Goal: Transaction & Acquisition: Purchase product/service

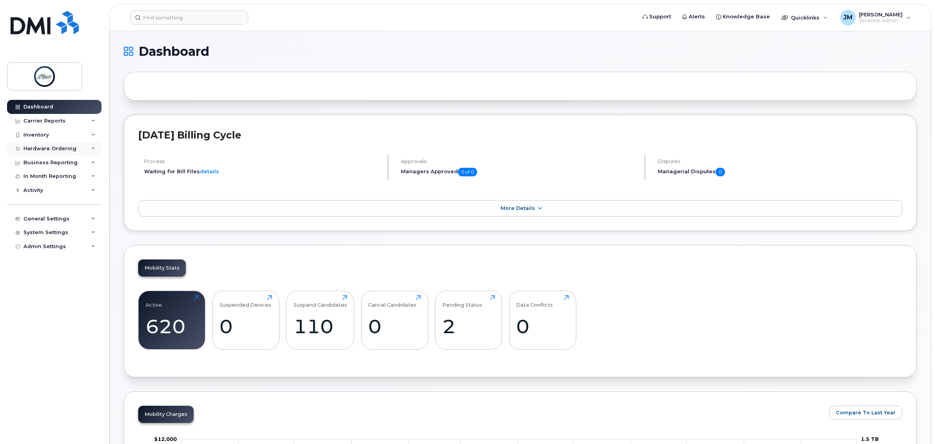
click at [52, 156] on div "Hardware Ordering" at bounding box center [54, 149] width 94 height 14
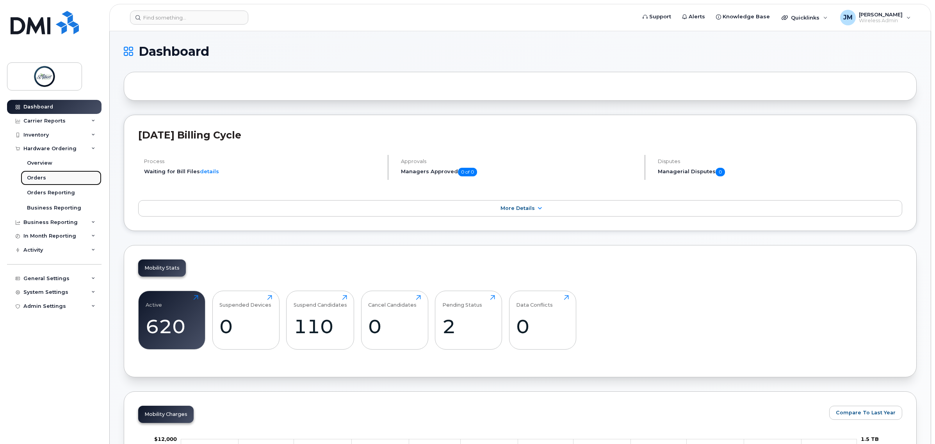
click at [39, 176] on div "Orders" at bounding box center [36, 178] width 19 height 7
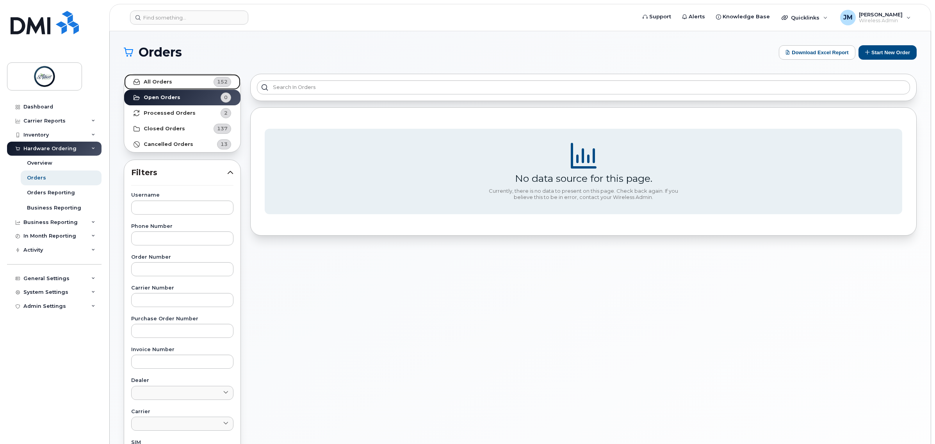
click at [194, 81] on link "All Orders 152" at bounding box center [182, 82] width 116 height 16
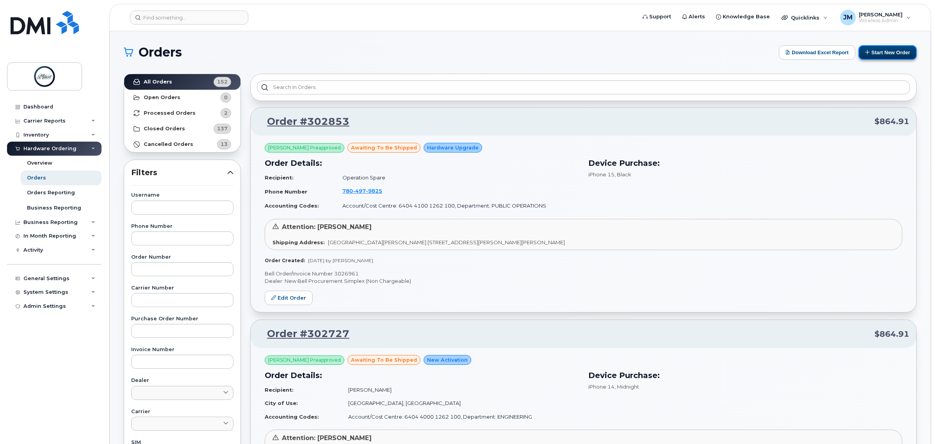
click at [893, 51] on button "Start New Order" at bounding box center [888, 52] width 58 height 14
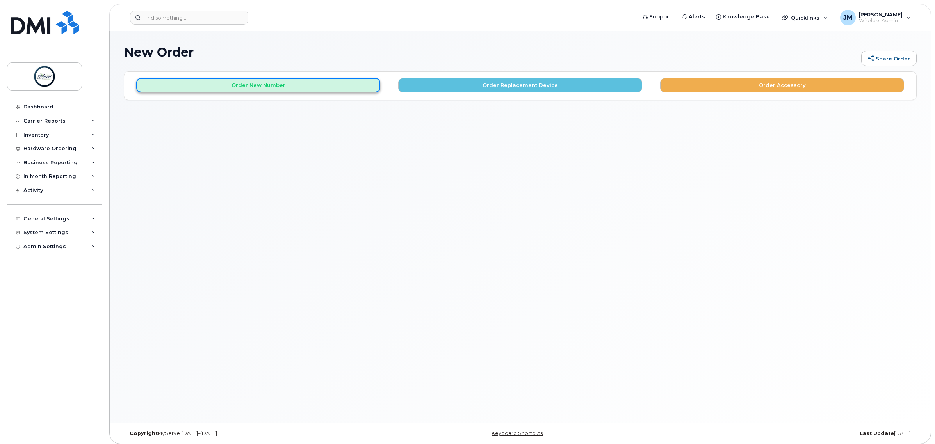
click at [206, 87] on button "Order New Number" at bounding box center [258, 85] width 244 height 14
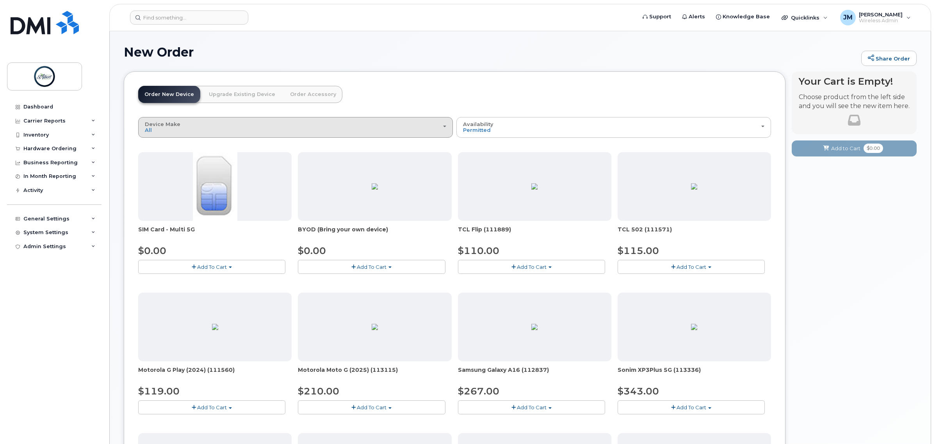
click at [211, 127] on div "Device Make All Aircard Android Cell Phone iPhone Tablet" at bounding box center [295, 127] width 301 height 12
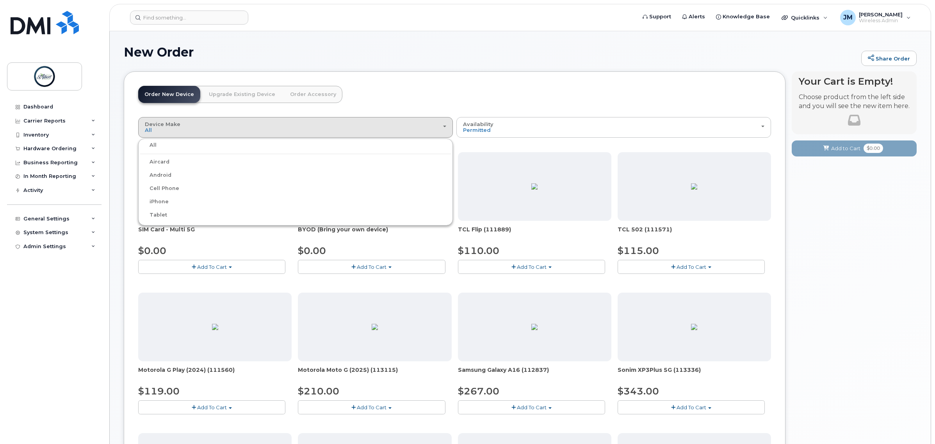
drag, startPoint x: 159, startPoint y: 201, endPoint x: 157, endPoint y: 206, distance: 4.6
click at [157, 206] on label "iPhone" at bounding box center [154, 201] width 29 height 9
click at [0, 0] on input "iPhone" at bounding box center [0, 0] width 0 height 0
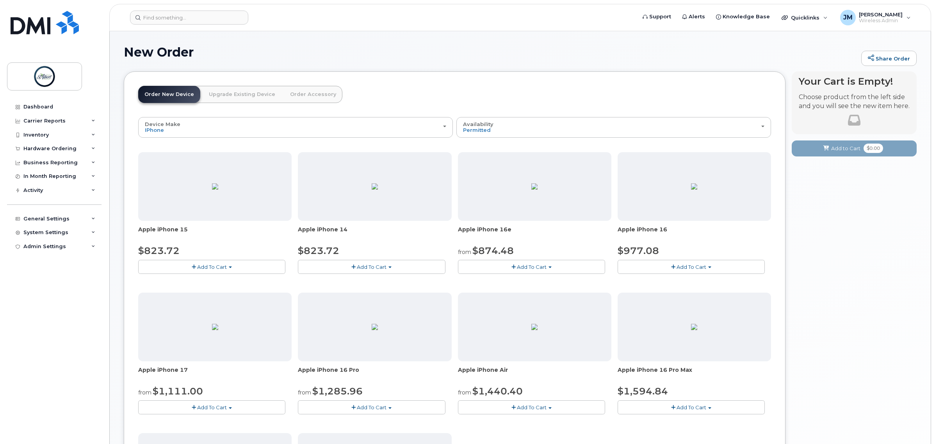
scroll to position [49, 0]
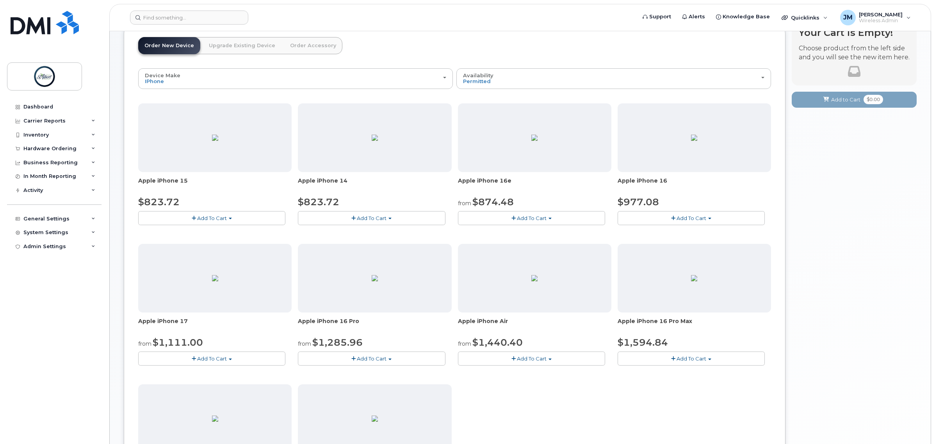
click at [391, 360] on span "button" at bounding box center [389, 360] width 3 height 2
click at [90, 354] on div "Dashboard Carrier Reports Monthly Billing Data Daily Data Pooling Data Behavior…" at bounding box center [55, 266] width 96 height 333
click at [215, 361] on span "Add To Cart" at bounding box center [212, 359] width 30 height 6
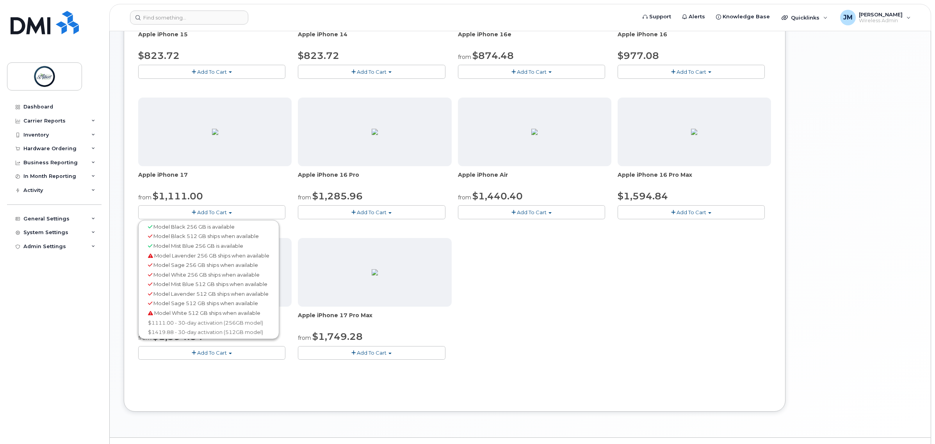
scroll to position [215, 0]
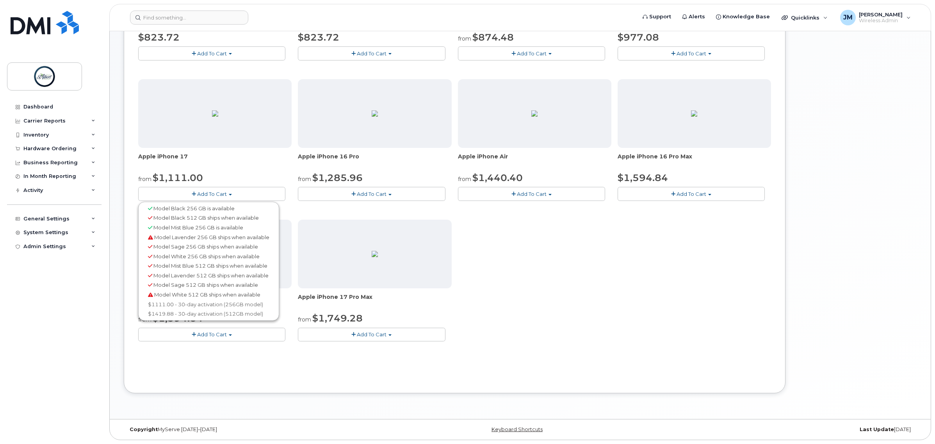
click at [555, 289] on div "Apple iPhone 15 $823.72 Add To Cart Model Black 128 GB is available $823.72 - 3…" at bounding box center [454, 146] width 633 height 415
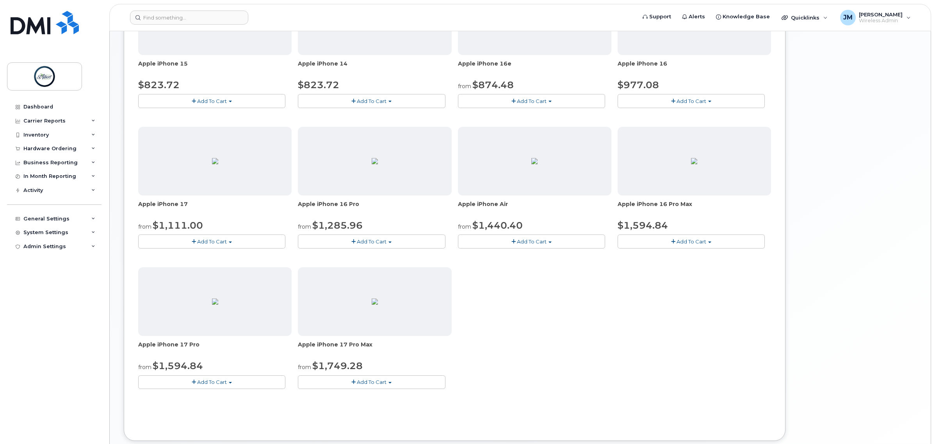
click at [372, 239] on span "Add To Cart" at bounding box center [372, 242] width 30 height 6
click at [219, 243] on span "Add To Cart" at bounding box center [212, 242] width 30 height 6
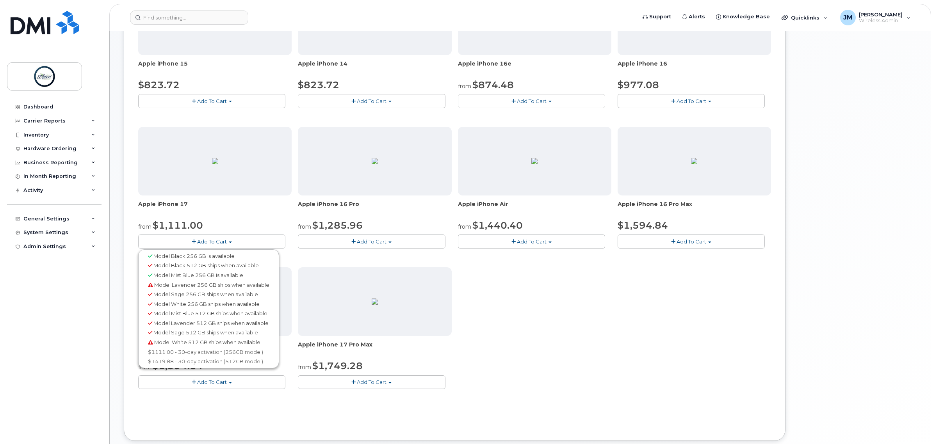
click at [348, 242] on button "Add To Cart" at bounding box center [371, 242] width 147 height 14
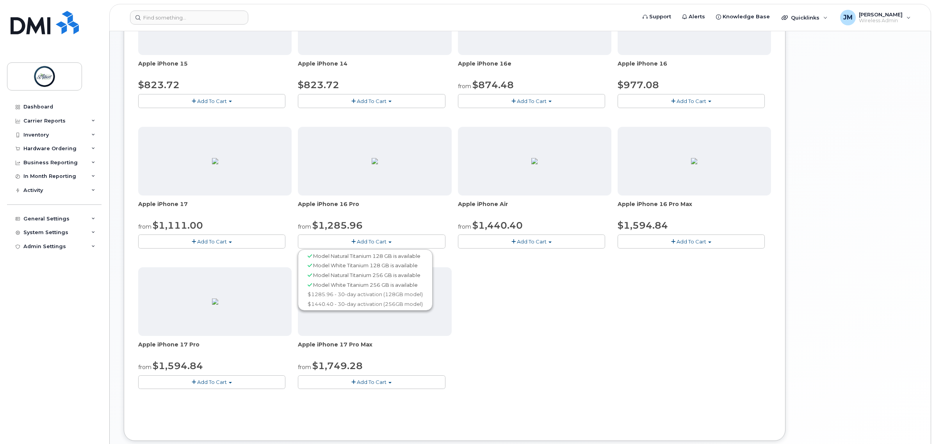
click at [348, 242] on button "Add To Cart" at bounding box center [371, 242] width 147 height 14
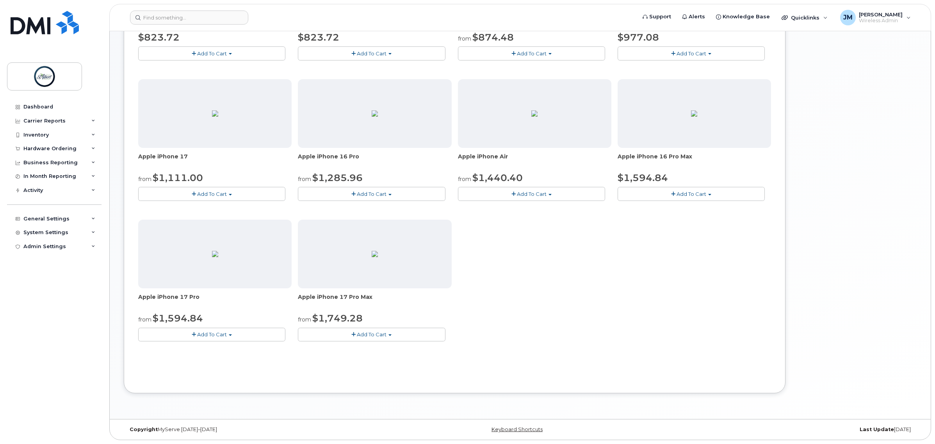
click at [580, 266] on div "Apple iPhone 15 $823.72 Add To Cart Model Black 128 GB is available $823.72 - 3…" at bounding box center [454, 146] width 633 height 415
click at [190, 196] on button "Add To Cart" at bounding box center [211, 194] width 147 height 14
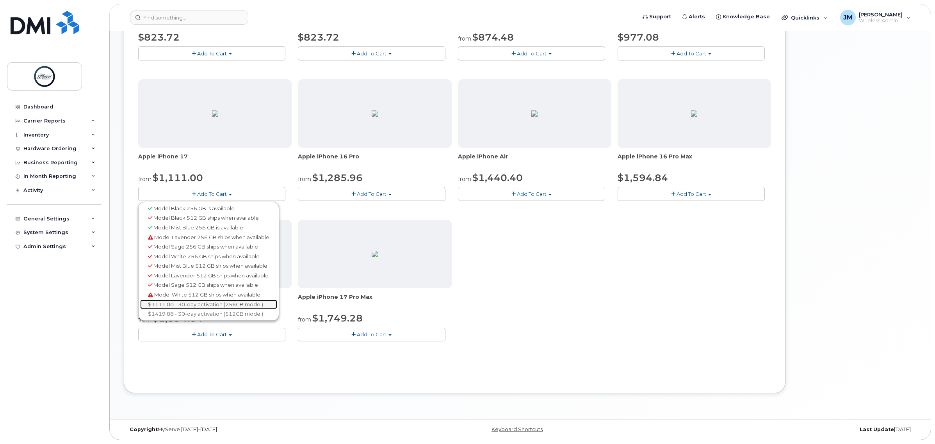
click at [199, 304] on link "$1111.00 - 30-day activation (256GB model)" at bounding box center [208, 305] width 137 height 10
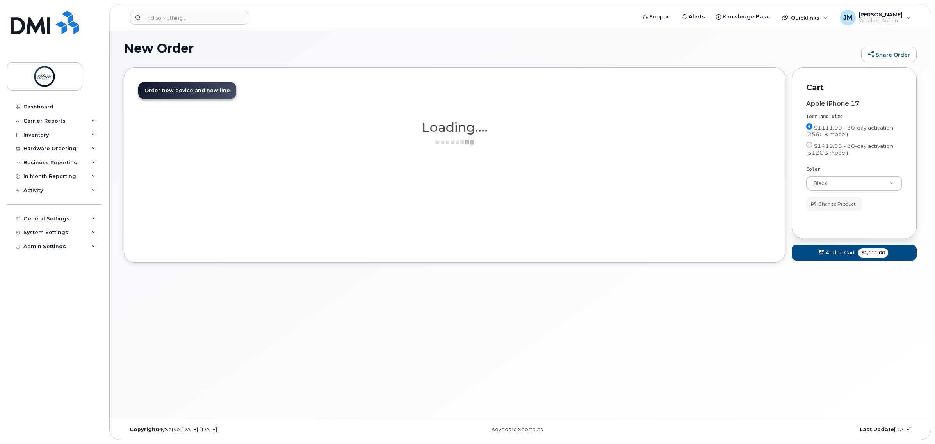
scroll to position [4, 0]
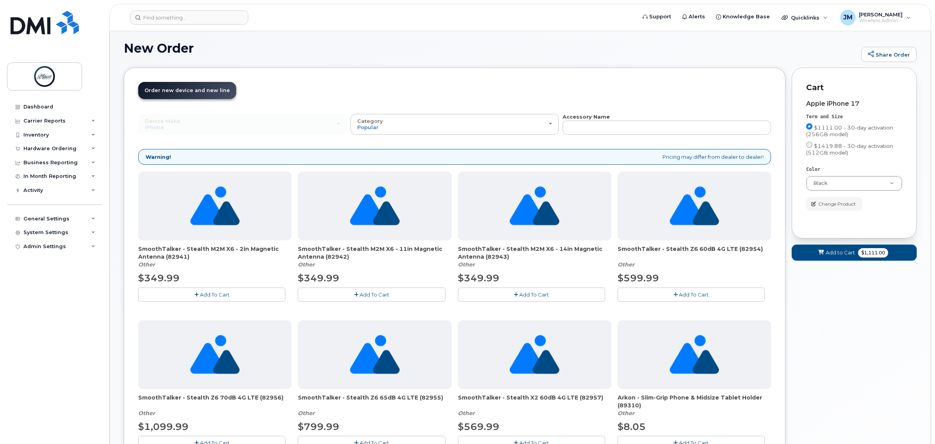
click at [868, 254] on span "$1,111.00" at bounding box center [873, 252] width 30 height 9
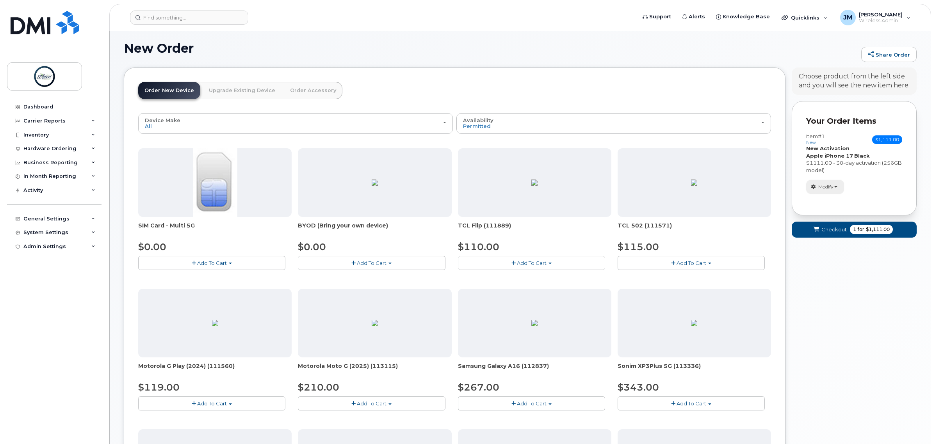
click at [837, 188] on button "Modify" at bounding box center [825, 187] width 38 height 14
click at [900, 183] on div "Modify change order only accessories Remove" at bounding box center [854, 187] width 96 height 14
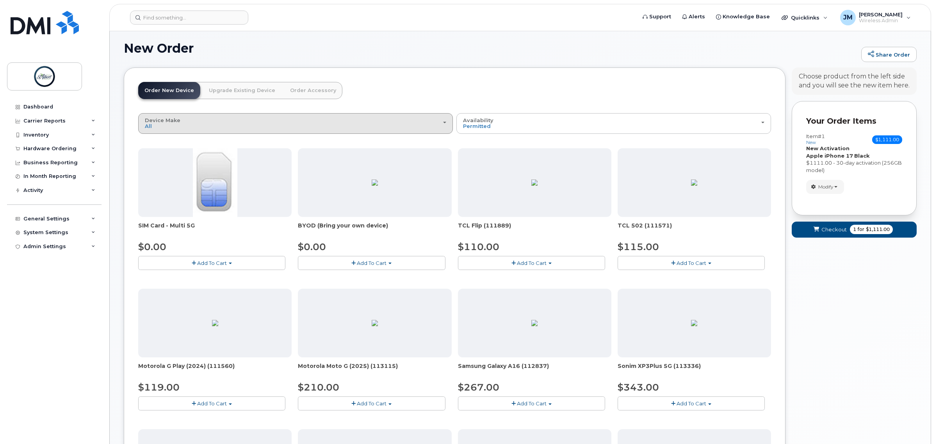
click at [243, 118] on div "Device Make All Aircard Android Cell Phone iPhone Tablet" at bounding box center [295, 124] width 301 height 12
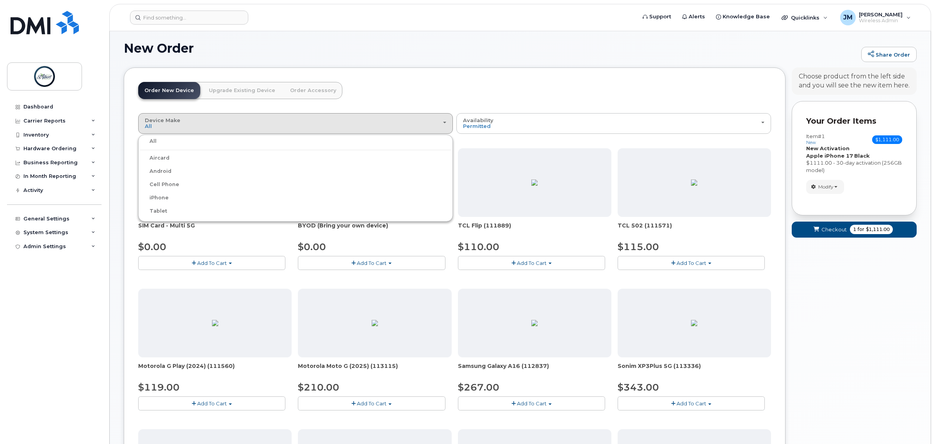
click at [558, 77] on div "Order New Device Upgrade Existing Device Order Accessory Order new device and n…" at bounding box center [455, 406] width 662 height 677
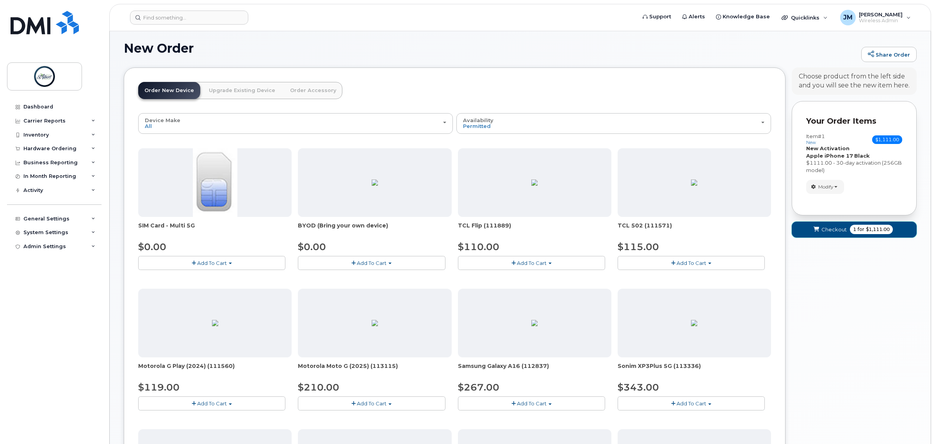
click at [878, 232] on span "$1,111.00" at bounding box center [878, 229] width 24 height 7
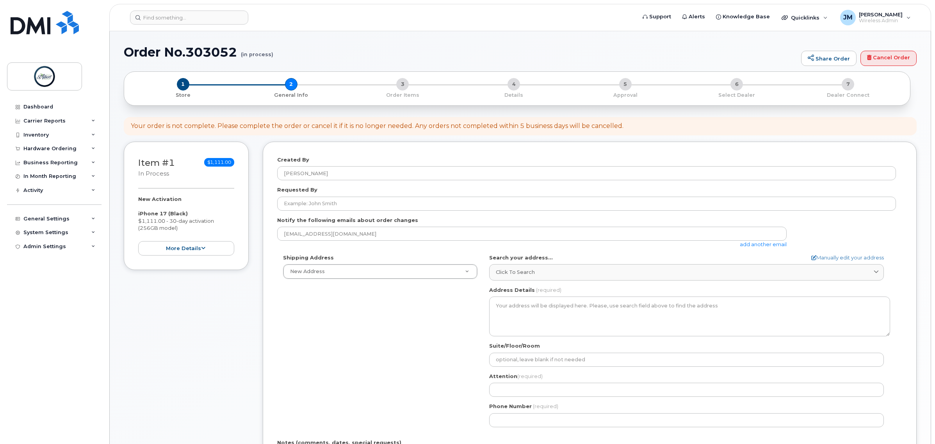
select select
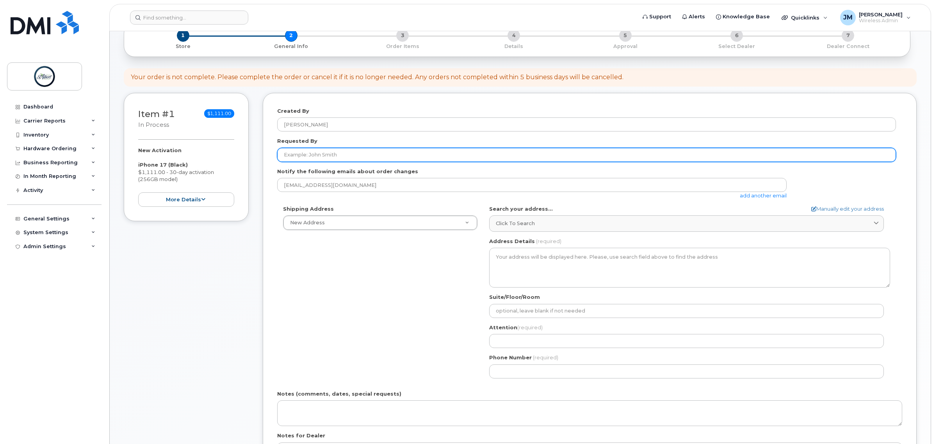
click at [335, 151] on input "Requested By" at bounding box center [586, 155] width 619 height 14
type input "Alayna Yarmuch"
click at [365, 153] on input "Alayna Yarmuch" at bounding box center [586, 155] width 619 height 14
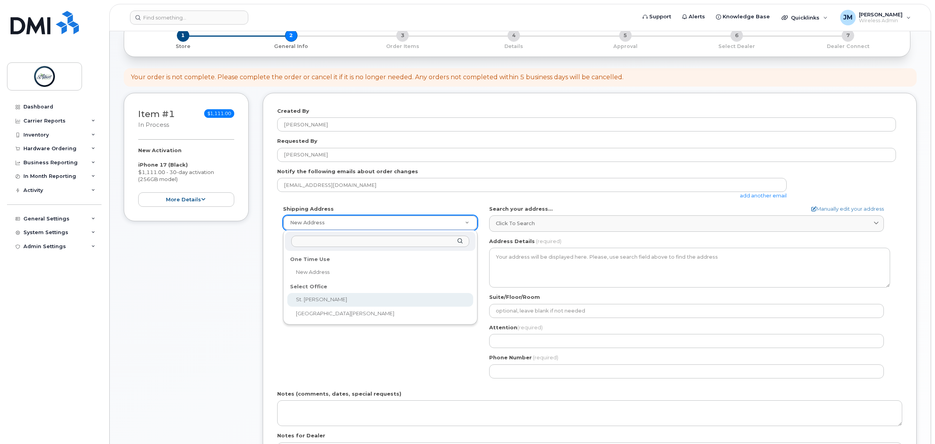
select select
type textarea "5 St Anne St Office 2100 2nd Floor St. Albert Place (City Hall) St. Albert Albe…"
type input "[PERSON_NAME]"
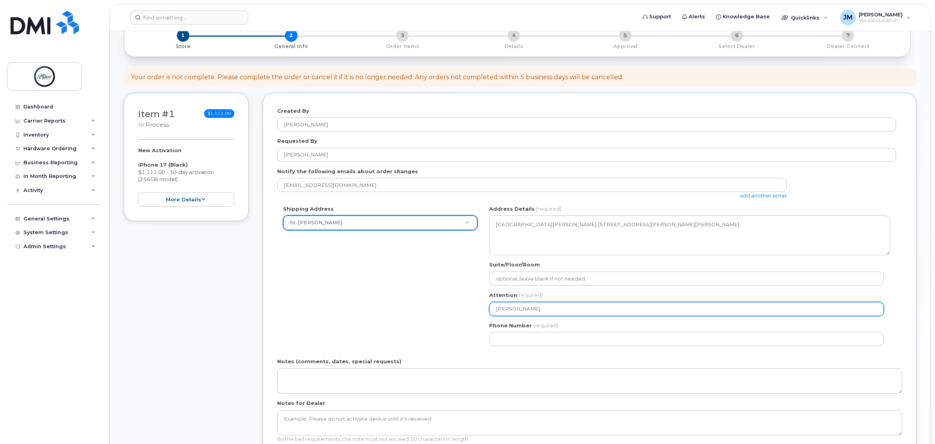
scroll to position [98, 0]
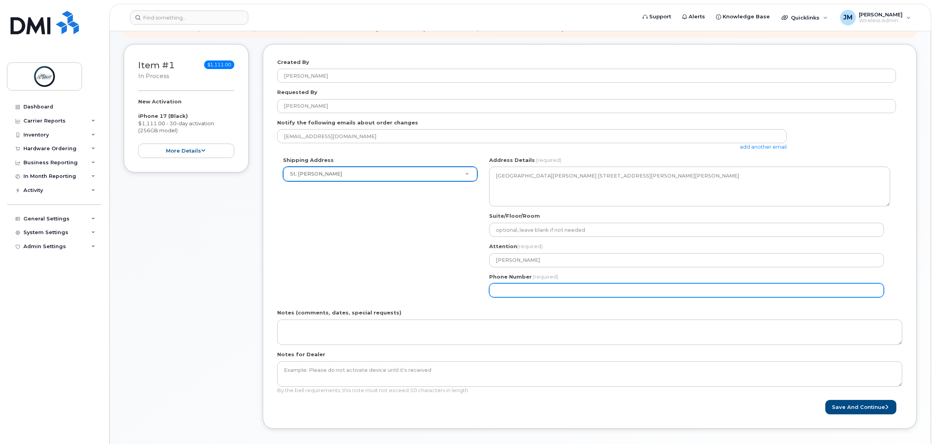
click at [520, 297] on div "AB St. Albert Search your address... Manually edit your address Click to search…" at bounding box center [689, 230] width 413 height 147
select select
type input "587340375"
select select
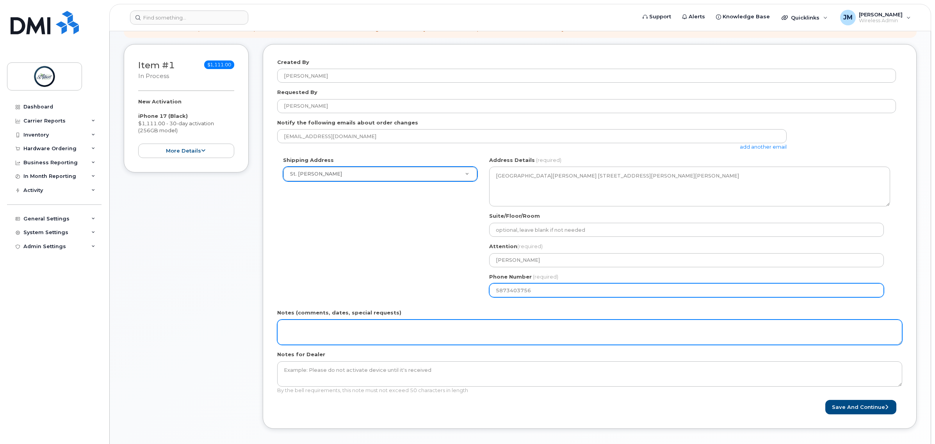
type input "5873403756"
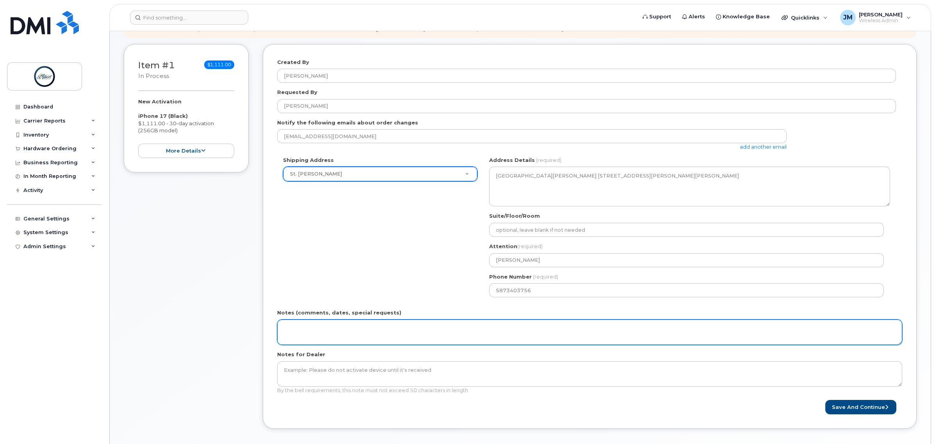
click at [374, 340] on textarea "Notes (comments, dates, special requests)" at bounding box center [589, 333] width 625 height 26
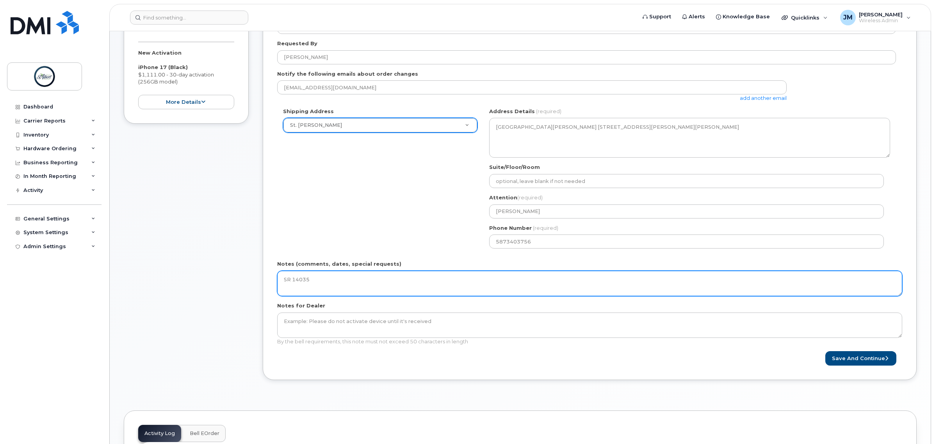
scroll to position [195, 0]
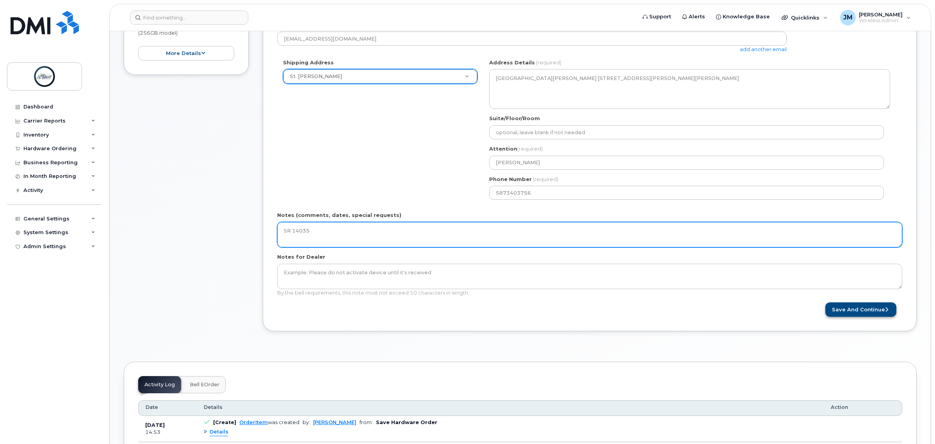
type textarea "SR 14035"
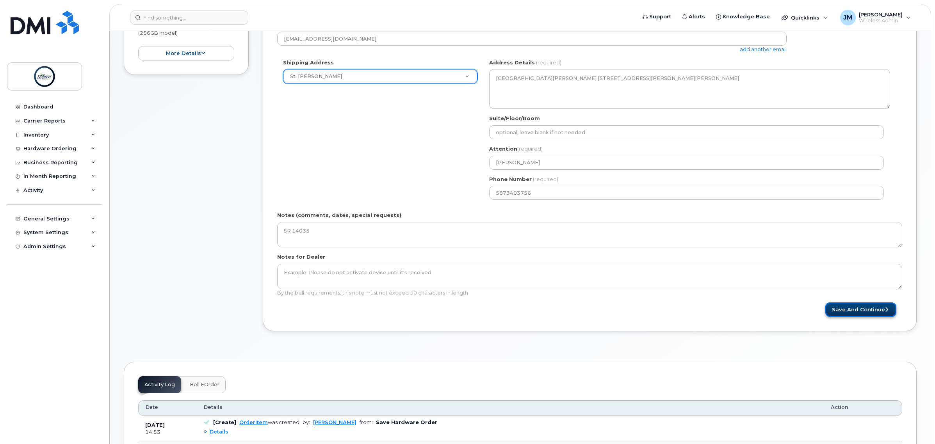
click at [863, 314] on button "Save and Continue" at bounding box center [860, 310] width 71 height 14
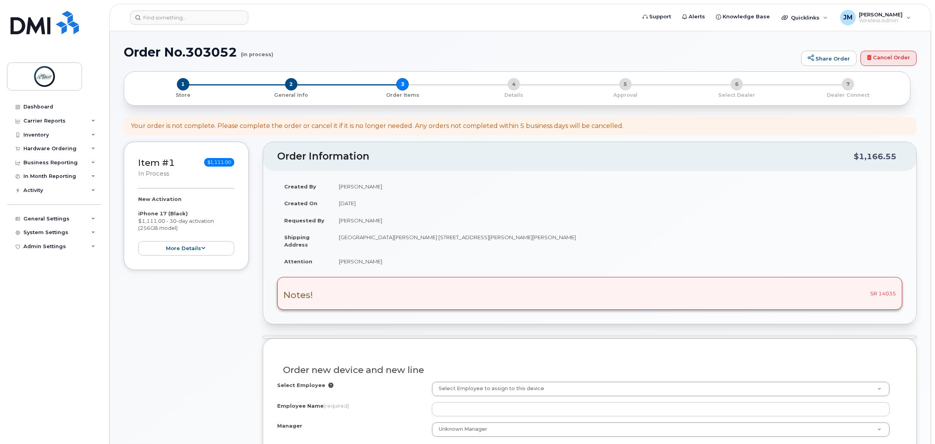
select select
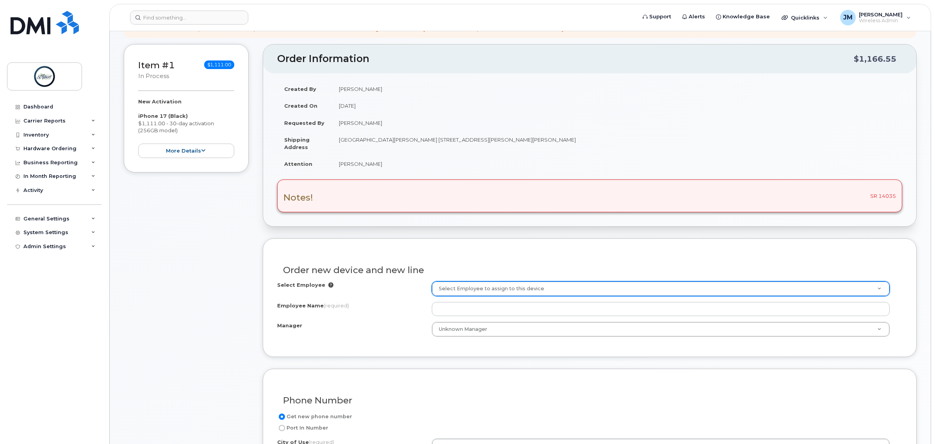
click at [559, 282] on div "Order new device and new line" at bounding box center [589, 267] width 625 height 29
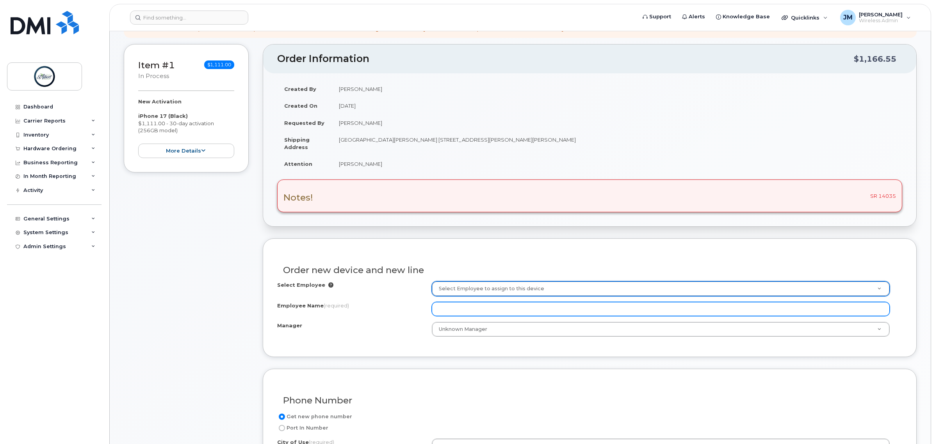
click at [467, 308] on input "Employee Name (required)" at bounding box center [661, 309] width 458 height 14
type input "COSA Mayor"
click at [497, 311] on input "COSA Mayor" at bounding box center [661, 309] width 458 height 14
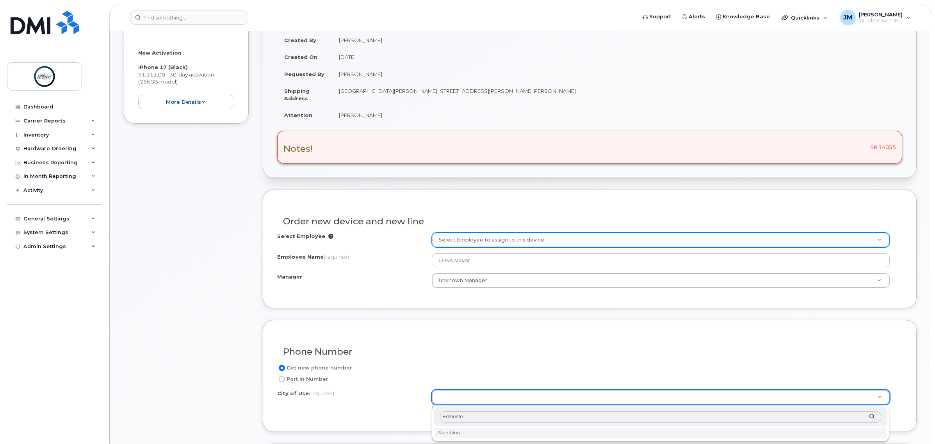
type input "Edmonton"
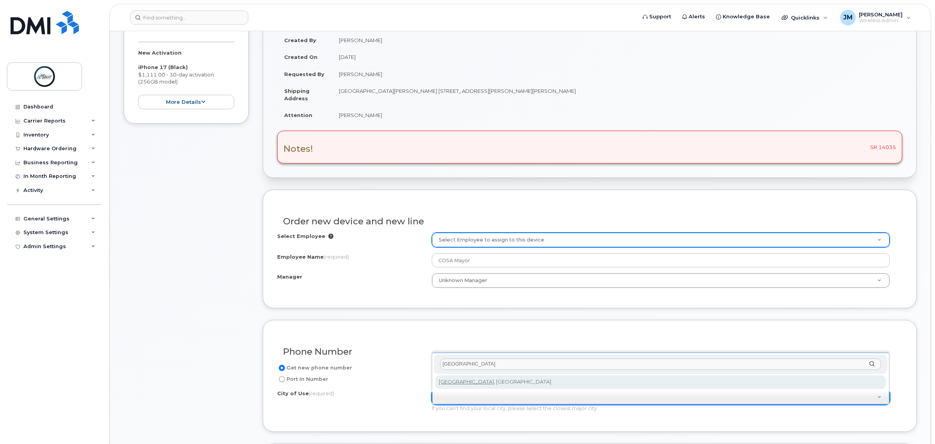
type input "182"
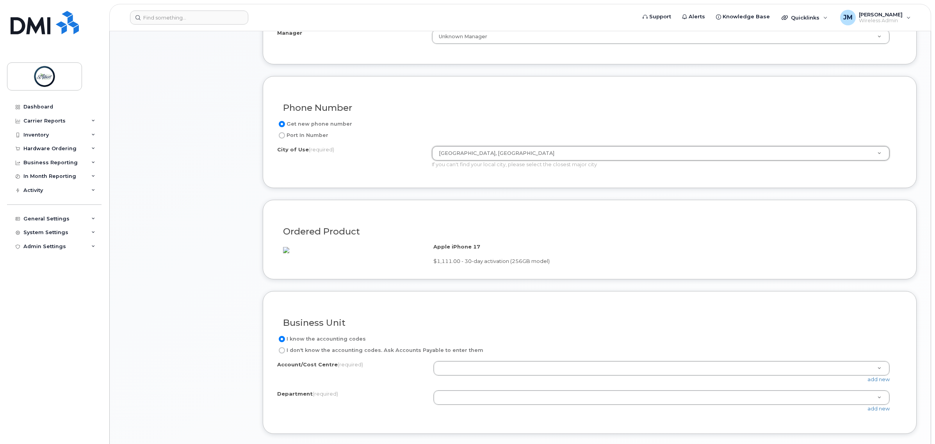
scroll to position [439, 0]
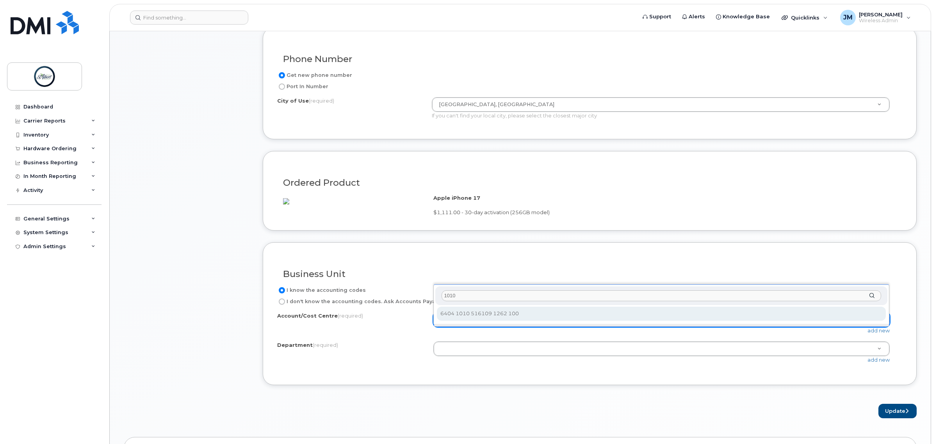
drag, startPoint x: 467, startPoint y: 296, endPoint x: 422, endPoint y: 285, distance: 46.1
click at [422, 285] on body "Support Alerts Knowledge Base Quicklinks Suspend / Cancel Device Change SIM Car…" at bounding box center [467, 184] width 935 height 1246
type input "1010"
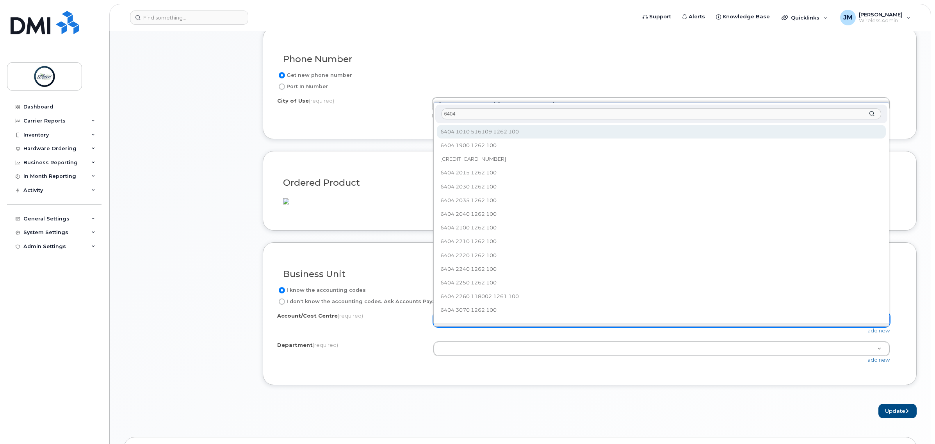
drag, startPoint x: 483, startPoint y: 114, endPoint x: 417, endPoint y: 107, distance: 66.3
click at [417, 107] on body "Support Alerts Knowledge Base Quicklinks Suspend / Cancel Device Change SIM Car…" at bounding box center [467, 184] width 935 height 1246
drag, startPoint x: 492, startPoint y: 113, endPoint x: 410, endPoint y: 112, distance: 82.0
click at [410, 112] on body "Support Alerts Knowledge Base Quicklinks Suspend / Cancel Device Change SIM Car…" at bounding box center [467, 184] width 935 height 1246
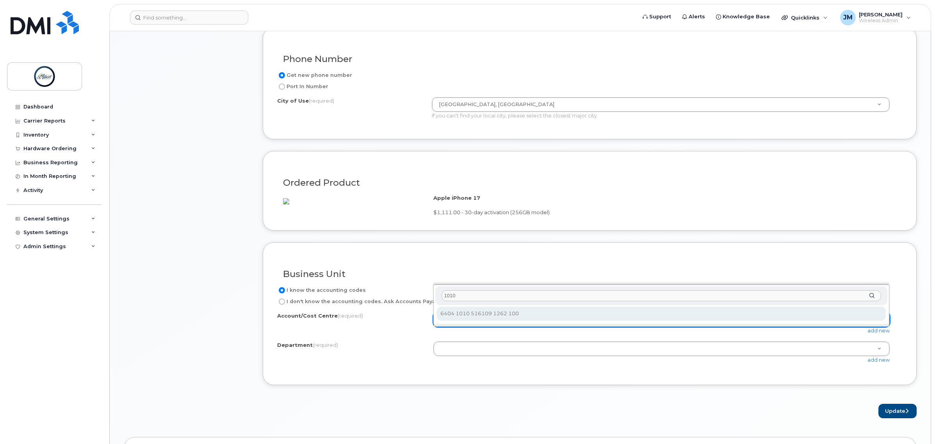
type input "1010"
select select "6404 1010 516109 1262 100"
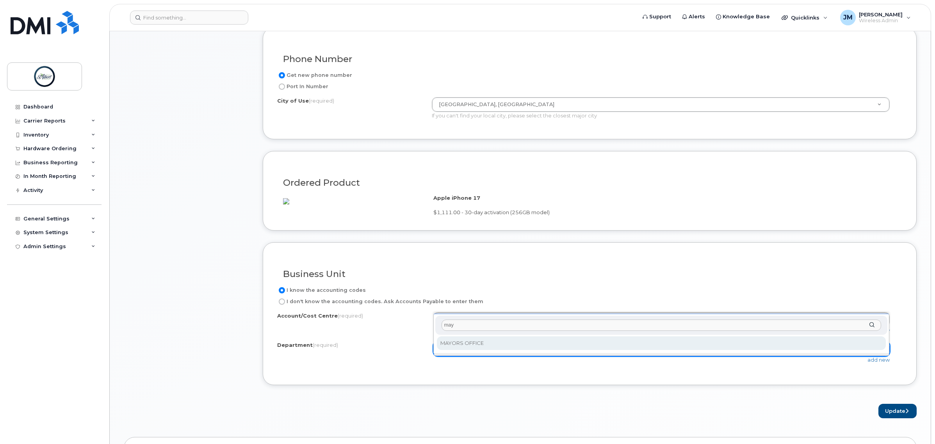
type input "may"
select select "MAYORS OFFICE"
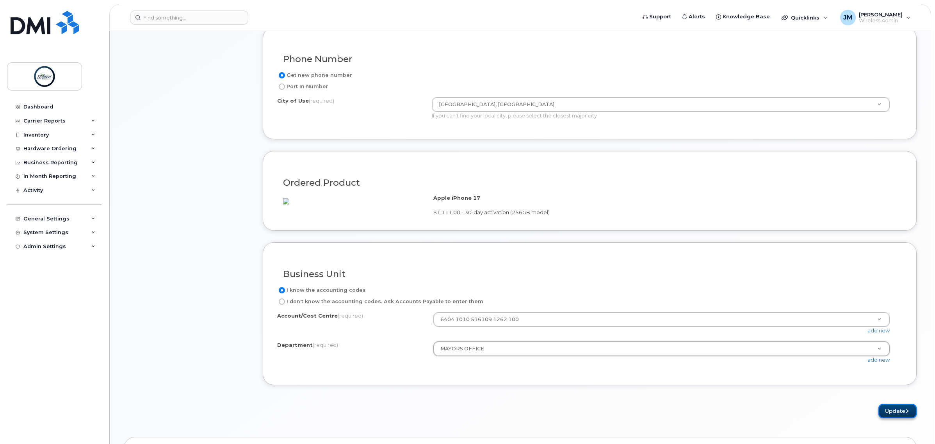
click at [903, 419] on button "Update" at bounding box center [898, 411] width 38 height 14
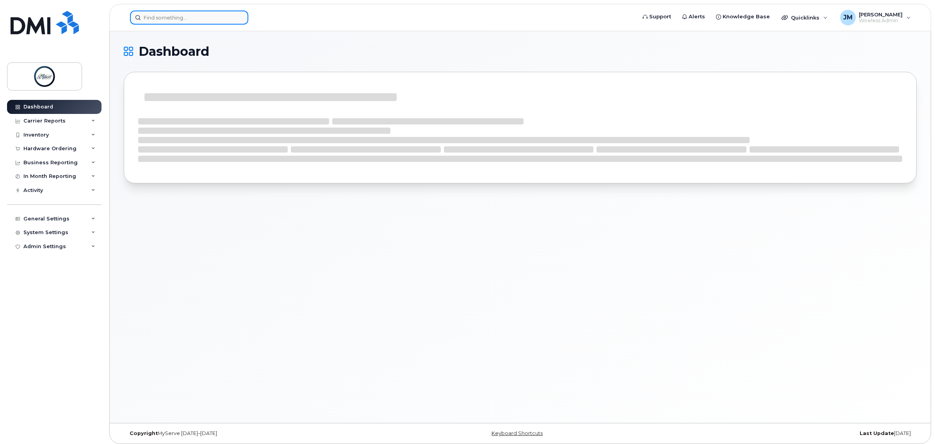
click at [172, 16] on input at bounding box center [189, 18] width 118 height 14
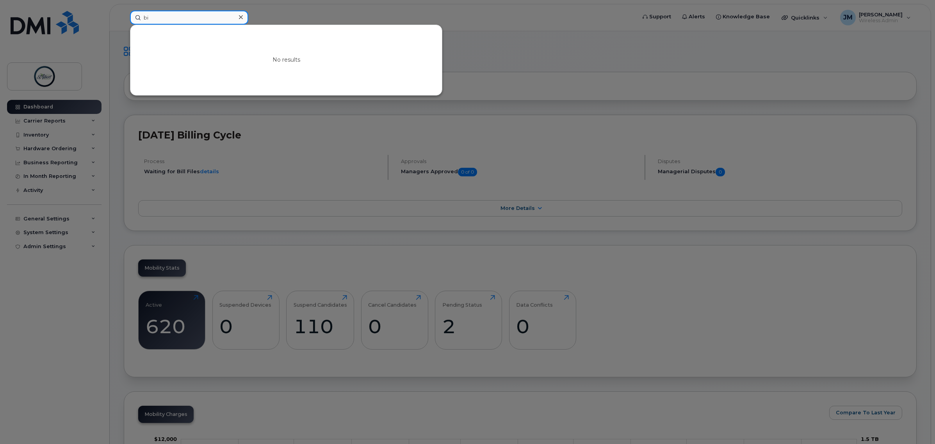
type input "b"
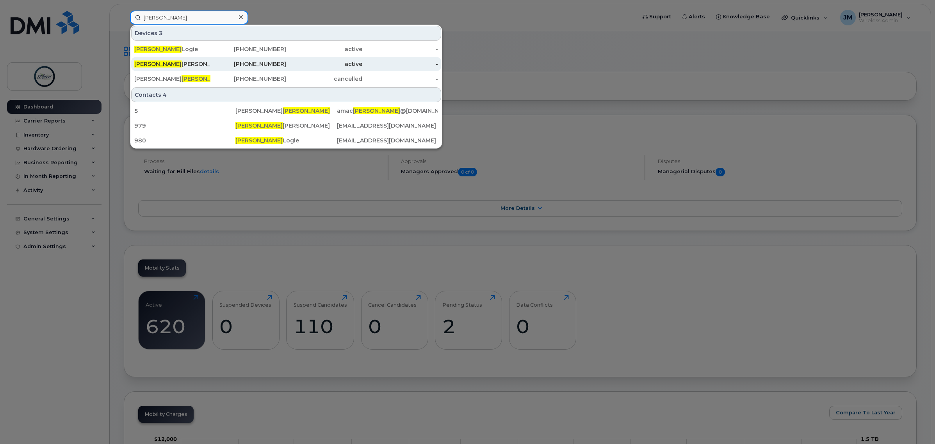
type input "[PERSON_NAME]"
click at [188, 59] on div "[PERSON_NAME]" at bounding box center [172, 64] width 76 height 14
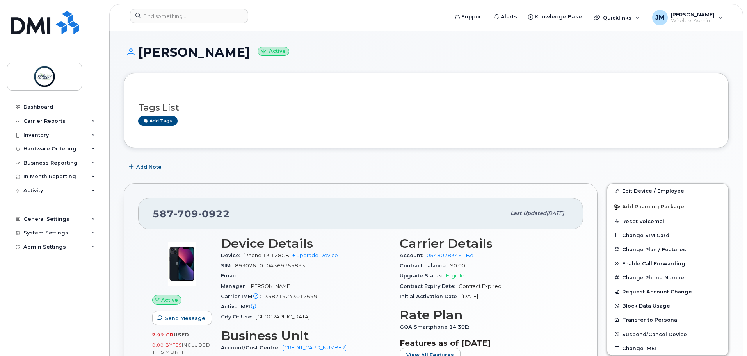
scroll to position [39, 0]
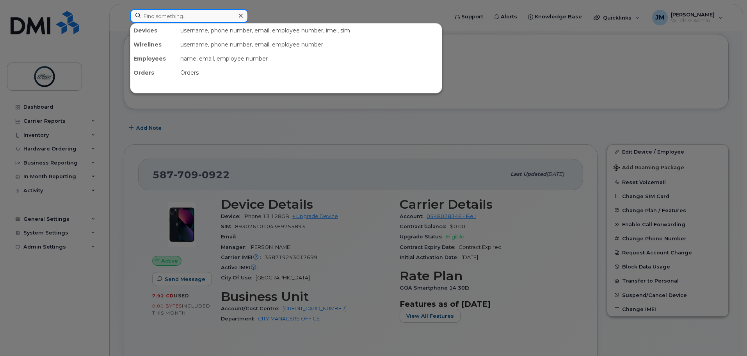
click at [198, 21] on input at bounding box center [189, 16] width 118 height 14
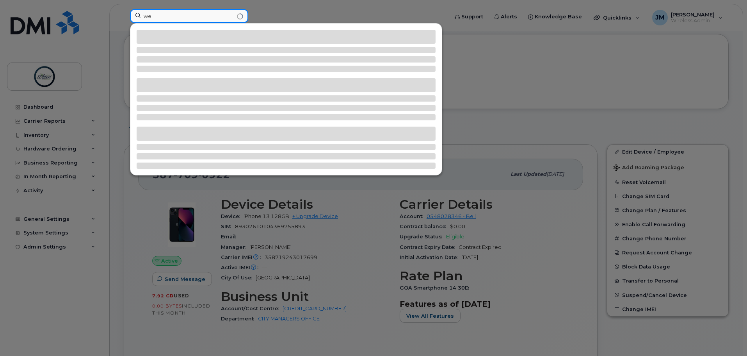
type input "w"
type input "b"
type input "c"
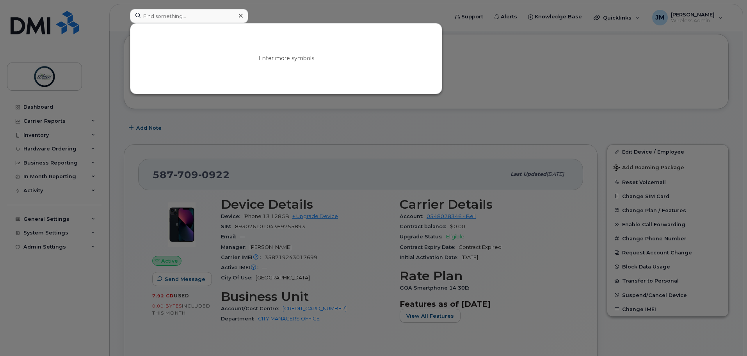
click at [322, 135] on div at bounding box center [373, 178] width 747 height 356
click at [162, 14] on input at bounding box center [189, 16] width 118 height 14
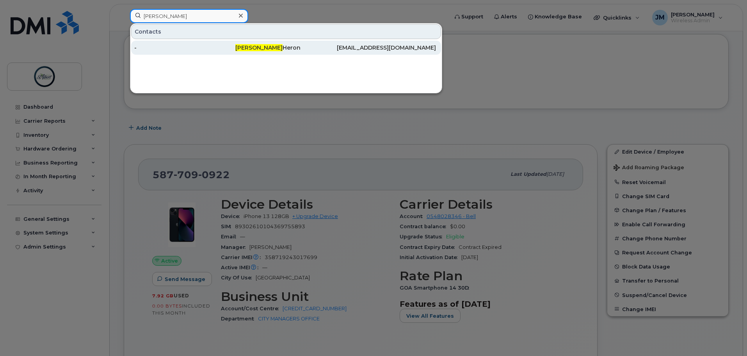
type input "cathy"
click at [220, 46] on div "-" at bounding box center [184, 48] width 101 height 8
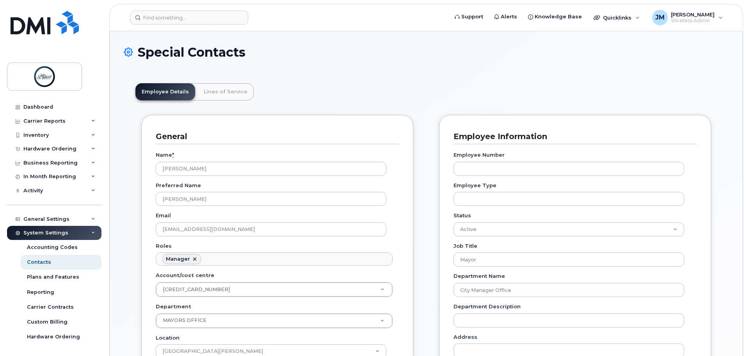
scroll to position [61, 0]
click at [40, 84] on img at bounding box center [44, 76] width 60 height 23
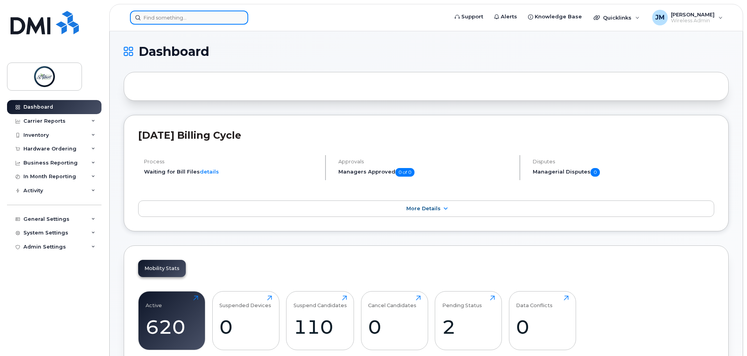
click at [203, 18] on input at bounding box center [189, 18] width 118 height 14
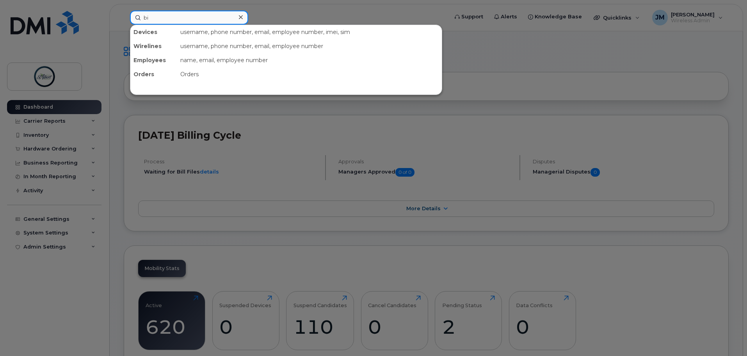
type input "b"
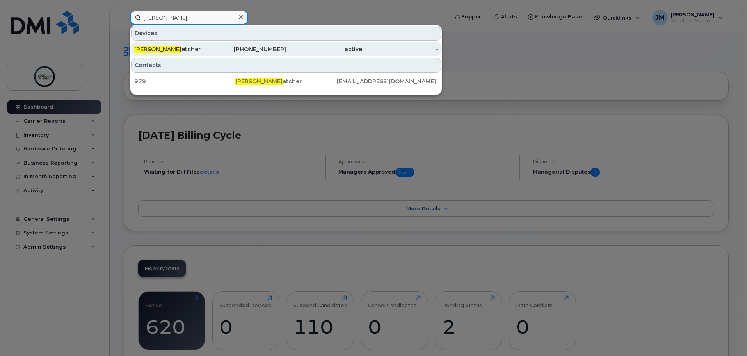
type input "william fl"
click at [210, 52] on div "587-709-0922" at bounding box center [248, 49] width 76 height 8
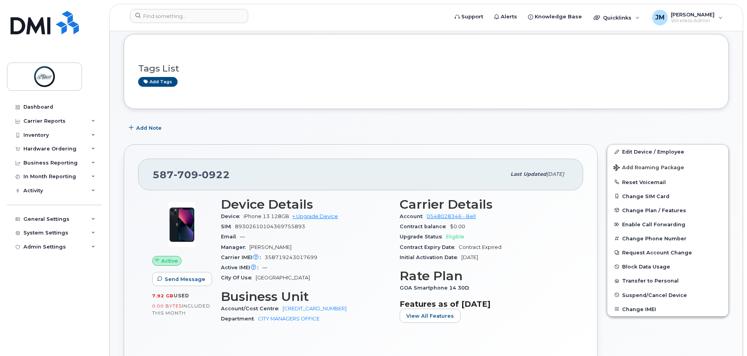
scroll to position [117, 0]
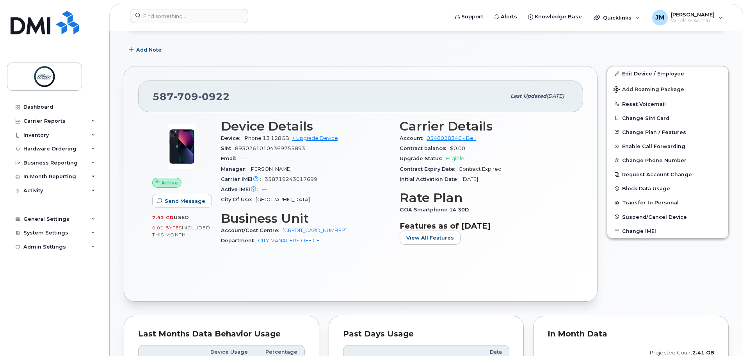
click at [225, 279] on div "Active Send Message 7.92 GB  used 0.00 Bytes  included this month Device Detail…" at bounding box center [360, 199] width 445 height 175
click at [227, 14] on input at bounding box center [189, 16] width 118 height 14
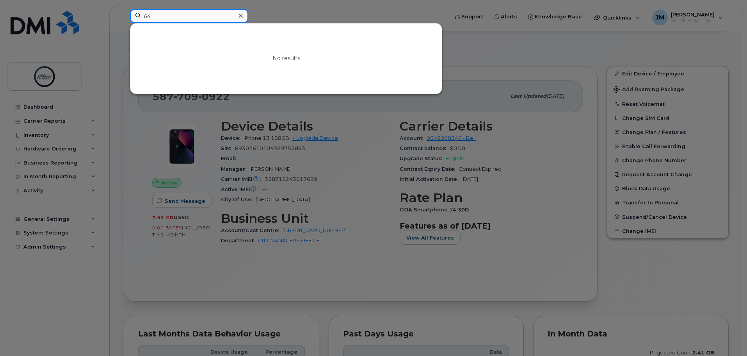
type input "6"
click at [351, 119] on div at bounding box center [373, 178] width 747 height 356
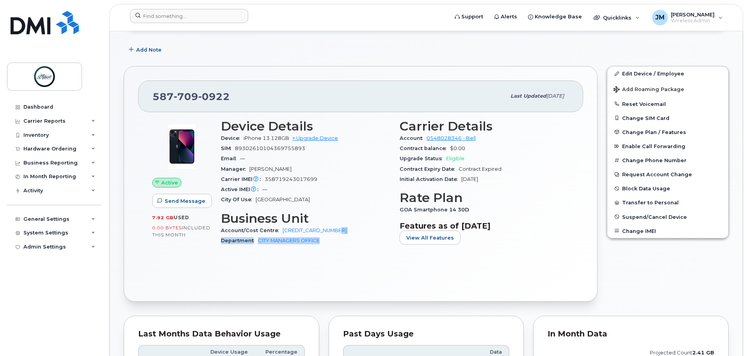
drag, startPoint x: 350, startPoint y: 232, endPoint x: 335, endPoint y: 247, distance: 21.3
click at [335, 247] on div "Device Details Device iPhone 13 128GB + Upgrade Device SIM [TECHNICAL_ID] Email…" at bounding box center [305, 185] width 179 height 143
click at [346, 246] on div "Department CITY MANAGERS OFFICE" at bounding box center [305, 240] width 169 height 10
drag, startPoint x: 329, startPoint y: 242, endPoint x: 217, endPoint y: 230, distance: 112.0
click at [217, 230] on div "Device Details Device iPhone 13 128GB + Upgrade Device SIM [TECHNICAL_ID] Email…" at bounding box center [305, 185] width 179 height 143
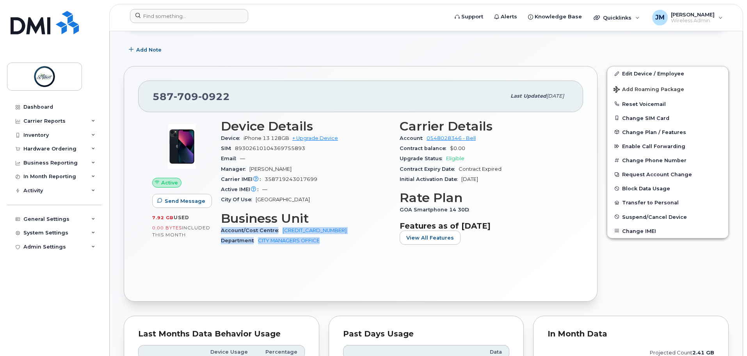
click at [338, 247] on div "Device Details Device iPhone 13 128GB + Upgrade Device SIM [TECHNICAL_ID] Email…" at bounding box center [305, 185] width 179 height 143
drag, startPoint x: 329, startPoint y: 242, endPoint x: 221, endPoint y: 231, distance: 108.4
click at [221, 231] on div "Account/Cost Centre 6404 2000 1262 100 Department CITY MANAGERS OFFICE" at bounding box center [305, 235] width 169 height 21
click at [215, 237] on div "Active Send Message 7.92 GB  used 0.00 Bytes  included this month" at bounding box center [182, 185] width 69 height 143
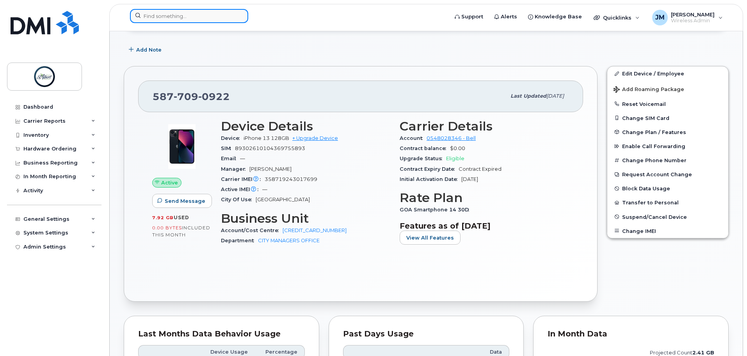
click at [176, 14] on input at bounding box center [189, 16] width 118 height 14
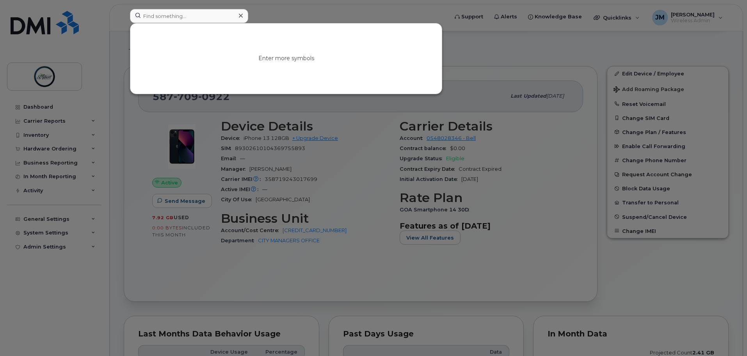
click at [339, 202] on div at bounding box center [373, 178] width 747 height 356
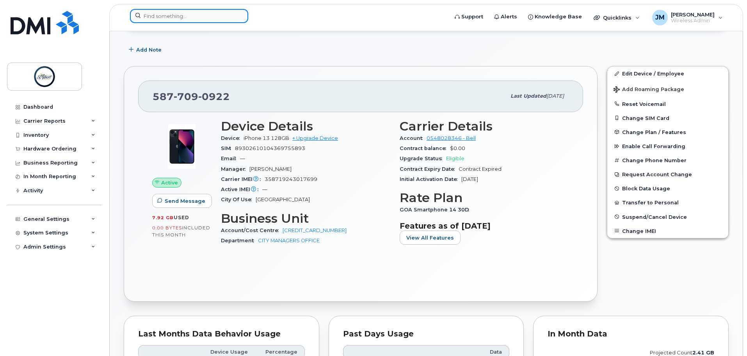
click at [199, 13] on input at bounding box center [189, 16] width 118 height 14
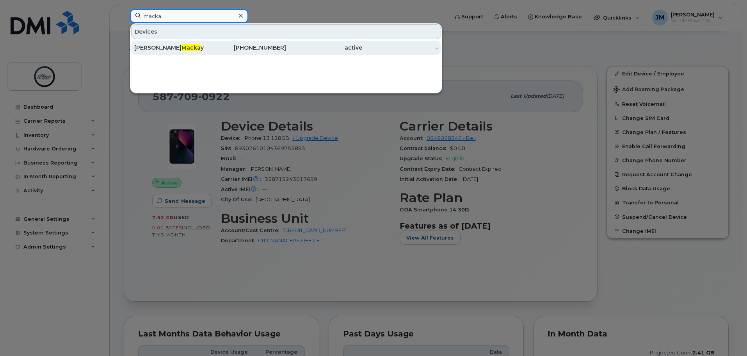
type input "macka"
click at [182, 52] on div "Ken Macka y" at bounding box center [172, 48] width 76 height 14
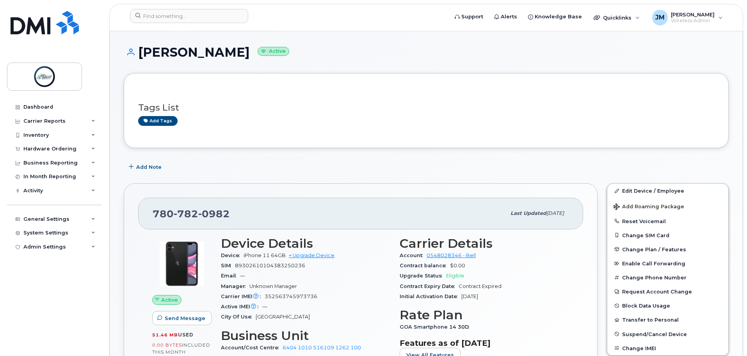
scroll to position [78, 0]
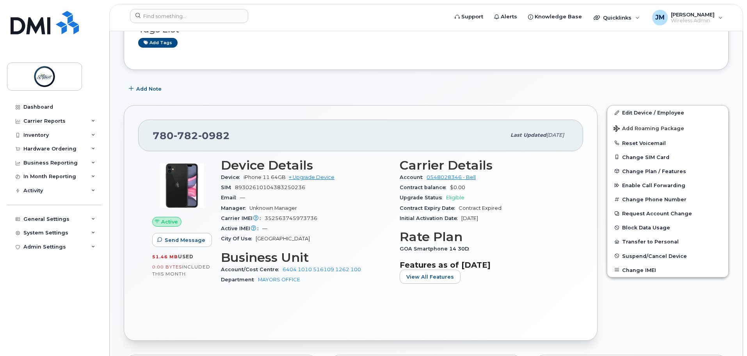
click at [193, 305] on div "Active Send Message 51.46 MB  used 0.00 Bytes  included this month Device Detai…" at bounding box center [360, 238] width 445 height 175
drag, startPoint x: 312, startPoint y: 279, endPoint x: 219, endPoint y: 273, distance: 93.5
click at [219, 273] on div "Device Details Device iPhone 11 64GB + Upgrade Device SIM [TECHNICAL_ID] Email …" at bounding box center [305, 224] width 179 height 143
copy div "Account/Cost Centre 6404 1010 516109 1262 100 Department MAYORS OFFICE"
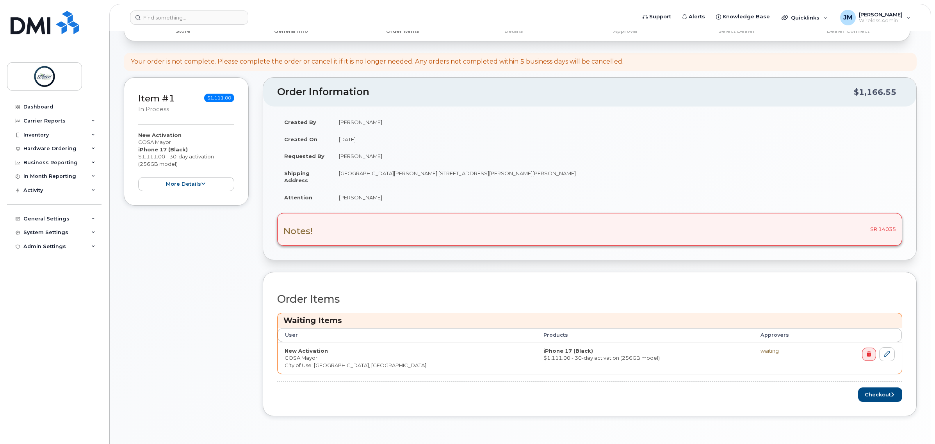
scroll to position [146, 0]
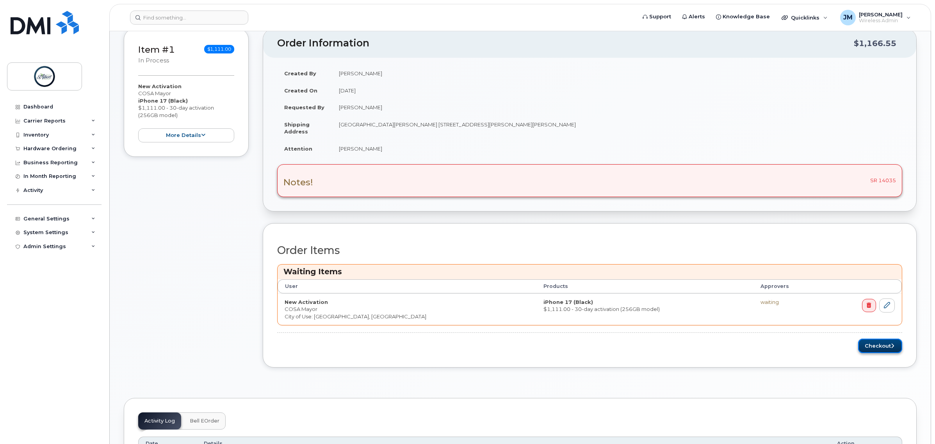
click at [873, 346] on button "Checkout" at bounding box center [880, 346] width 44 height 14
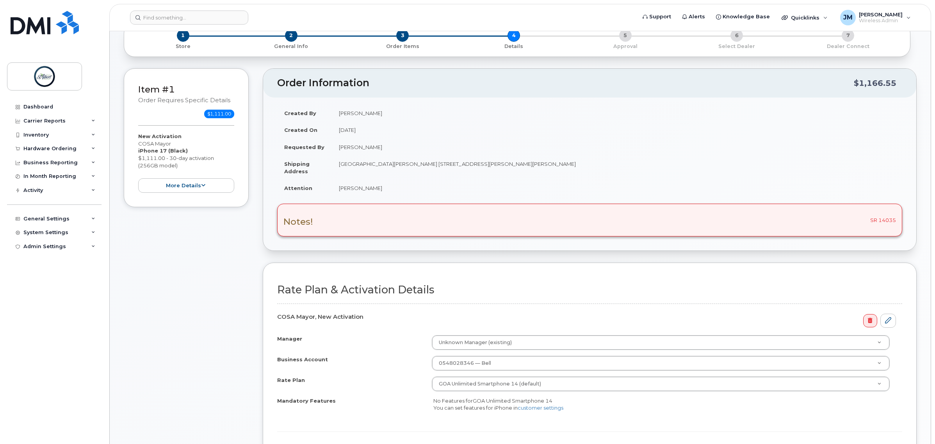
scroll to position [146, 0]
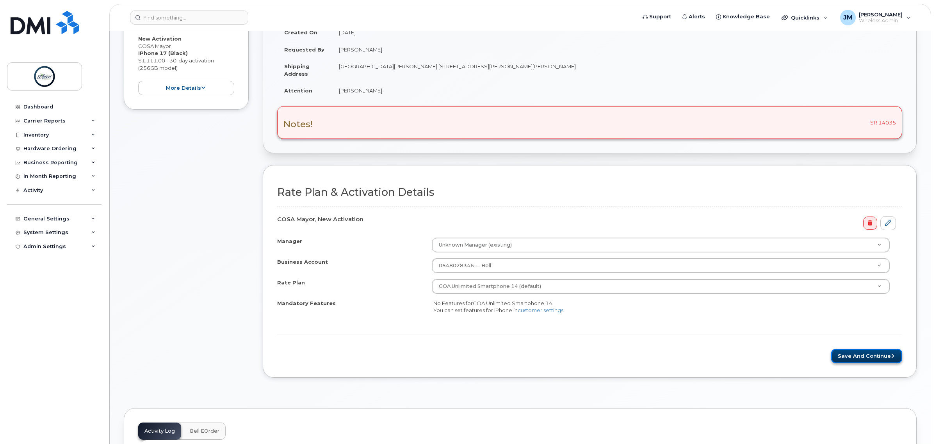
click at [873, 358] on button "Save and Continue" at bounding box center [866, 356] width 71 height 14
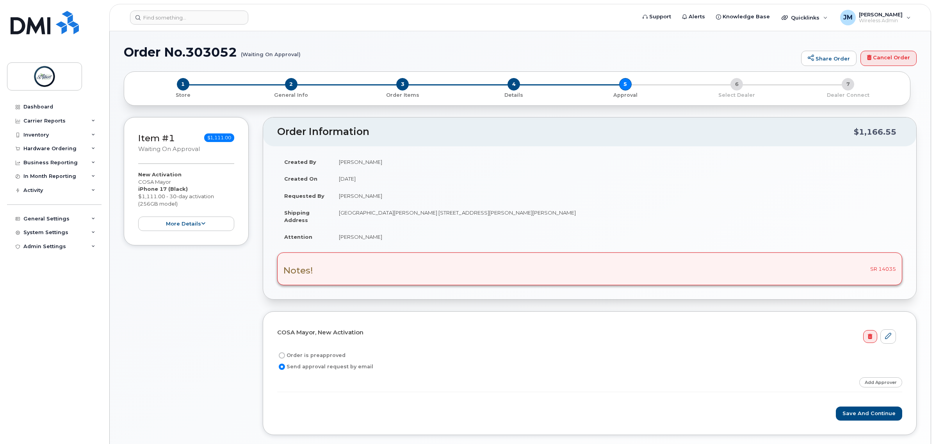
scroll to position [49, 0]
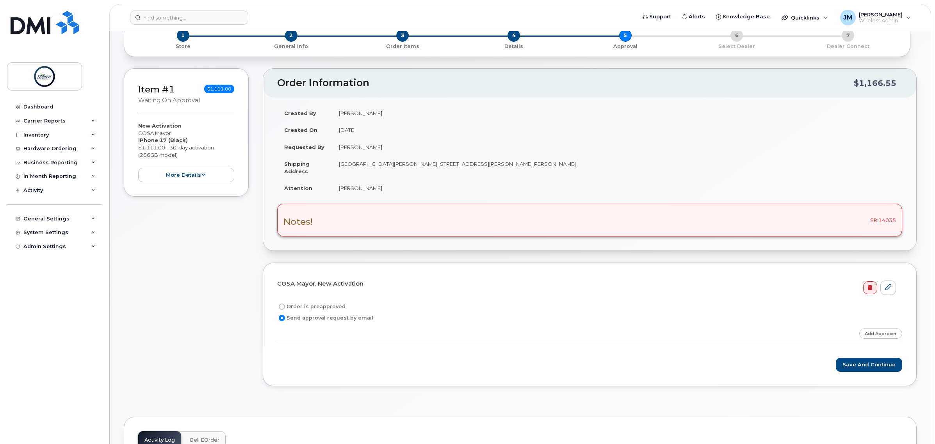
click at [290, 309] on label "Order is preapproved" at bounding box center [311, 306] width 68 height 9
click at [285, 309] on input "Order is preapproved" at bounding box center [282, 307] width 6 height 6
radio input "true"
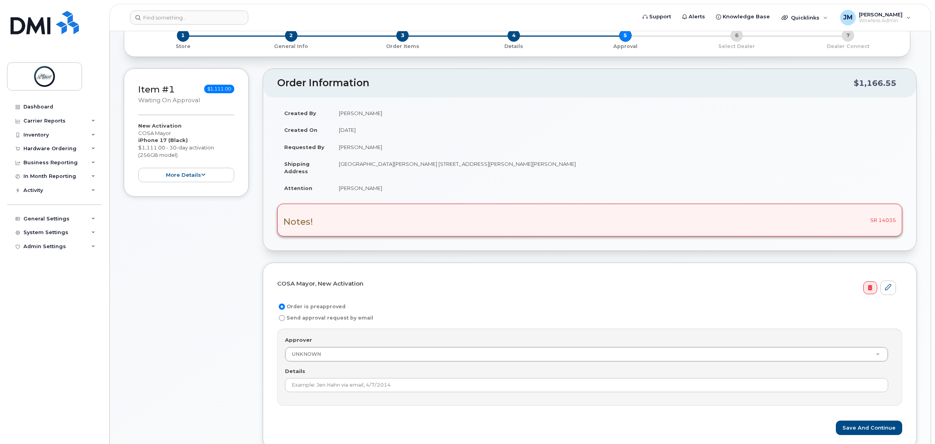
click at [327, 342] on div "Approver UNKNOWN Approver Approver UNKNOWN Aaron Giesbrecht Adam Turnbull Adrya…" at bounding box center [589, 349] width 609 height 25
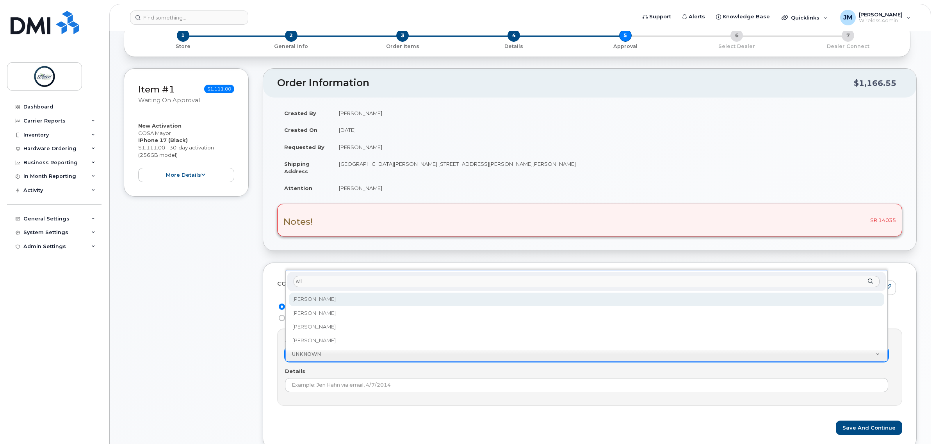
type input "will"
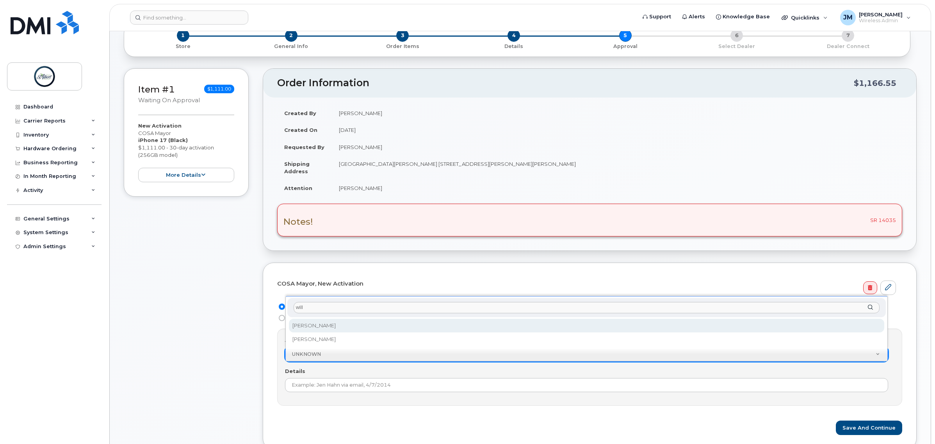
select select "2009006"
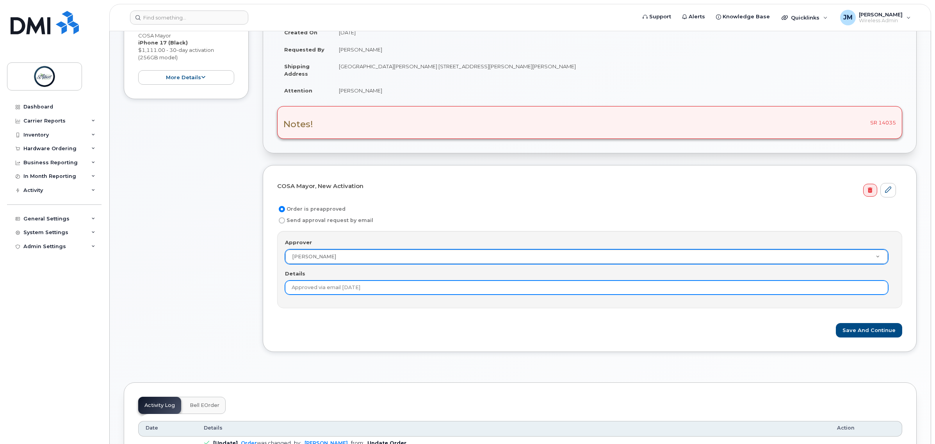
scroll to position [195, 0]
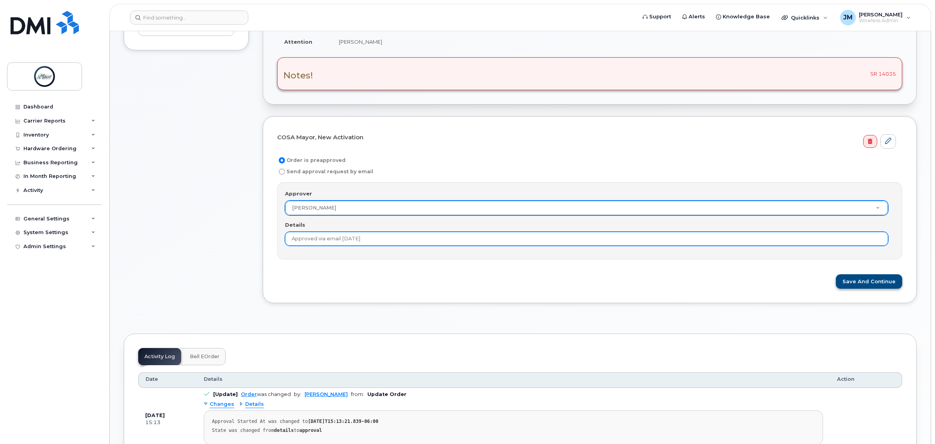
type input "Approved via email 10/9/2025"
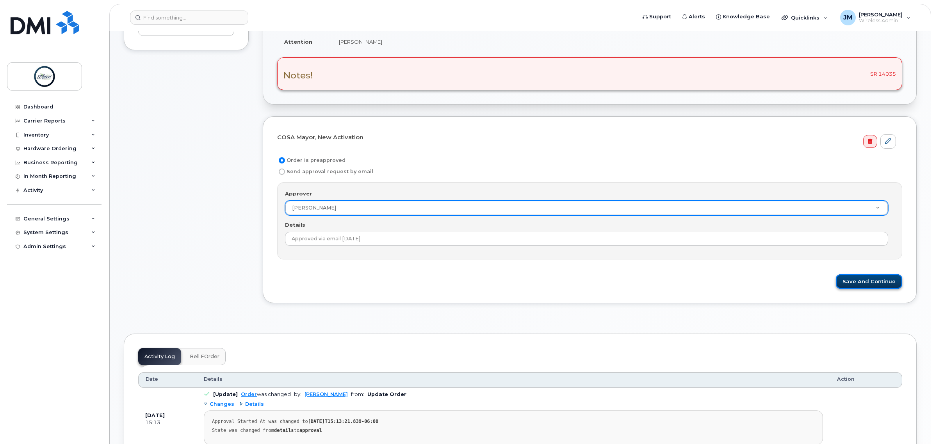
click at [871, 282] on button "Save and Continue" at bounding box center [869, 281] width 66 height 14
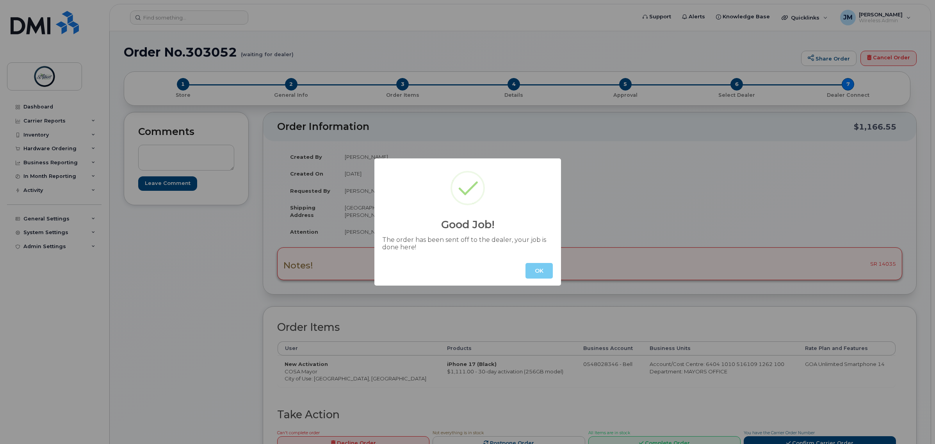
click at [531, 273] on button "OK" at bounding box center [539, 271] width 27 height 16
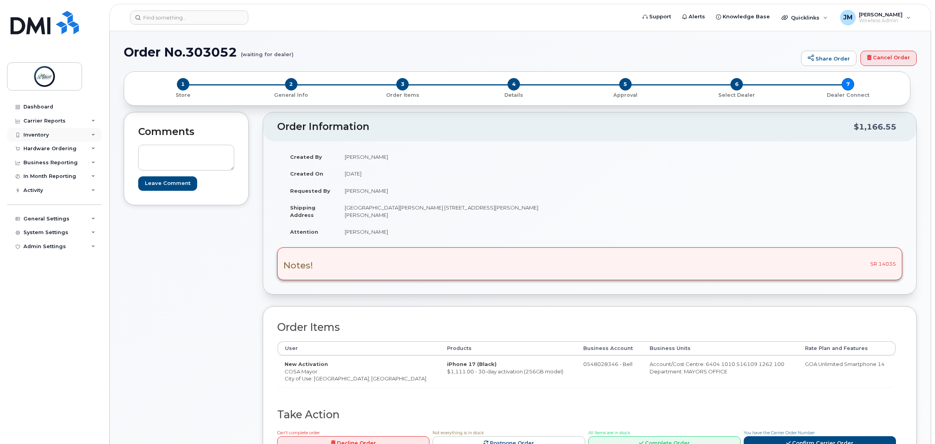
drag, startPoint x: 41, startPoint y: 133, endPoint x: 46, endPoint y: 133, distance: 4.7
click at [41, 133] on div "Inventory" at bounding box center [35, 135] width 25 height 6
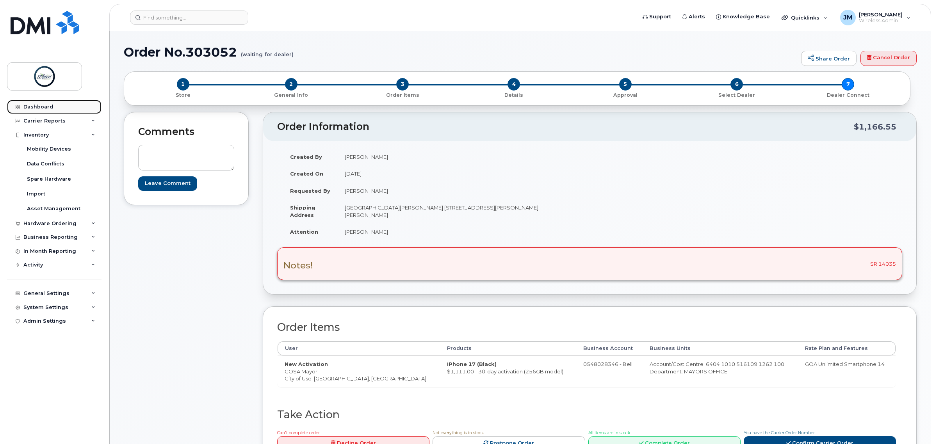
click at [43, 110] on div "Dashboard" at bounding box center [38, 107] width 30 height 6
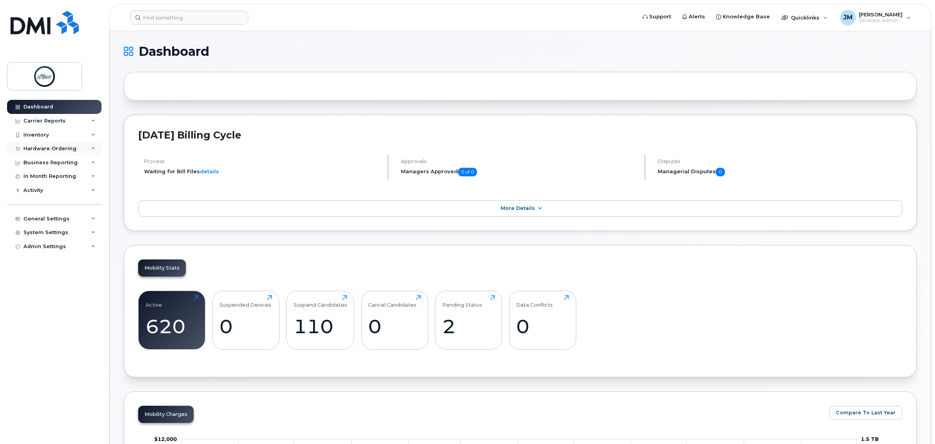
click at [53, 152] on div "Hardware Ordering" at bounding box center [49, 149] width 53 height 6
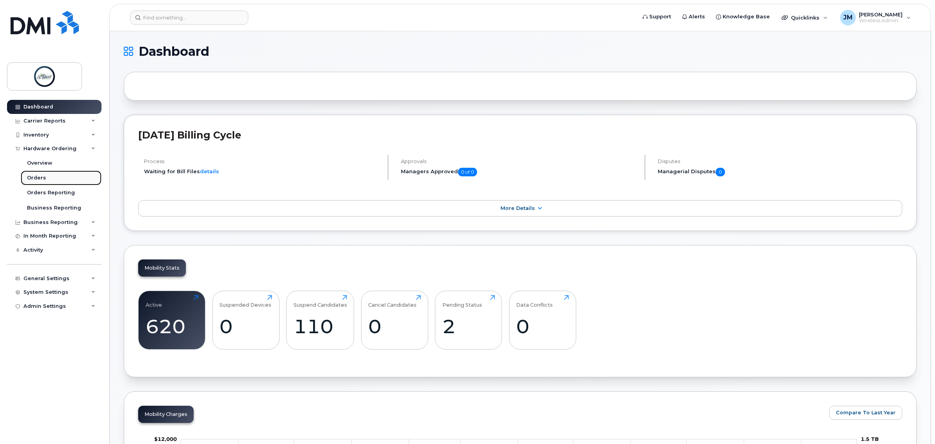
click at [53, 177] on link "Orders" at bounding box center [61, 178] width 81 height 15
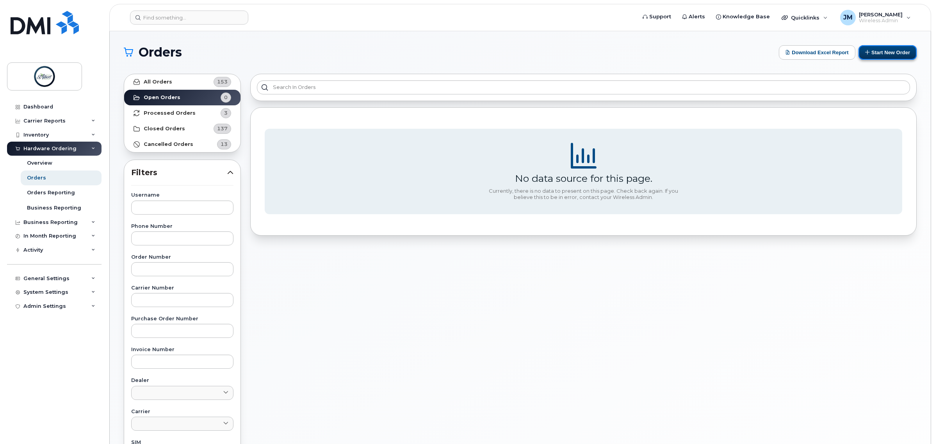
click at [904, 49] on button "Start New Order" at bounding box center [888, 52] width 58 height 14
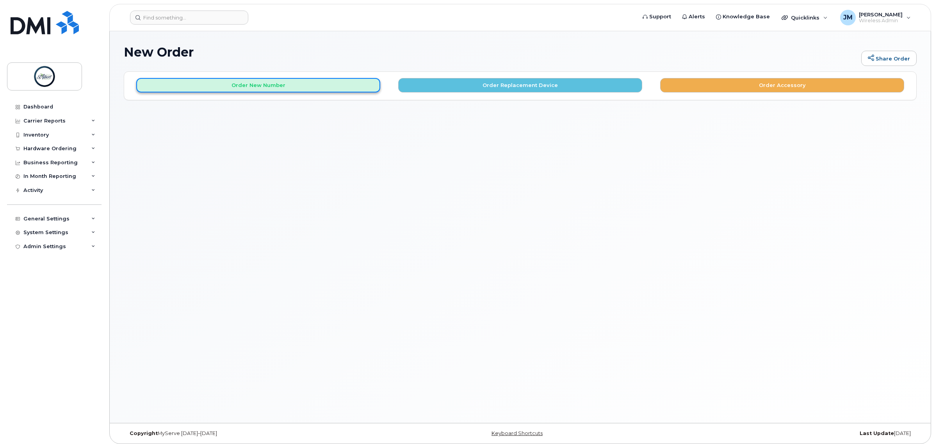
click at [250, 85] on button "Order New Number" at bounding box center [258, 85] width 244 height 14
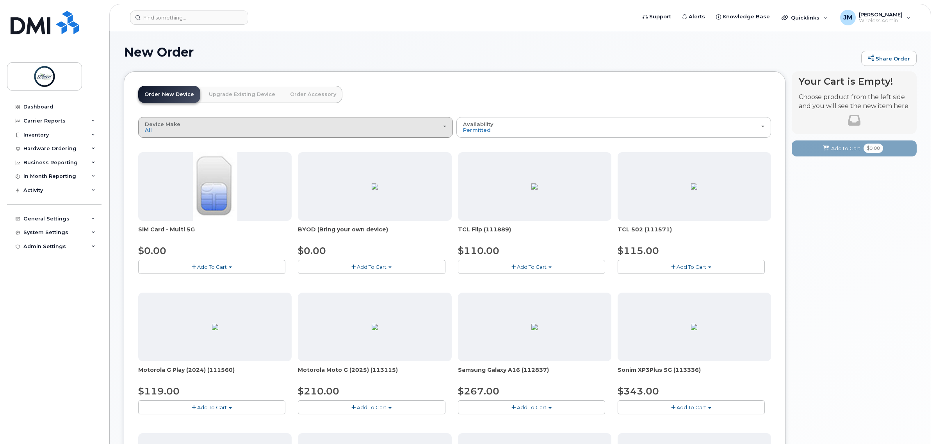
click at [251, 125] on div "Device Make All Aircard Android Cell Phone iPhone Tablet" at bounding box center [295, 127] width 301 height 12
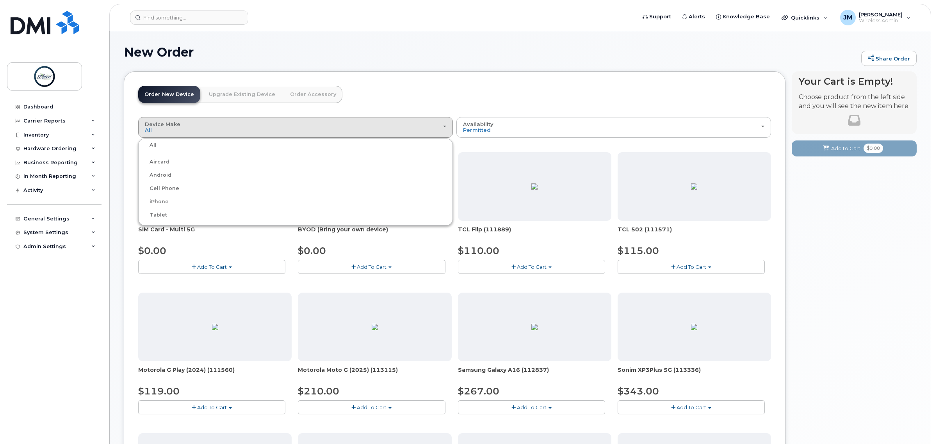
click at [161, 203] on label "iPhone" at bounding box center [154, 201] width 29 height 9
click at [0, 0] on input "iPhone" at bounding box center [0, 0] width 0 height 0
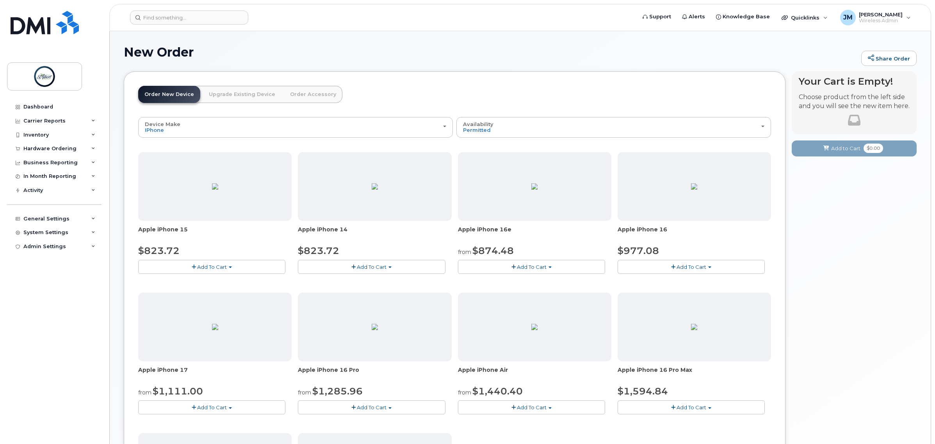
click at [220, 407] on span "Add To Cart" at bounding box center [212, 408] width 30 height 6
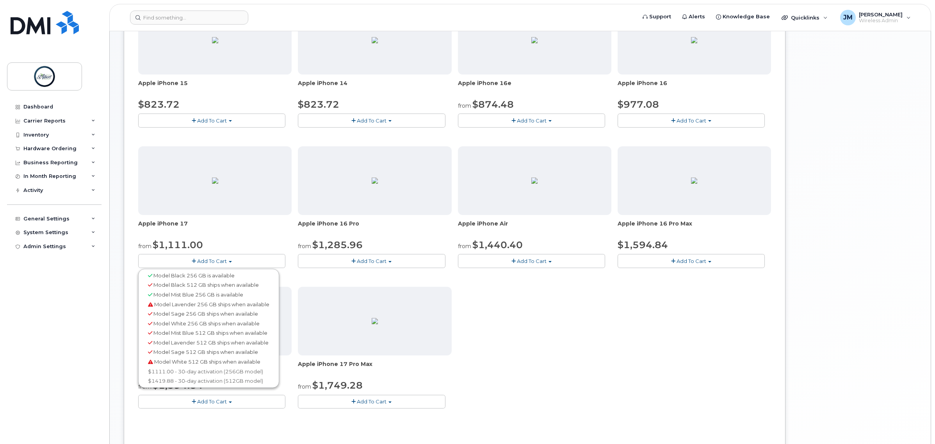
scroll to position [195, 0]
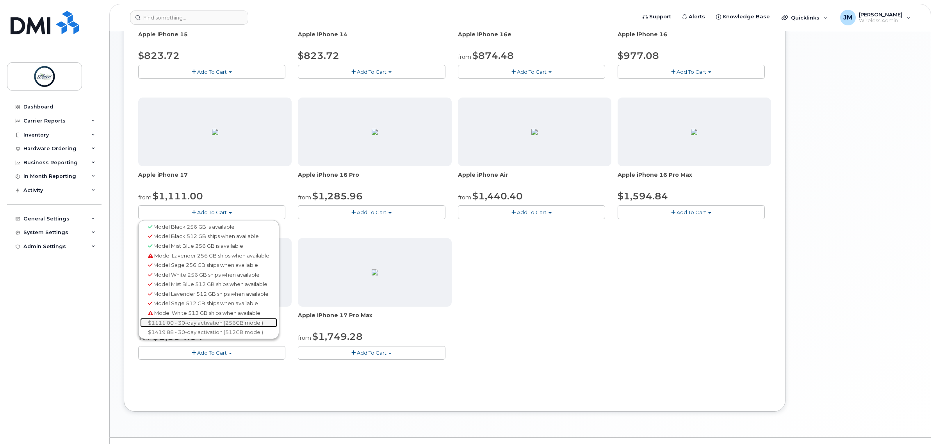
click at [216, 323] on link "$1111.00 - 30-day activation (256GB model)" at bounding box center [208, 323] width 137 height 10
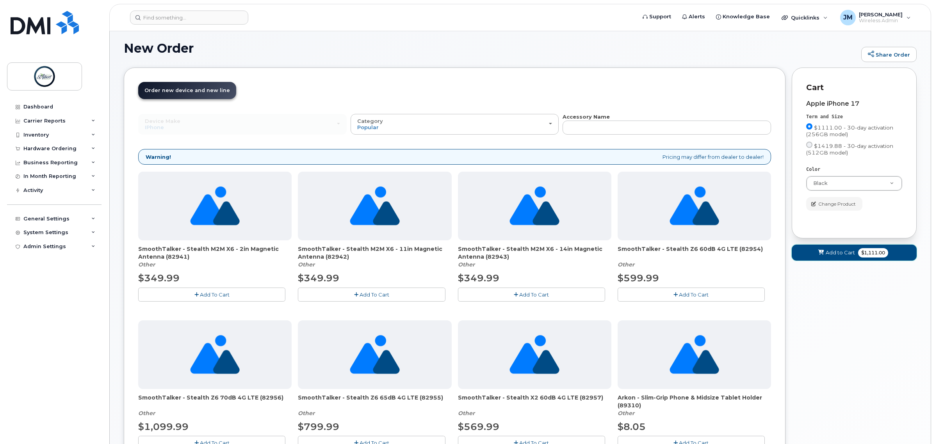
click at [875, 258] on button "Add to Cart $1,111.00" at bounding box center [854, 253] width 125 height 16
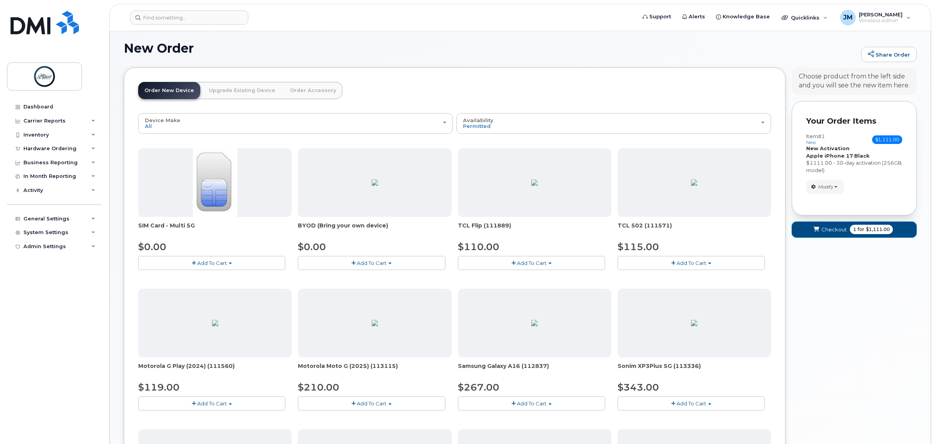
click at [873, 232] on span "$1,111.00" at bounding box center [878, 229] width 24 height 7
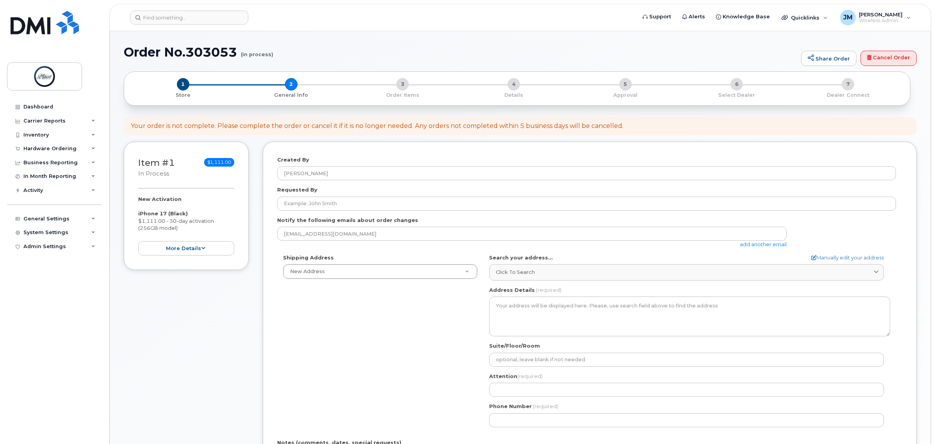
select select
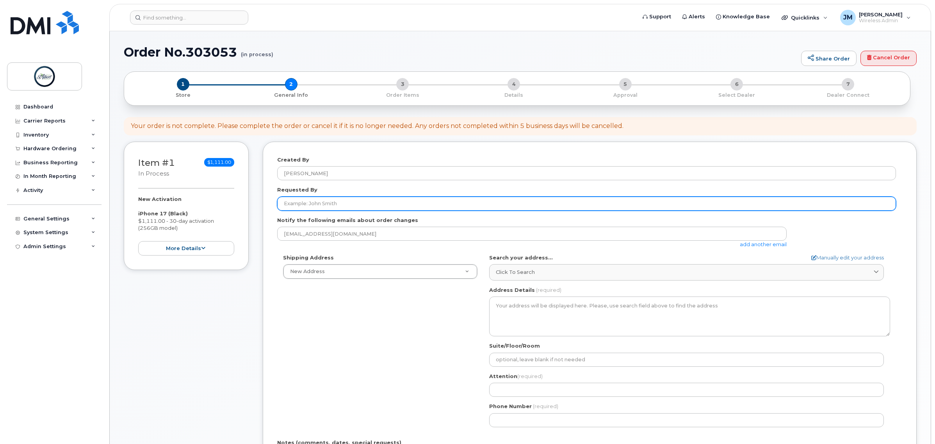
click at [342, 206] on input "Requested By" at bounding box center [586, 204] width 619 height 14
type input "[PERSON_NAME]"
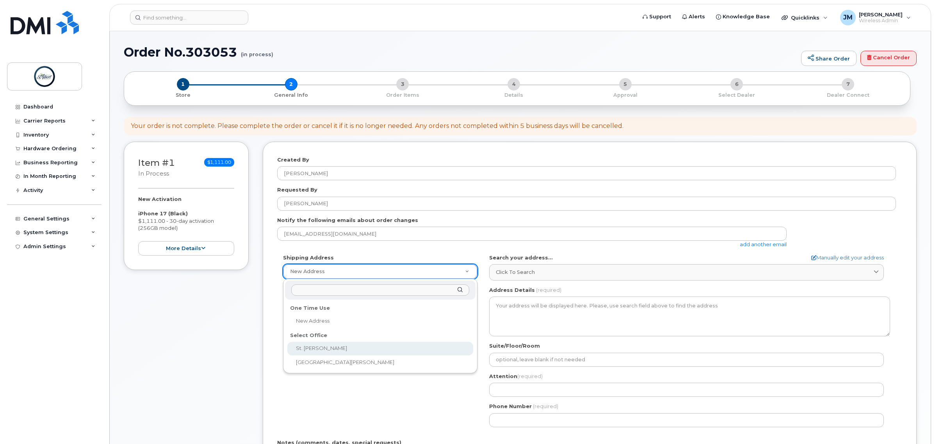
select select
type textarea "5 St Anne St Office 2100 2nd Floor St. Albert Place (City Hall) St. Albert Albe…"
type input "[PERSON_NAME]"
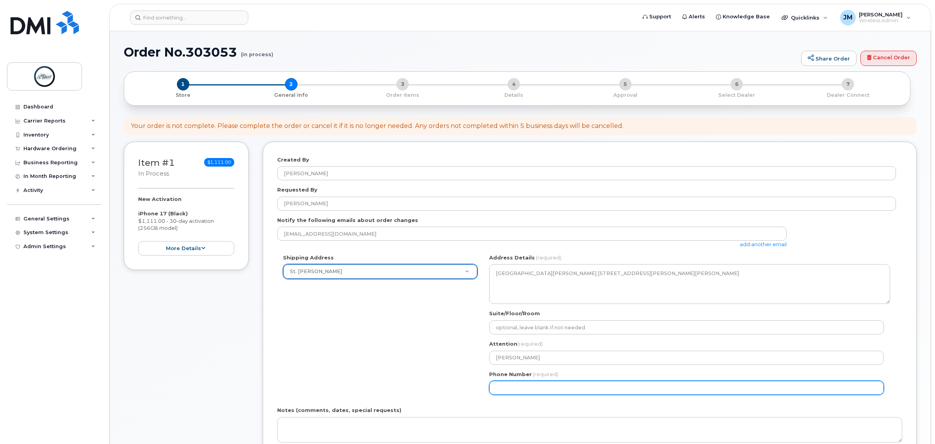
click at [568, 391] on input "Phone Number" at bounding box center [686, 388] width 395 height 14
select select
type input "587340375"
select select
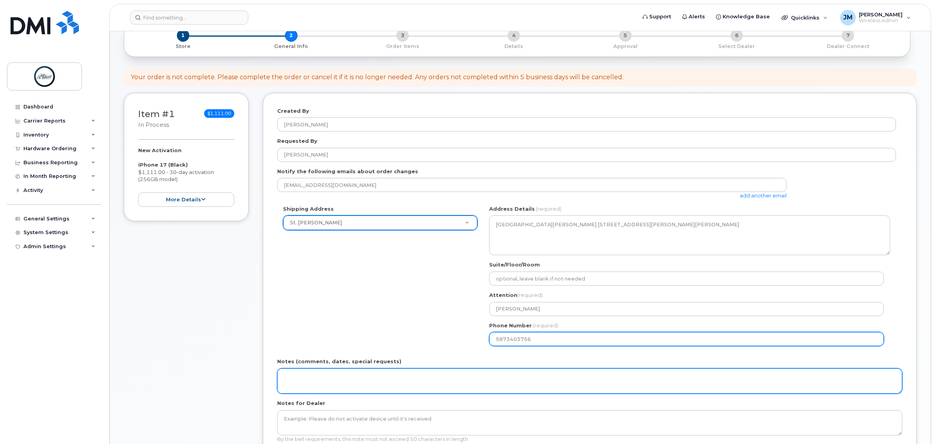
type input "5873403756"
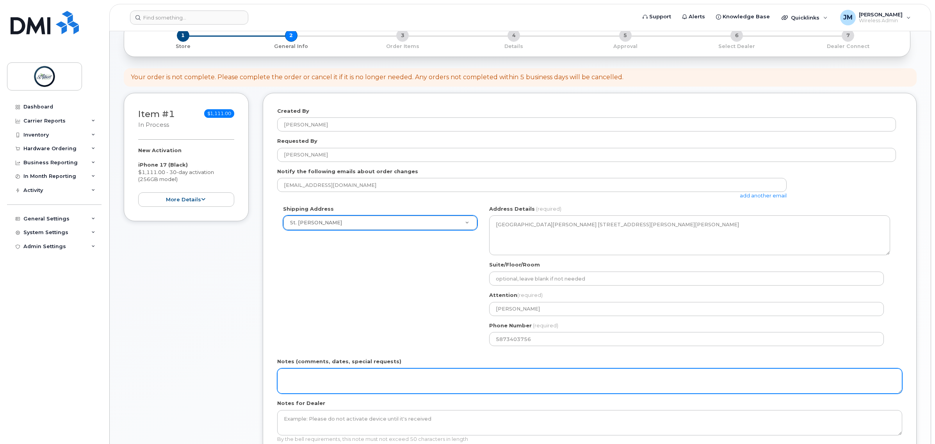
click at [342, 377] on textarea "Notes (comments, dates, special requests)" at bounding box center [589, 382] width 625 height 26
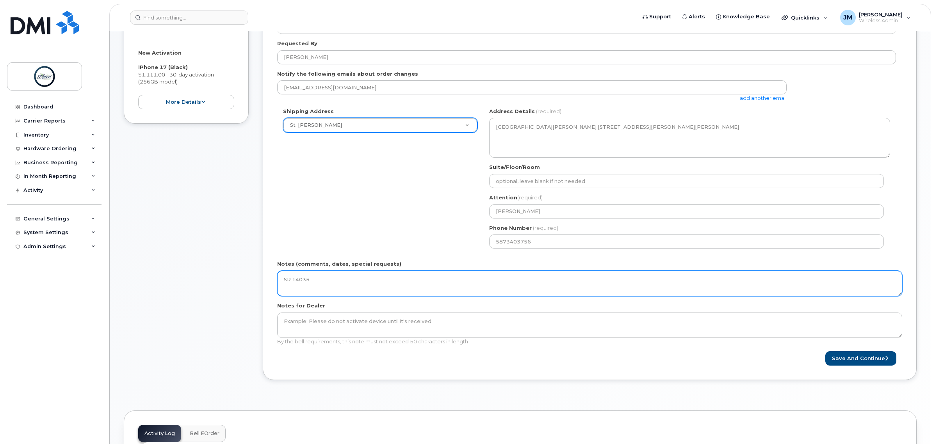
scroll to position [195, 0]
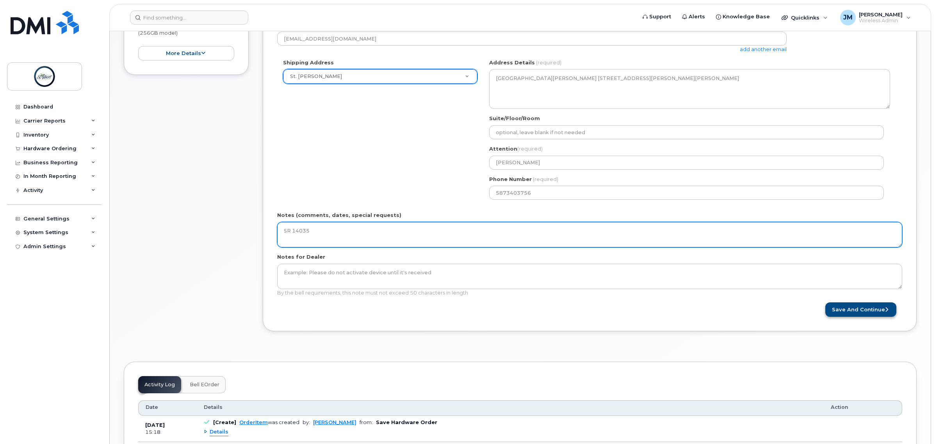
type textarea "SR 14035"
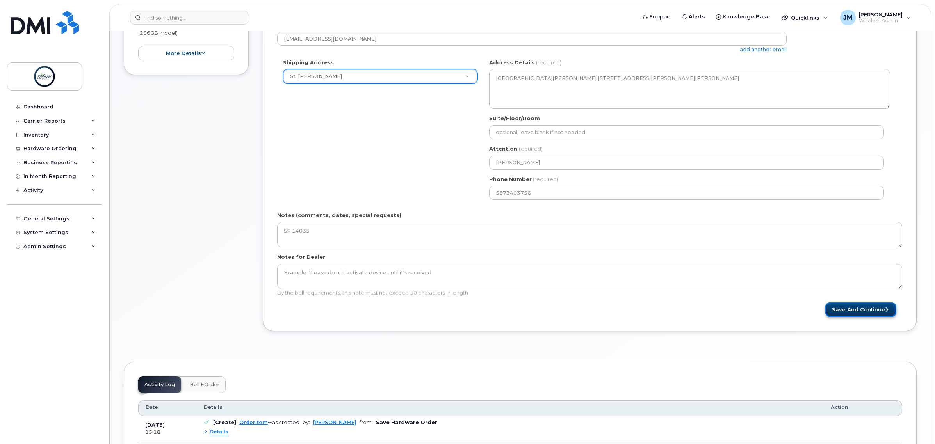
click at [852, 315] on button "Save and Continue" at bounding box center [860, 310] width 71 height 14
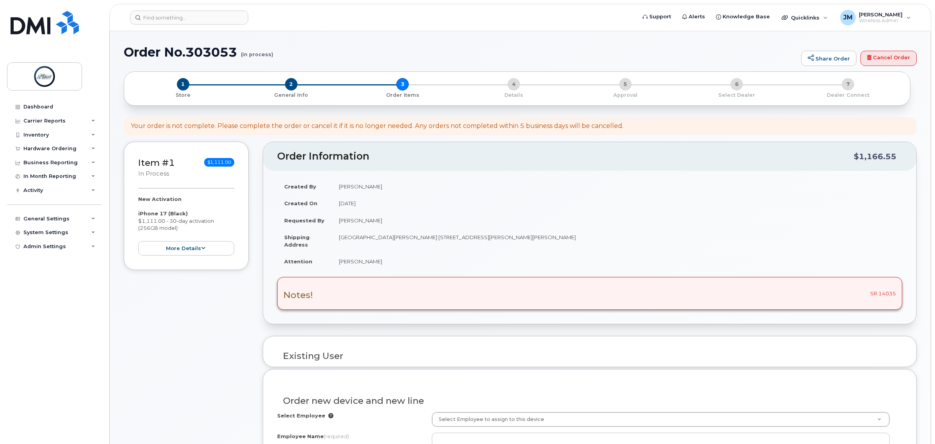
select select
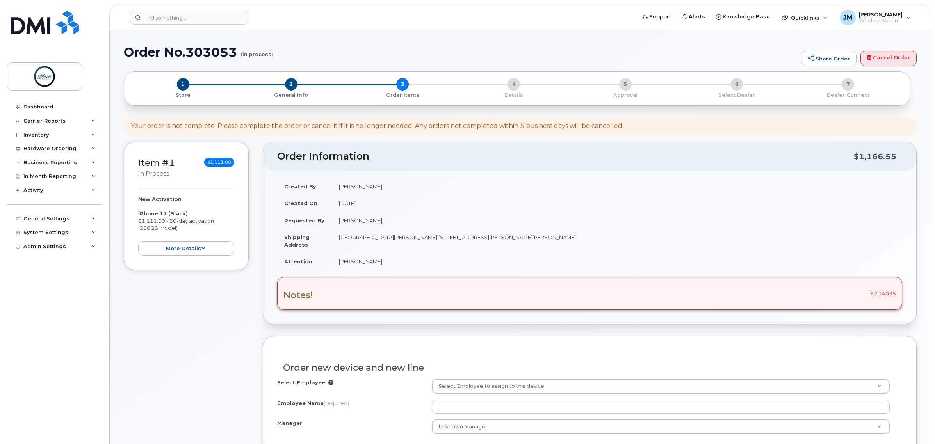
scroll to position [49, 0]
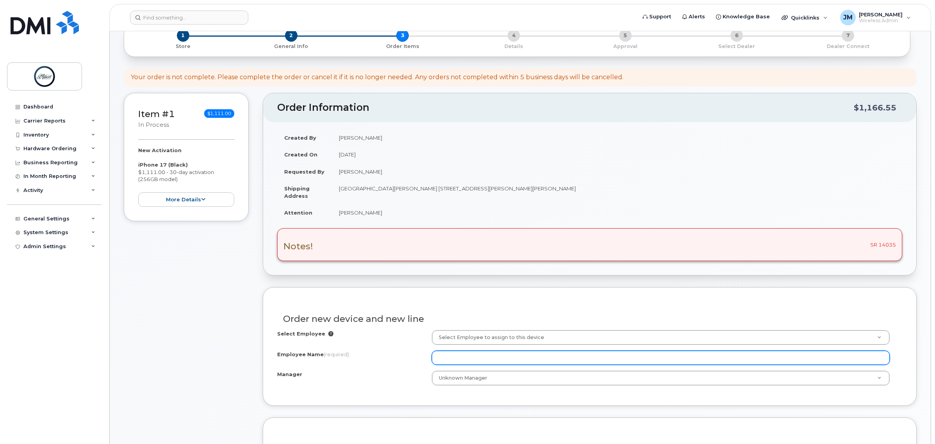
click at [475, 358] on input "Employee Name (required)" at bounding box center [661, 358] width 458 height 14
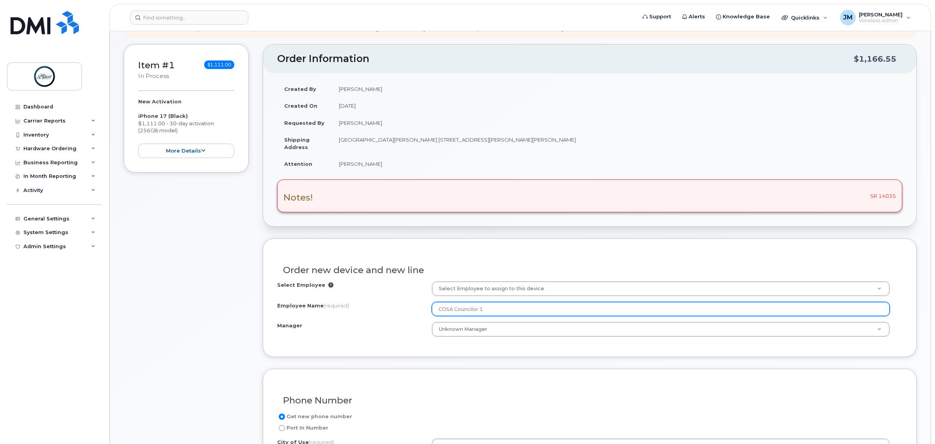
scroll to position [146, 0]
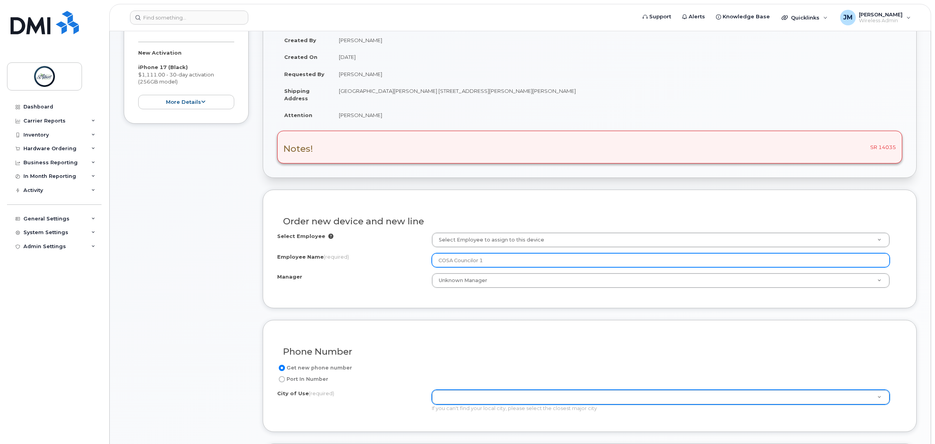
type input "COSA Councilor 1"
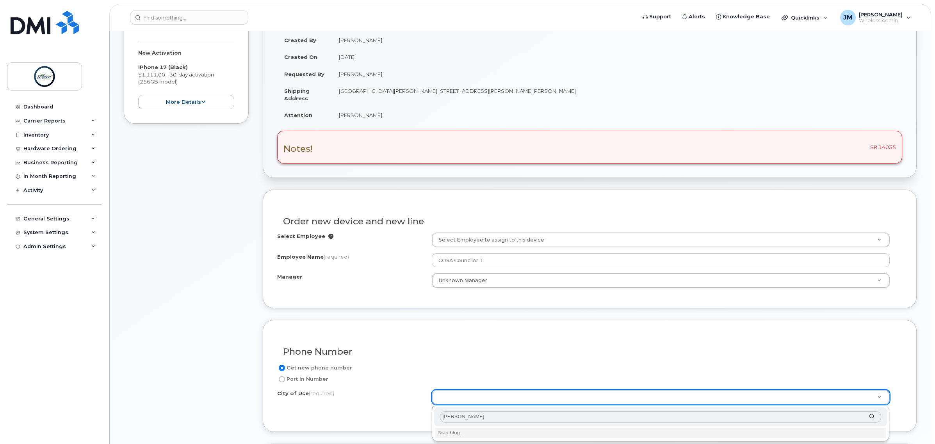
type input "Edmont"
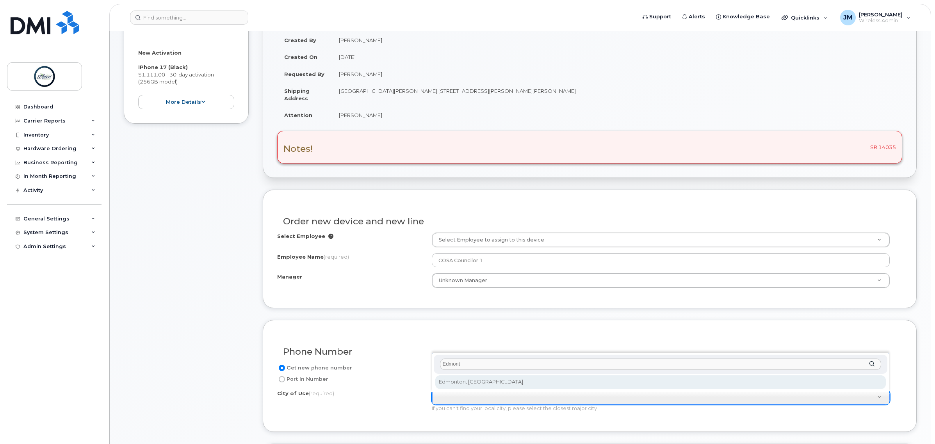
type input "182"
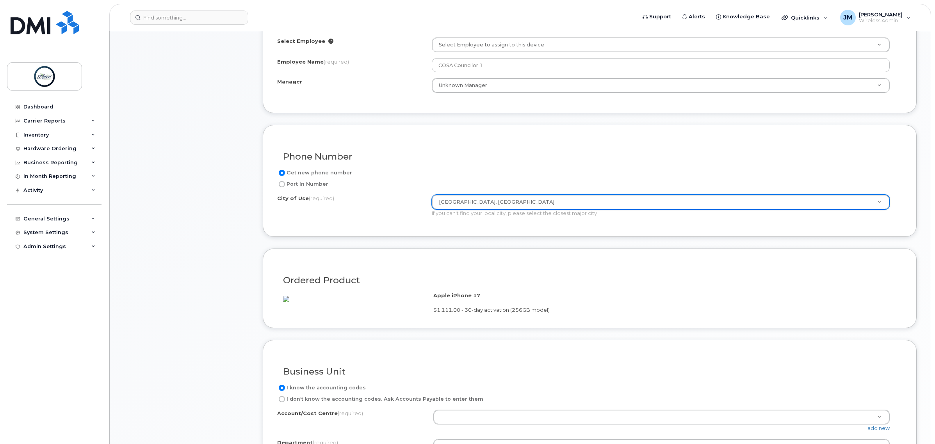
scroll to position [390, 0]
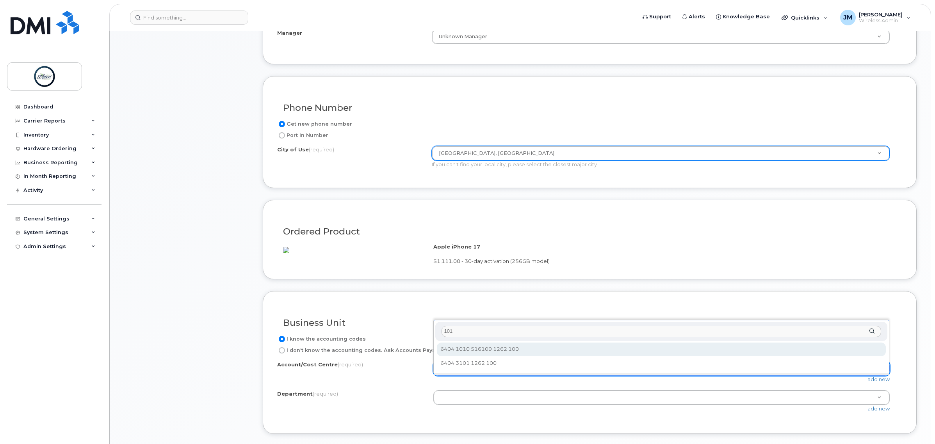
type input "1010"
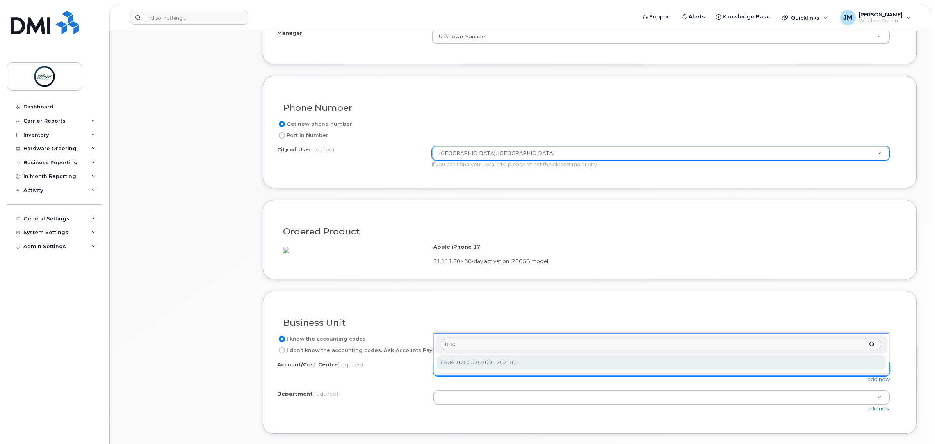
select select "6404 1010 516109 1262 100"
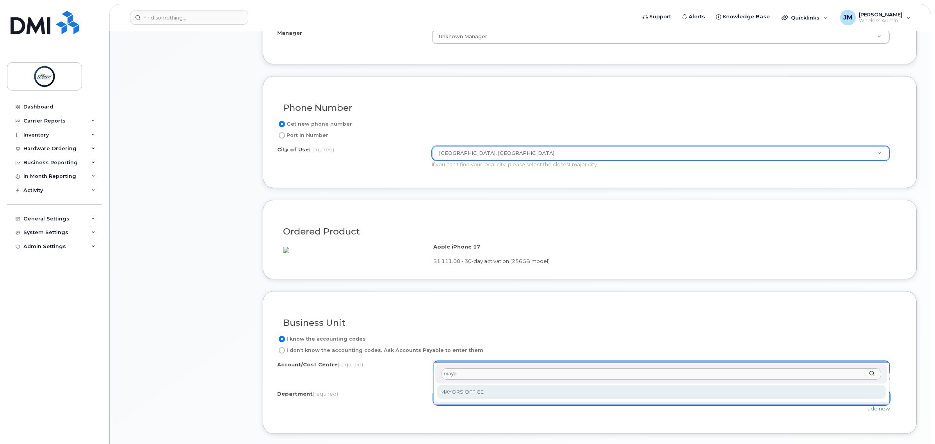
type input "mayor"
select select "MAYORS OFFICE"
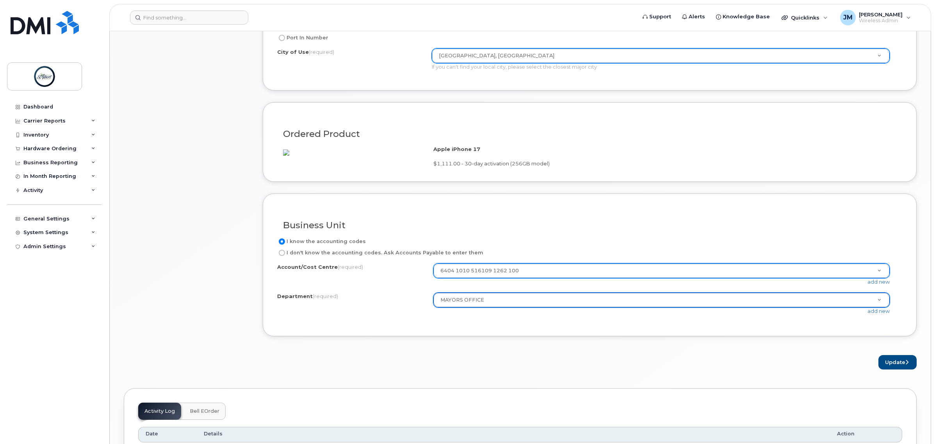
scroll to position [537, 0]
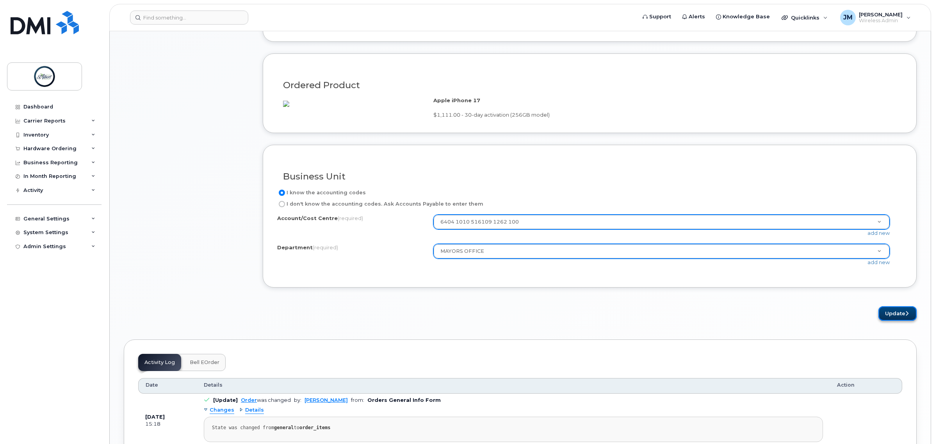
click at [895, 321] on button "Update" at bounding box center [898, 314] width 38 height 14
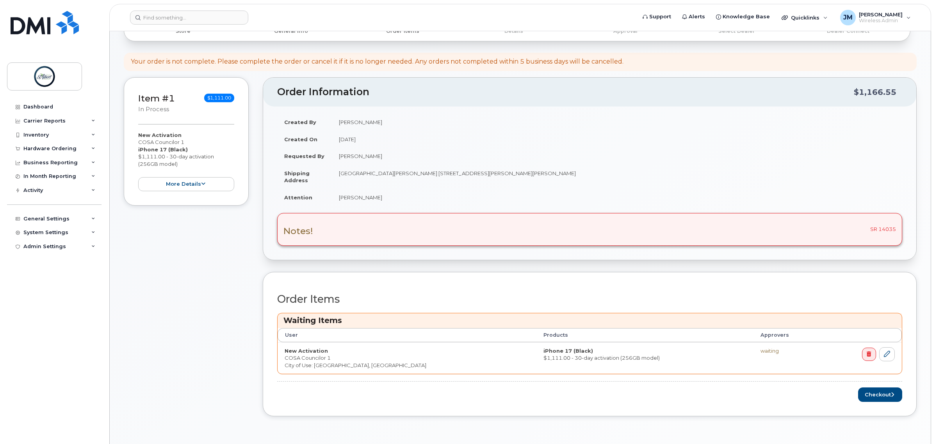
scroll to position [146, 0]
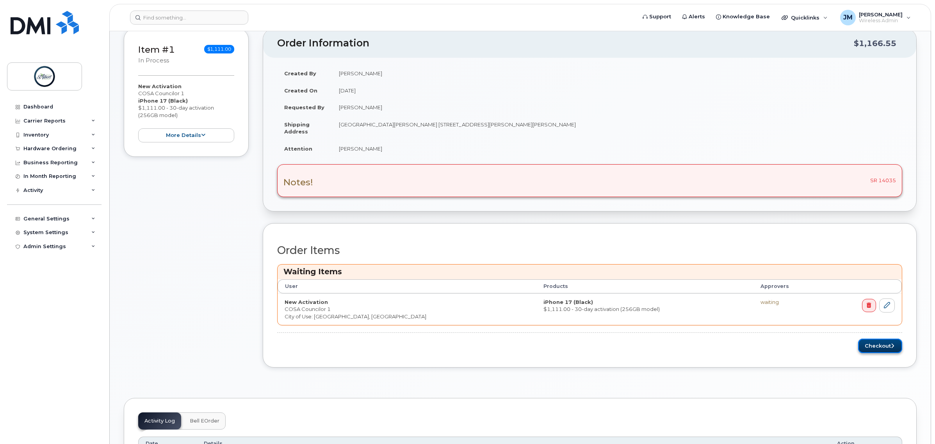
click at [877, 342] on button "Checkout" at bounding box center [880, 346] width 44 height 14
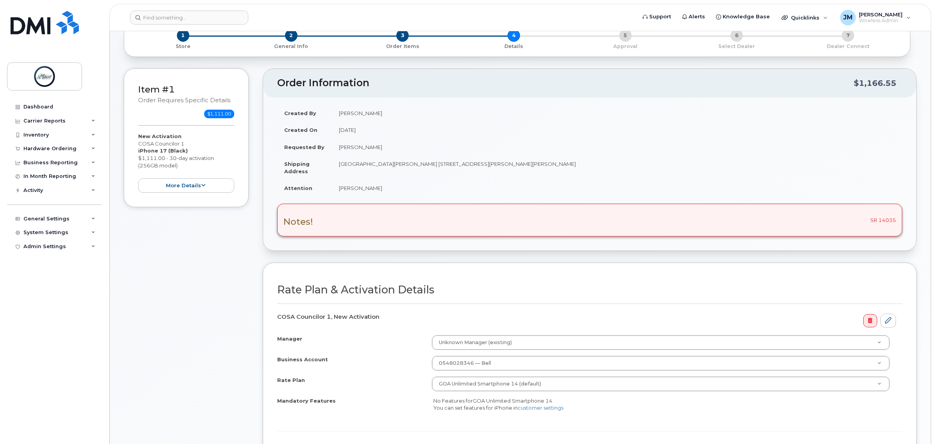
scroll to position [146, 0]
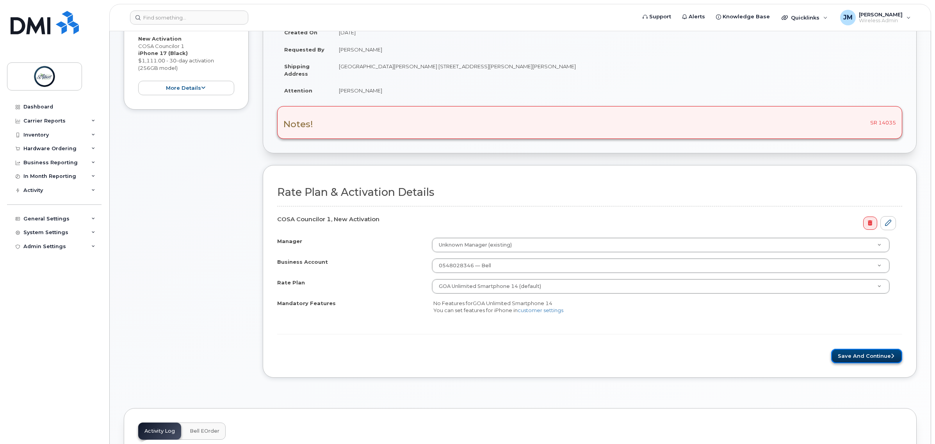
click at [848, 355] on button "Save and Continue" at bounding box center [866, 356] width 71 height 14
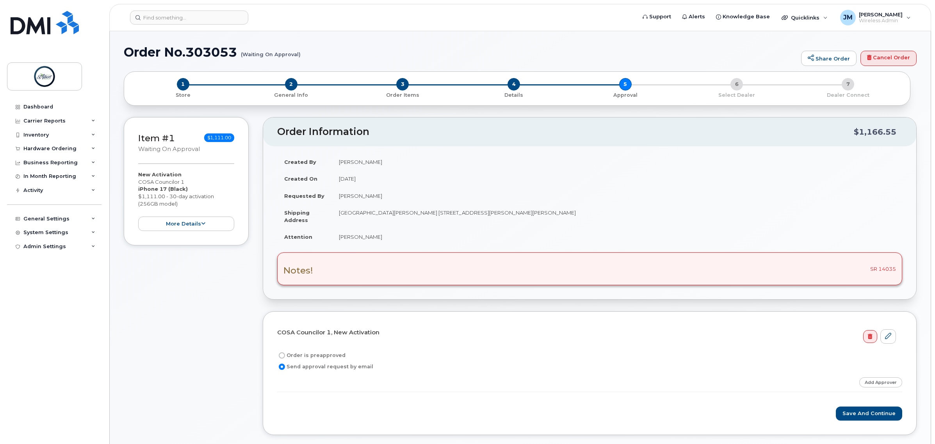
click at [293, 356] on label "Order is preapproved" at bounding box center [311, 355] width 68 height 9
click at [285, 356] on input "Order is preapproved" at bounding box center [282, 356] width 6 height 6
radio input "true"
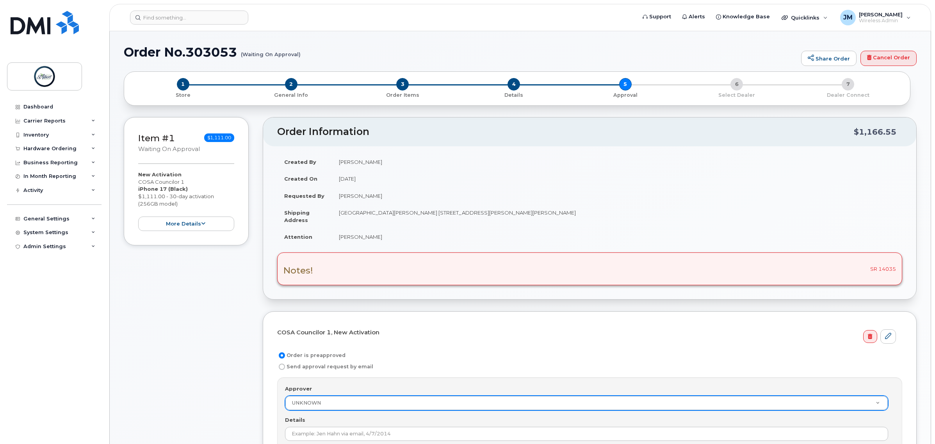
scroll to position [49, 0]
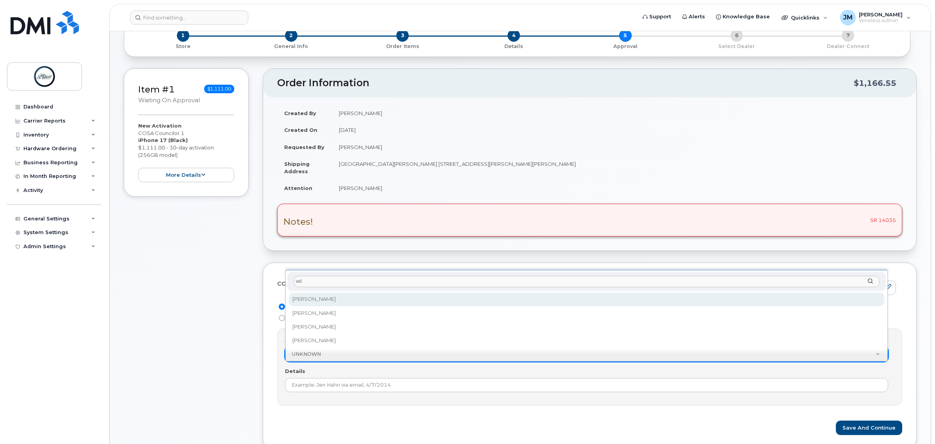
type input "will"
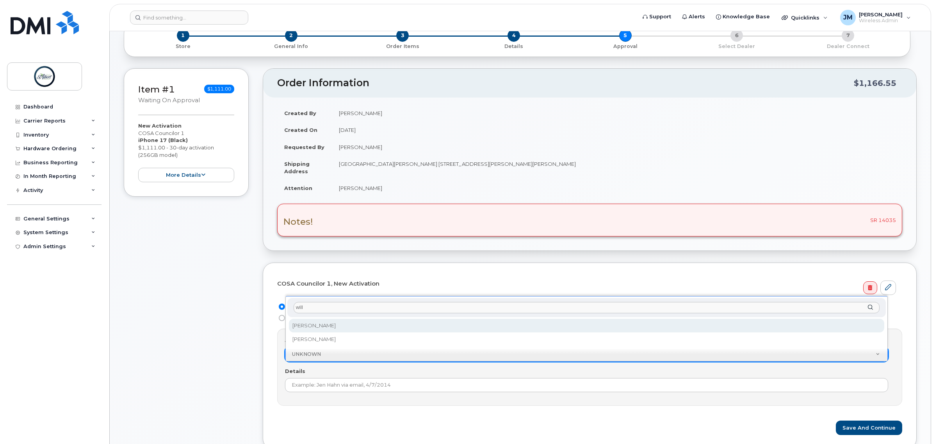
select select "2009006"
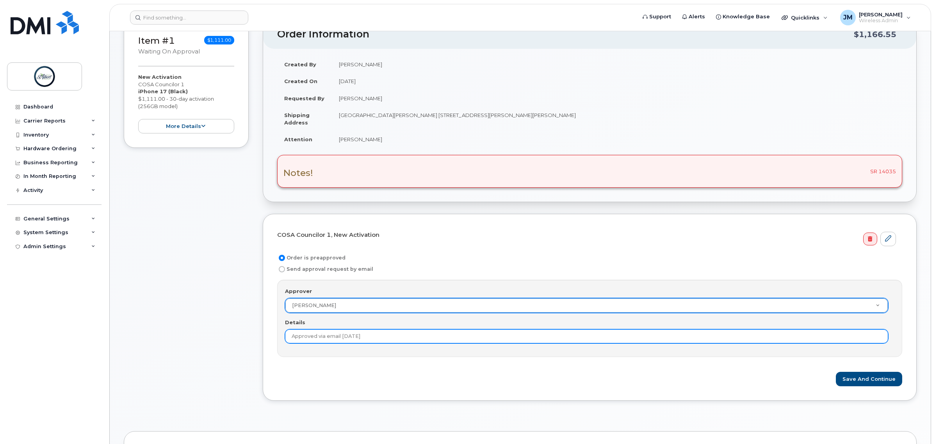
scroll to position [146, 0]
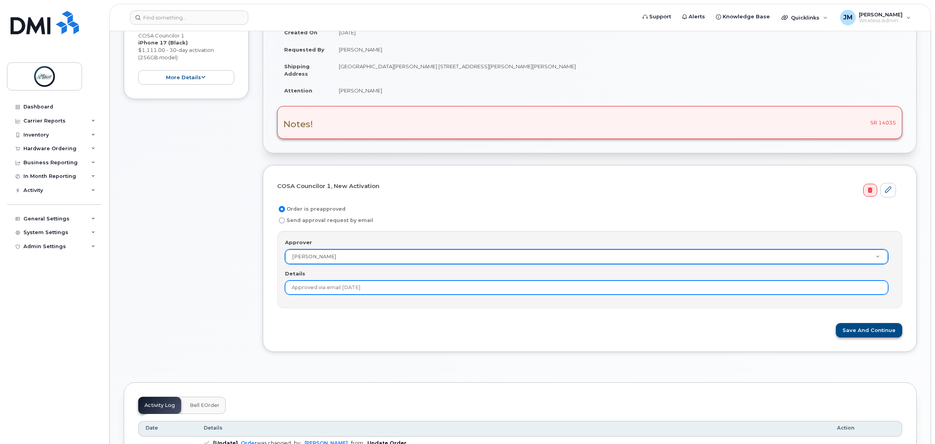
type input "Approved via email 10/9/2025"
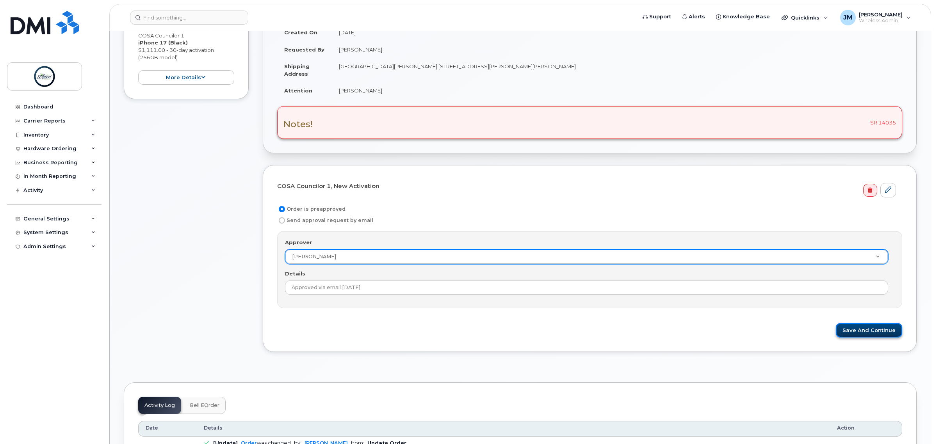
click at [856, 331] on button "Save and Continue" at bounding box center [869, 330] width 66 height 14
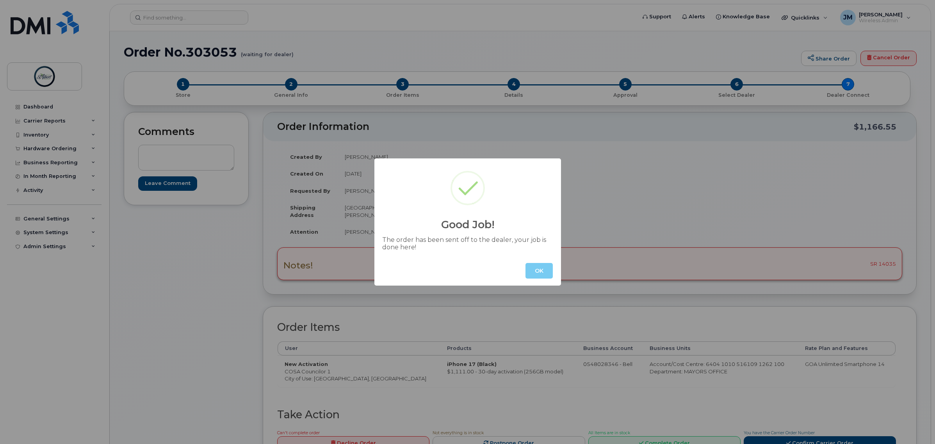
click at [532, 272] on button "OK" at bounding box center [539, 271] width 27 height 16
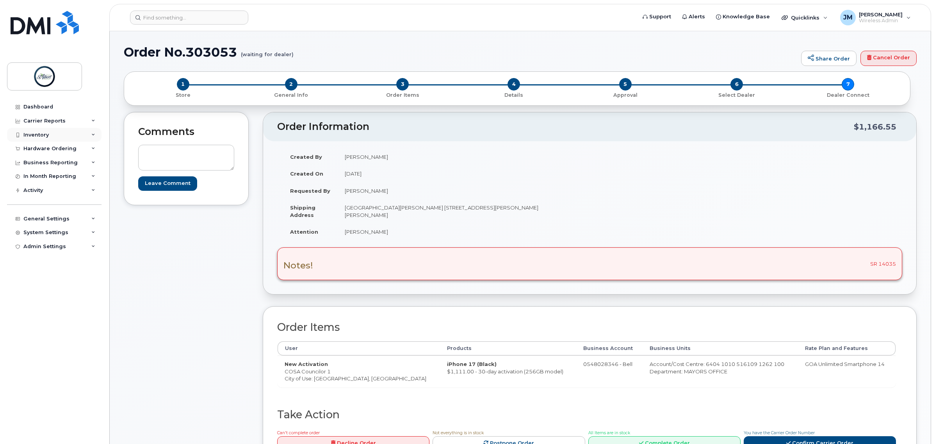
click at [60, 130] on div "Inventory" at bounding box center [54, 135] width 94 height 14
click at [54, 227] on div "Hardware Ordering" at bounding box center [49, 224] width 53 height 6
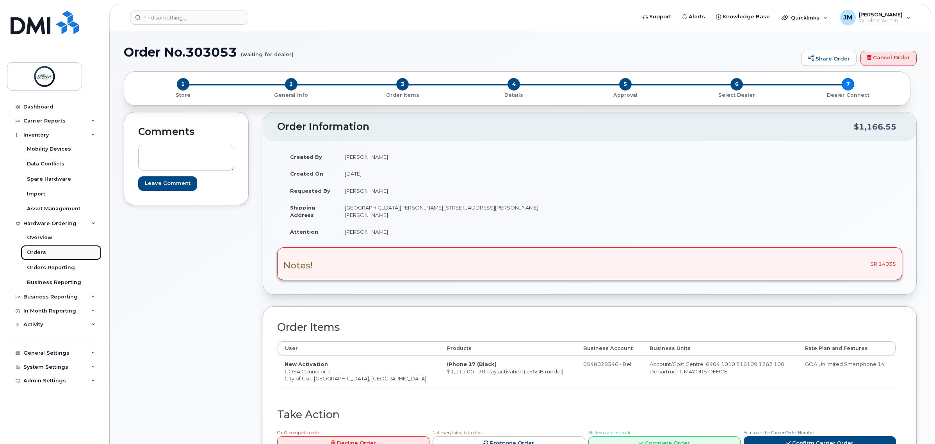
click at [58, 253] on link "Orders" at bounding box center [61, 252] width 81 height 15
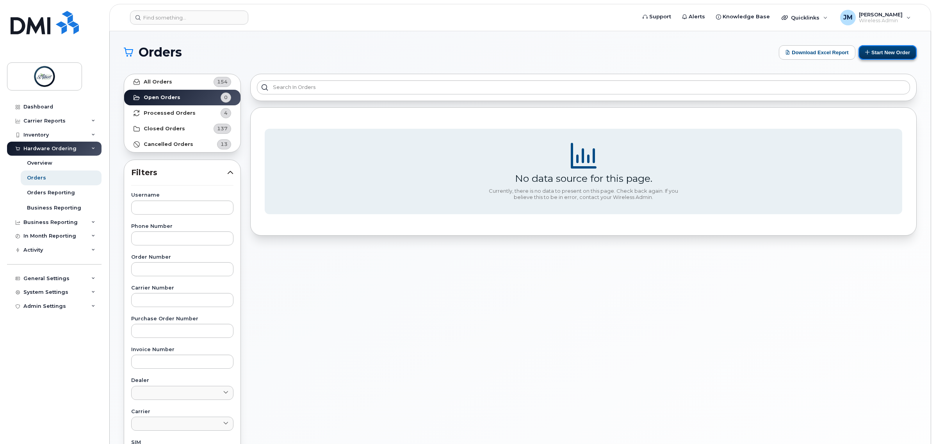
click at [889, 53] on button "Start New Order" at bounding box center [888, 52] width 58 height 14
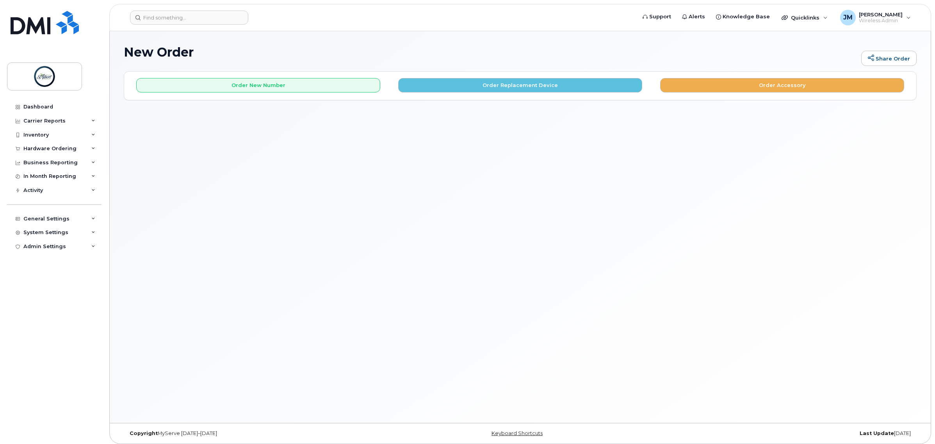
click at [256, 94] on div "Order New Number Order Replacement Device Order Accessory" at bounding box center [520, 86] width 792 height 28
click at [258, 87] on button "Order New Number" at bounding box center [258, 85] width 244 height 14
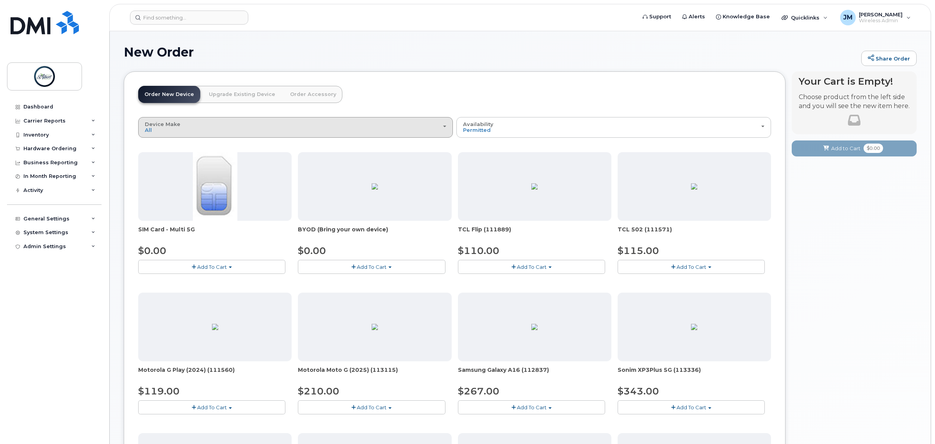
click at [314, 134] on button "Device Make All Aircard Android Cell Phone iPhone Tablet" at bounding box center [295, 127] width 315 height 20
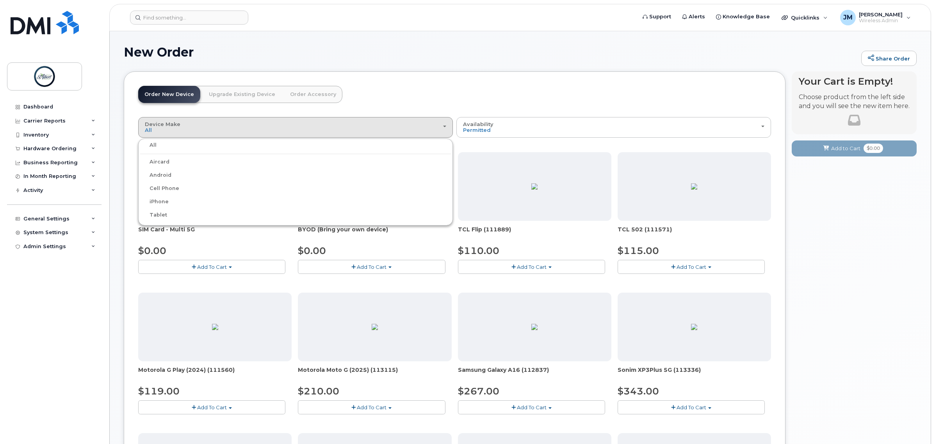
click at [161, 201] on label "iPhone" at bounding box center [154, 201] width 29 height 9
click at [0, 0] on input "iPhone" at bounding box center [0, 0] width 0 height 0
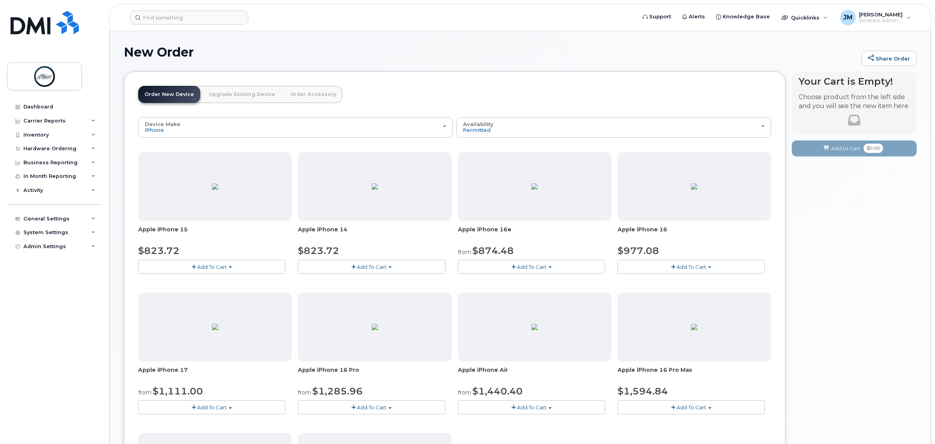
scroll to position [49, 0]
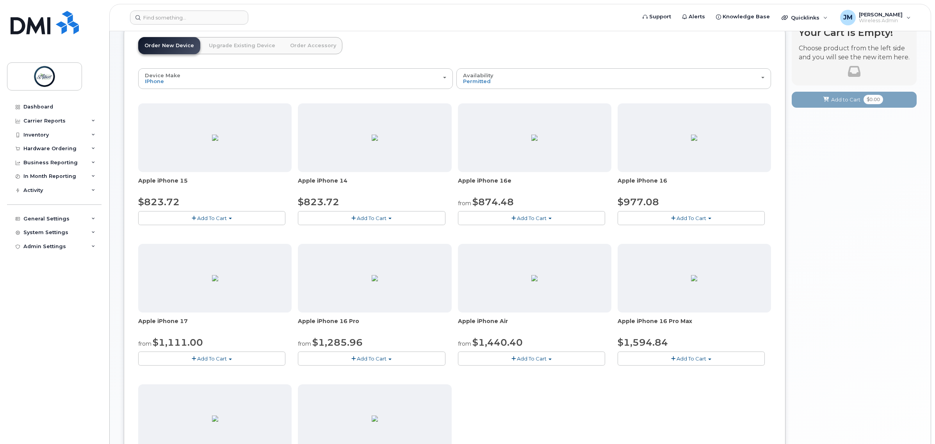
click at [219, 363] on button "Add To Cart" at bounding box center [211, 359] width 147 height 14
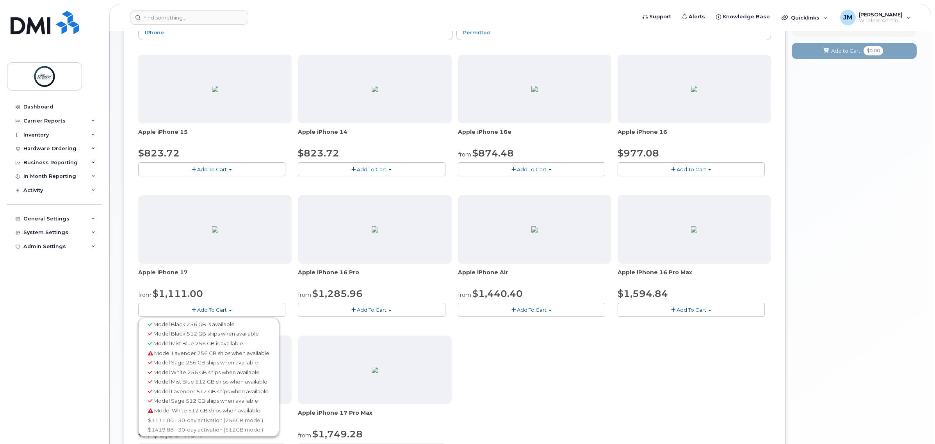
scroll to position [146, 0]
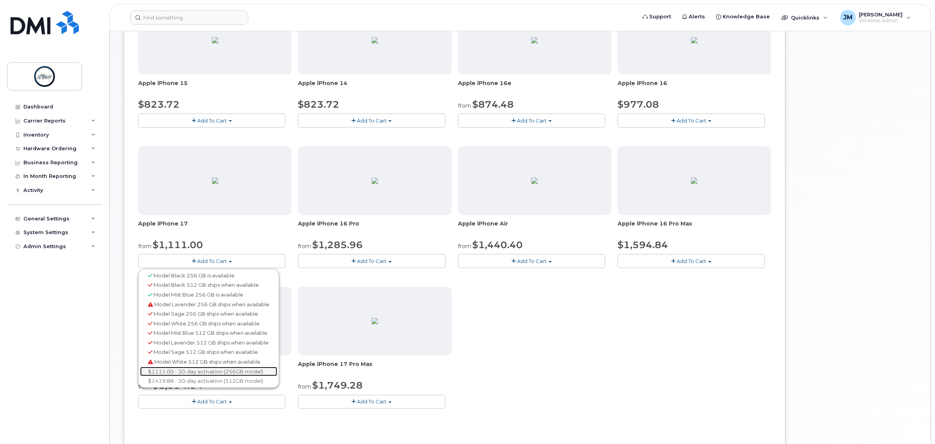
click at [203, 373] on link "$1111.00 - 30-day activation (256GB model)" at bounding box center [208, 372] width 137 height 10
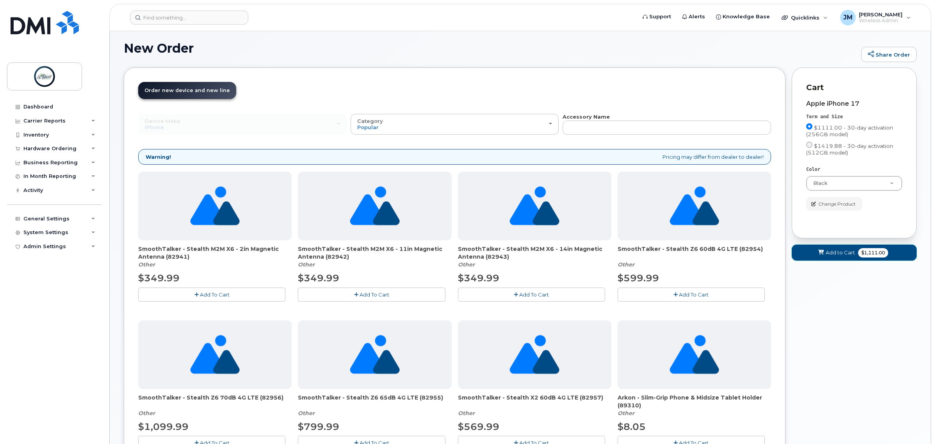
click at [866, 256] on span "$1,111.00" at bounding box center [873, 252] width 30 height 9
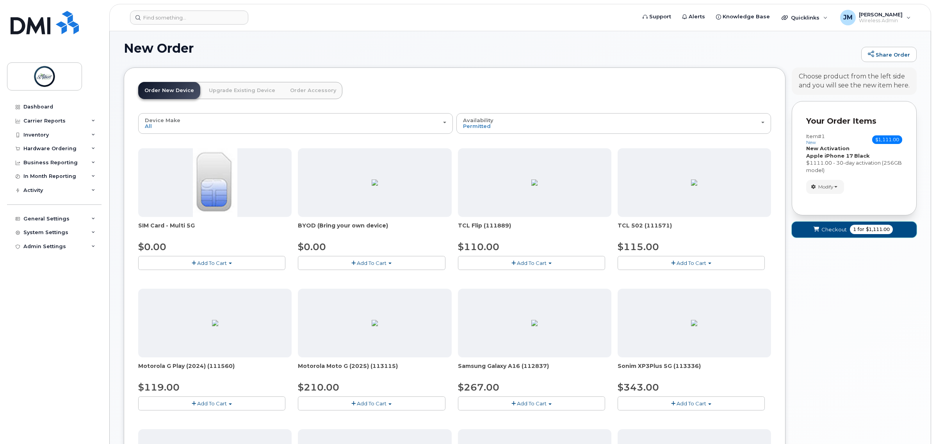
click at [863, 232] on span "for" at bounding box center [861, 229] width 10 height 7
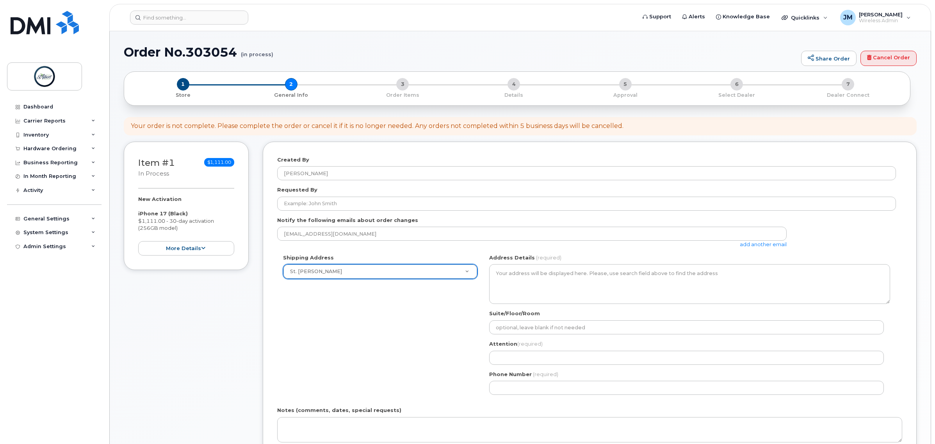
select select
type textarea "5 St Anne St Office 2100 2nd Floor St. Albert Place (City Hall) St. Albert Albe…"
type input "[PERSON_NAME]"
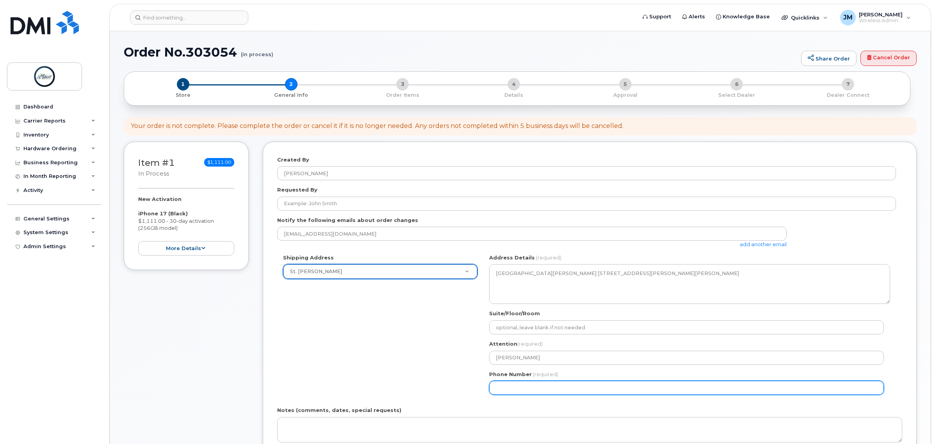
click at [526, 386] on input "Phone Number" at bounding box center [686, 388] width 395 height 14
select select
type input "587340375"
select select
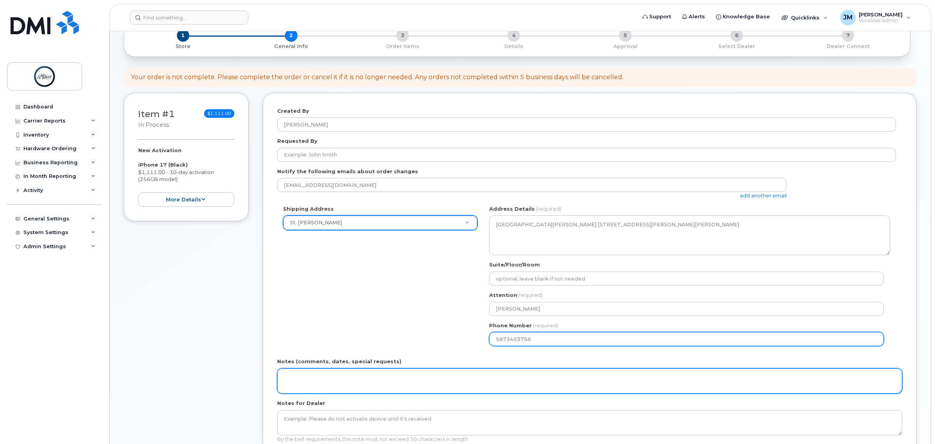
type input "5873403756"
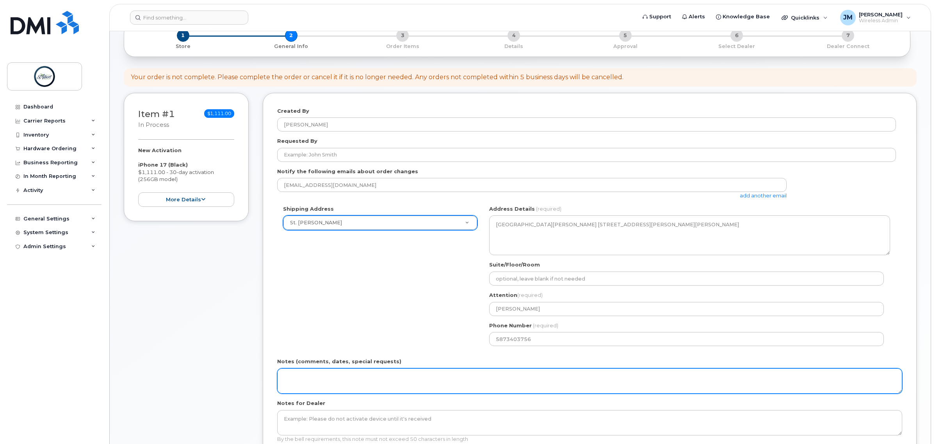
click at [318, 392] on textarea "Notes (comments, dates, special requests)" at bounding box center [589, 382] width 625 height 26
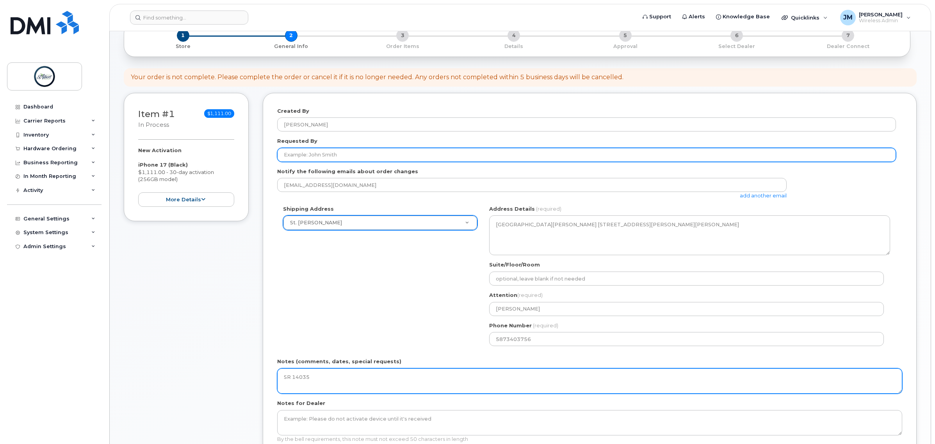
type textarea "SR 14035"
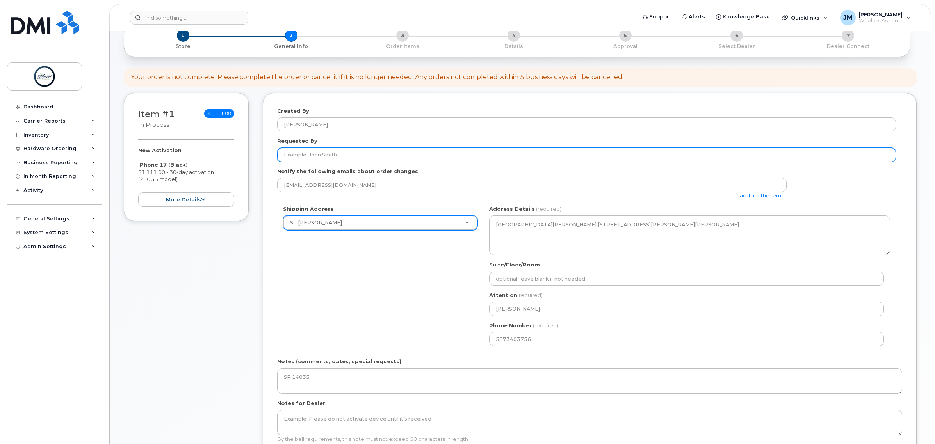
click at [320, 149] on input "Requested By" at bounding box center [586, 155] width 619 height 14
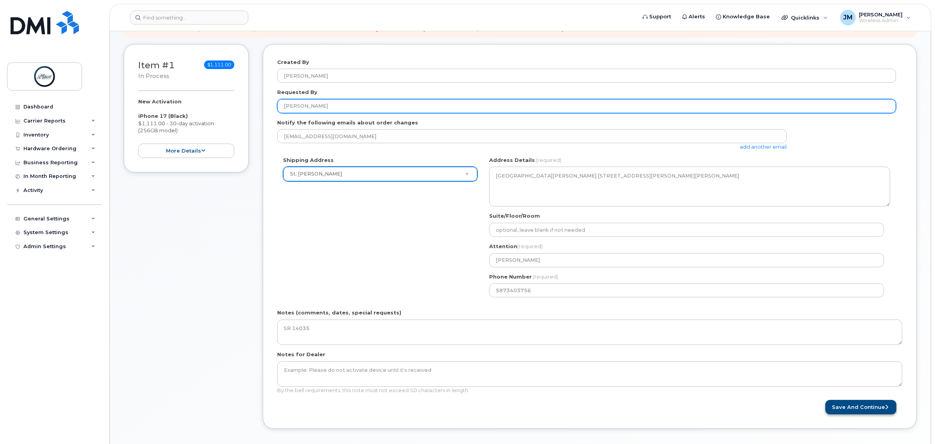
type input "[PERSON_NAME]"
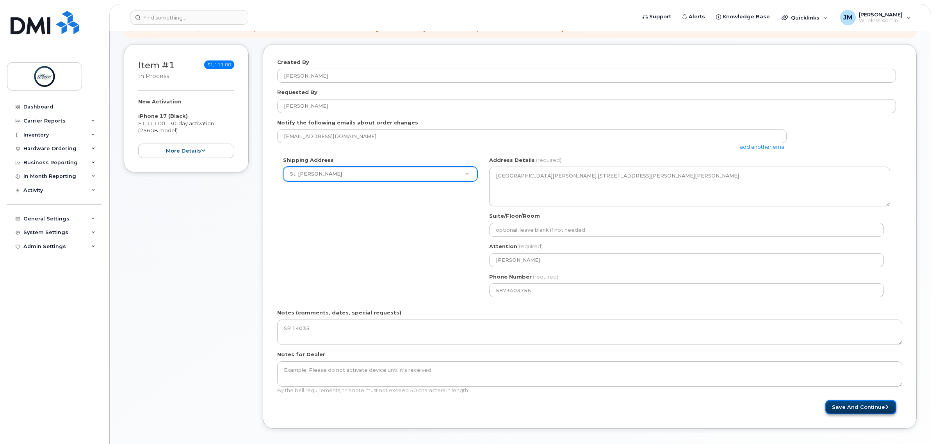
click at [844, 405] on button "Save and Continue" at bounding box center [860, 407] width 71 height 14
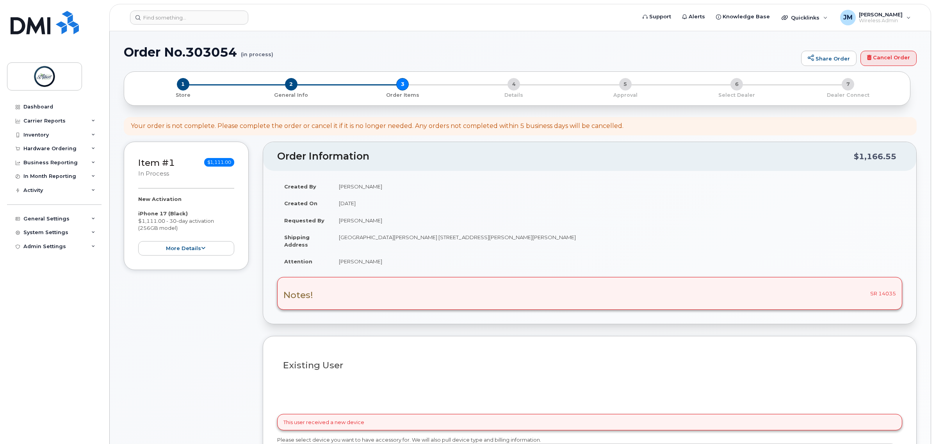
select select
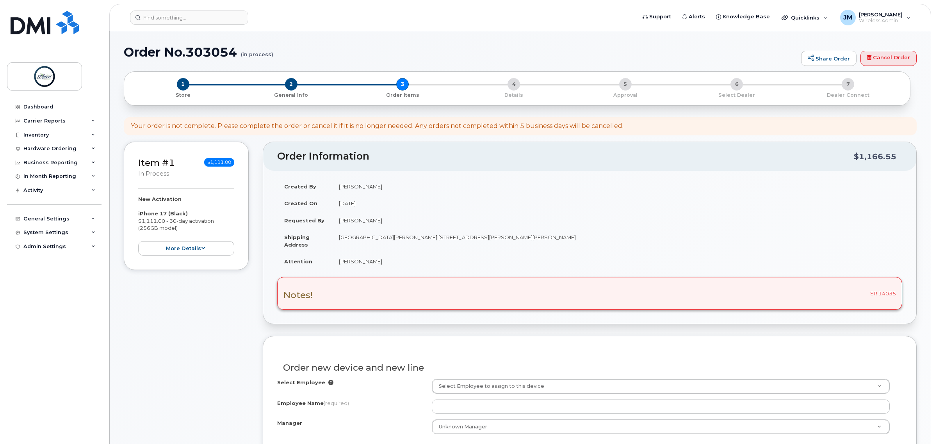
scroll to position [49, 0]
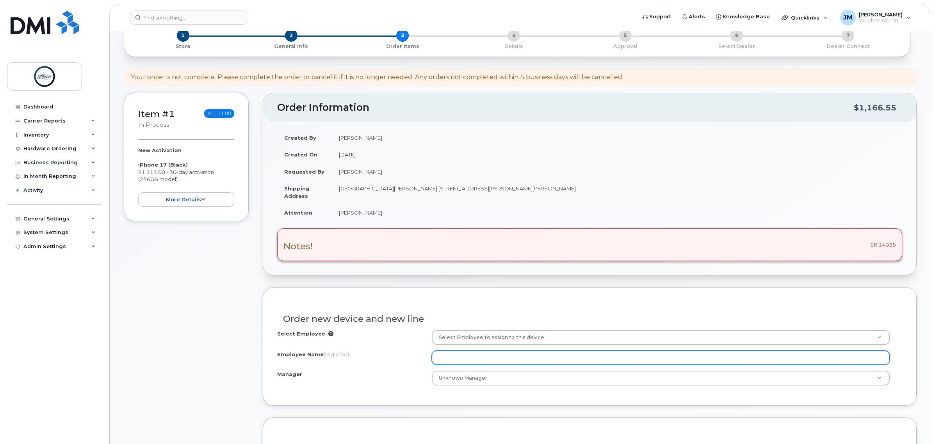
click at [477, 362] on input "Employee Name (required)" at bounding box center [661, 358] width 458 height 14
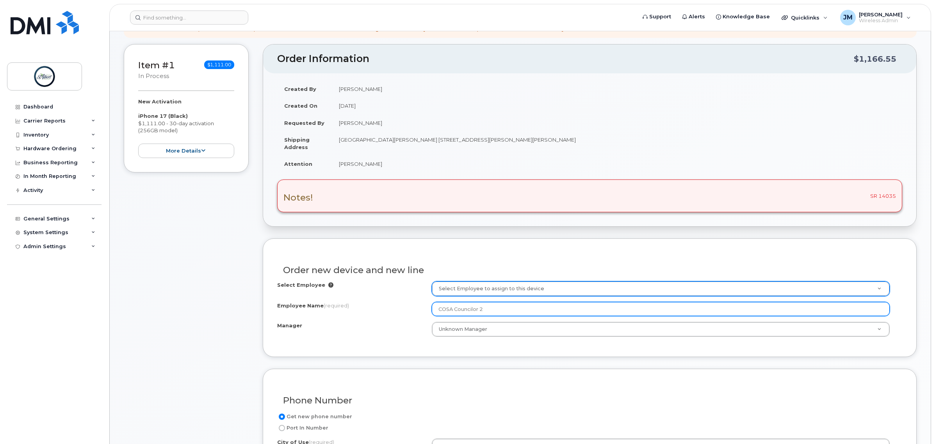
scroll to position [146, 0]
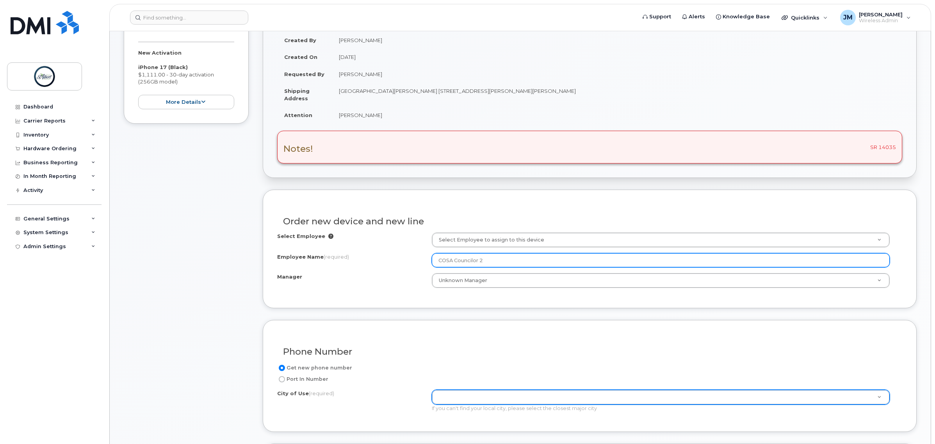
type input "COSA Councilor 2"
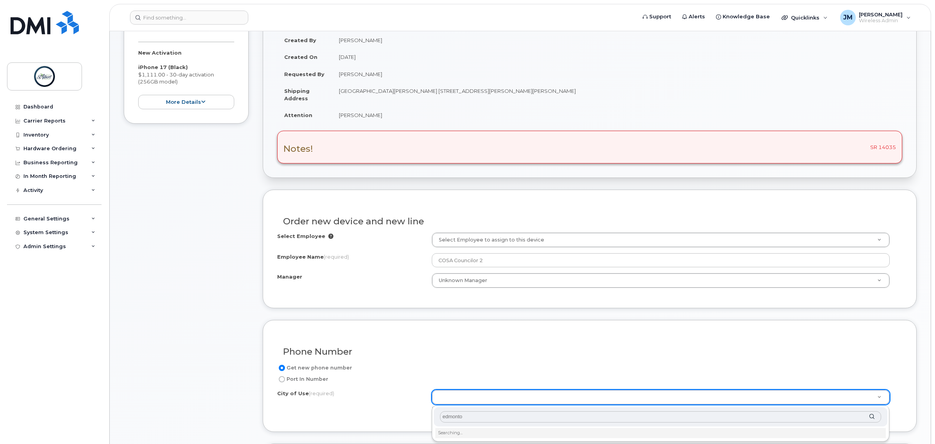
type input "edmonton"
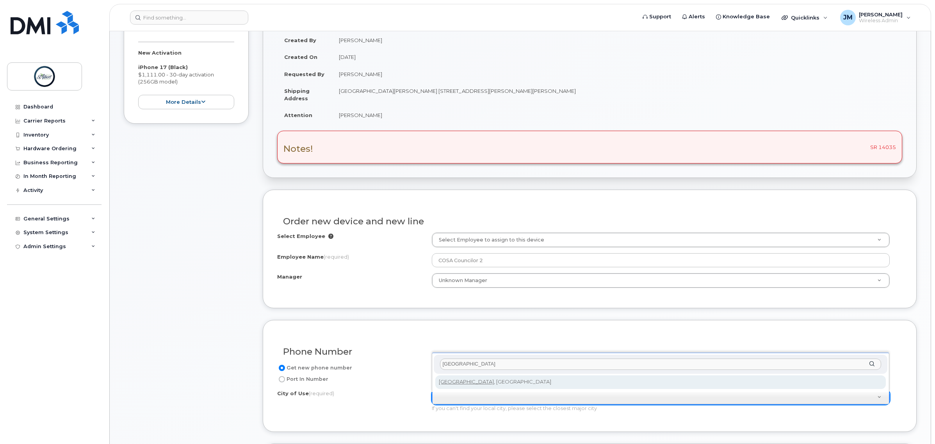
type input "182"
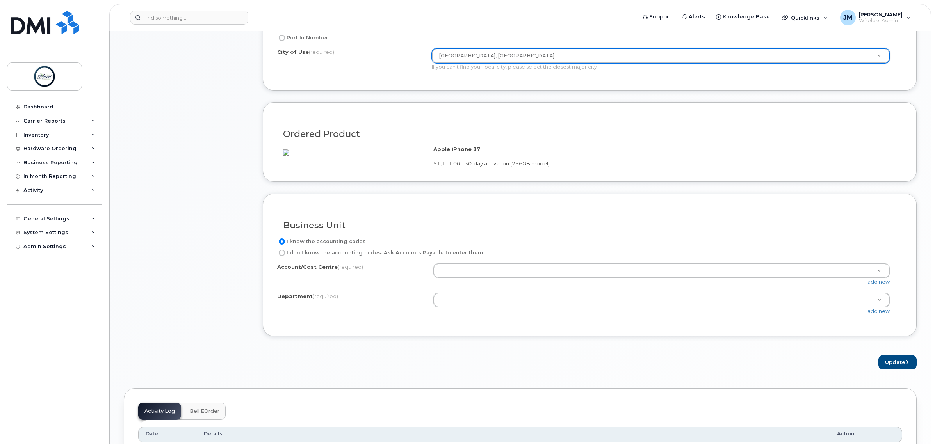
scroll to position [439, 0]
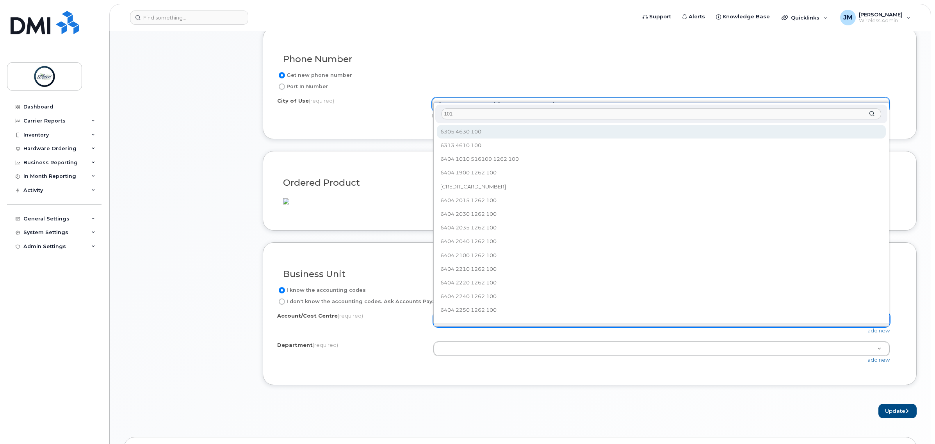
type input "1010"
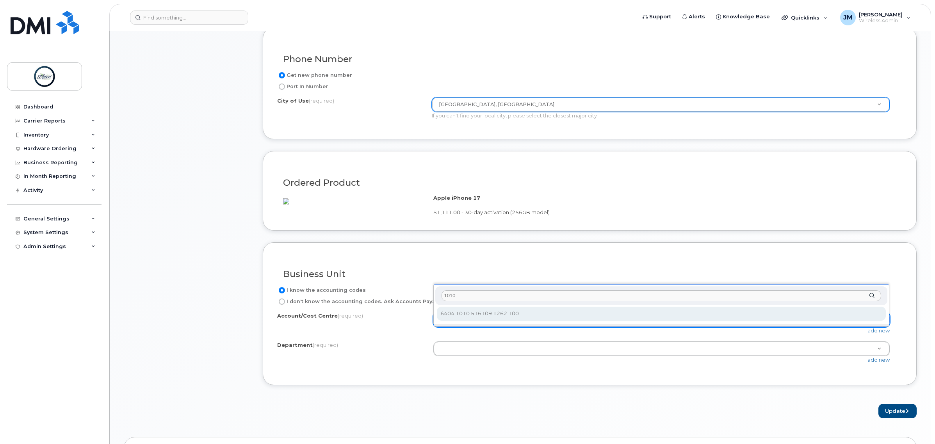
select select "6404 1010 516109 1262 100"
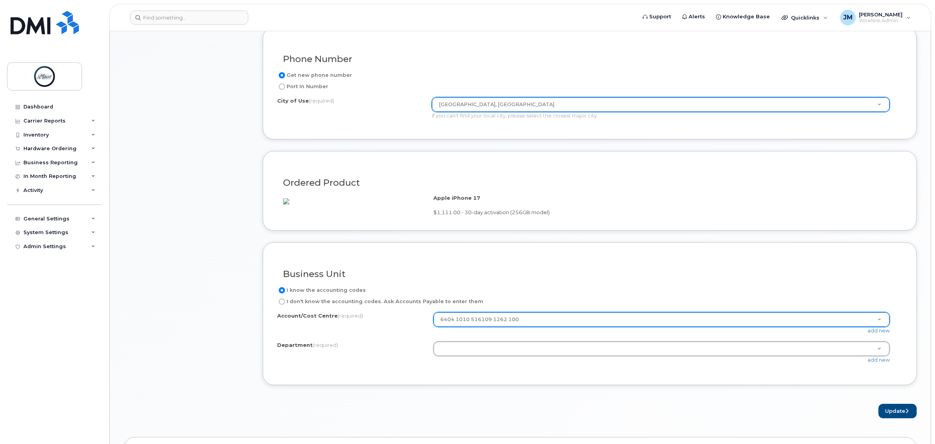
type input "m"
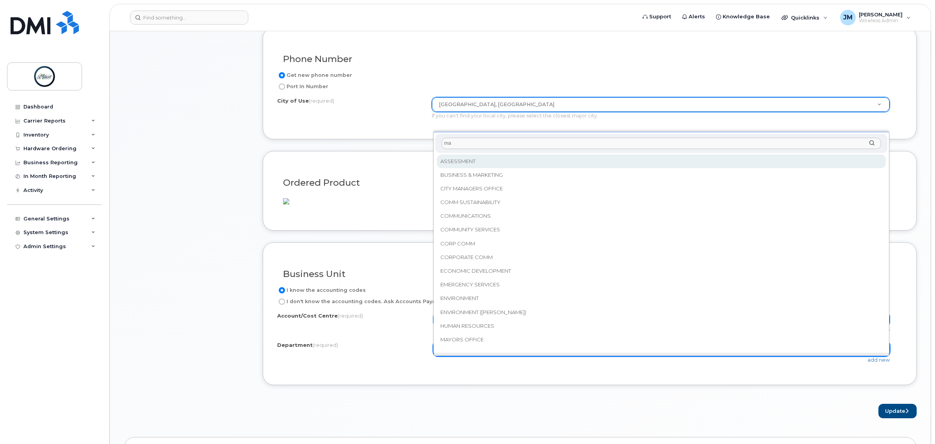
type input "may"
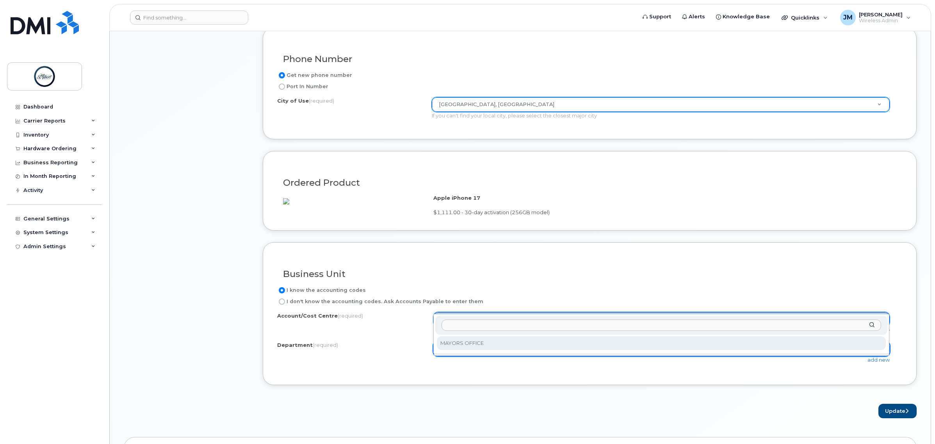
select select "MAYORS OFFICE"
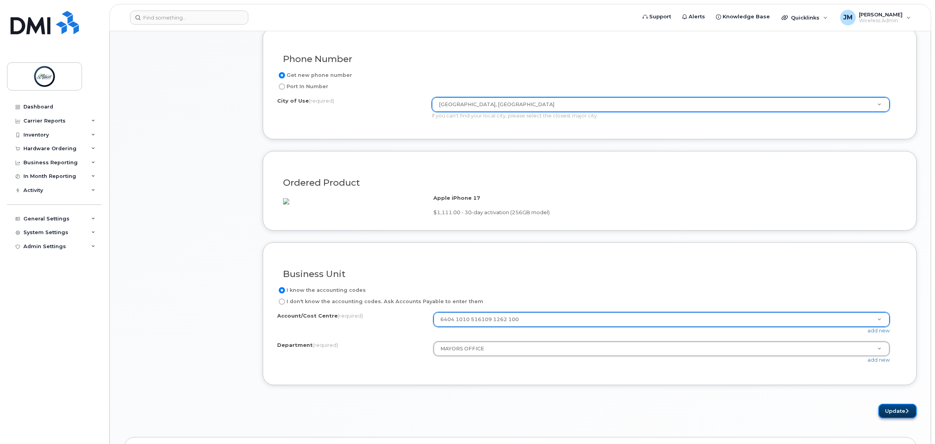
click at [891, 419] on button "Update" at bounding box center [898, 411] width 38 height 14
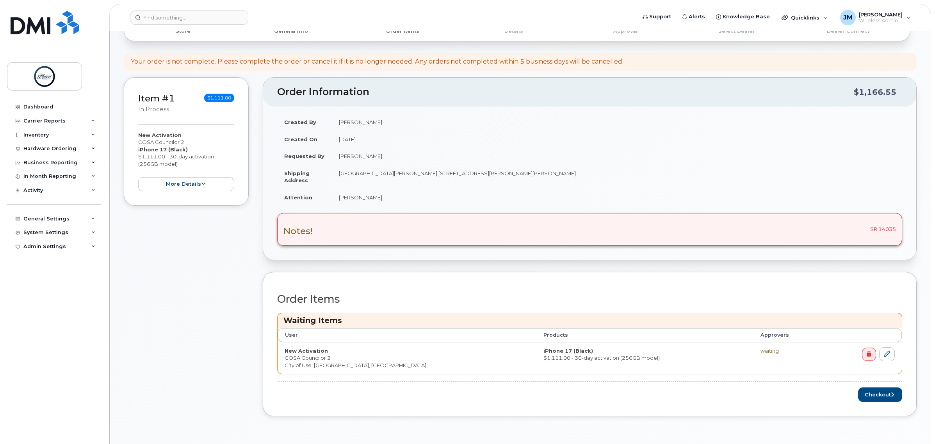
scroll to position [146, 0]
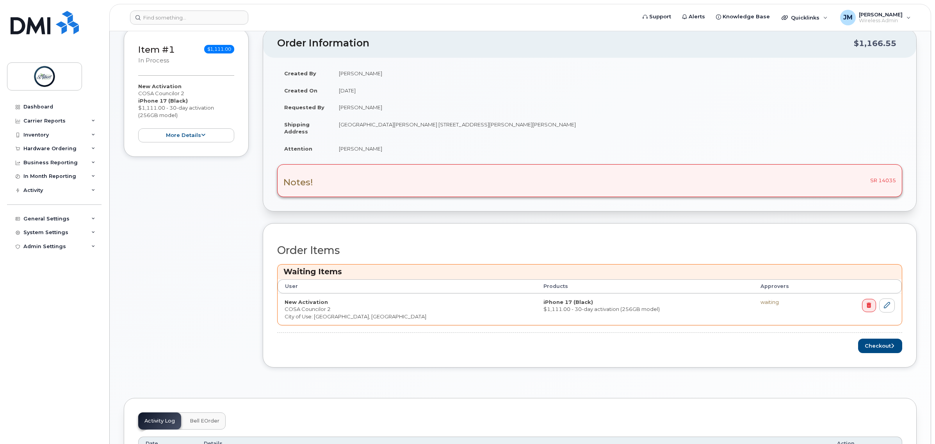
click at [206, 279] on div "Item #1 in process $1,111.00 New Activation COSA Councilor 2 iPhone 17 (Black) …" at bounding box center [186, 204] width 125 height 351
click at [883, 346] on button "Checkout" at bounding box center [880, 346] width 44 height 14
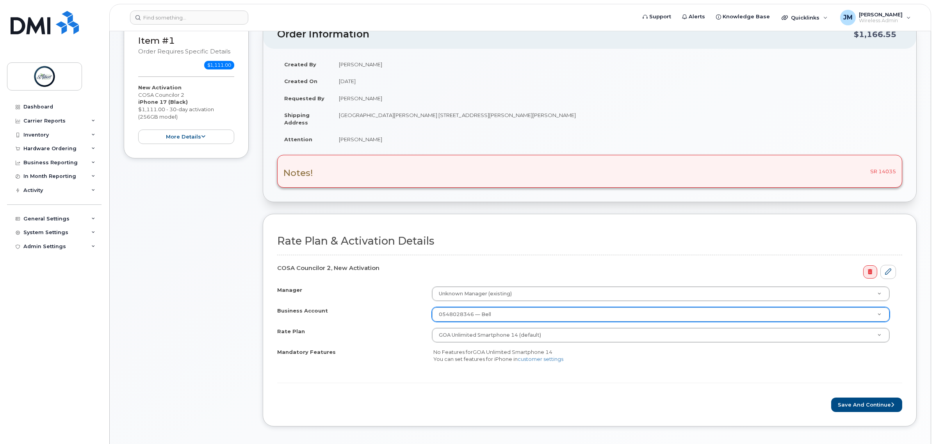
scroll to position [244, 0]
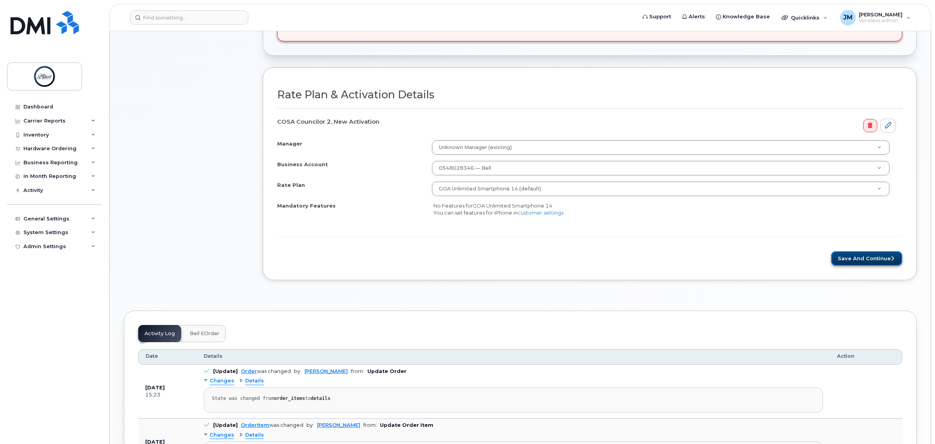
click at [871, 266] on button "Save and Continue" at bounding box center [866, 258] width 71 height 14
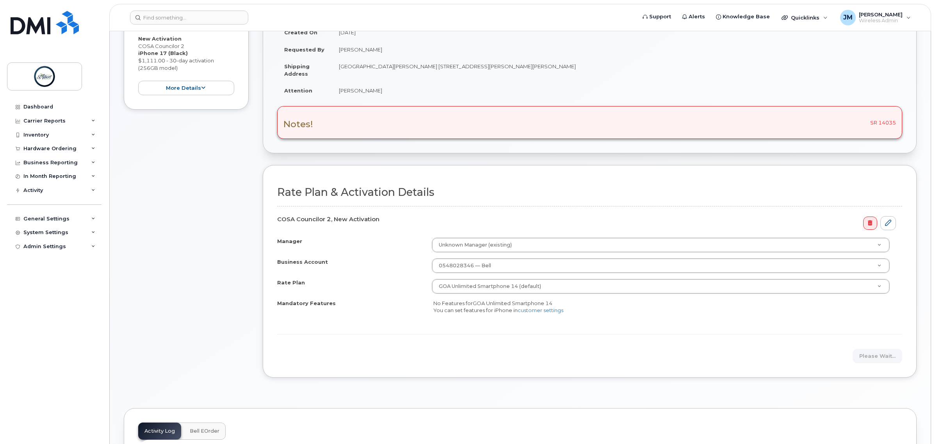
scroll to position [98, 0]
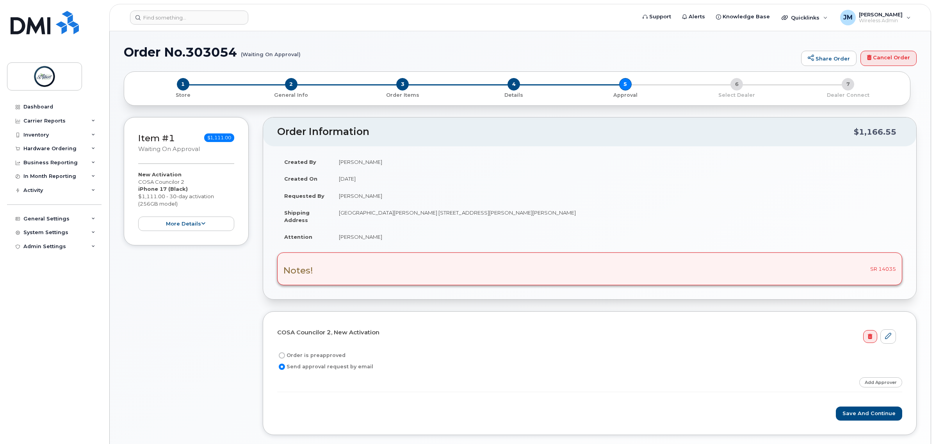
scroll to position [98, 0]
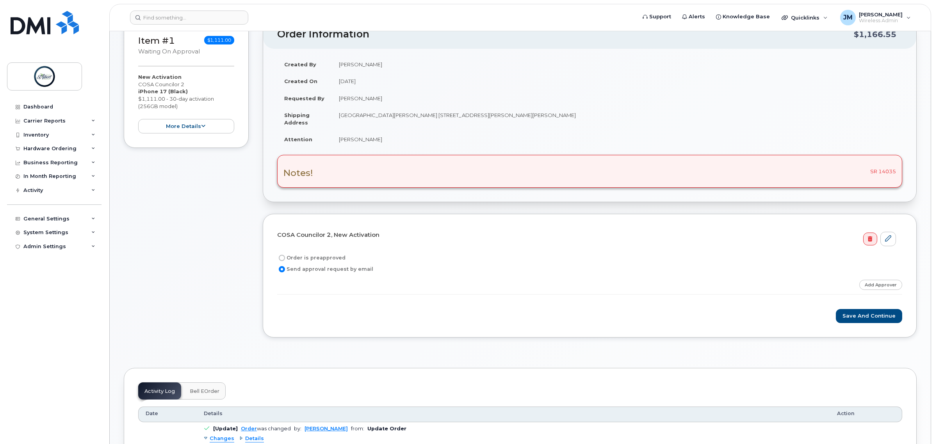
click at [302, 260] on label "Order is preapproved" at bounding box center [311, 257] width 68 height 9
click at [285, 260] on input "Order is preapproved" at bounding box center [282, 258] width 6 height 6
radio input "true"
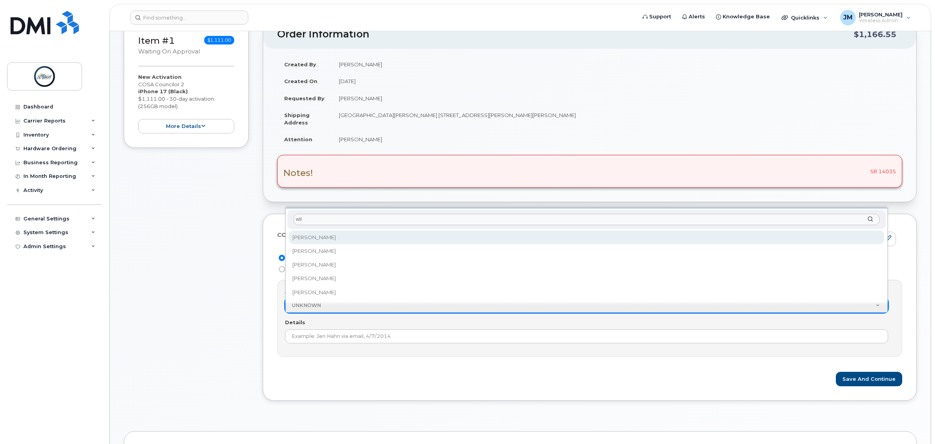
type input "will"
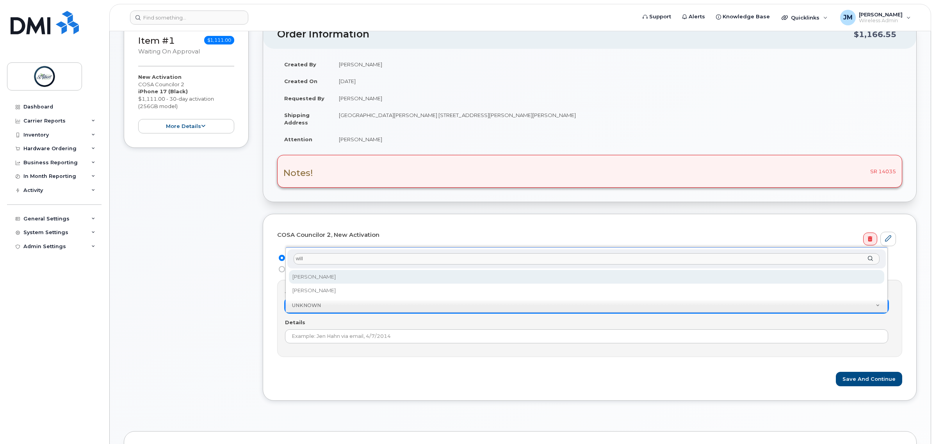
select select "2009006"
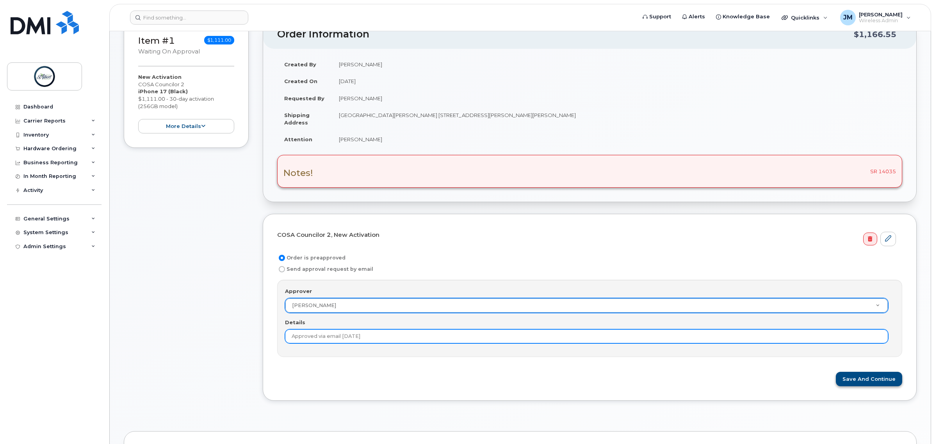
type input "Approved via email 10/9/2025"
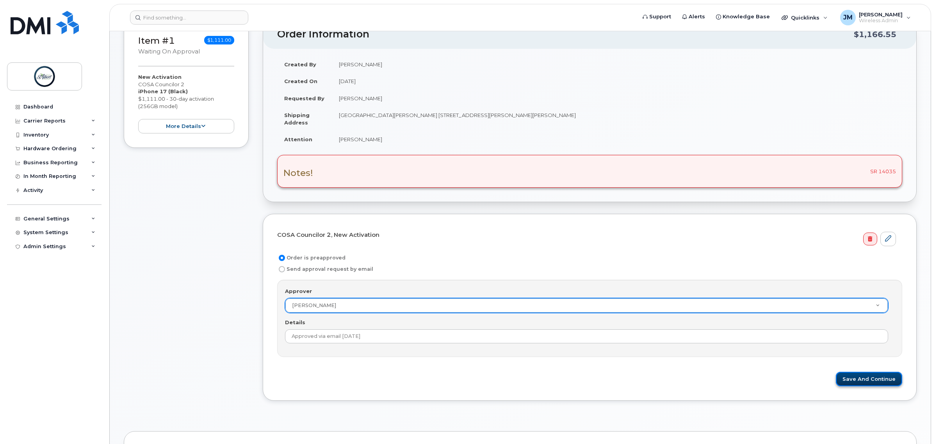
click at [868, 383] on button "Save and Continue" at bounding box center [869, 379] width 66 height 14
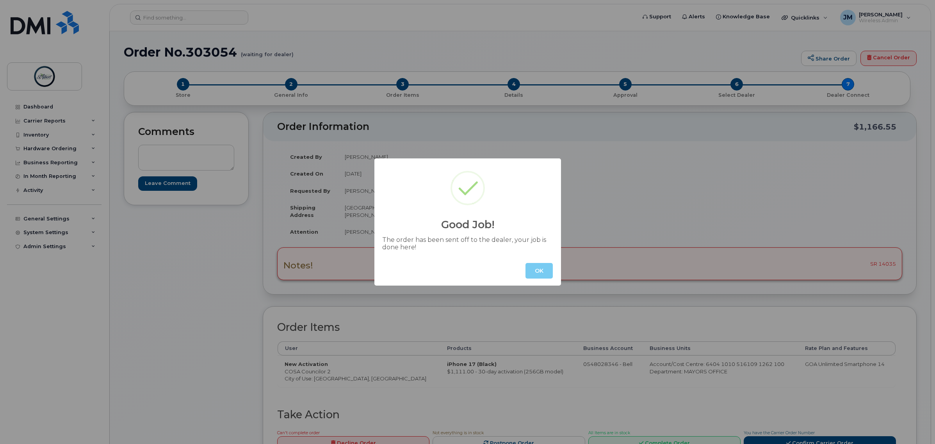
click at [531, 263] on button "OK" at bounding box center [539, 271] width 27 height 16
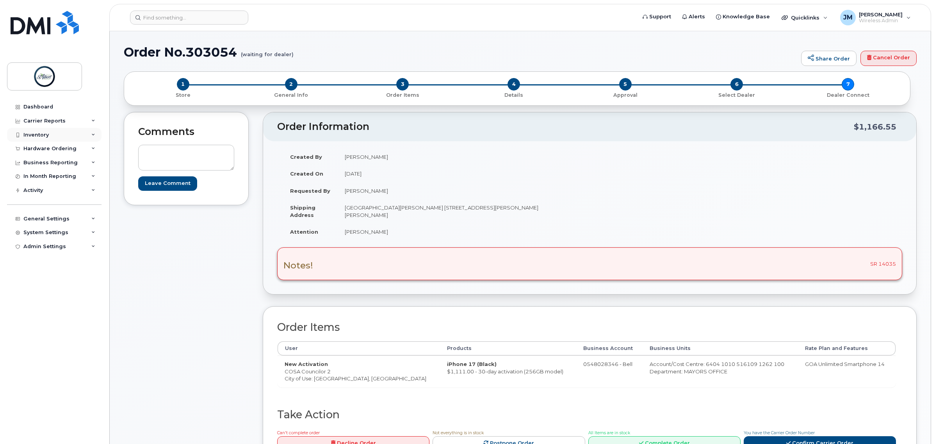
click at [55, 134] on div "Inventory" at bounding box center [54, 135] width 94 height 14
click at [47, 221] on div "Hardware Ordering" at bounding box center [49, 224] width 53 height 6
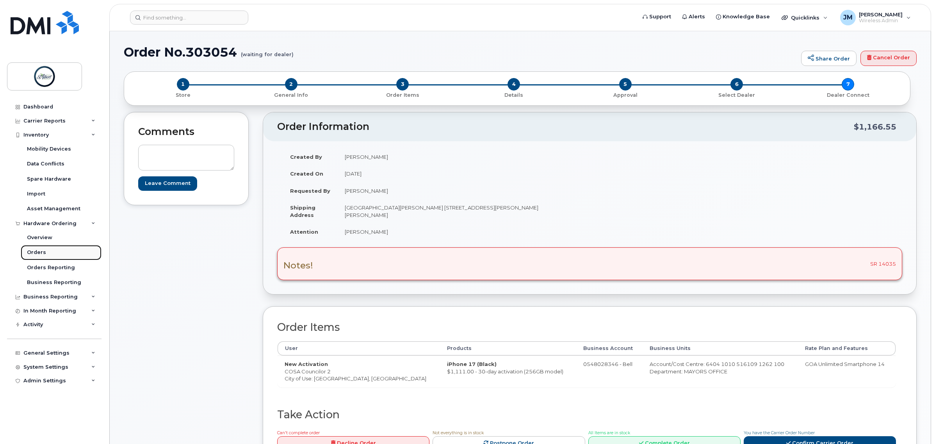
click at [53, 250] on link "Orders" at bounding box center [61, 252] width 81 height 15
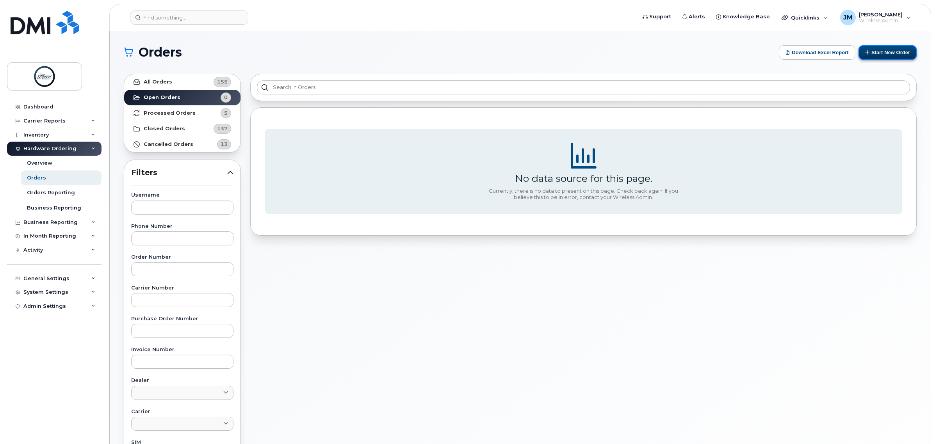
click at [904, 59] on button "Start New Order" at bounding box center [888, 52] width 58 height 14
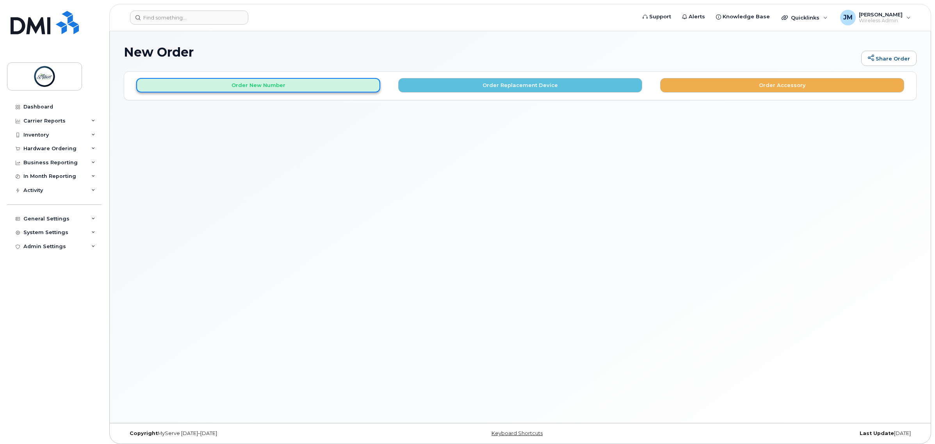
click at [290, 90] on button "Order New Number" at bounding box center [258, 85] width 244 height 14
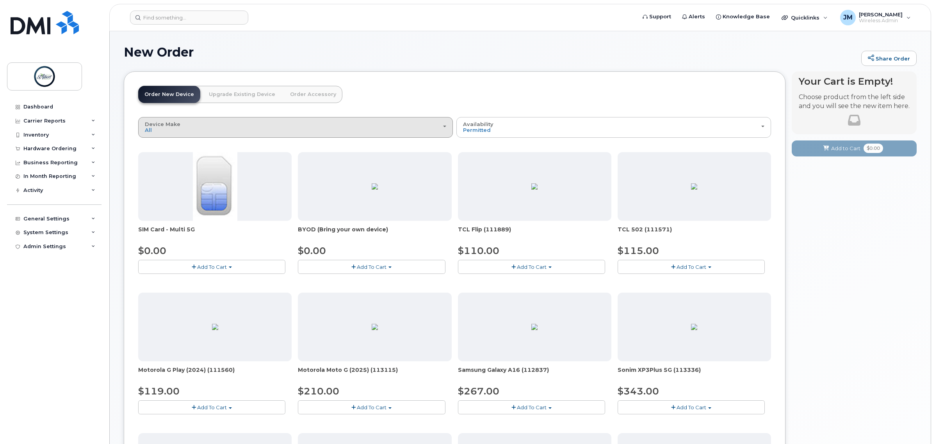
click at [339, 134] on button "Device Make All Aircard Android Cell Phone iPhone Tablet" at bounding box center [295, 127] width 315 height 20
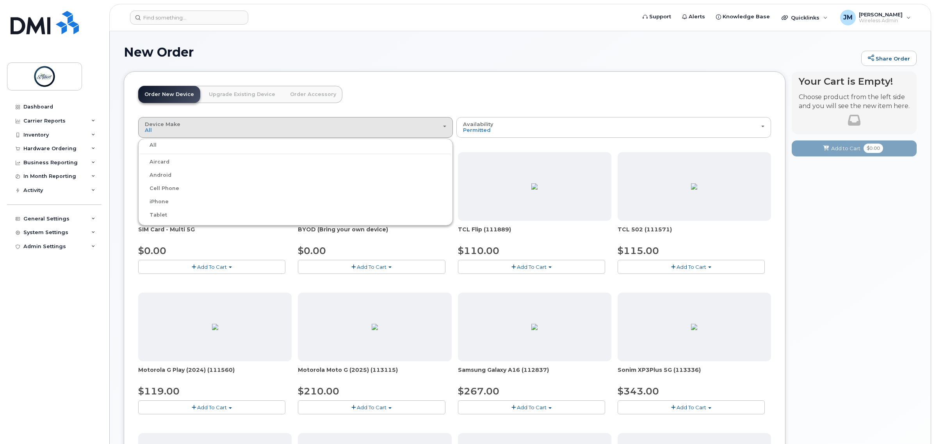
click at [161, 201] on label "iPhone" at bounding box center [154, 201] width 29 height 9
click at [0, 0] on input "iPhone" at bounding box center [0, 0] width 0 height 0
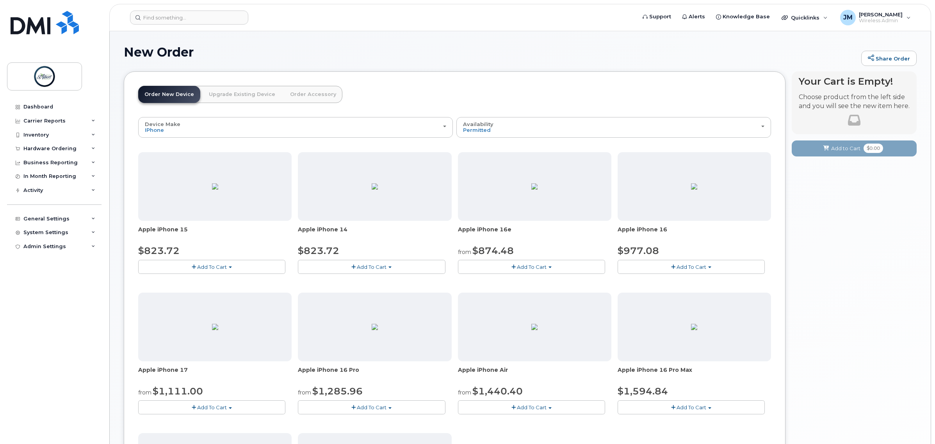
click at [223, 411] on button "Add To Cart" at bounding box center [211, 408] width 147 height 14
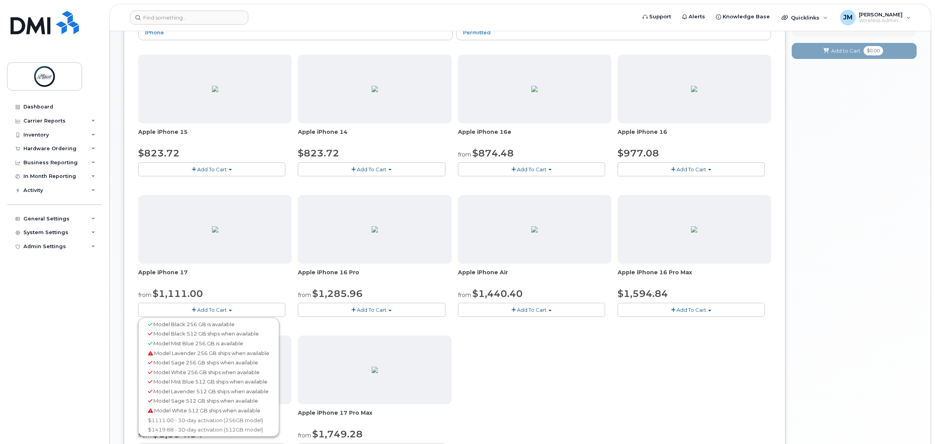
scroll to position [146, 0]
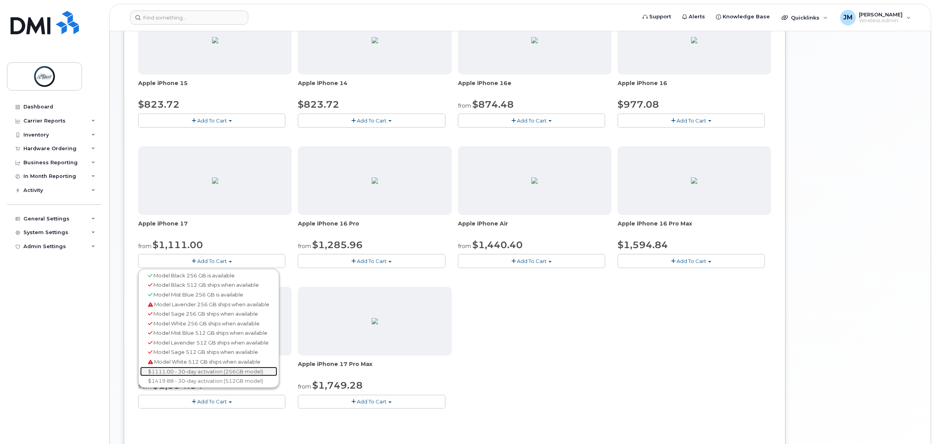
click at [207, 370] on link "$1111.00 - 30-day activation (256GB model)" at bounding box center [208, 372] width 137 height 10
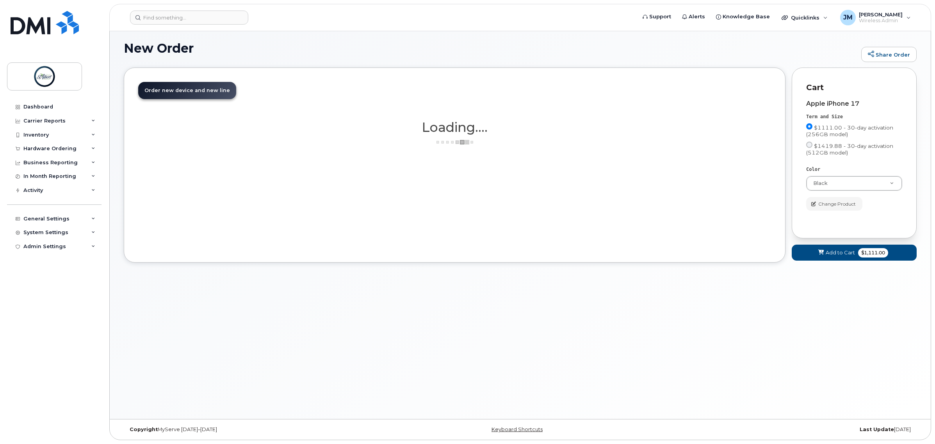
scroll to position [4, 0]
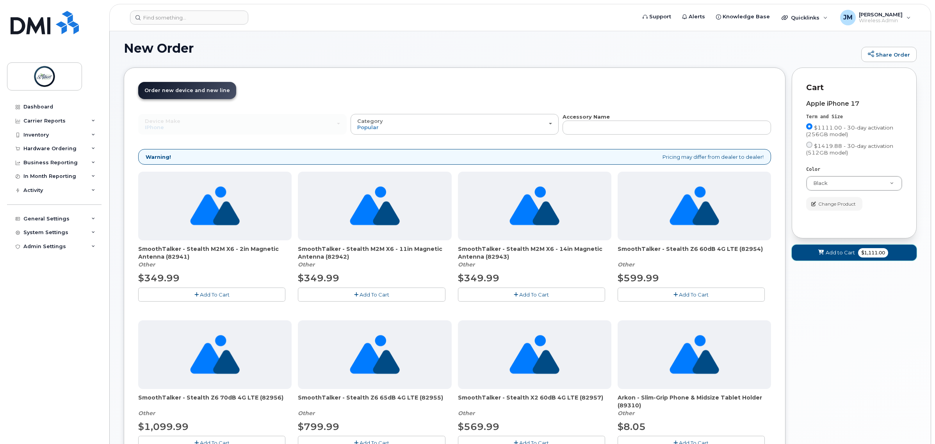
click at [851, 259] on button "Add to Cart $1,111.00" at bounding box center [854, 253] width 125 height 16
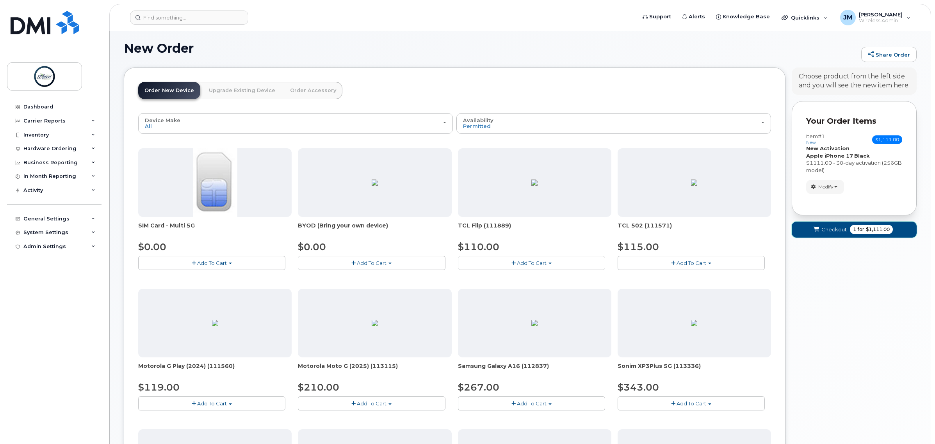
click at [861, 229] on span "for" at bounding box center [861, 229] width 10 height 7
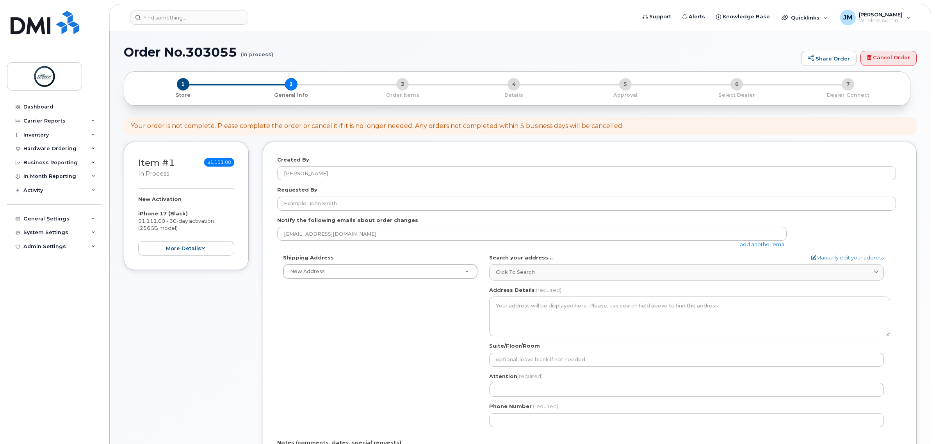
select select
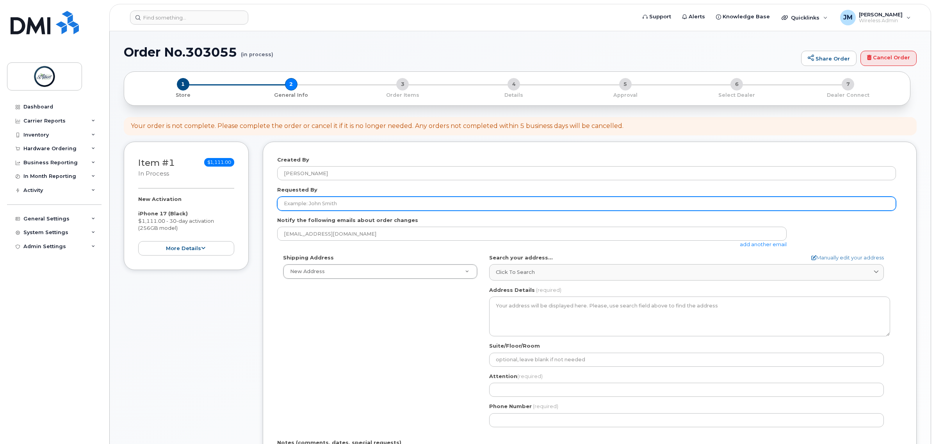
click at [324, 206] on input "Requested By" at bounding box center [586, 204] width 619 height 14
type input "[PERSON_NAME]"
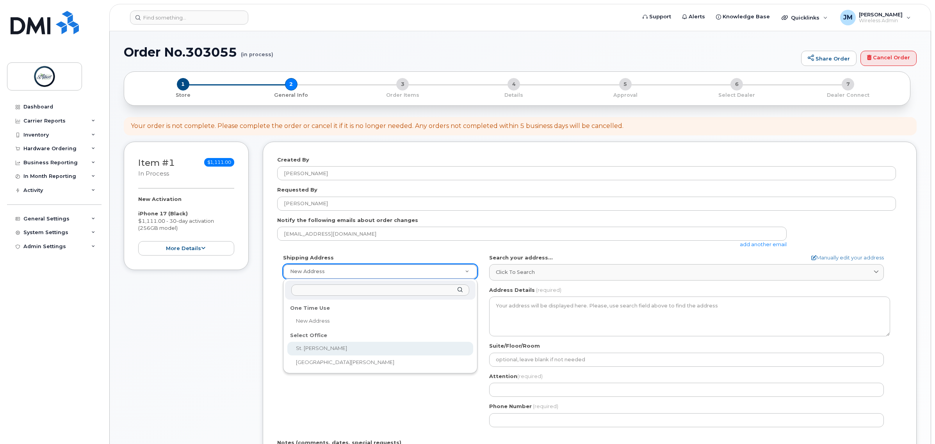
select select
type textarea "5 St Anne St Office 2100 2nd Floor St. Albert Place (City Hall) St. Albert Albe…"
type input "[PERSON_NAME]"
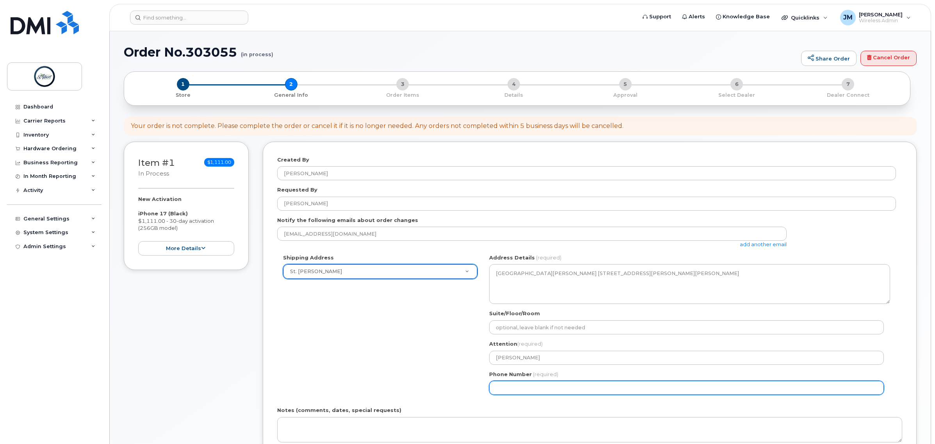
click at [573, 385] on input "Phone Number" at bounding box center [686, 388] width 395 height 14
select select
type input "587340375"
select select
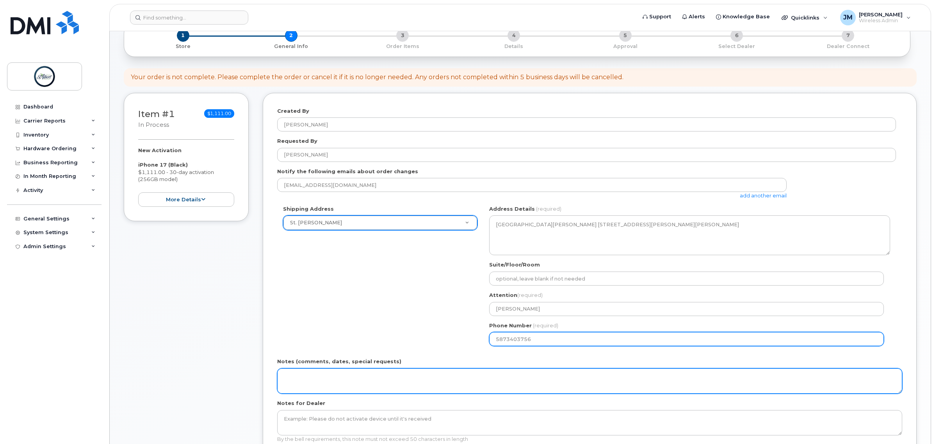
type input "5873403756"
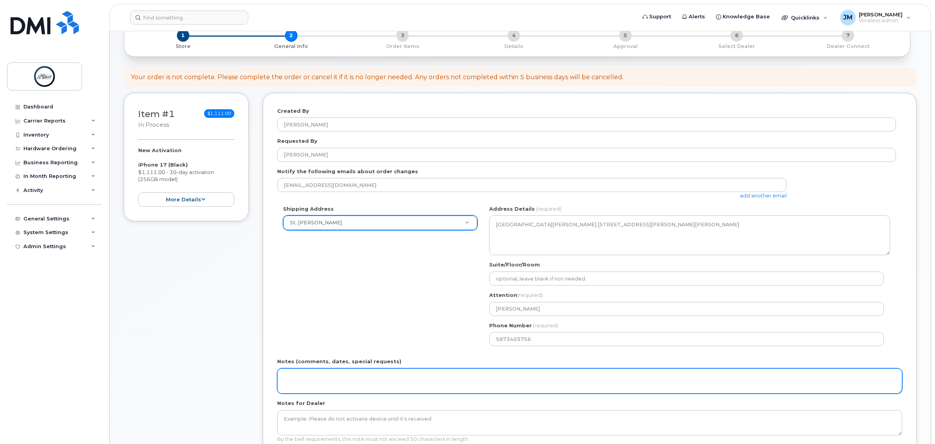
click at [349, 390] on textarea "Notes (comments, dates, special requests)" at bounding box center [589, 382] width 625 height 26
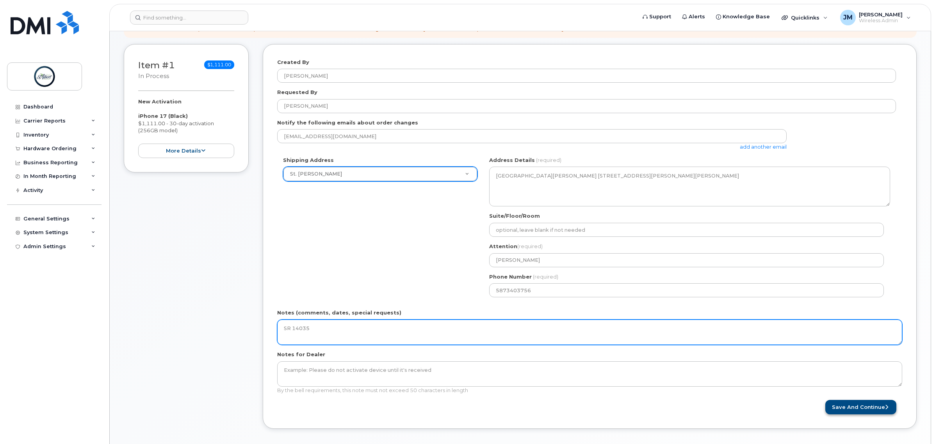
type textarea "SR 14035"
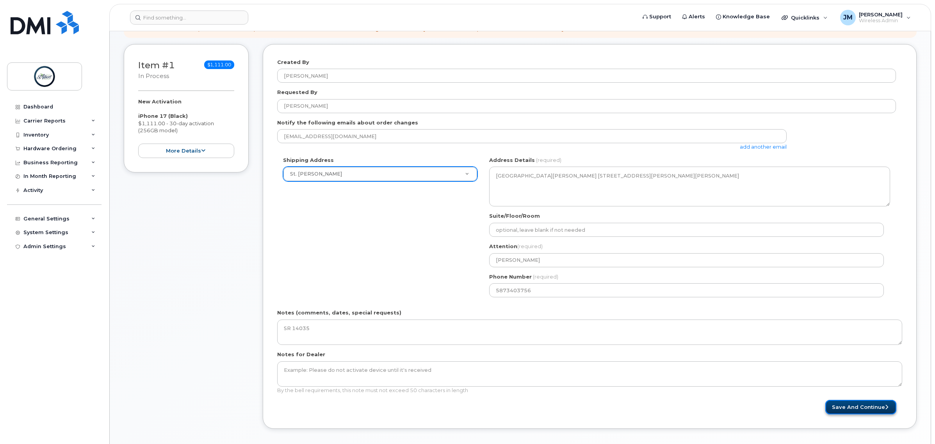
click at [854, 402] on button "Save and Continue" at bounding box center [860, 407] width 71 height 14
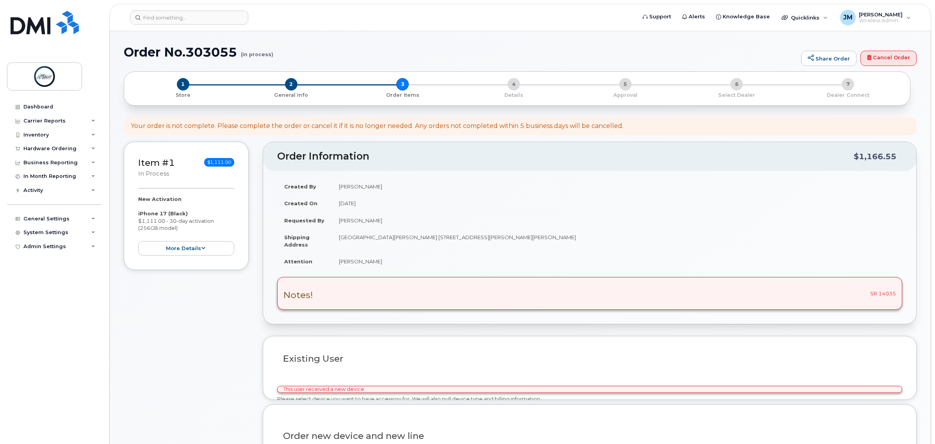
select select
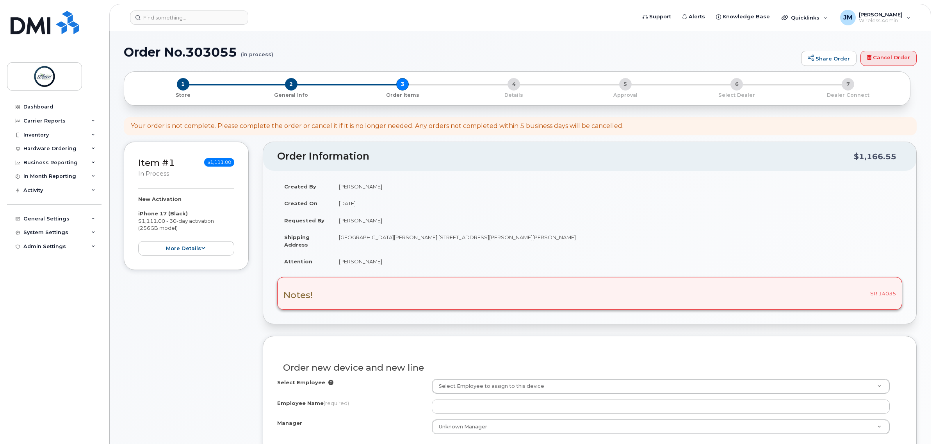
scroll to position [49, 0]
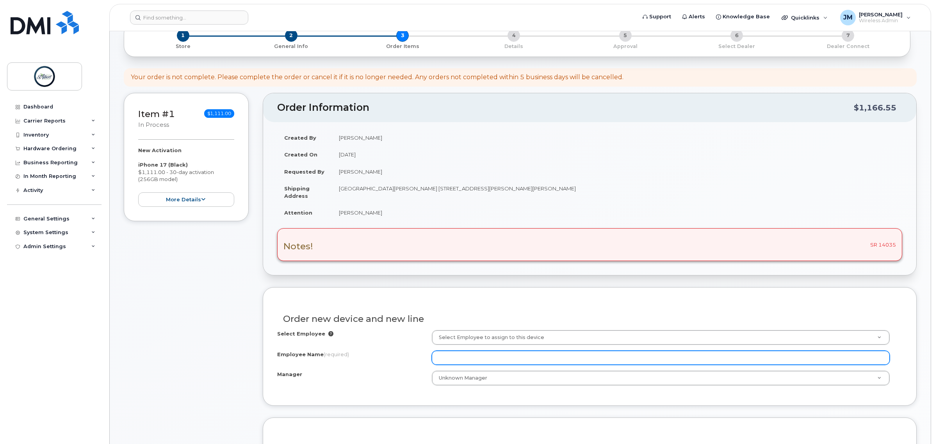
click at [467, 363] on input "Employee Name (required)" at bounding box center [661, 358] width 458 height 14
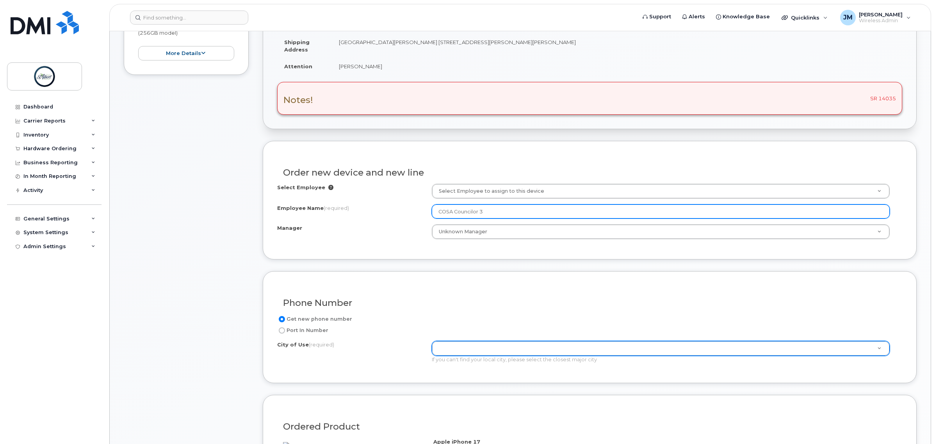
type input "COSA Councilor 3"
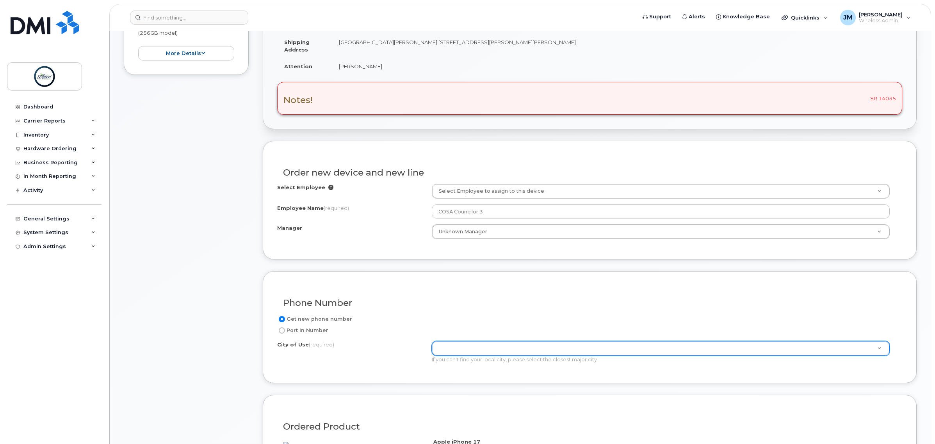
click at [472, 342] on div at bounding box center [661, 348] width 458 height 15
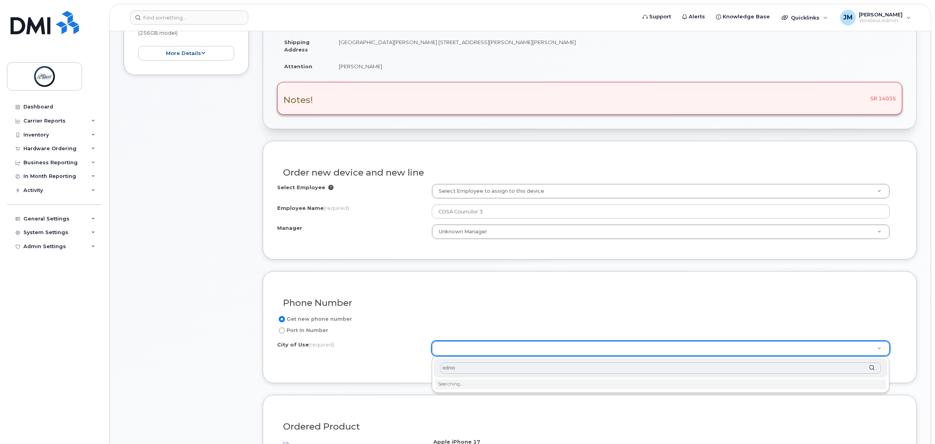
type input "edmon"
type input "182"
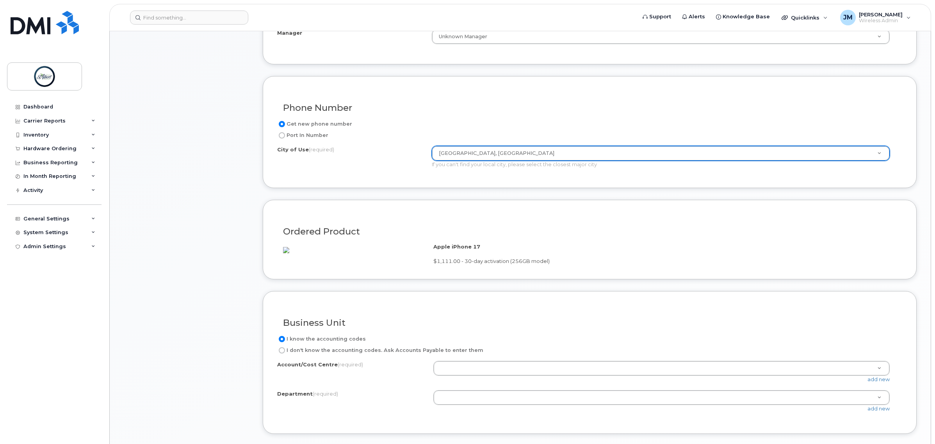
scroll to position [439, 0]
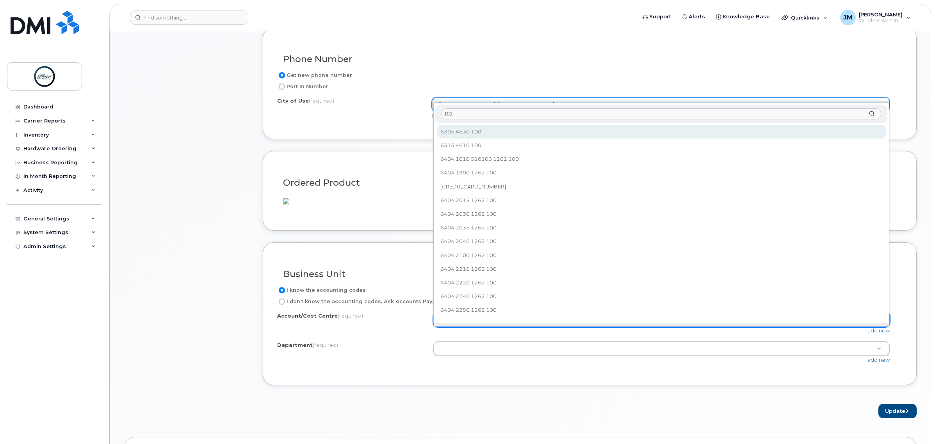
type input "1010"
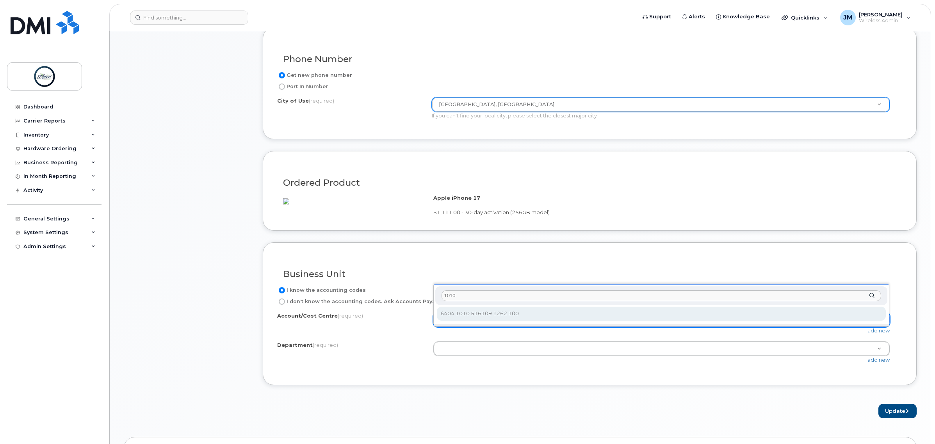
select select "6404 1010 516109 1262 100"
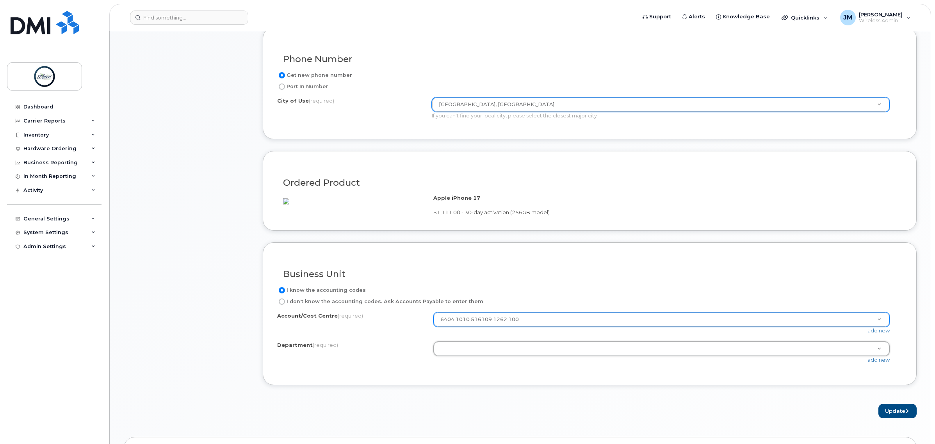
type input "m"
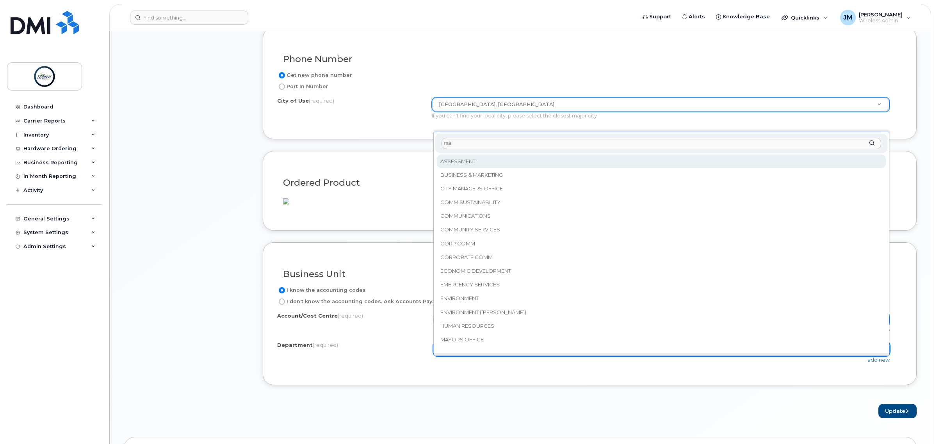
type input "may"
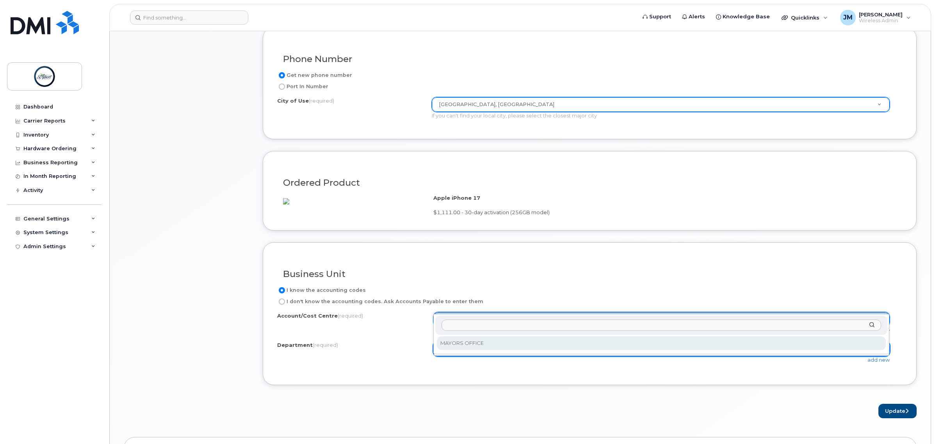
select select "MAYORS OFFICE"
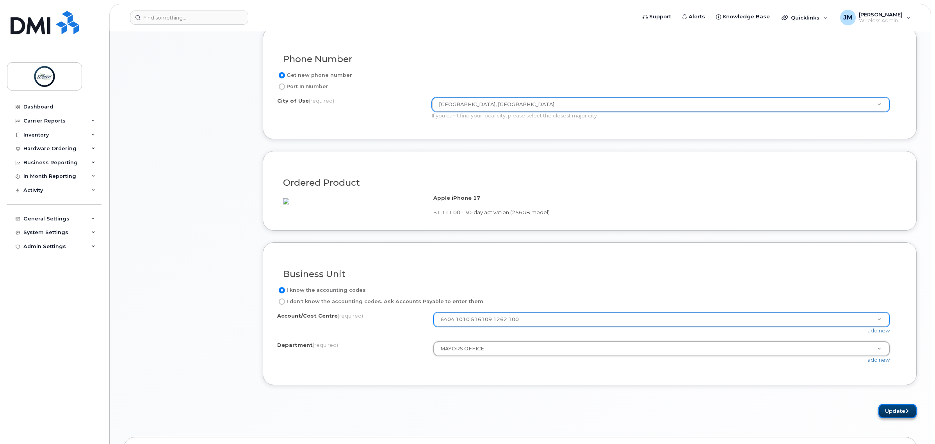
click at [904, 419] on button "Update" at bounding box center [898, 411] width 38 height 14
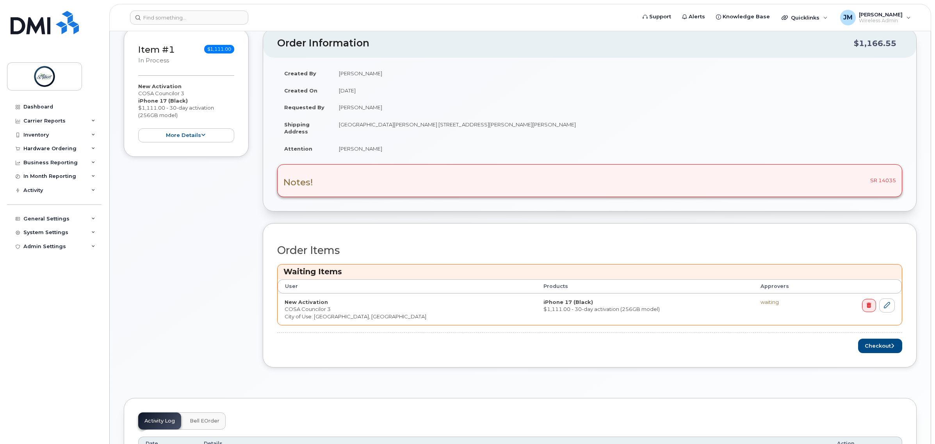
scroll to position [195, 0]
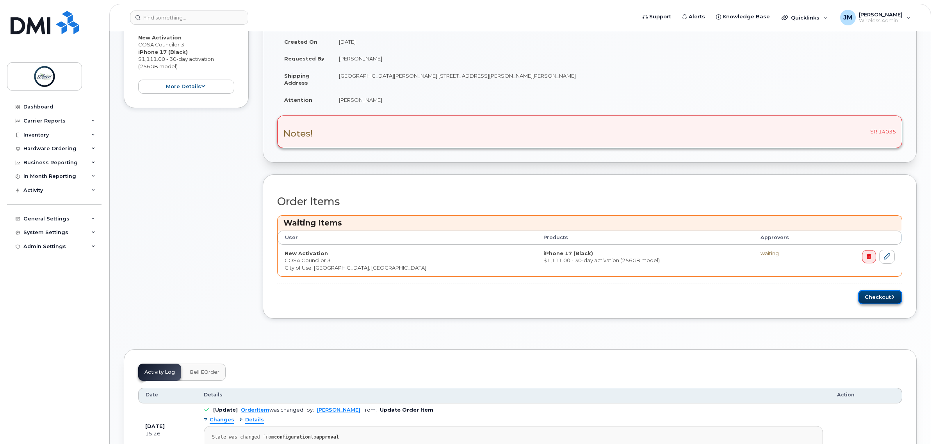
click at [875, 299] on button "Checkout" at bounding box center [880, 297] width 44 height 14
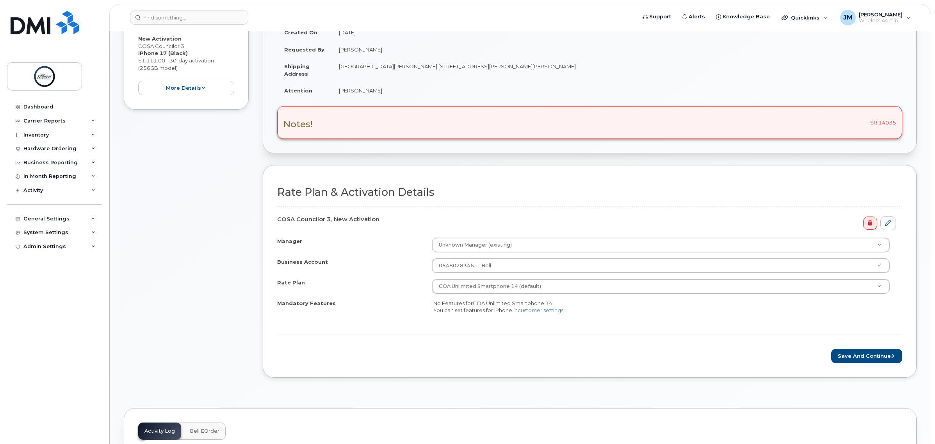
scroll to position [195, 0]
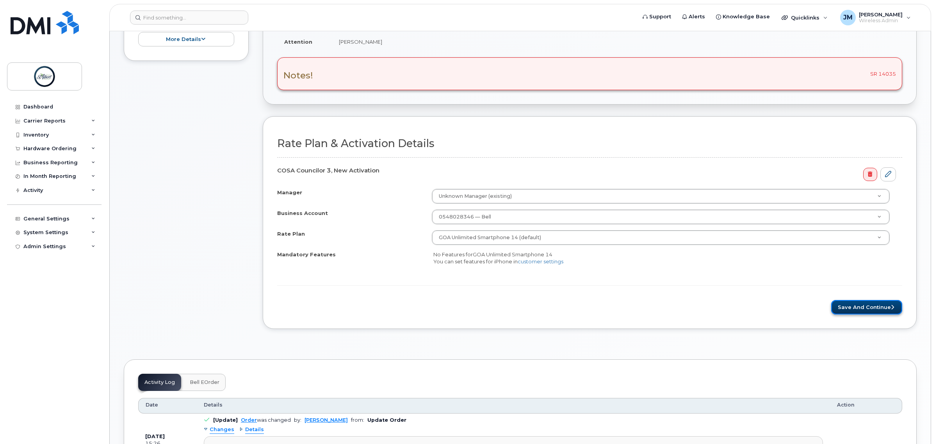
click at [871, 315] on button "Save and Continue" at bounding box center [866, 307] width 71 height 14
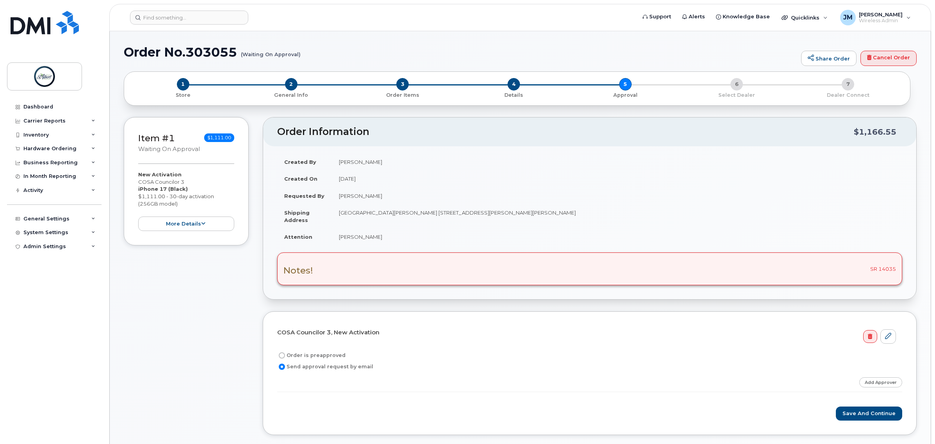
scroll to position [49, 0]
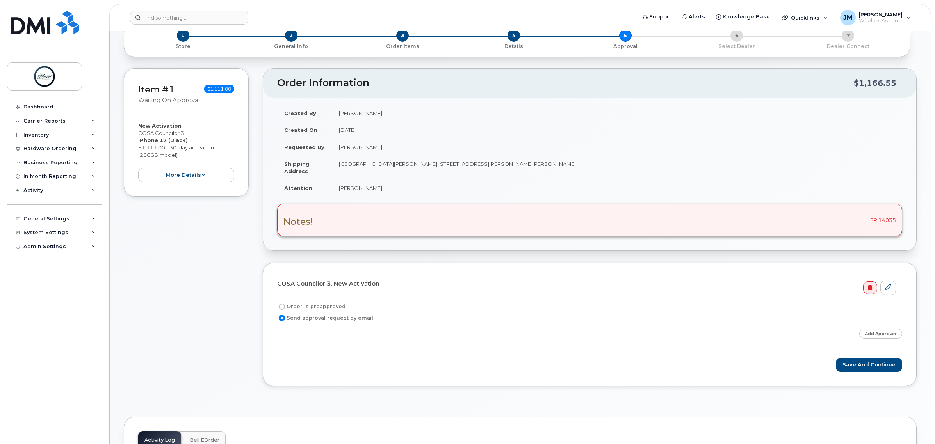
click at [319, 306] on label "Order is preapproved" at bounding box center [311, 306] width 68 height 9
click at [285, 306] on input "Order is preapproved" at bounding box center [282, 307] width 6 height 6
radio input "true"
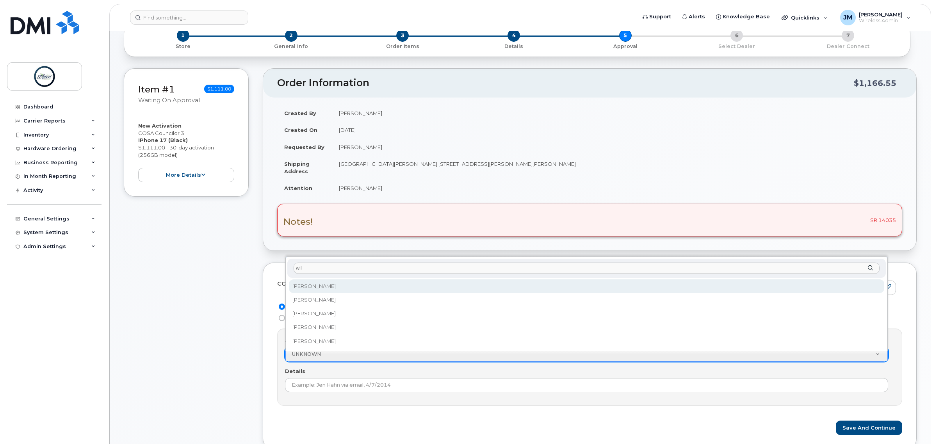
type input "will"
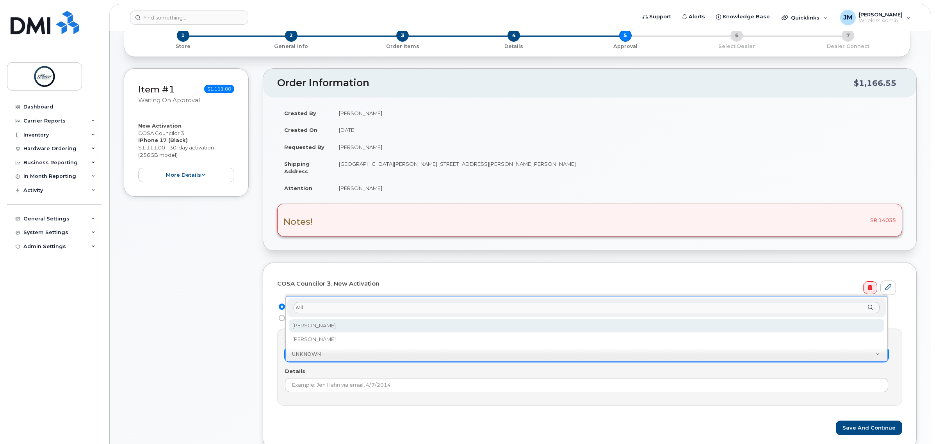
select select "2009006"
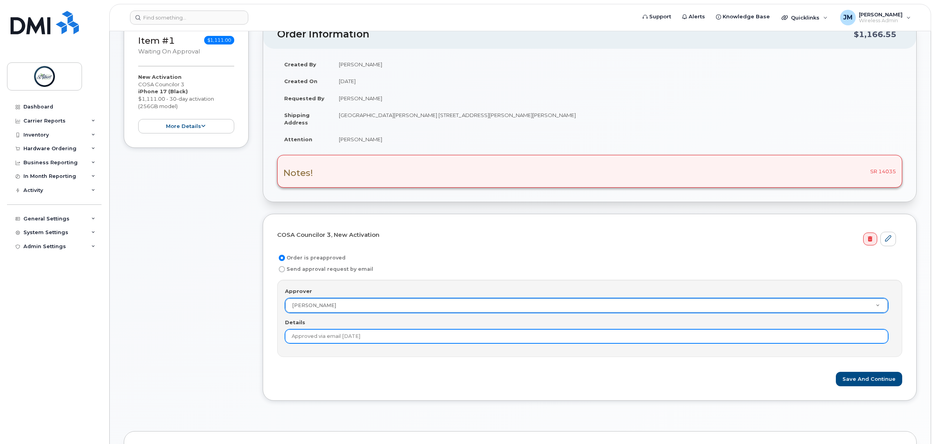
scroll to position [146, 0]
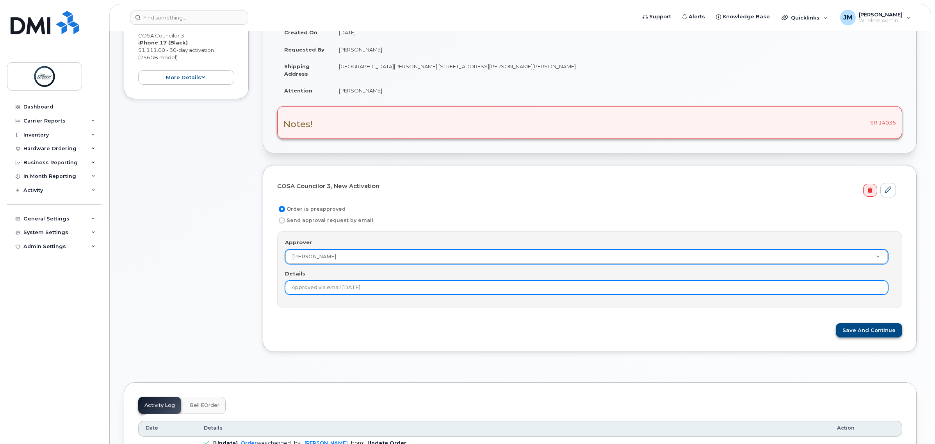
type input "Approved via email 10/9/2025"
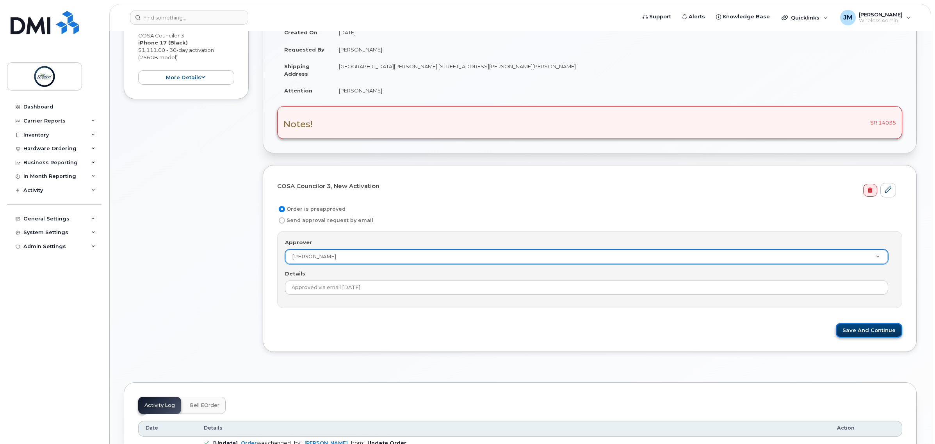
click at [863, 332] on button "Save and Continue" at bounding box center [869, 330] width 66 height 14
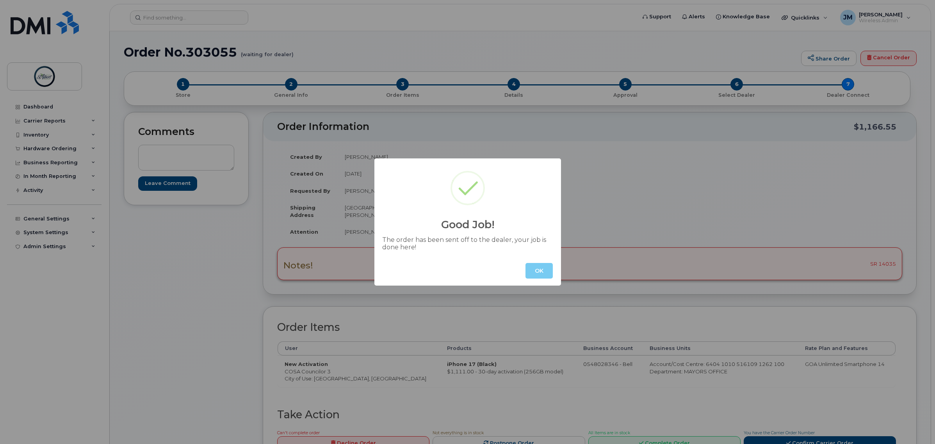
click at [541, 273] on button "OK" at bounding box center [539, 271] width 27 height 16
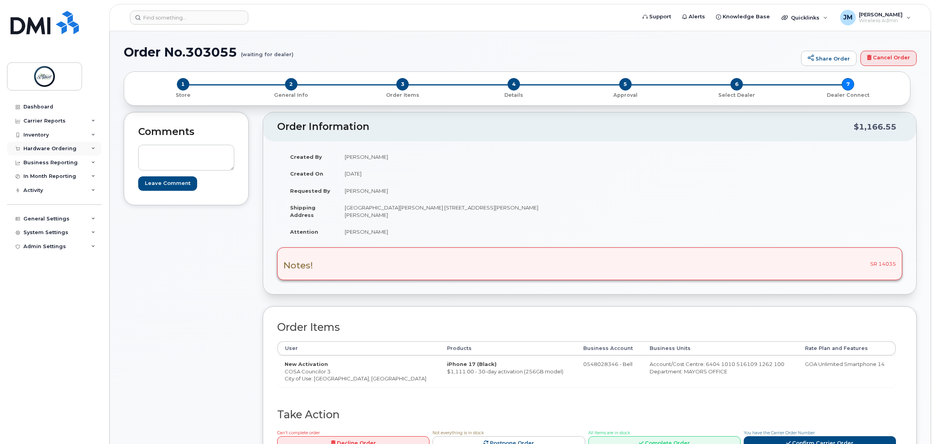
click at [57, 149] on div "Hardware Ordering" at bounding box center [49, 149] width 53 height 6
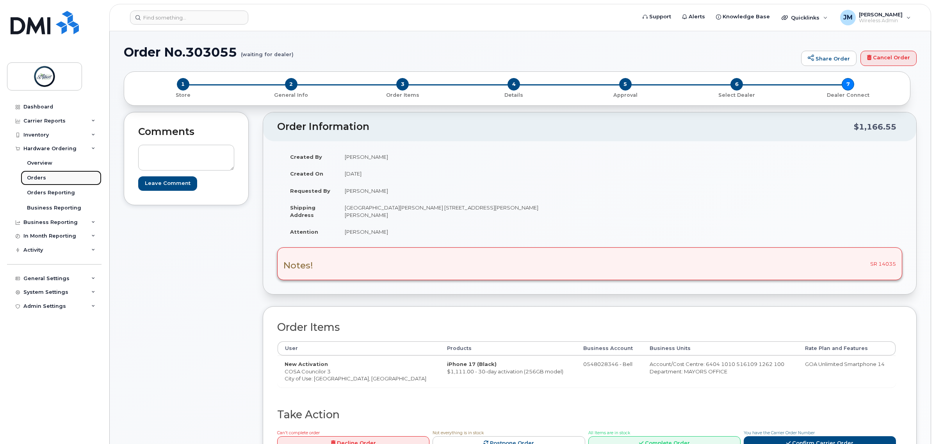
click at [44, 180] on div "Orders" at bounding box center [36, 178] width 19 height 7
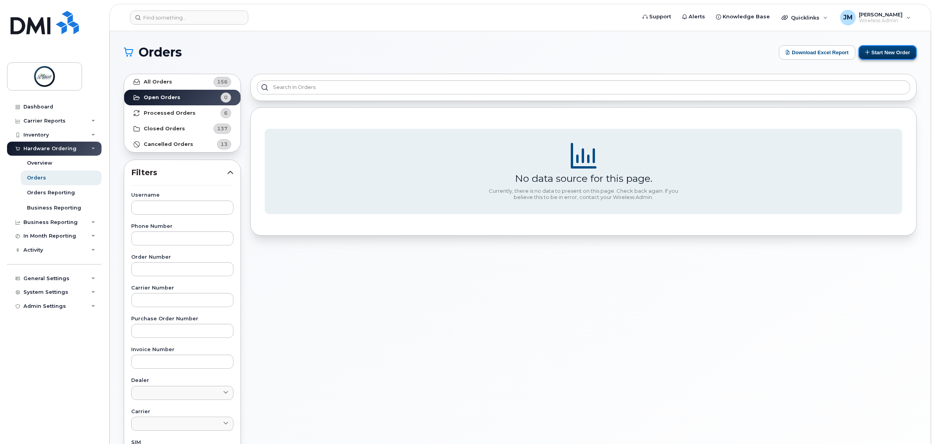
click at [888, 56] on button "Start New Order" at bounding box center [888, 52] width 58 height 14
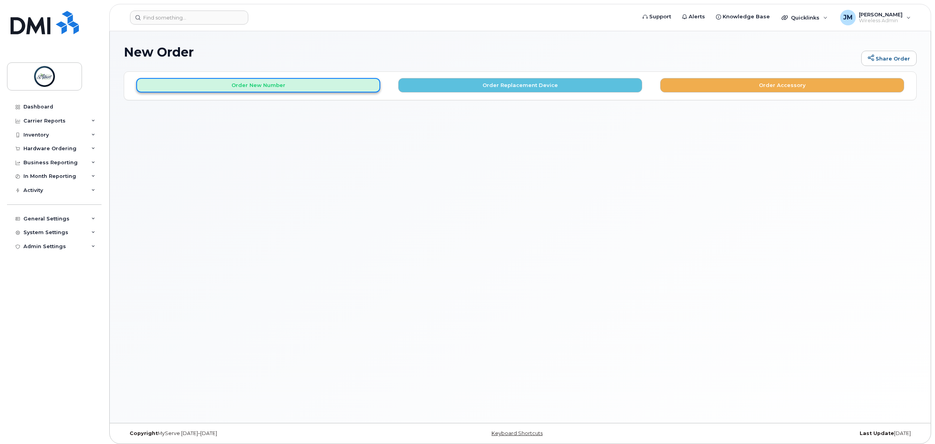
click at [284, 91] on button "Order New Number" at bounding box center [258, 85] width 244 height 14
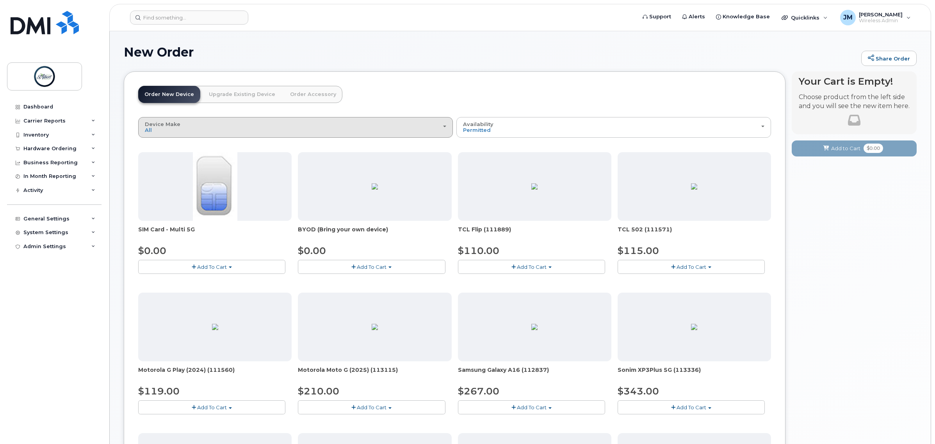
click at [176, 132] on div "Device Make All Aircard Android Cell Phone iPhone Tablet" at bounding box center [295, 127] width 301 height 12
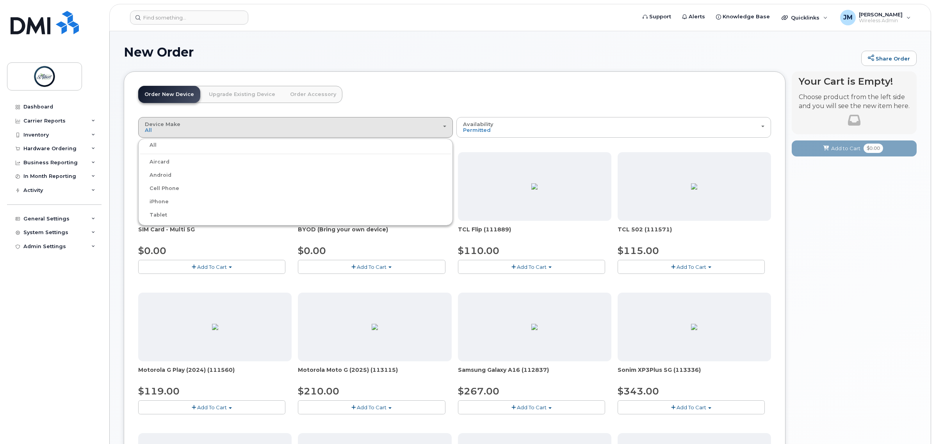
click at [165, 200] on label "iPhone" at bounding box center [154, 201] width 29 height 9
click at [0, 0] on input "iPhone" at bounding box center [0, 0] width 0 height 0
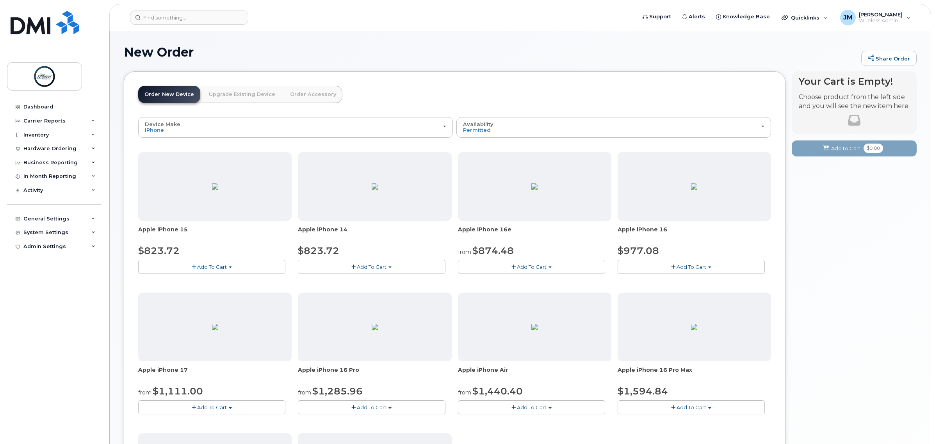
click at [194, 267] on span "button" at bounding box center [194, 267] width 4 height 5
click at [194, 268] on span "button" at bounding box center [194, 267] width 4 height 5
click at [226, 270] on span "Add To Cart" at bounding box center [212, 267] width 30 height 6
click at [221, 267] on span "Add To Cart" at bounding box center [212, 267] width 30 height 6
click at [219, 410] on span "Add To Cart" at bounding box center [212, 408] width 30 height 6
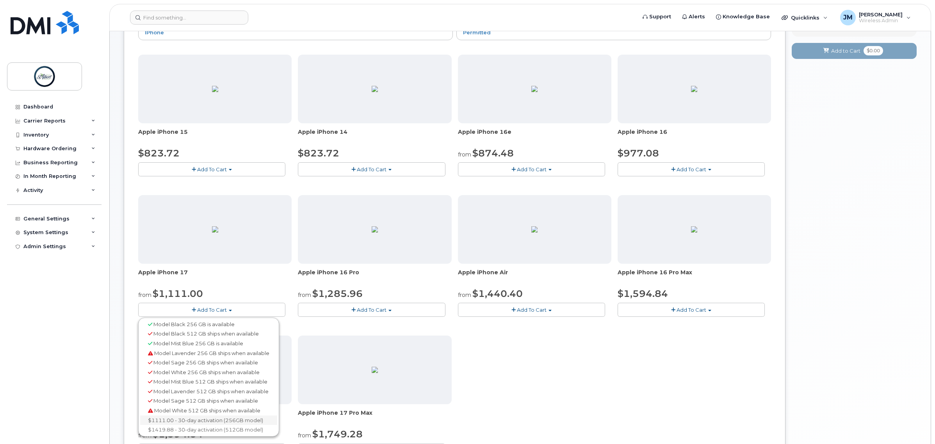
scroll to position [146, 0]
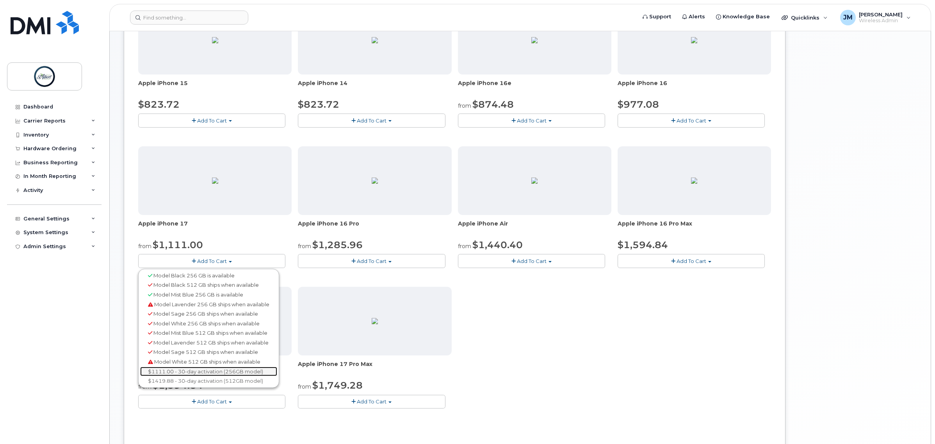
click at [201, 373] on link "$1111.00 - 30-day activation (256GB model)" at bounding box center [208, 372] width 137 height 10
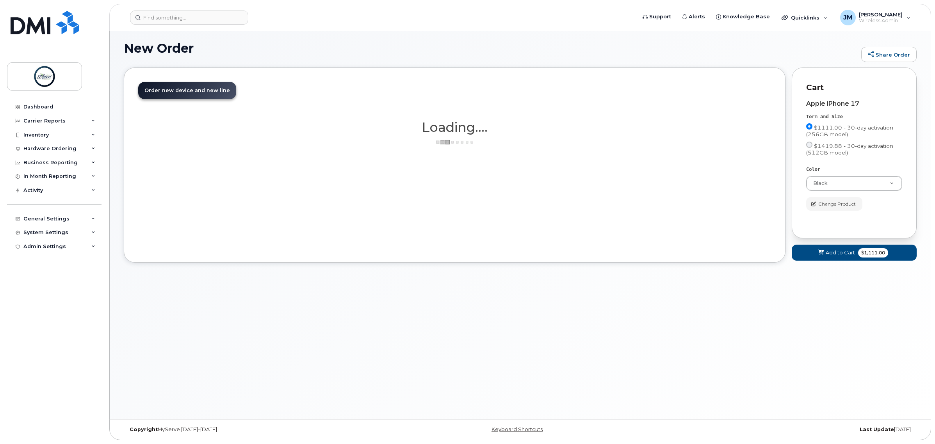
scroll to position [4, 0]
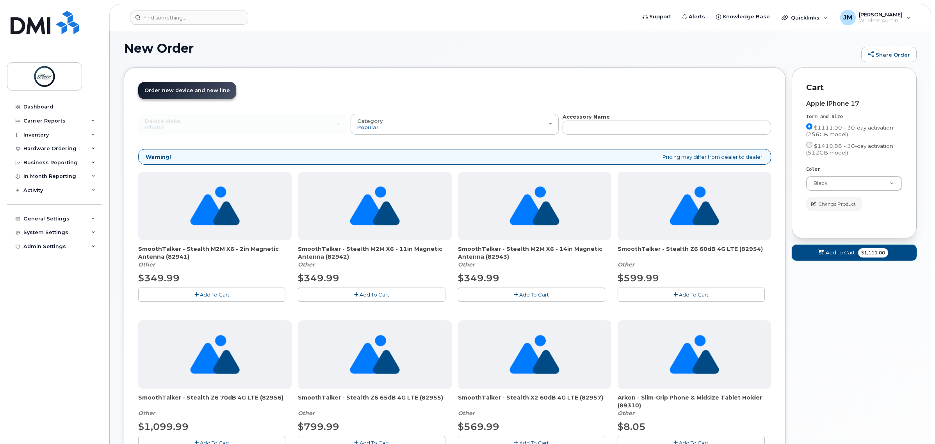
click at [862, 258] on span "$1,111.00" at bounding box center [873, 252] width 30 height 9
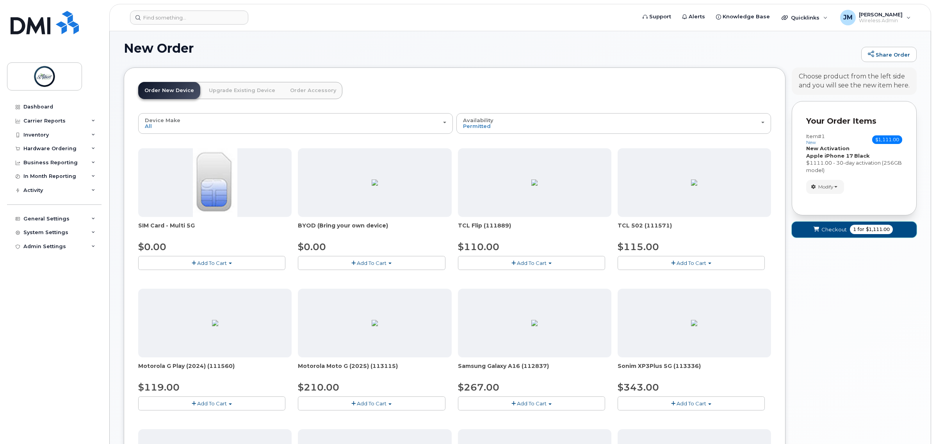
click at [889, 227] on span "1 for $1,111.00" at bounding box center [871, 229] width 43 height 9
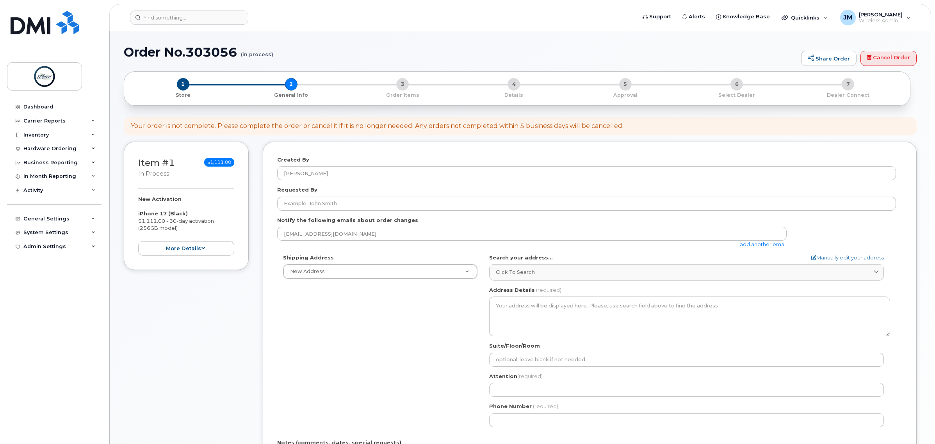
select select
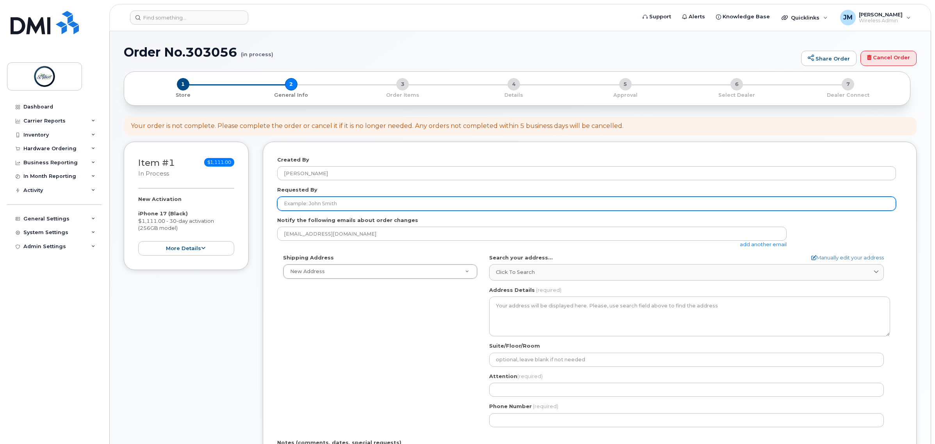
click at [327, 210] on input "Requested By" at bounding box center [586, 204] width 619 height 14
type input "[PERSON_NAME]"
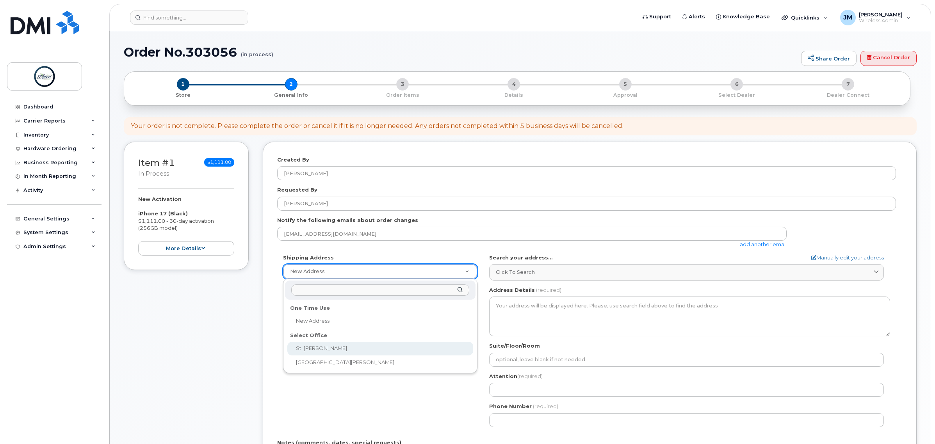
select select
type textarea "[GEOGRAPHIC_DATA][PERSON_NAME] [STREET_ADDRESS][PERSON_NAME][PERSON_NAME]"
type input "[PERSON_NAME]"
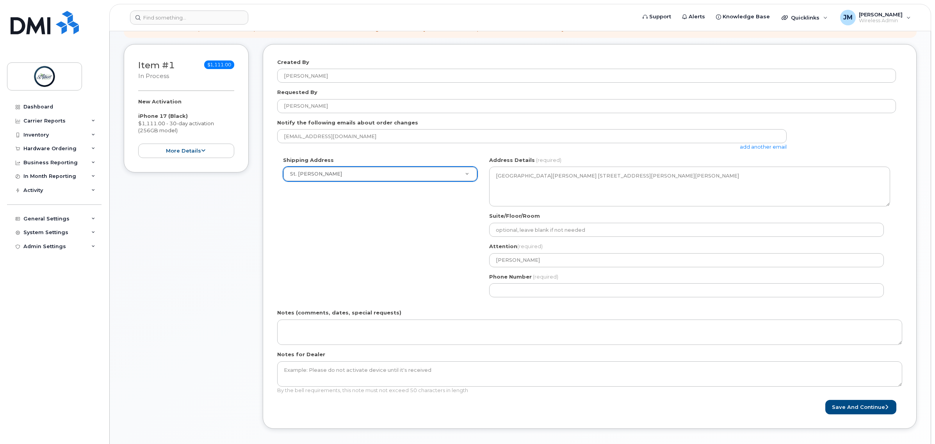
scroll to position [146, 0]
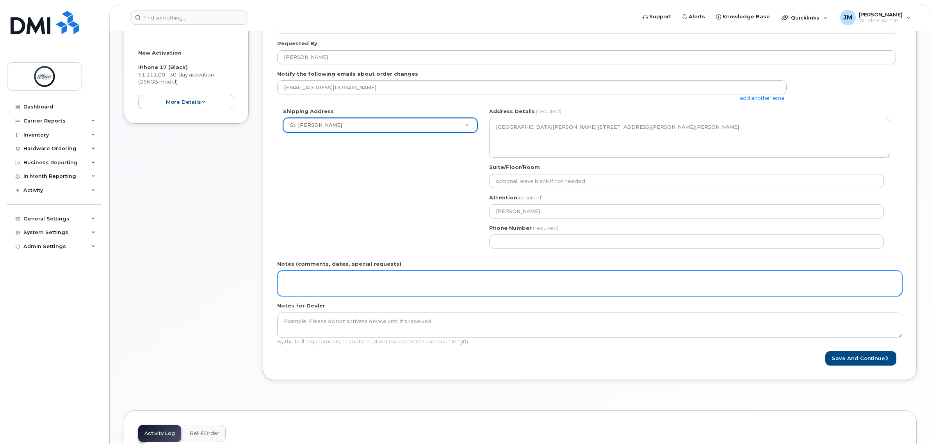
click at [323, 276] on textarea "Notes (comments, dates, special requests)" at bounding box center [589, 284] width 625 height 26
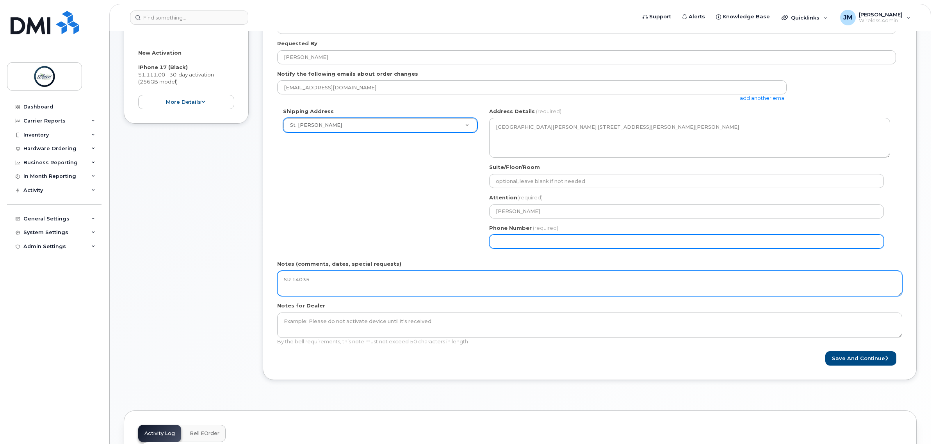
type textarea "SR 14035"
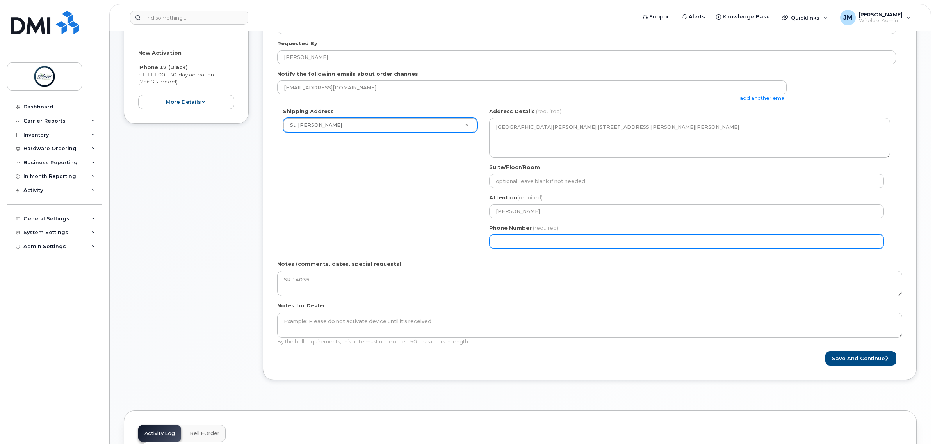
click at [519, 245] on input "Phone Number" at bounding box center [686, 242] width 395 height 14
select select
type input "587340375"
select select
type input "5873403756"
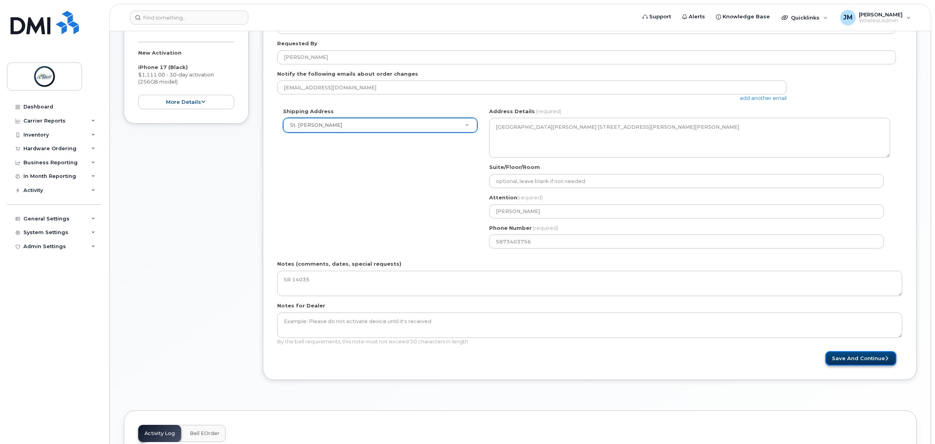
click at [853, 354] on button "Save and Continue" at bounding box center [860, 358] width 71 height 14
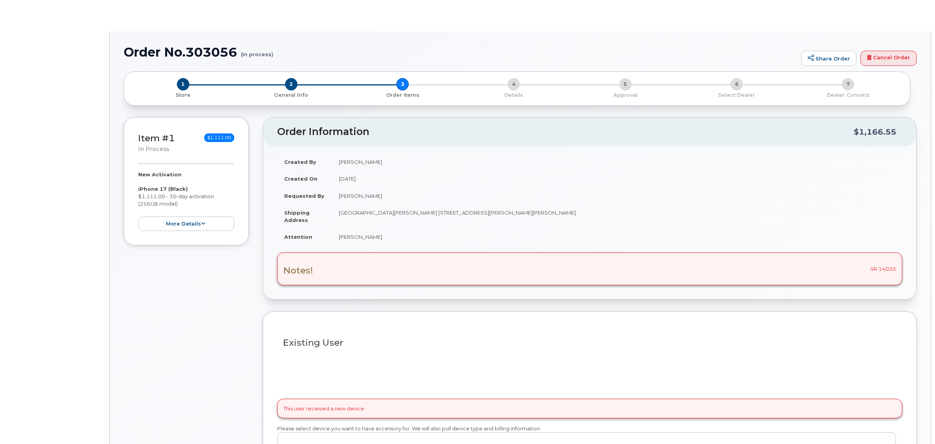
select select
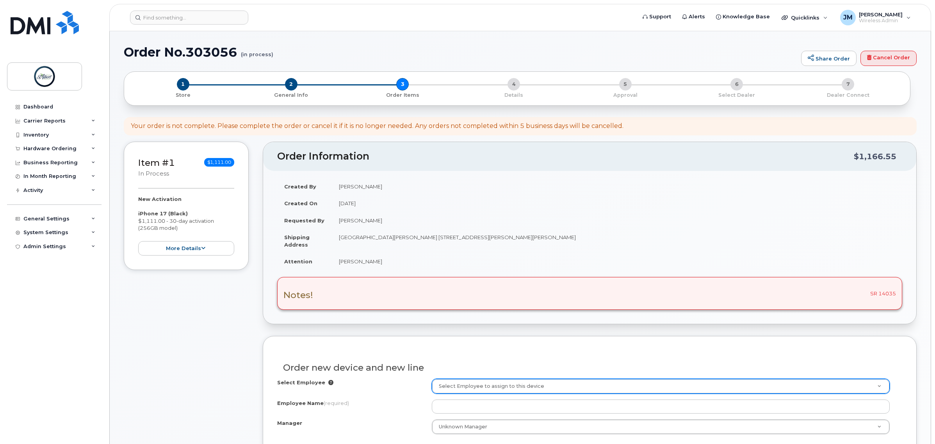
scroll to position [49, 0]
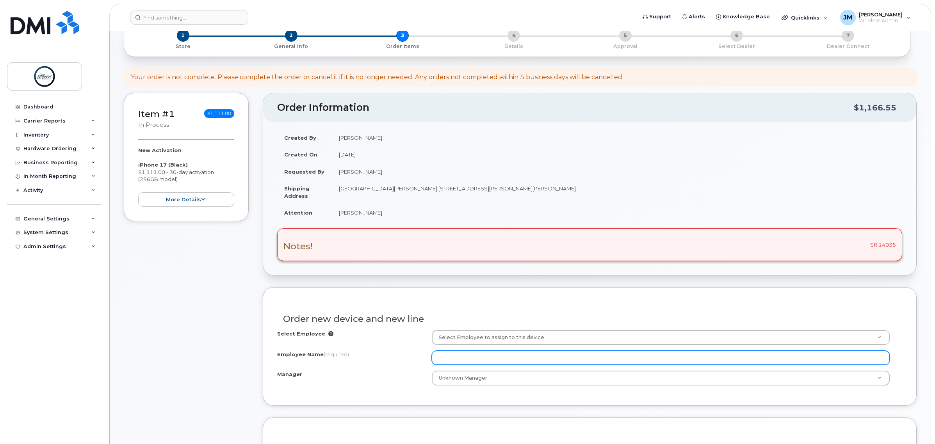
click at [447, 360] on input "Employee Name (required)" at bounding box center [661, 358] width 458 height 14
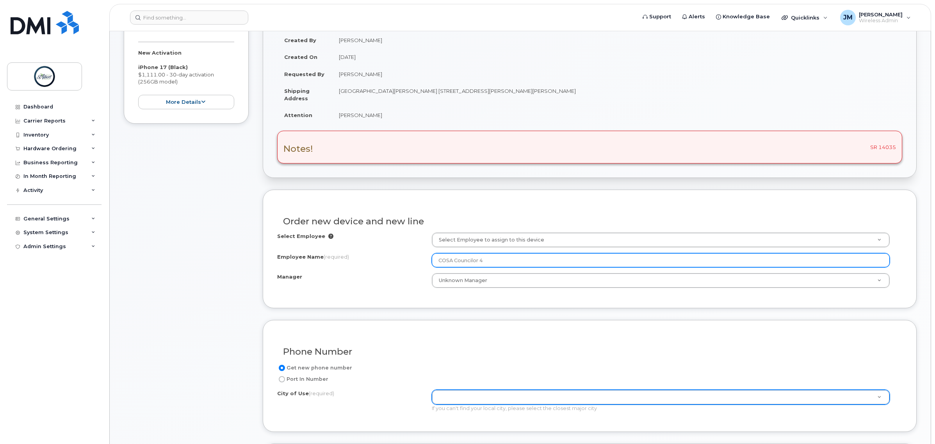
type input "COSA Councilor 4"
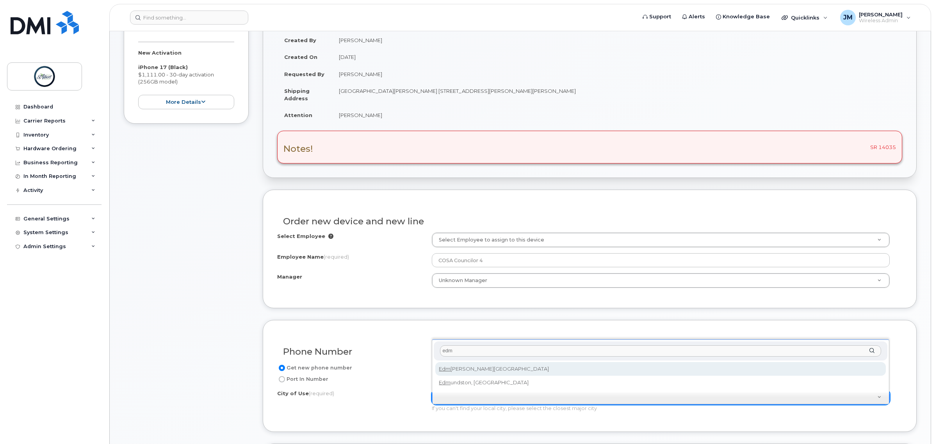
type input "edm"
type input "182"
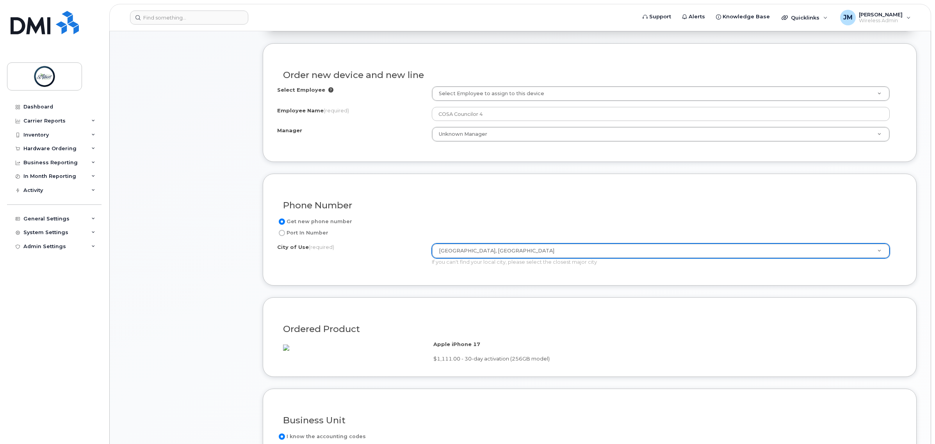
scroll to position [390, 0]
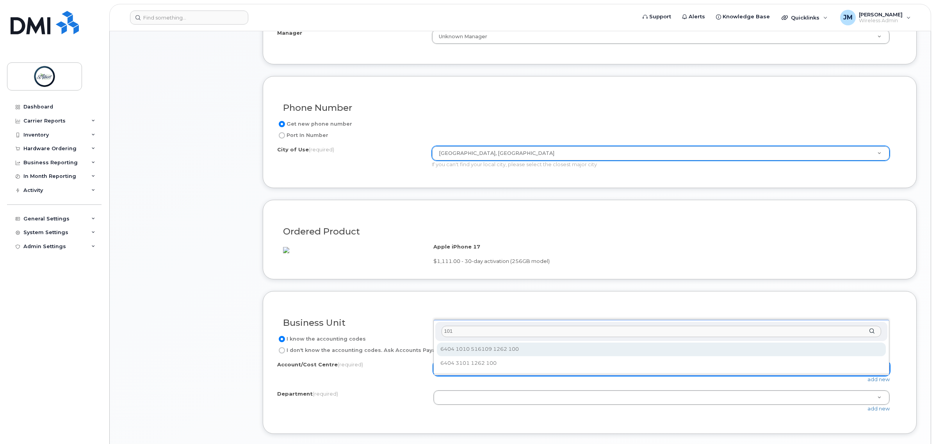
type input "1010"
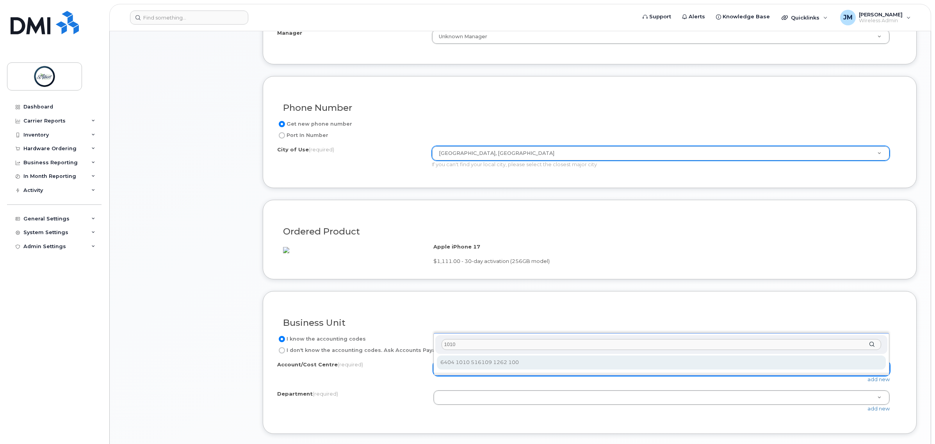
select select "6404 1010 516109 1262 100"
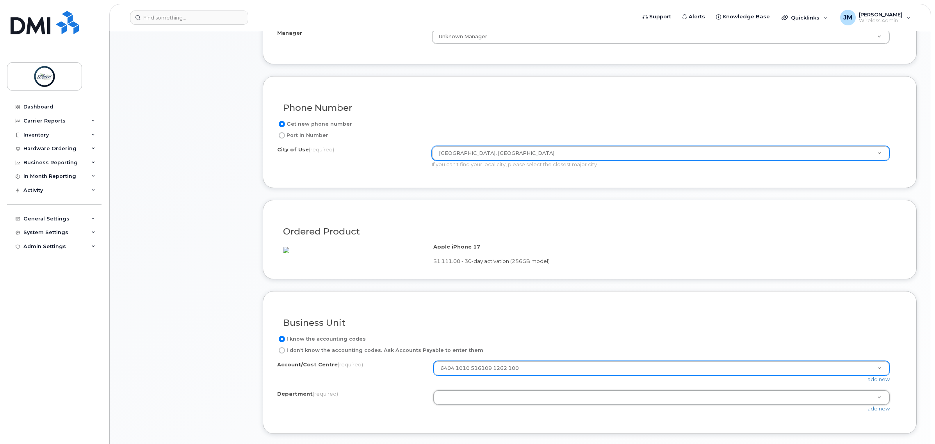
type input "m"
type input "ma"
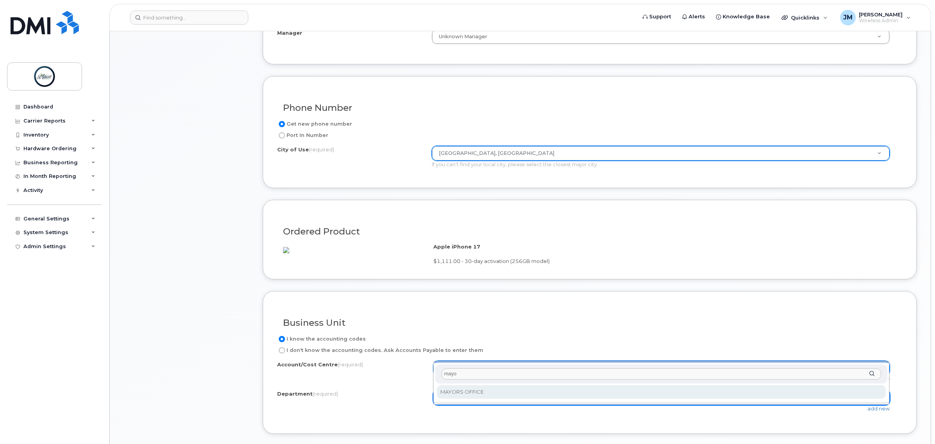
type input "mayor"
select select "MAYORS OFFICE"
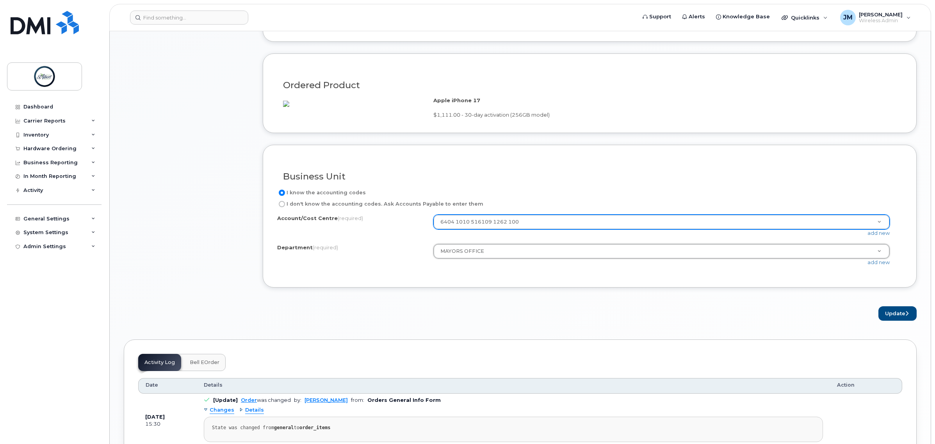
scroll to position [586, 0]
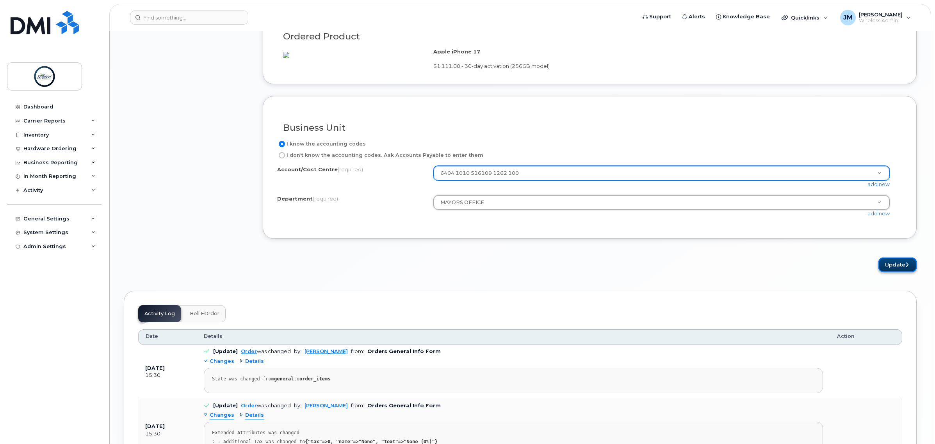
click at [897, 272] on button "Update" at bounding box center [898, 265] width 38 height 14
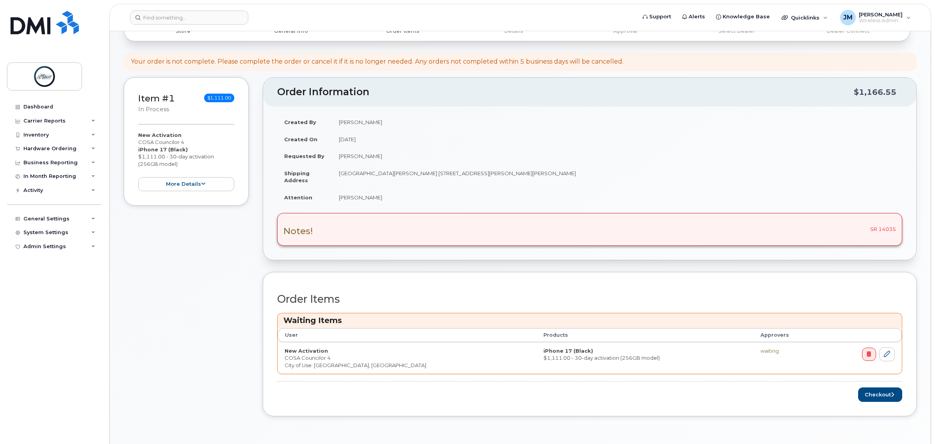
scroll to position [146, 0]
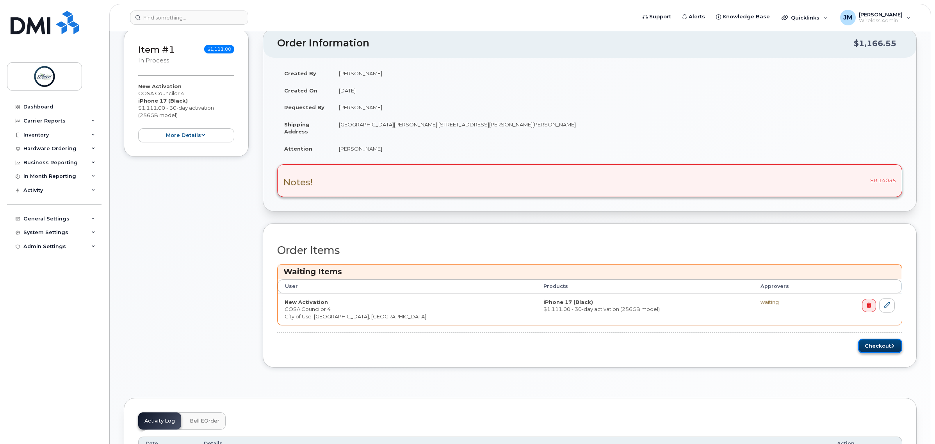
click at [879, 346] on button "Checkout" at bounding box center [880, 346] width 44 height 14
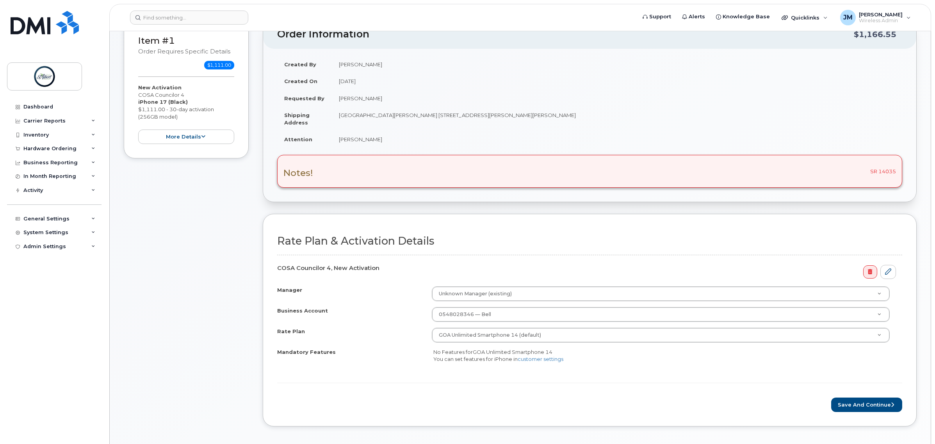
scroll to position [195, 0]
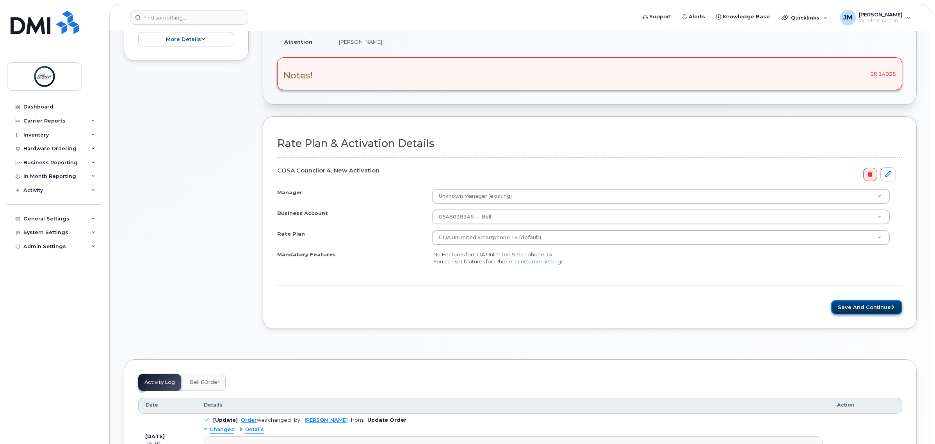
click at [869, 312] on button "Save and Continue" at bounding box center [866, 307] width 71 height 14
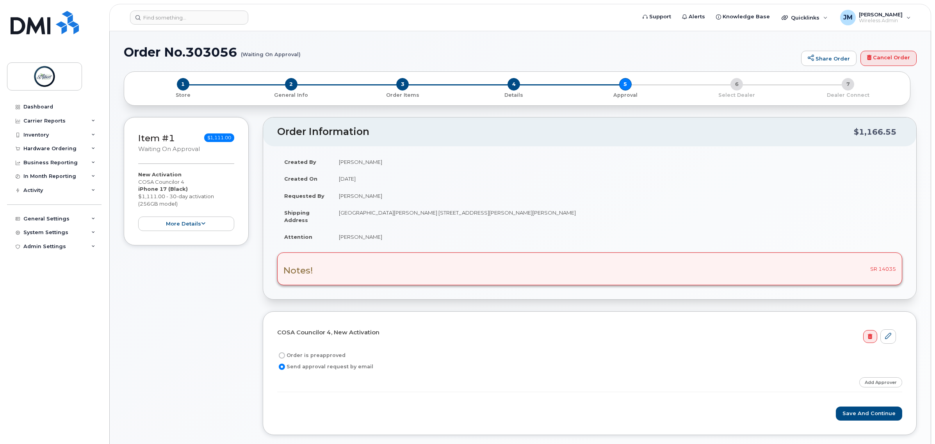
scroll to position [49, 0]
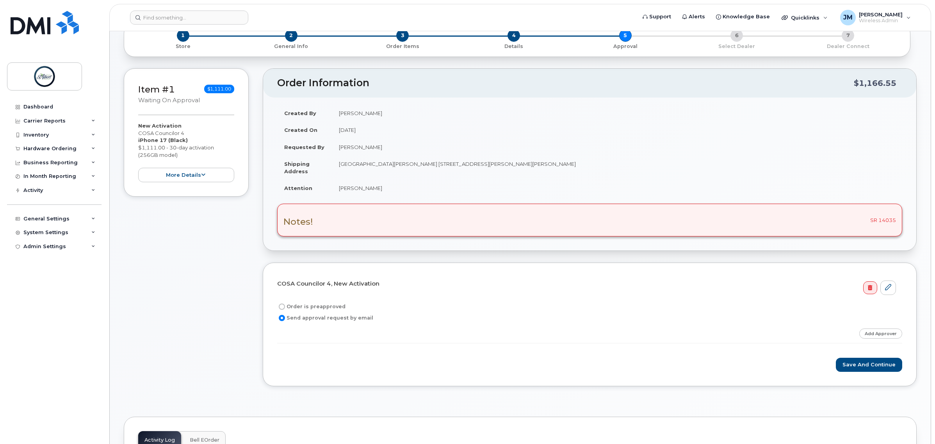
click at [301, 310] on label "Order is preapproved" at bounding box center [311, 306] width 68 height 9
click at [285, 310] on input "Order is preapproved" at bounding box center [282, 307] width 6 height 6
radio input "true"
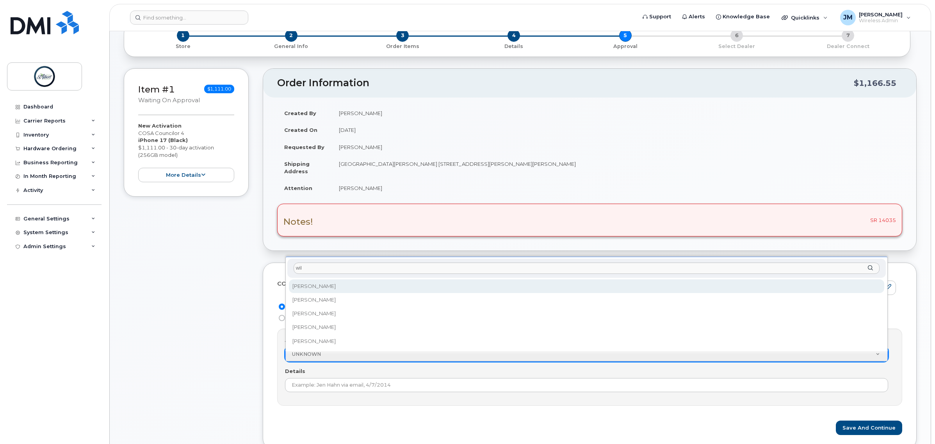
type input "will"
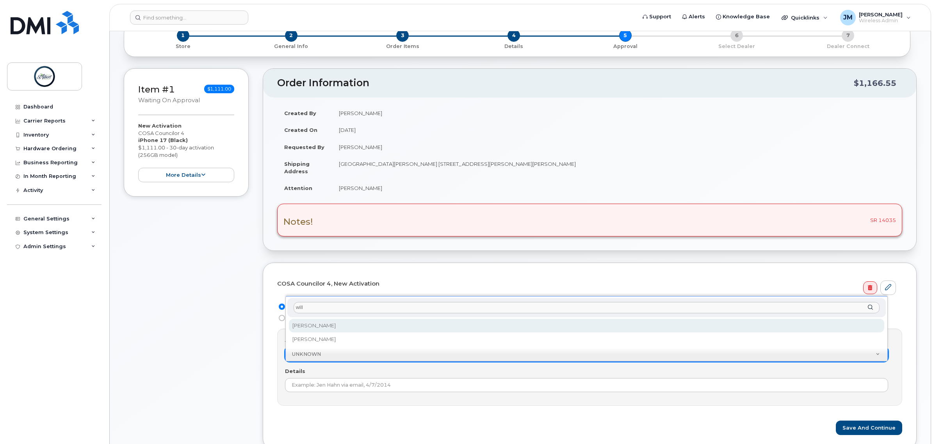
select select "2009006"
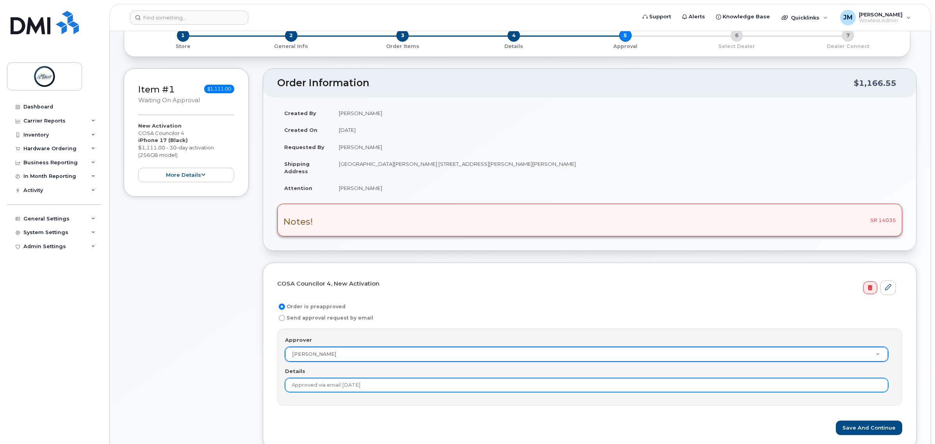
scroll to position [98, 0]
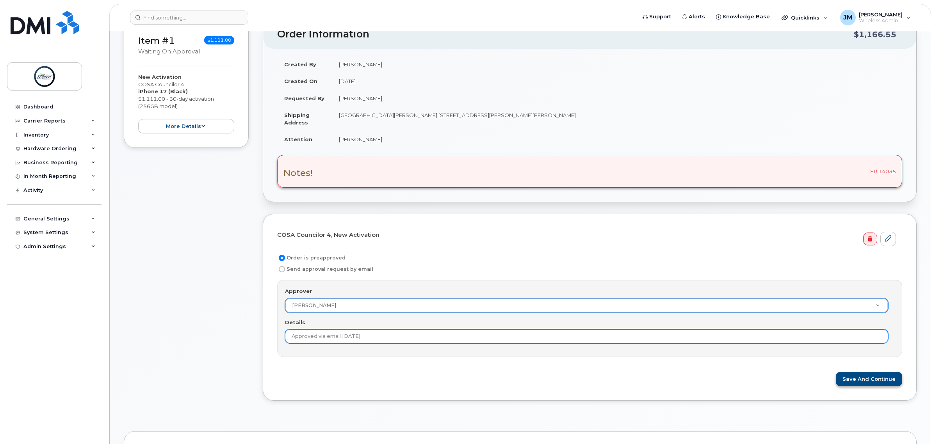
type input "Approved via email [DATE]"
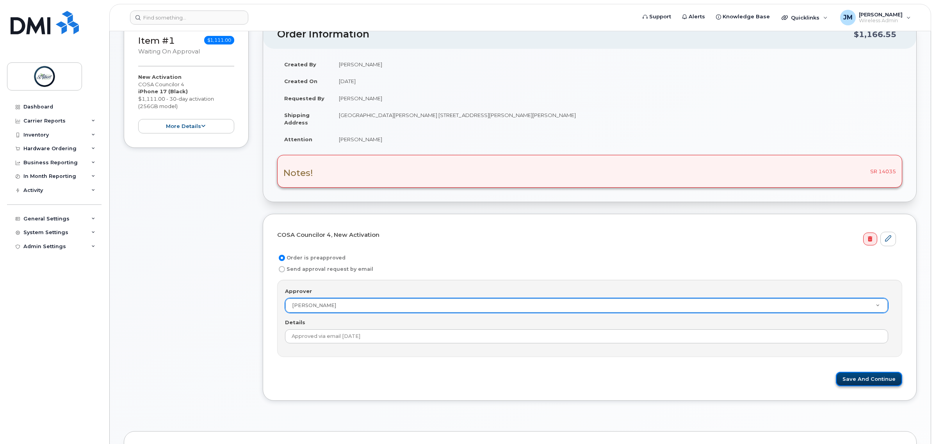
click at [879, 379] on button "Save and Continue" at bounding box center [869, 379] width 66 height 14
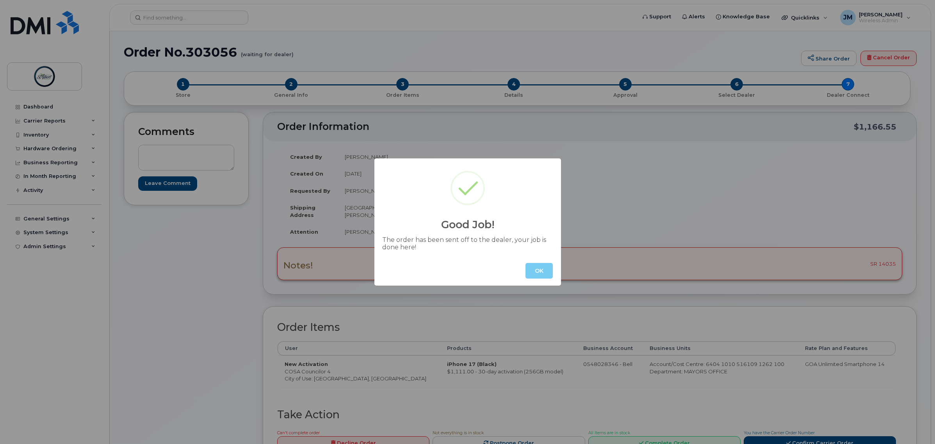
click at [536, 278] on button "OK" at bounding box center [539, 271] width 27 height 16
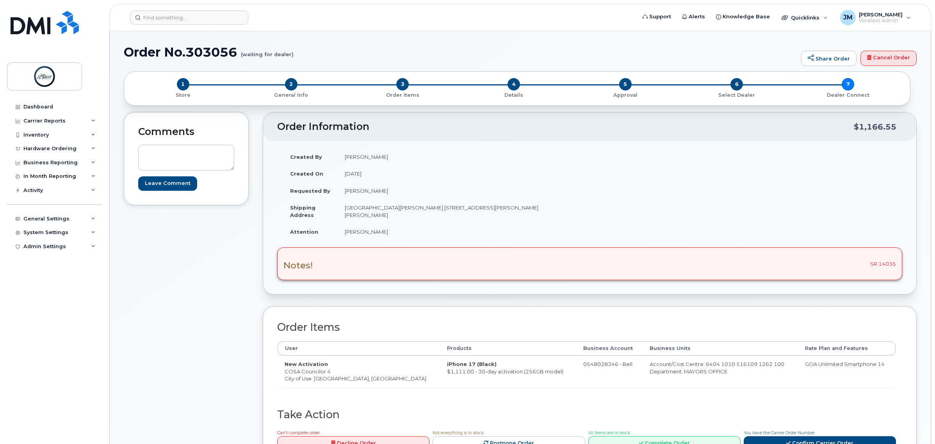
scroll to position [49, 0]
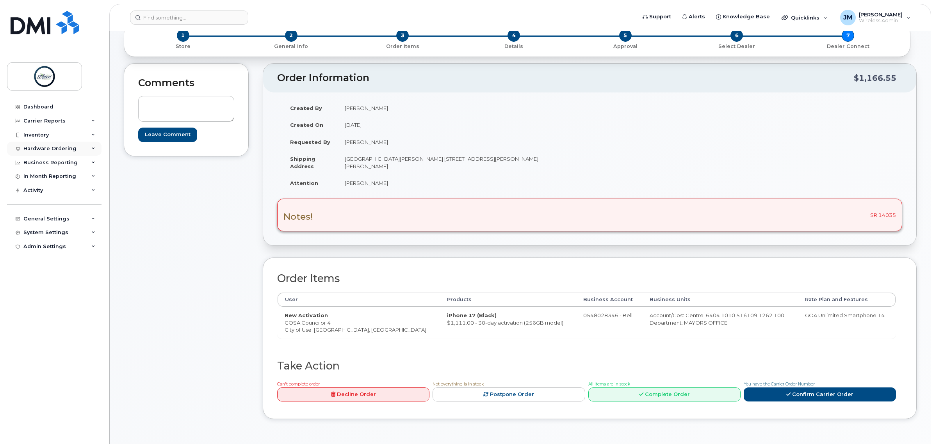
click at [75, 145] on div "Hardware Ordering" at bounding box center [54, 149] width 94 height 14
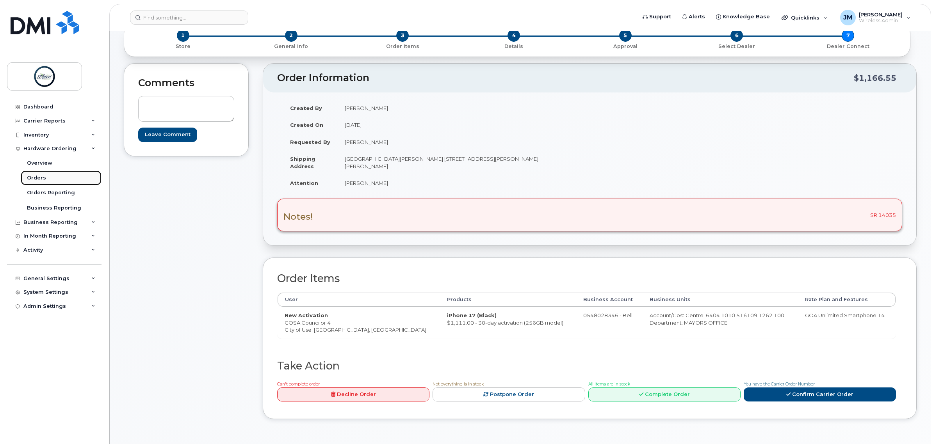
click at [47, 179] on link "Orders" at bounding box center [61, 178] width 81 height 15
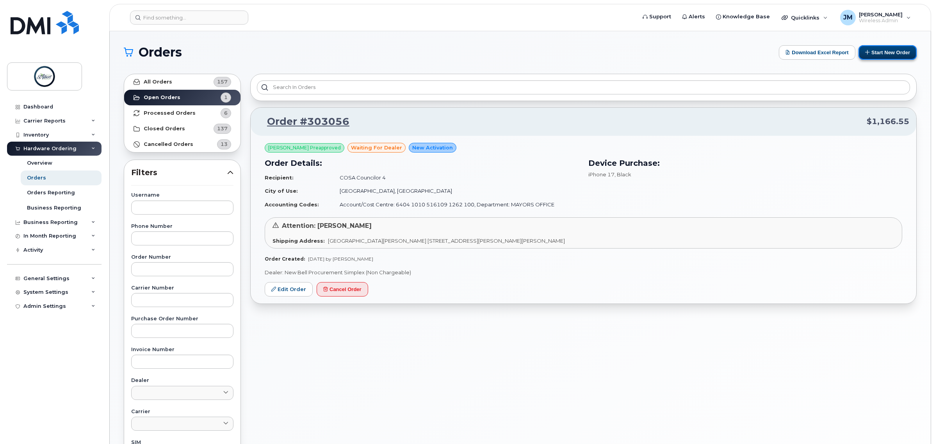
click at [891, 56] on button "Start New Order" at bounding box center [888, 52] width 58 height 14
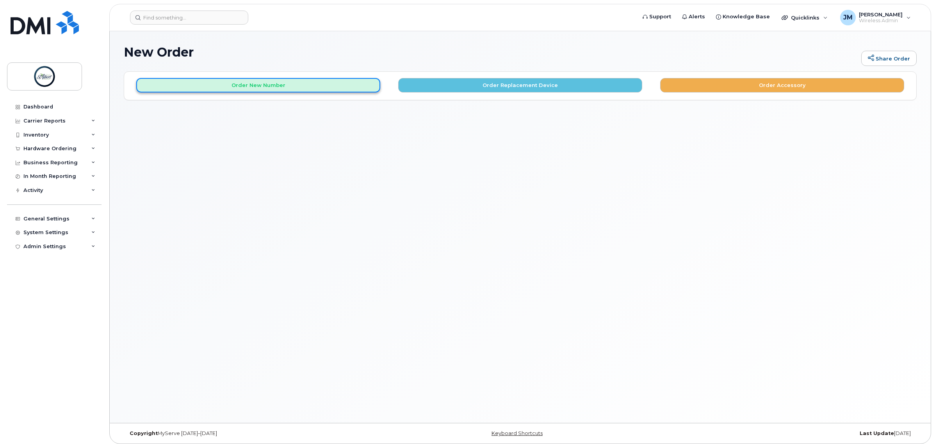
click at [290, 91] on button "Order New Number" at bounding box center [258, 85] width 244 height 14
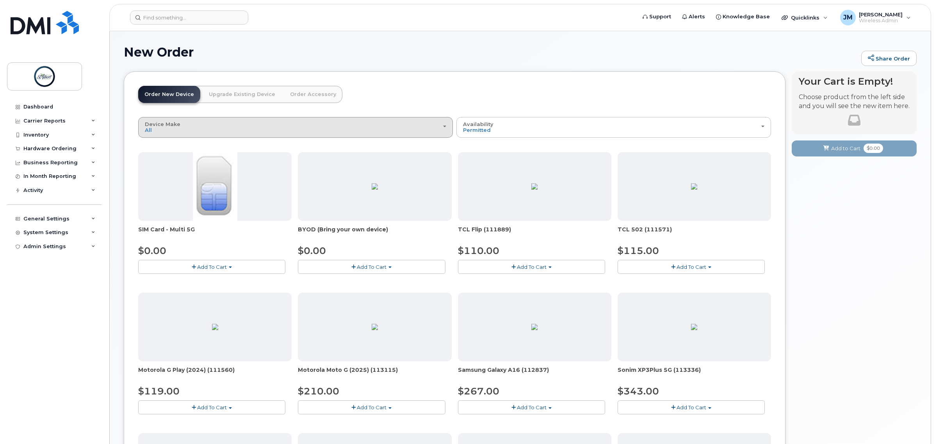
click at [272, 128] on div "Device Make All Aircard Android Cell Phone iPhone Tablet" at bounding box center [295, 127] width 301 height 12
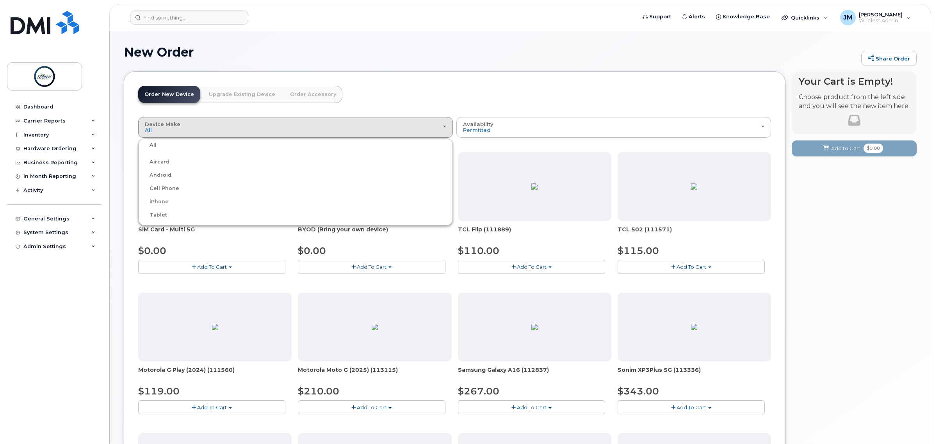
click at [157, 198] on label "iPhone" at bounding box center [154, 201] width 29 height 9
click at [0, 0] on input "iPhone" at bounding box center [0, 0] width 0 height 0
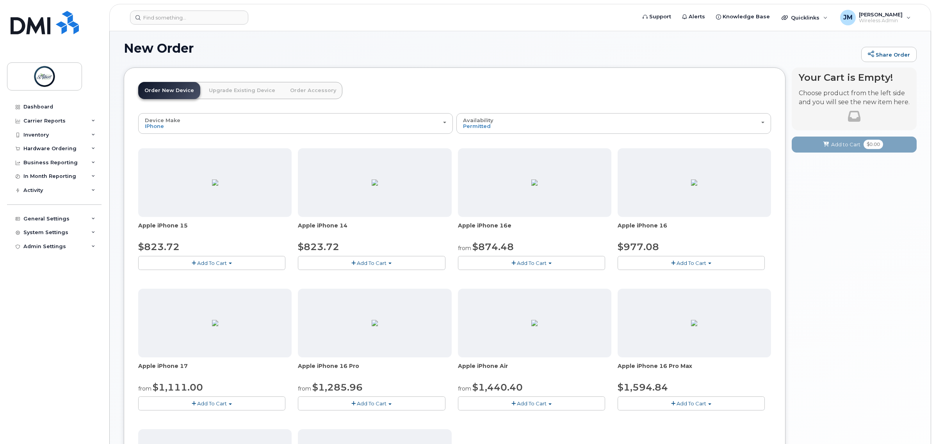
scroll to position [53, 0]
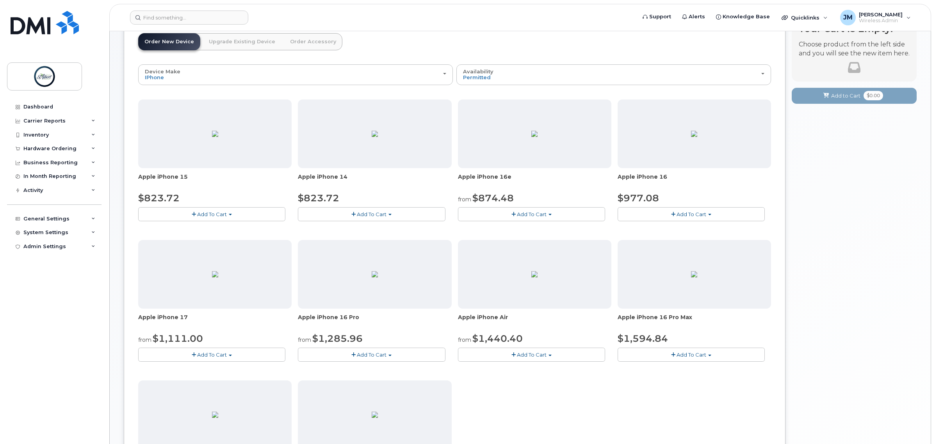
click at [204, 353] on span "Add To Cart" at bounding box center [212, 355] width 30 height 6
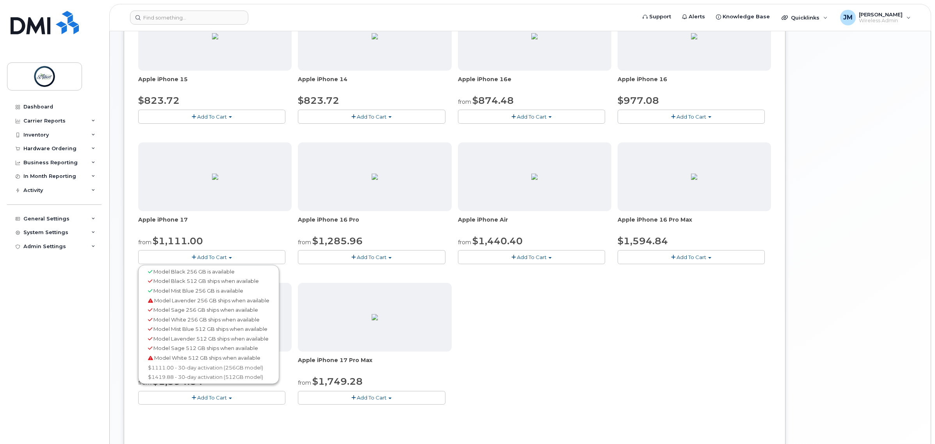
scroll to position [215, 0]
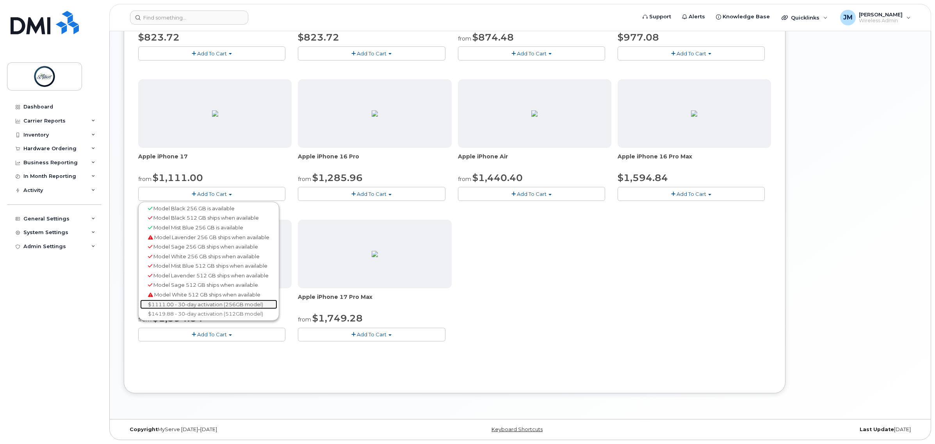
click at [214, 303] on link "$1111.00 - 30-day activation (256GB model)" at bounding box center [208, 305] width 137 height 10
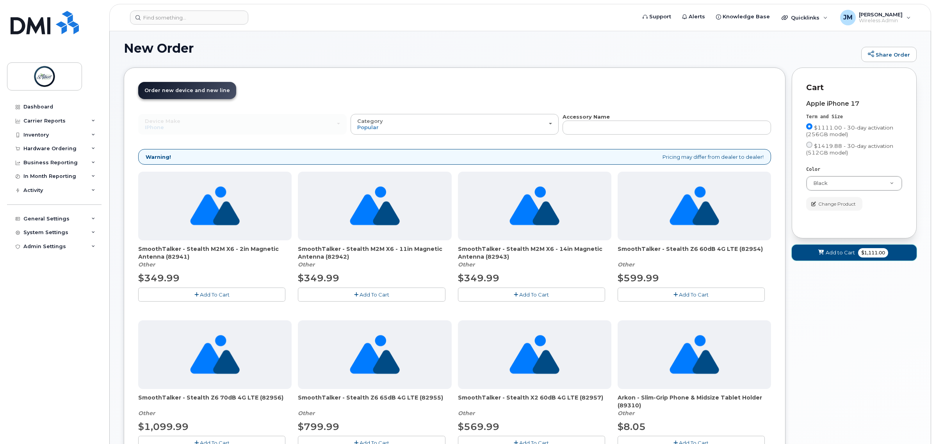
click at [873, 258] on span "$1,111.00" at bounding box center [873, 252] width 30 height 9
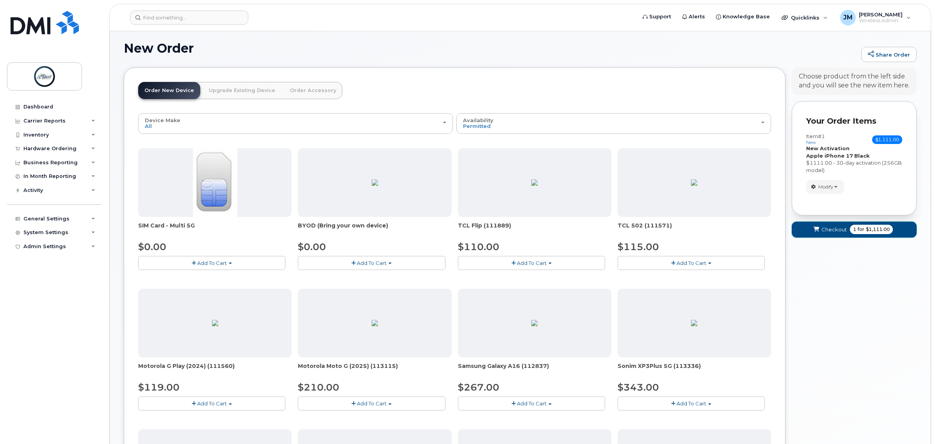
click at [871, 233] on span "$1,111.00" at bounding box center [878, 229] width 24 height 7
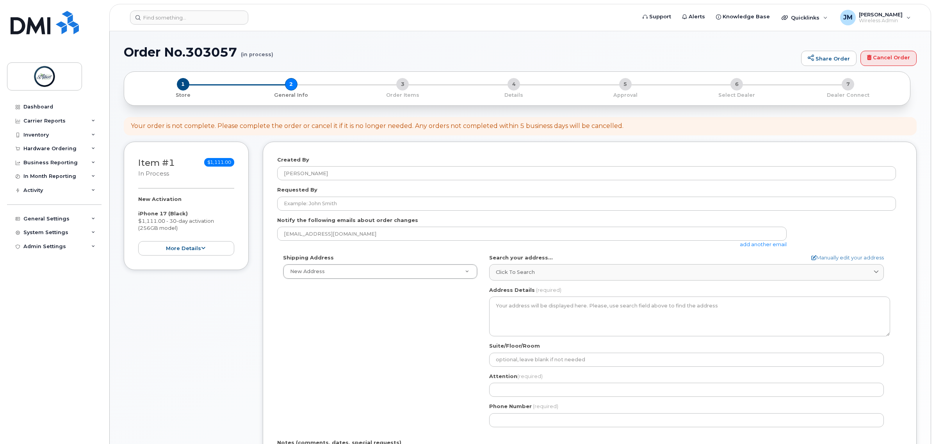
select select
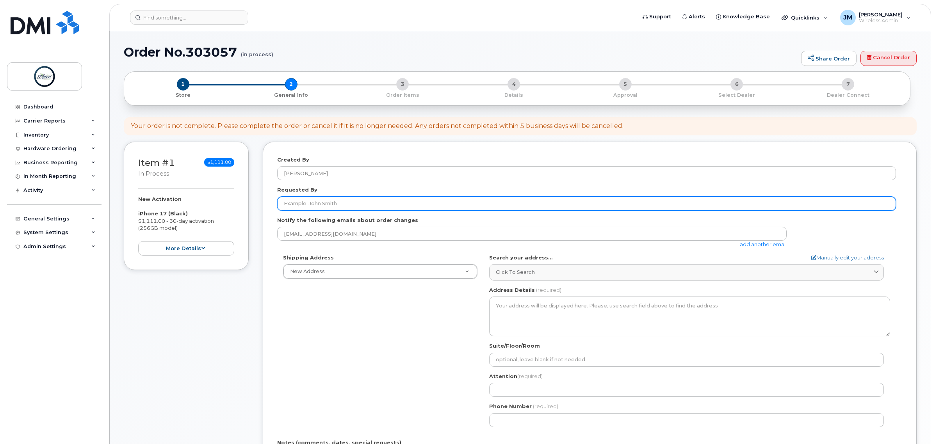
click at [330, 202] on input "Requested By" at bounding box center [586, 204] width 619 height 14
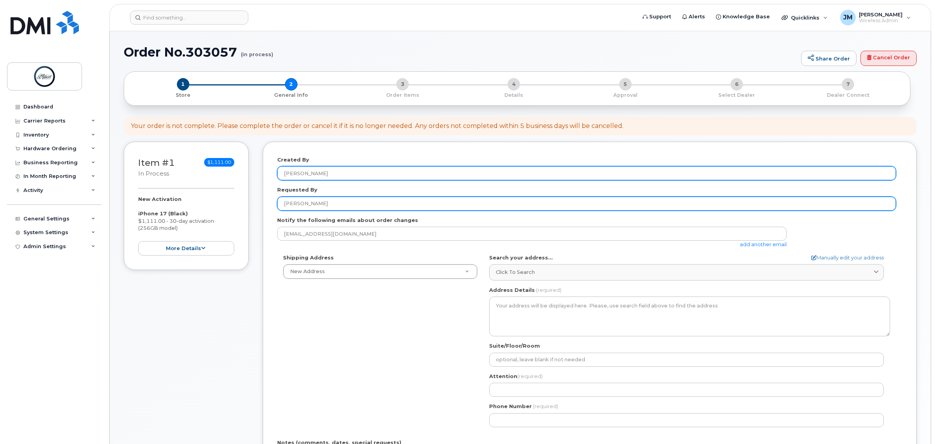
scroll to position [98, 0]
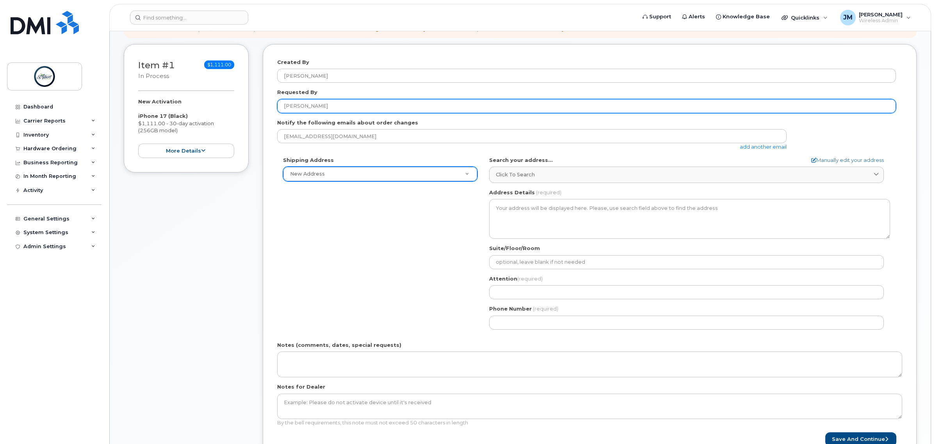
type input "[PERSON_NAME]"
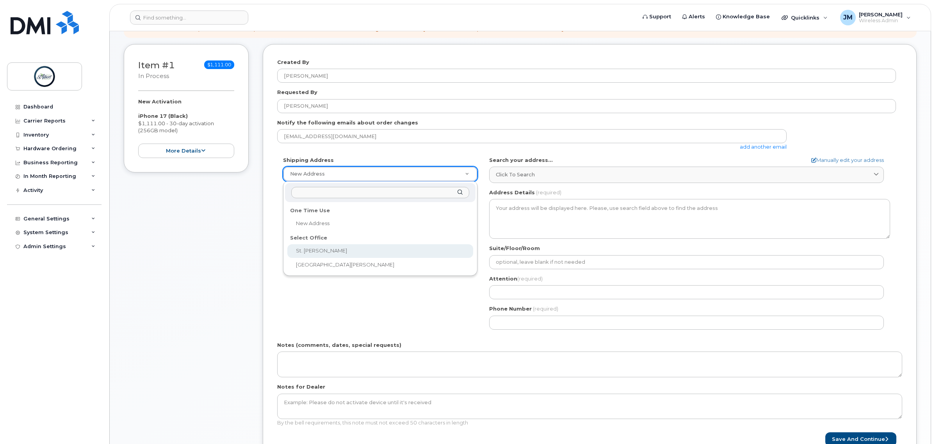
select select
type textarea "5 St Anne St Office 2100 2nd Floor St. Albert Place (City Hall) St. Albert Albe…"
type input "[PERSON_NAME]"
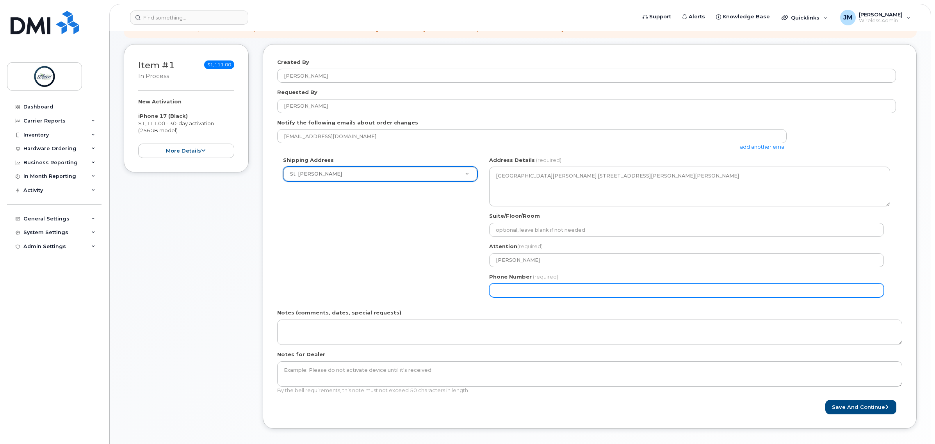
click at [534, 285] on input "Phone Number" at bounding box center [686, 290] width 395 height 14
select select
type input "587340375"
select select
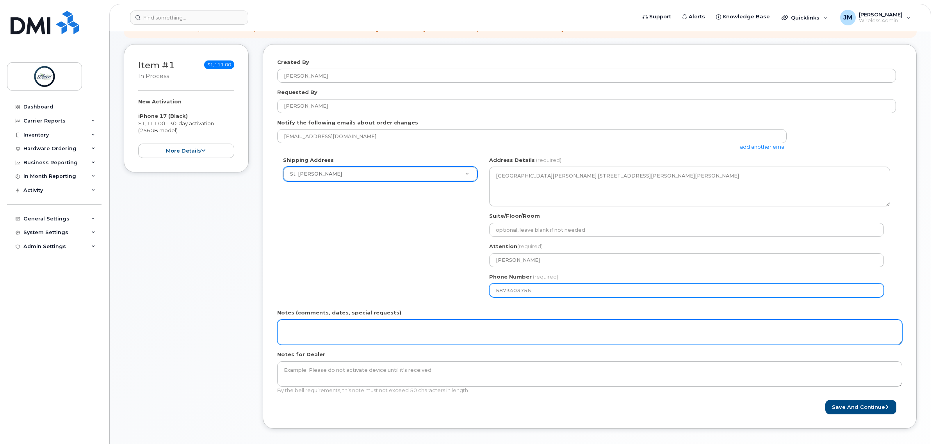
type input "5873403756"
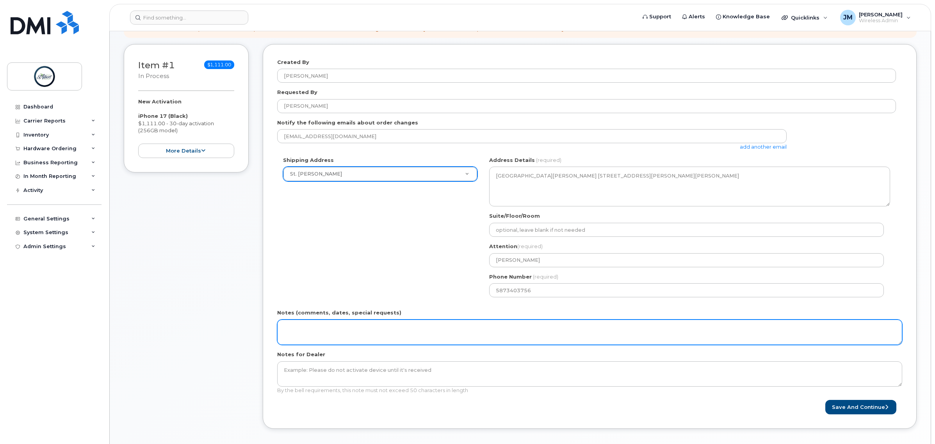
click at [409, 335] on textarea "Notes (comments, dates, special requests)" at bounding box center [589, 333] width 625 height 26
type textarea "SR 14035"
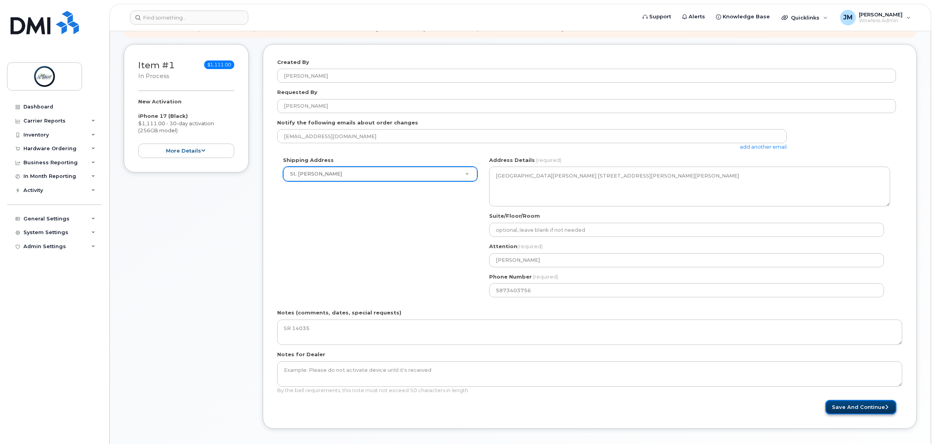
click at [846, 407] on button "Save and Continue" at bounding box center [860, 407] width 71 height 14
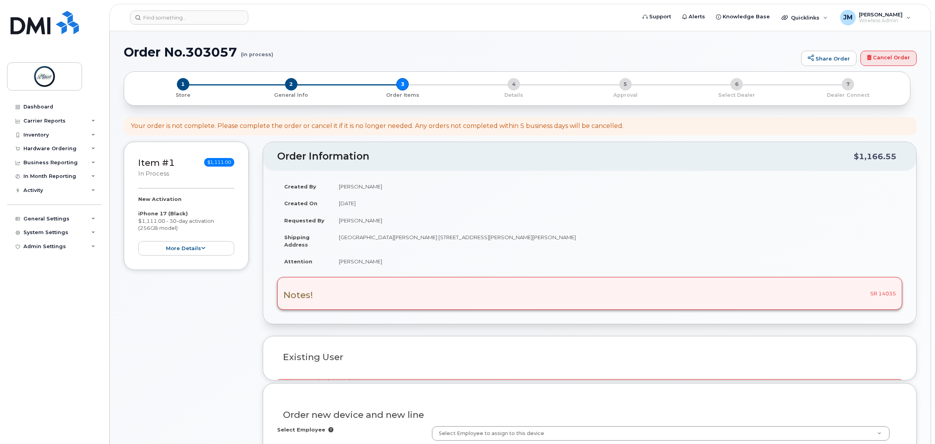
select select
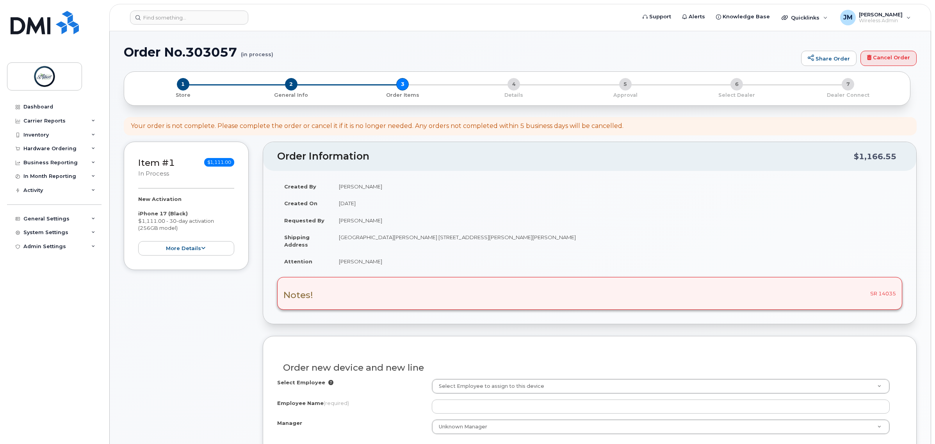
scroll to position [49, 0]
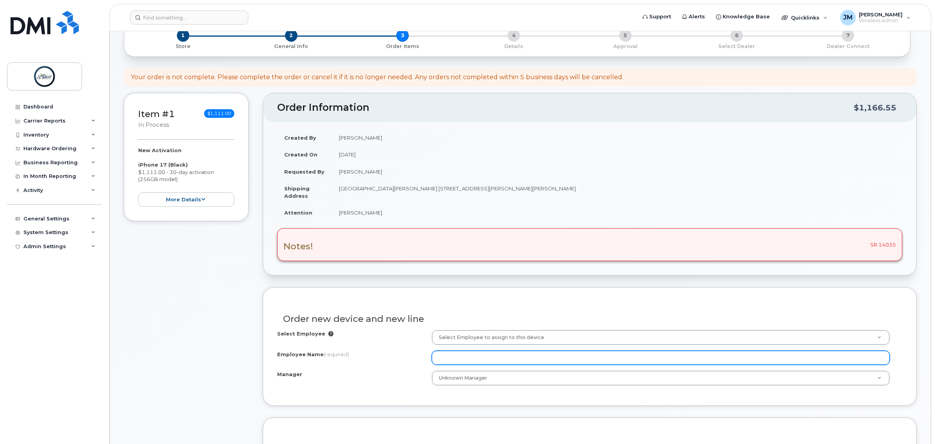
click at [480, 358] on input "Employee Name (required)" at bounding box center [661, 358] width 458 height 14
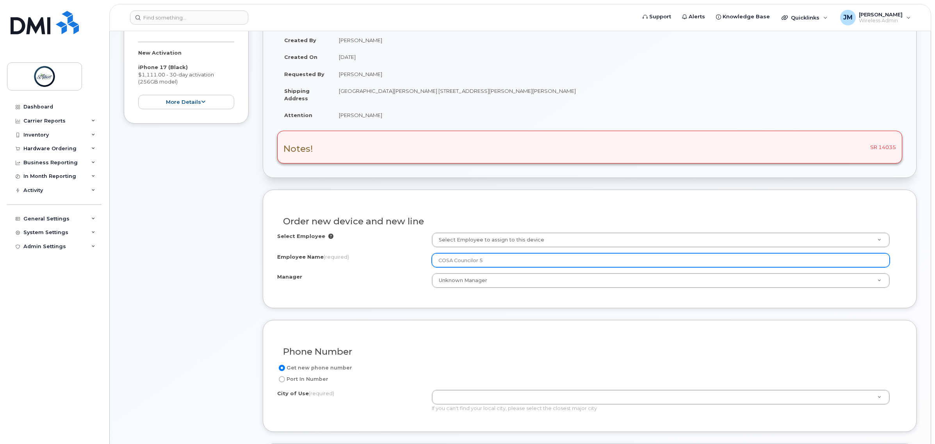
scroll to position [195, 0]
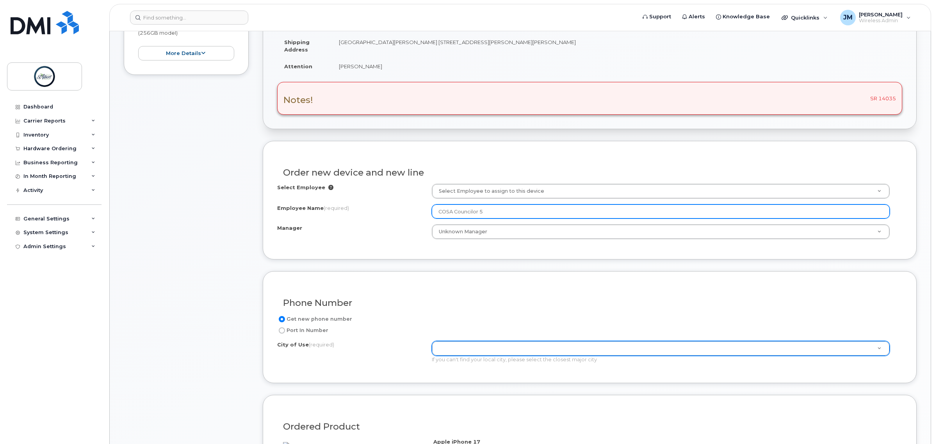
type input "COSA Councilor 5"
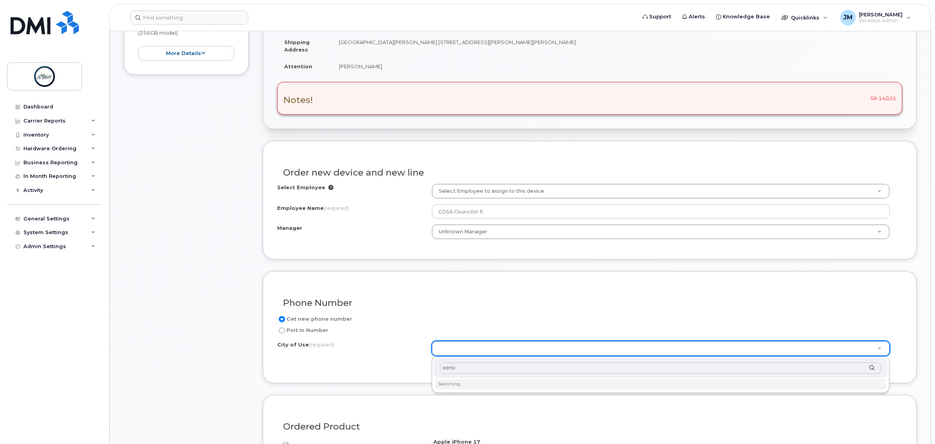
type input "[PERSON_NAME]"
type input "182"
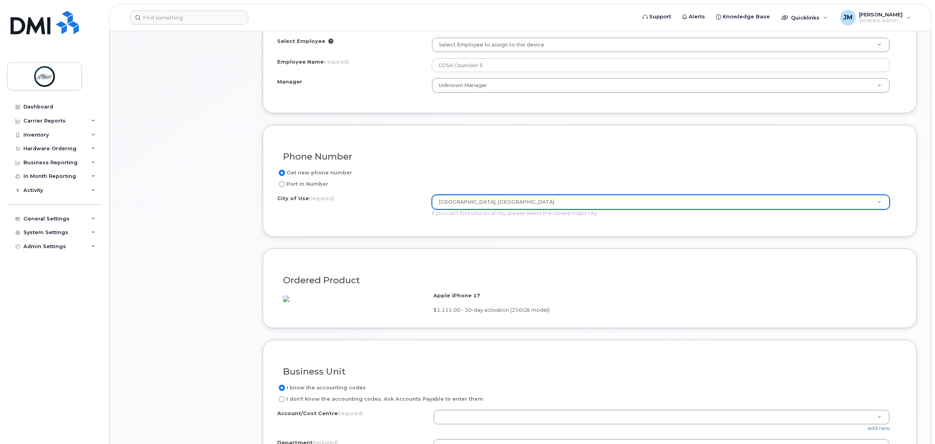
scroll to position [390, 0]
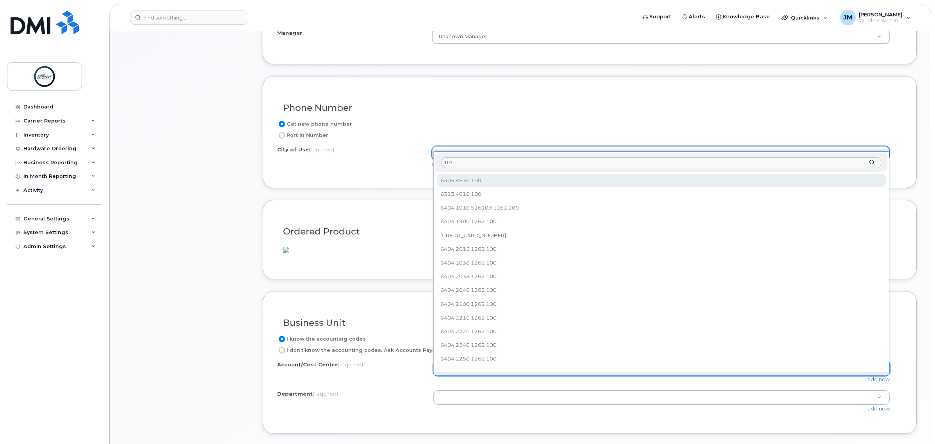
type input "1010"
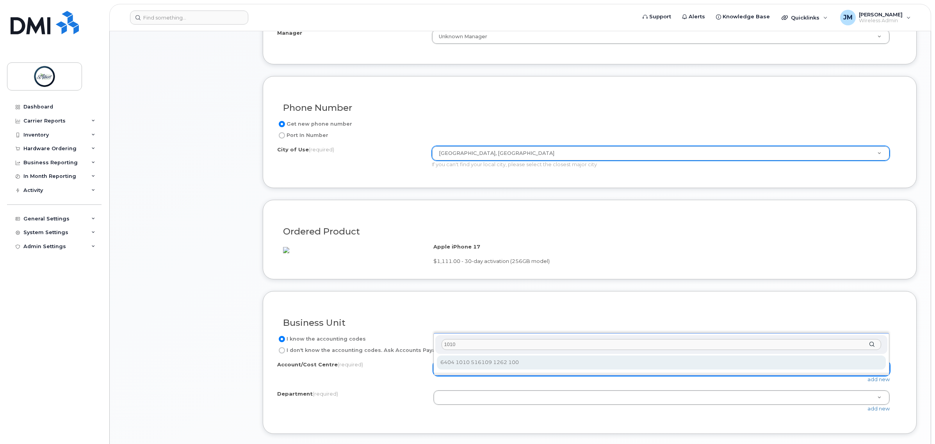
select select "6404 1010 516109 1262 100"
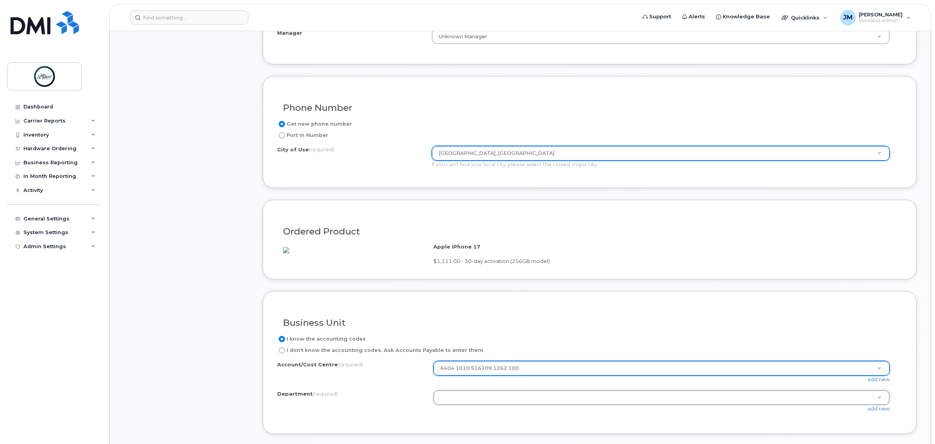
type input "m"
type input "may"
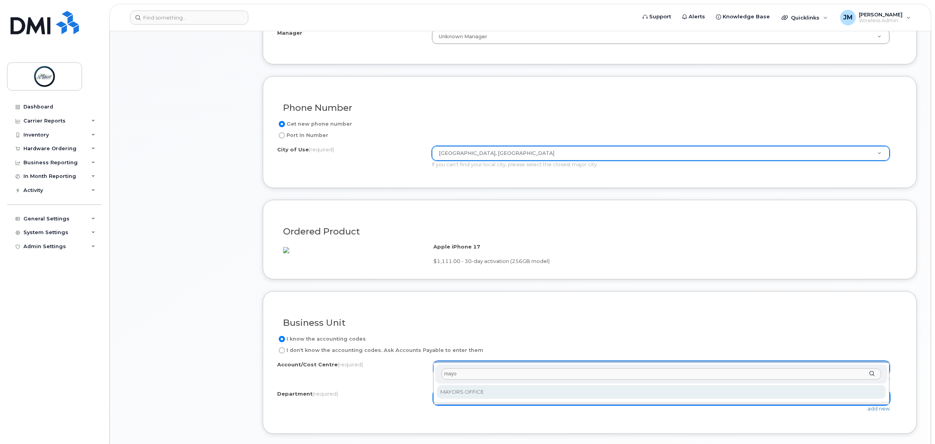
type input "mayor"
select select "MAYORS OFFICE"
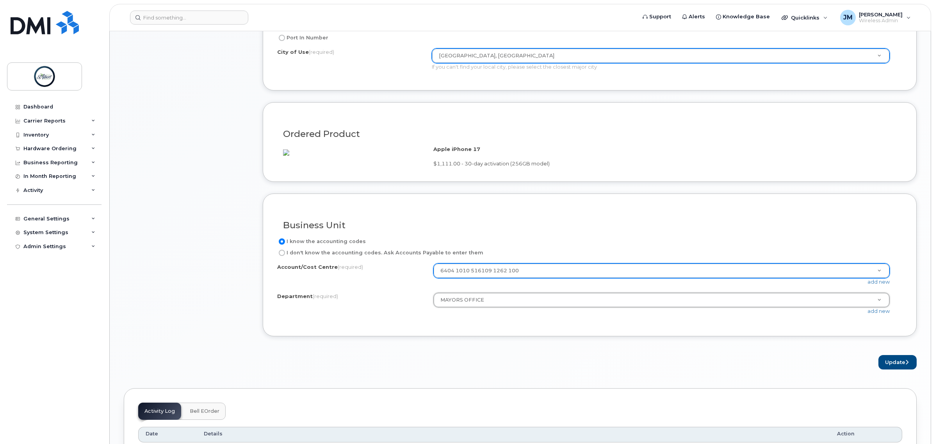
scroll to position [537, 0]
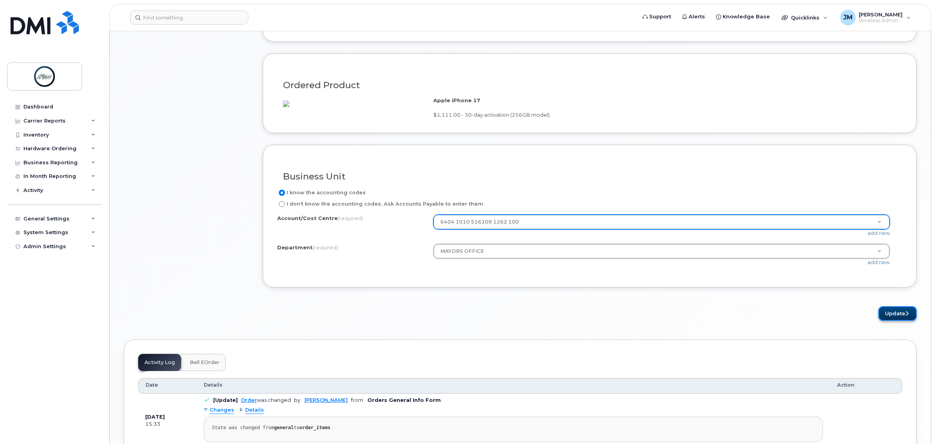
click at [897, 321] on button "Update" at bounding box center [898, 314] width 38 height 14
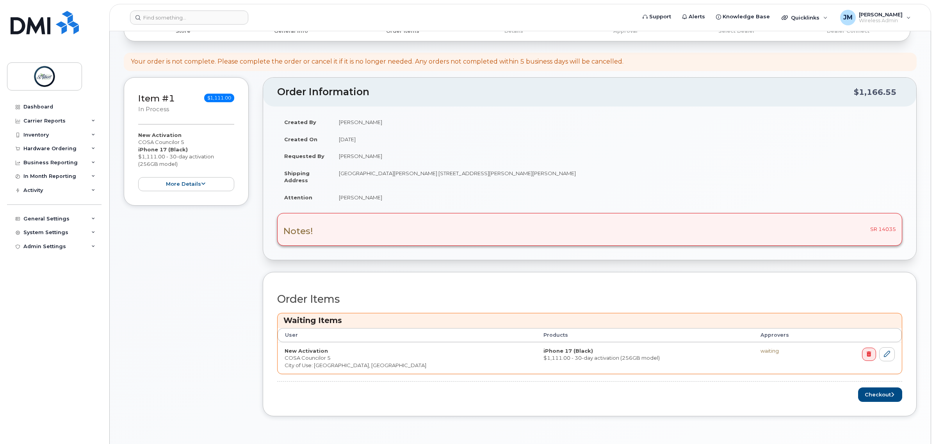
scroll to position [195, 0]
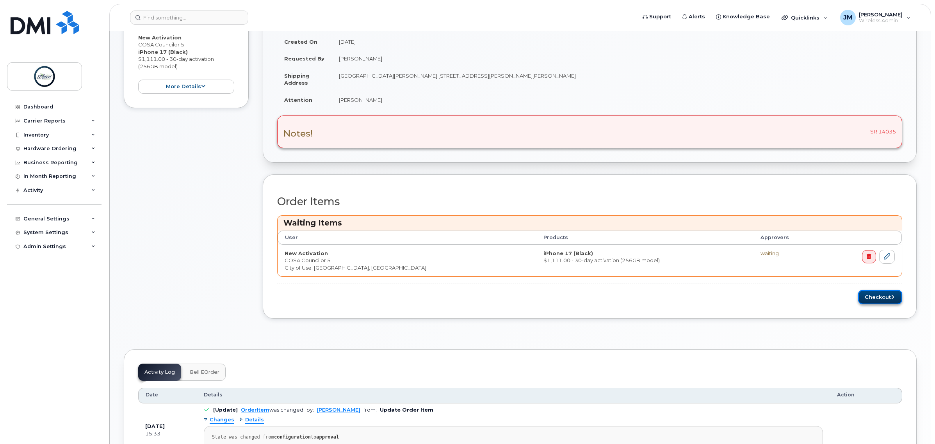
click at [885, 303] on button "Checkout" at bounding box center [880, 297] width 44 height 14
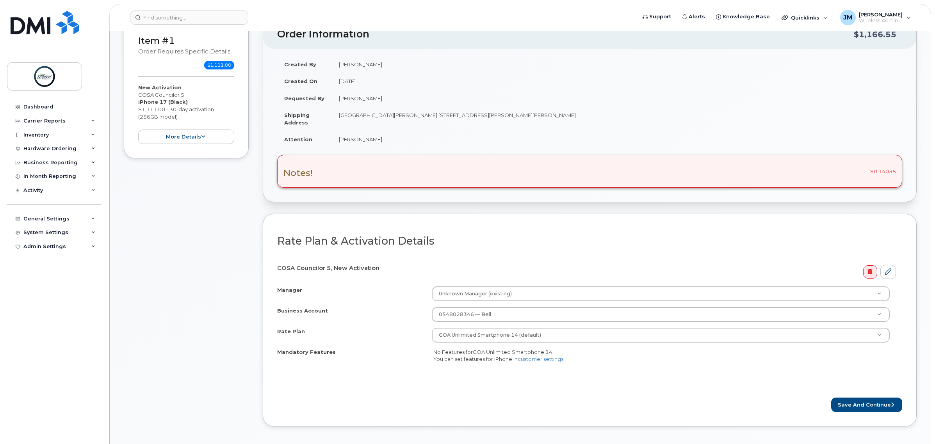
scroll to position [146, 0]
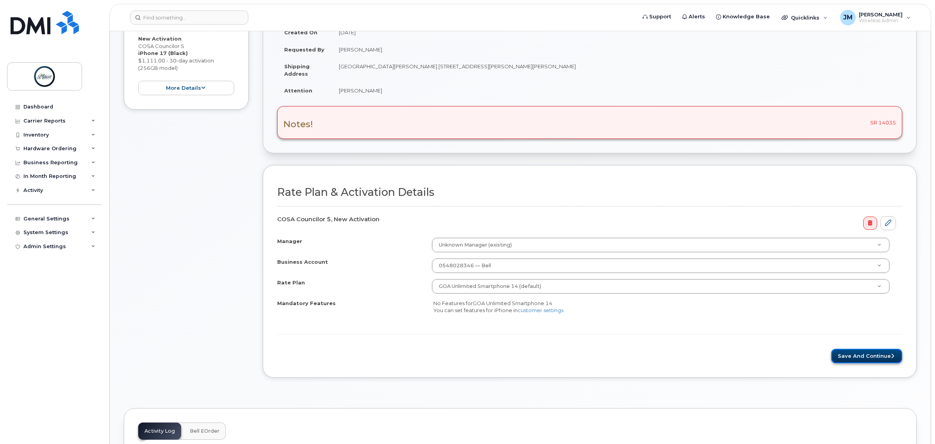
click at [881, 360] on button "Save and Continue" at bounding box center [866, 356] width 71 height 14
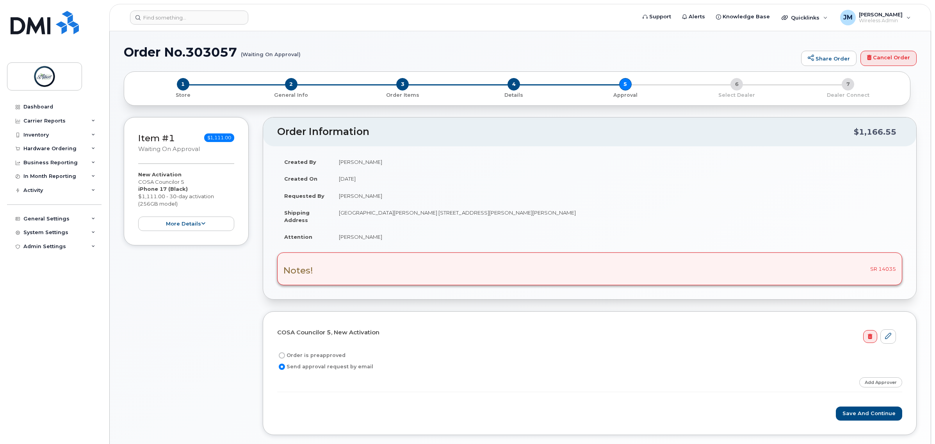
scroll to position [49, 0]
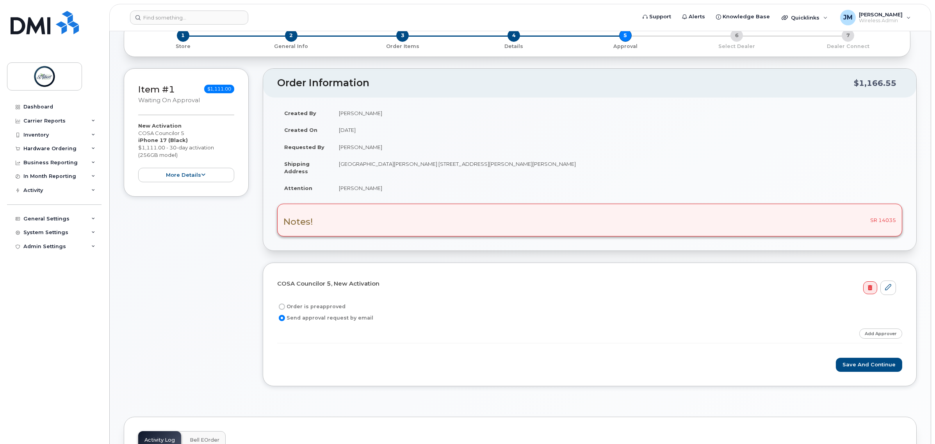
click at [293, 310] on label "Order is preapproved" at bounding box center [311, 306] width 68 height 9
click at [285, 310] on input "Order is preapproved" at bounding box center [282, 307] width 6 height 6
radio input "true"
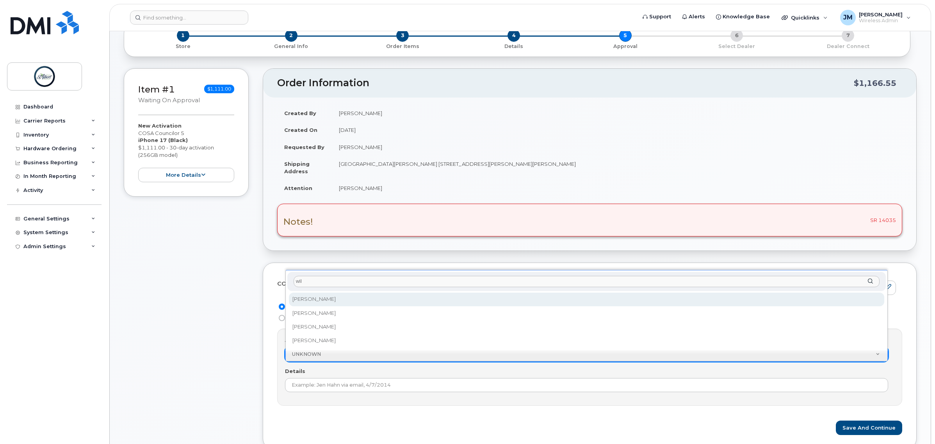
type input "will"
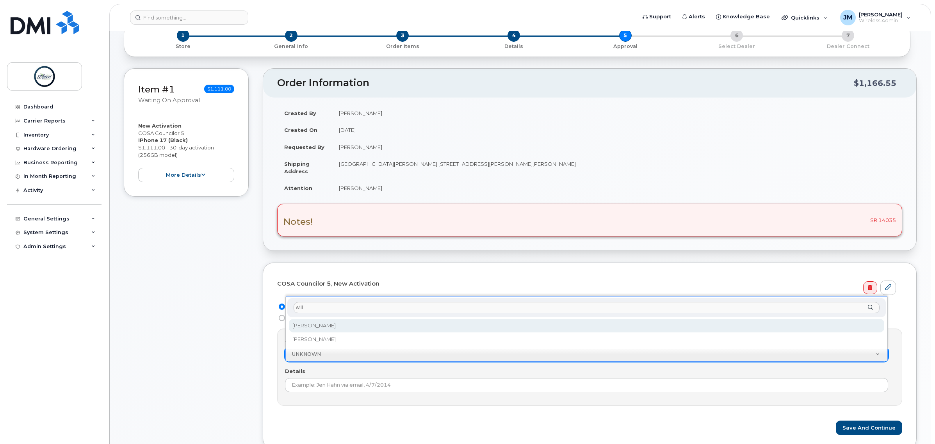
select select "2009006"
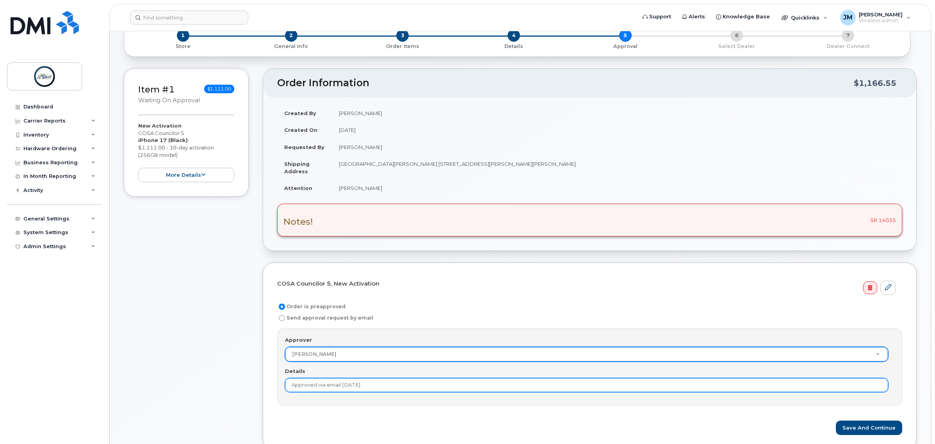
scroll to position [98, 0]
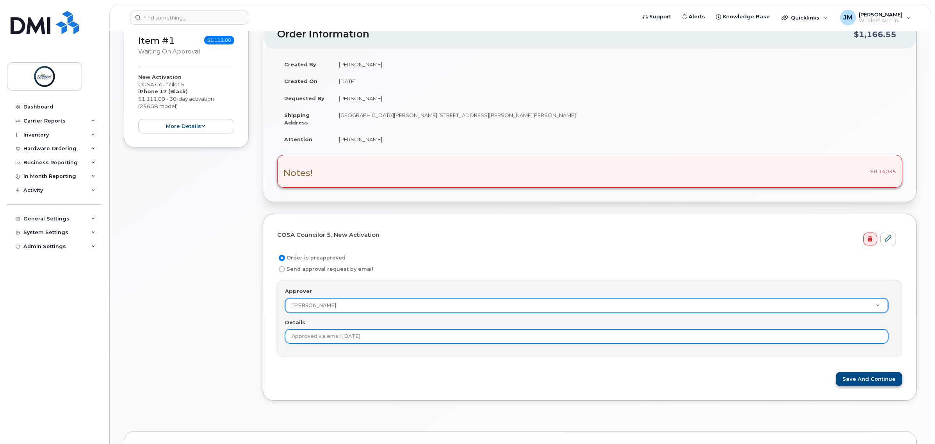
type input "Approved via email 10/9/2025"
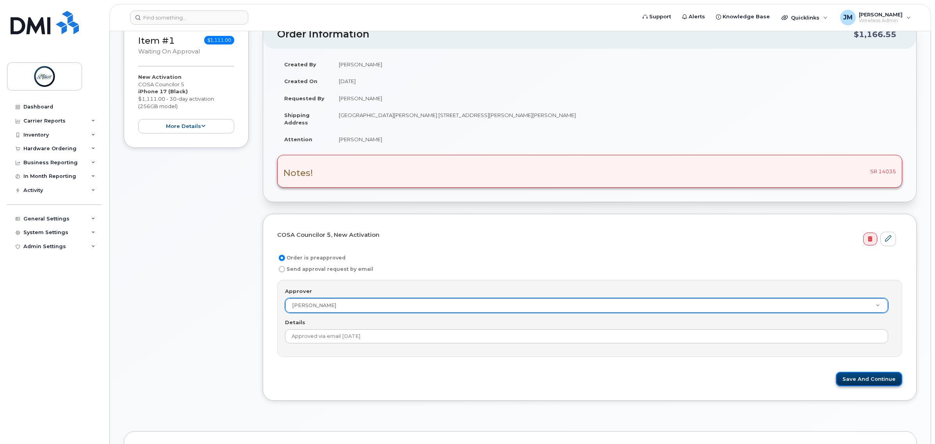
click at [860, 386] on button "Save and Continue" at bounding box center [869, 379] width 66 height 14
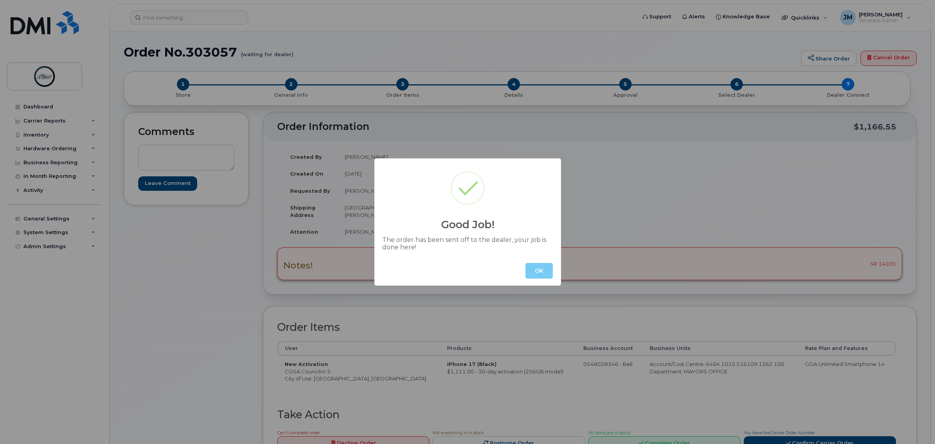
click at [539, 267] on button "OK" at bounding box center [539, 271] width 27 height 16
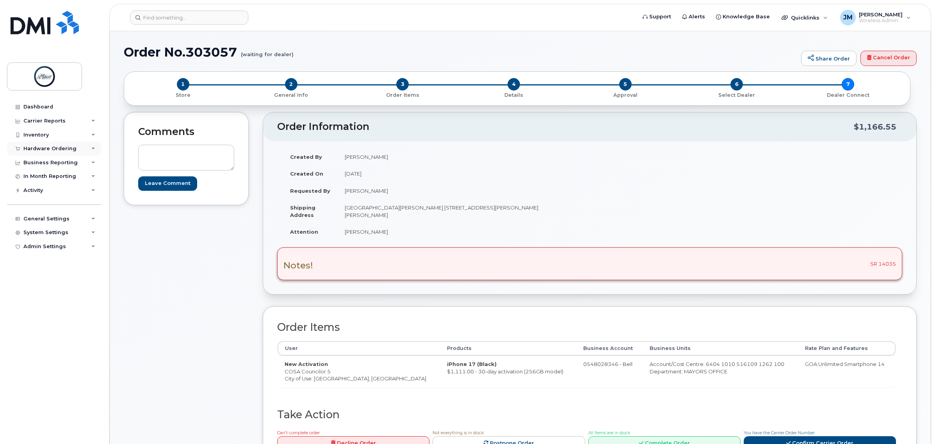
click at [48, 148] on div "Hardware Ordering" at bounding box center [49, 149] width 53 height 6
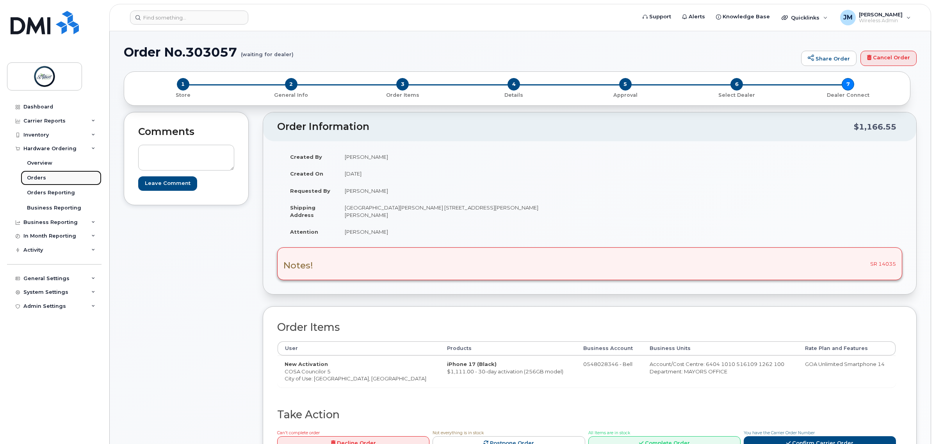
click at [53, 176] on link "Orders" at bounding box center [61, 178] width 81 height 15
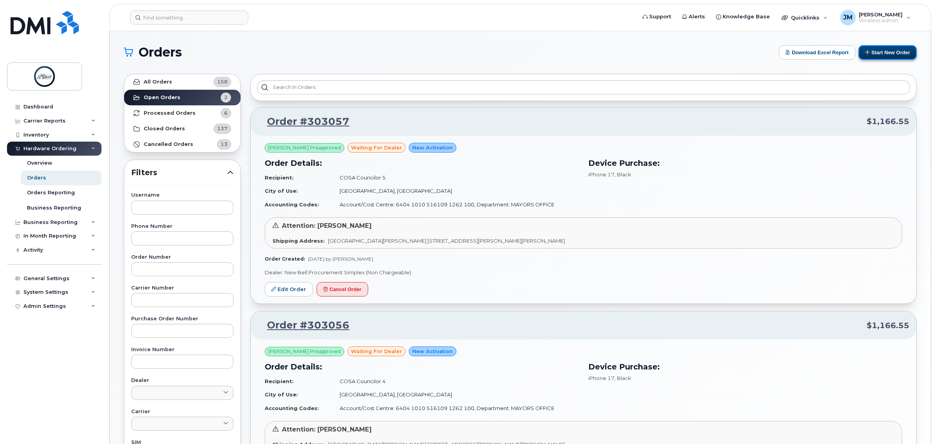
click at [892, 53] on button "Start New Order" at bounding box center [888, 52] width 58 height 14
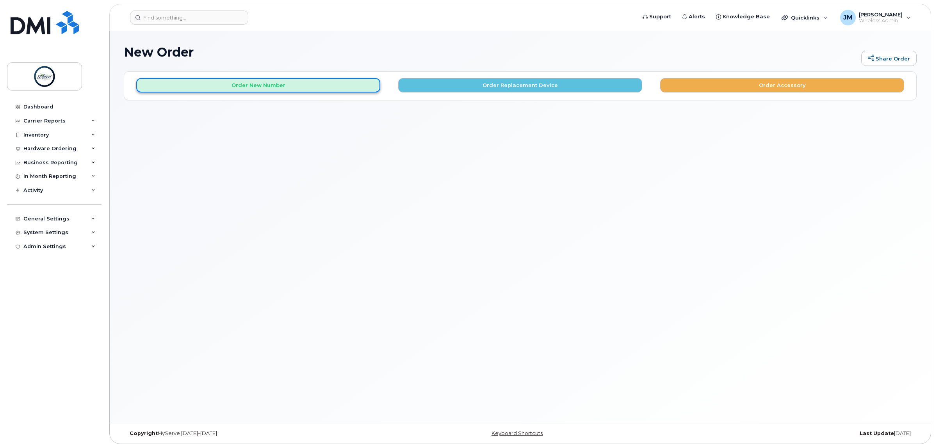
click at [278, 89] on button "Order New Number" at bounding box center [258, 85] width 244 height 14
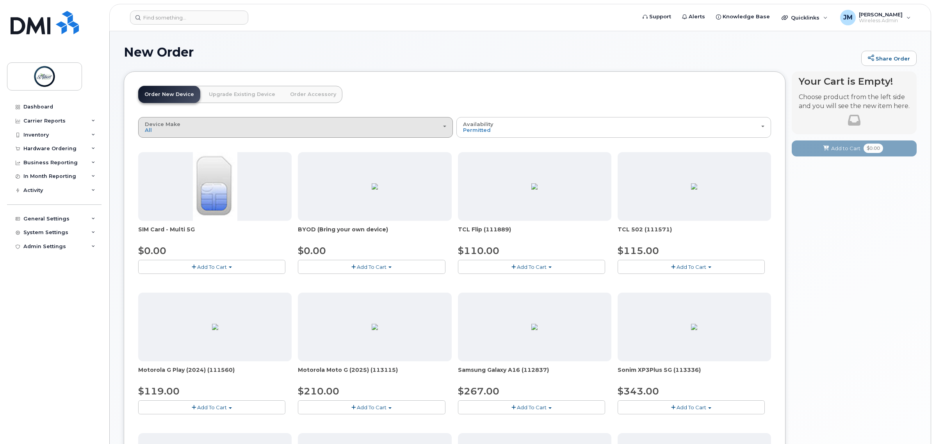
click at [229, 128] on div "Device Make All Aircard Android Cell Phone iPhone Tablet" at bounding box center [295, 127] width 301 height 12
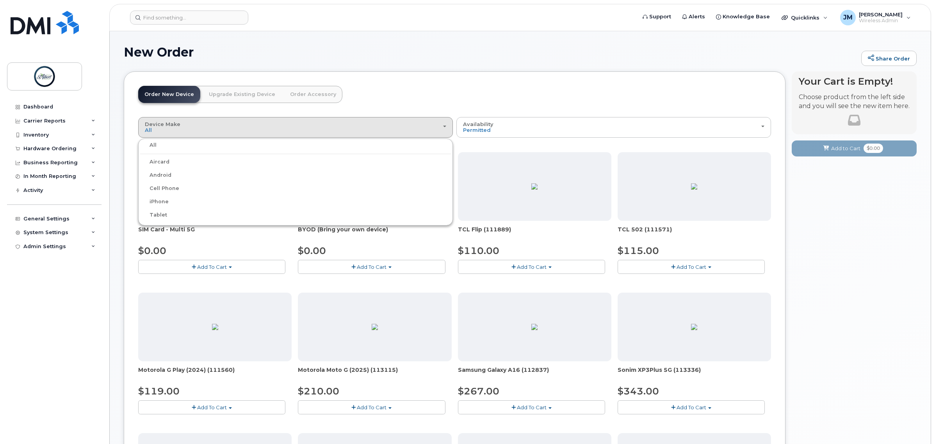
click at [161, 200] on label "iPhone" at bounding box center [154, 201] width 29 height 9
click at [0, 0] on input "iPhone" at bounding box center [0, 0] width 0 height 0
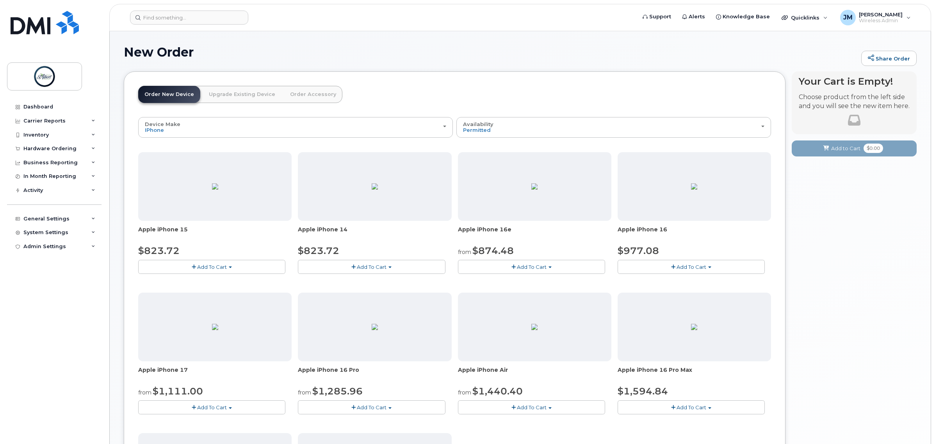
click at [222, 413] on button "Add To Cart" at bounding box center [211, 408] width 147 height 14
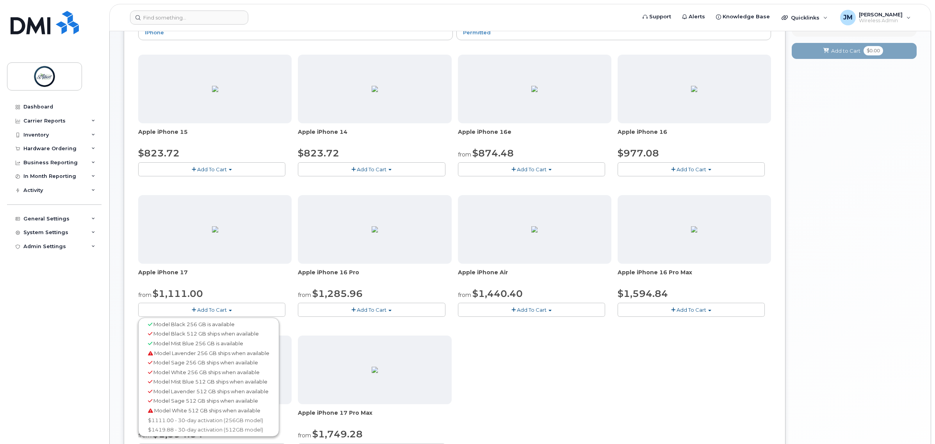
scroll to position [146, 0]
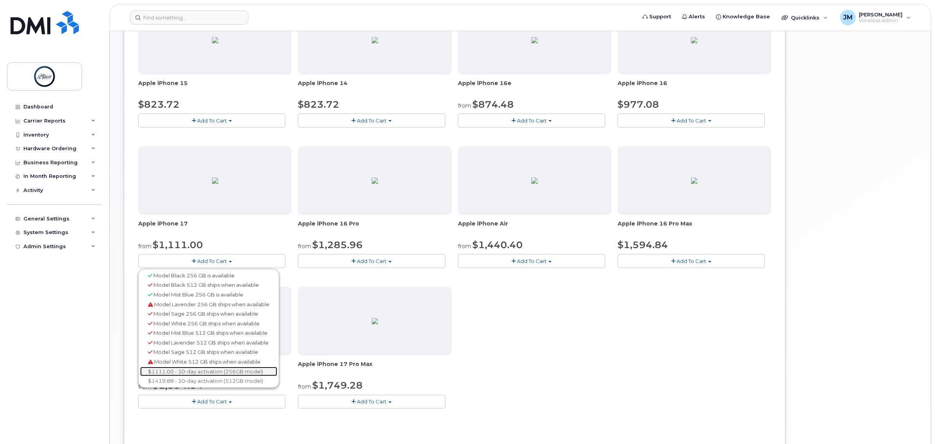
click at [206, 372] on link "$1111.00 - 30-day activation (256GB model)" at bounding box center [208, 372] width 137 height 10
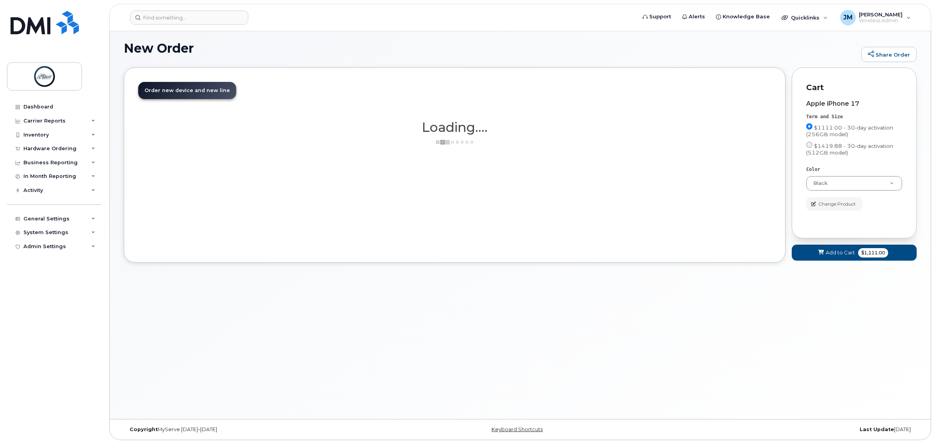
scroll to position [4, 0]
click at [863, 250] on span "$1,111.00" at bounding box center [873, 252] width 30 height 9
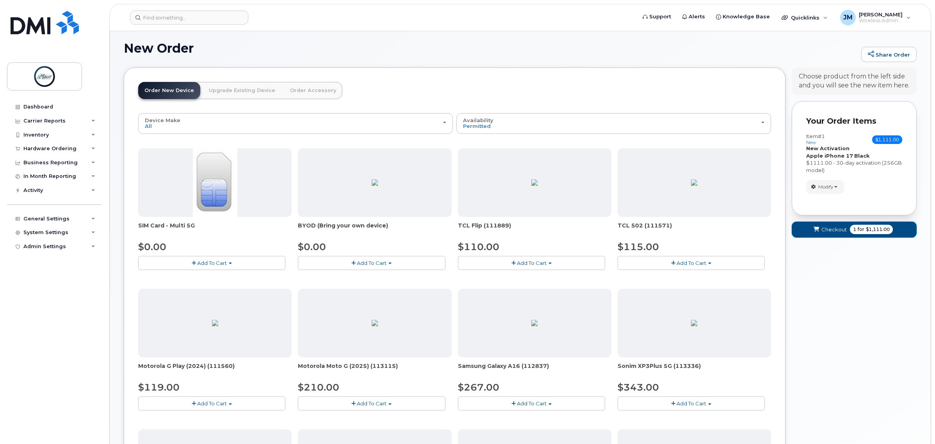
click at [862, 237] on button "Checkout 1 for $1,111.00" at bounding box center [854, 230] width 125 height 16
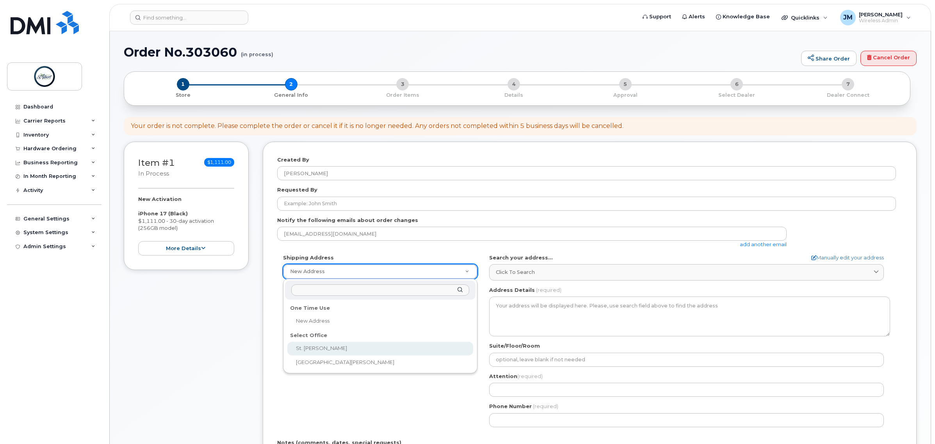
select select
type textarea "[GEOGRAPHIC_DATA][PERSON_NAME] [STREET_ADDRESS][PERSON_NAME][PERSON_NAME]"
type input "[PERSON_NAME]"
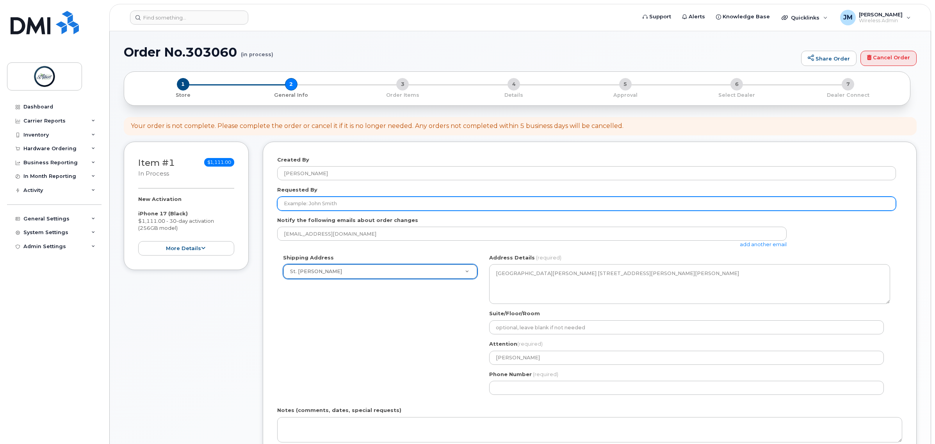
click at [335, 208] on input "Requested By" at bounding box center [586, 204] width 619 height 14
type input "C"
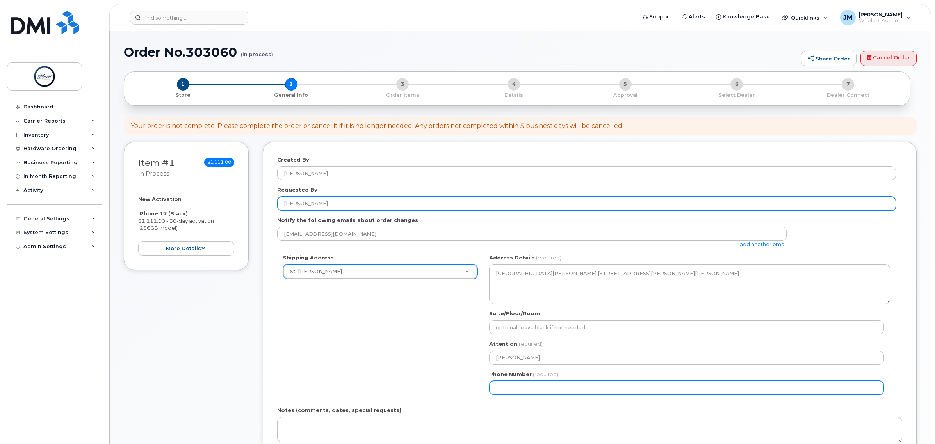
type input "[PERSON_NAME]"
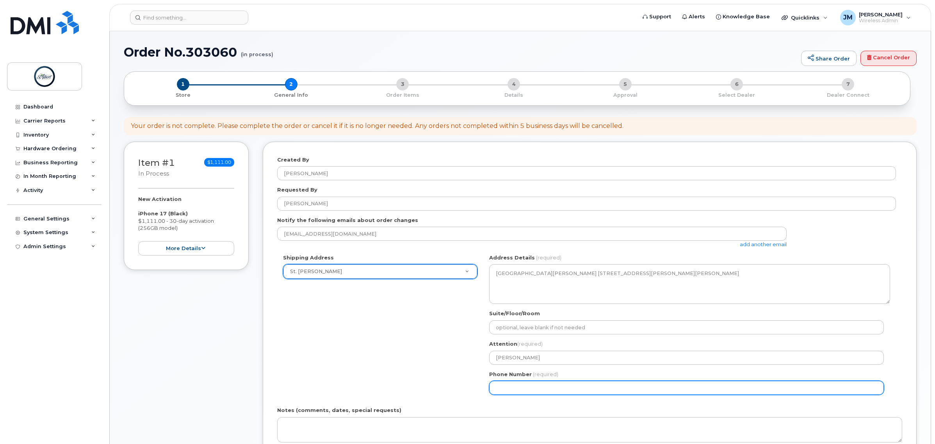
click at [552, 395] on div "AB St. Albert Search your address... Manually edit your address Click to search…" at bounding box center [689, 327] width 413 height 147
select select
type input "587340375"
select select
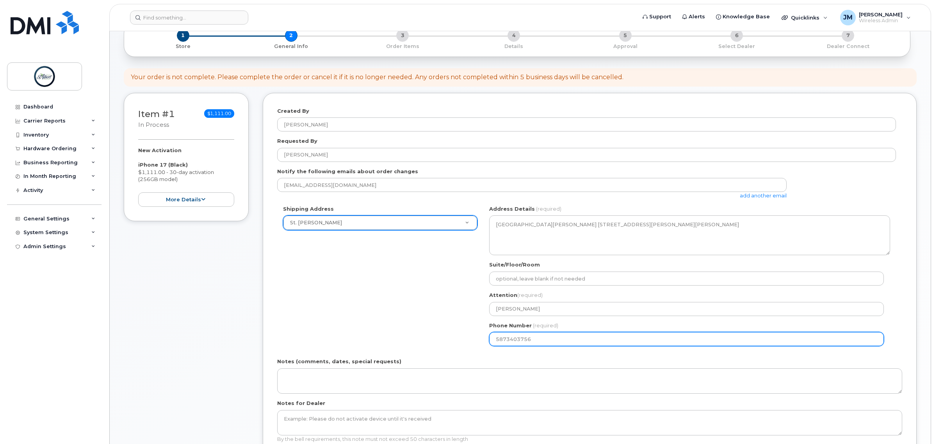
scroll to position [98, 0]
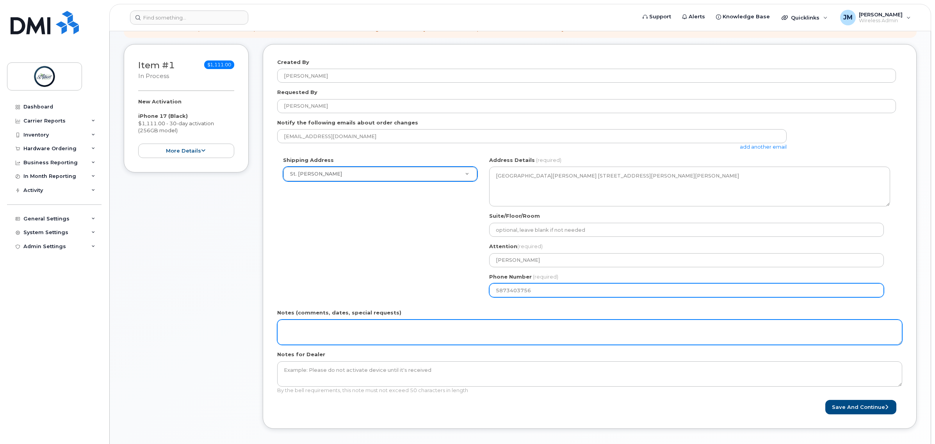
type input "5873403756"
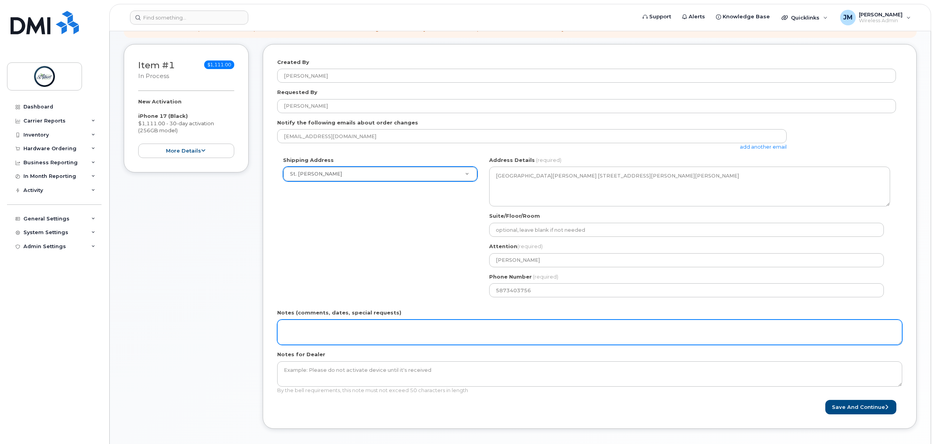
click at [346, 331] on textarea "Notes (comments, dates, special requests)" at bounding box center [589, 333] width 625 height 26
click at [344, 331] on textarea "Notes (comments, dates, special requests)" at bounding box center [589, 333] width 625 height 26
type textarea "SR 14035"
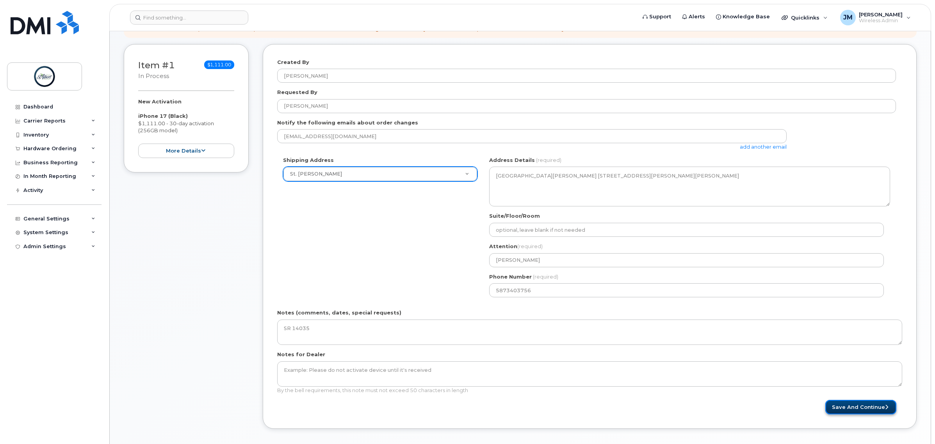
click at [860, 410] on button "Save and Continue" at bounding box center [860, 407] width 71 height 14
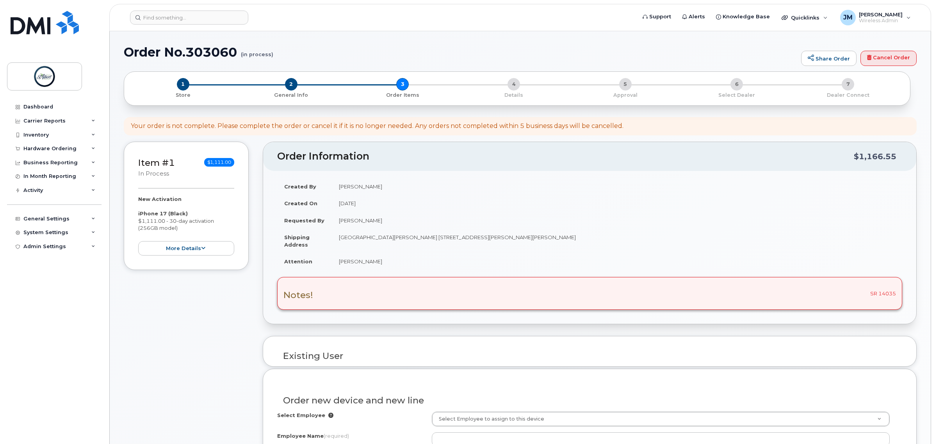
select select
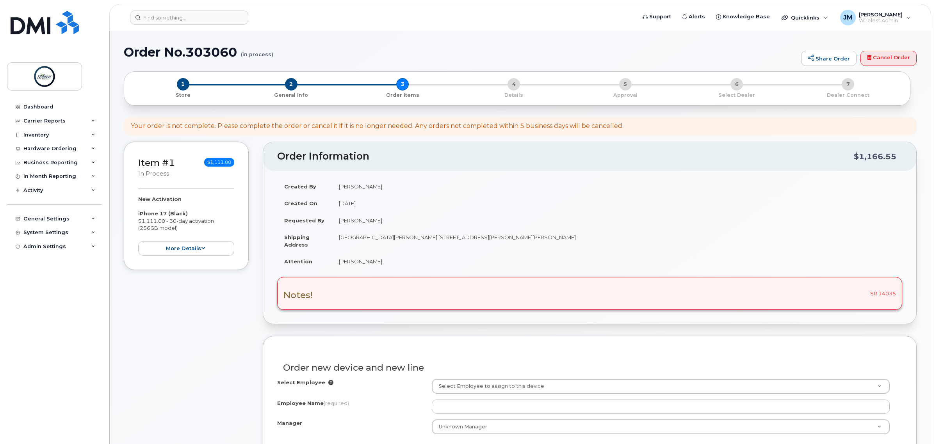
scroll to position [98, 0]
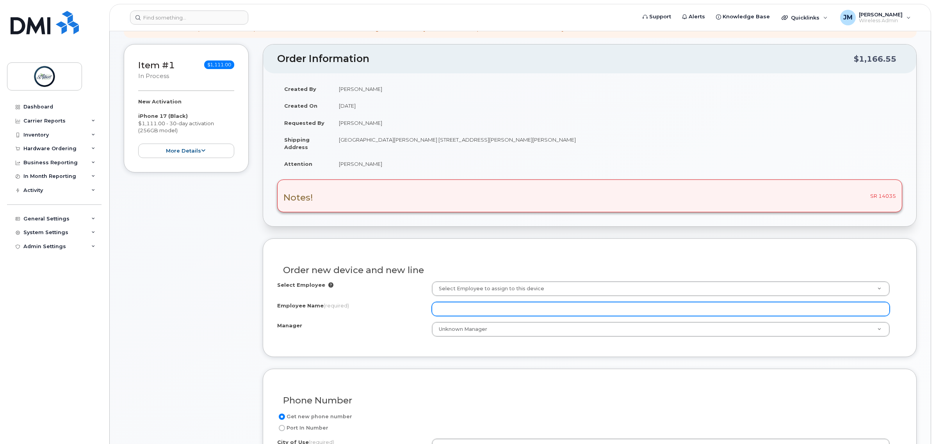
click at [446, 314] on input "Employee Name (required)" at bounding box center [661, 309] width 458 height 14
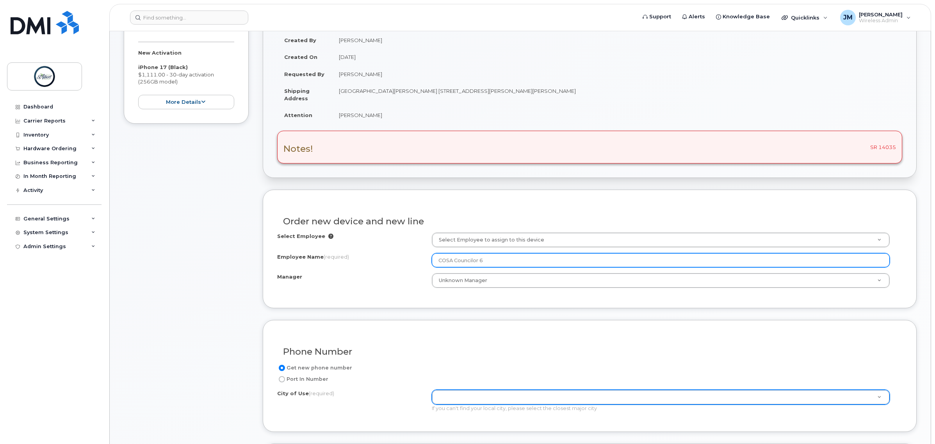
type input "COSA Councilor 6"
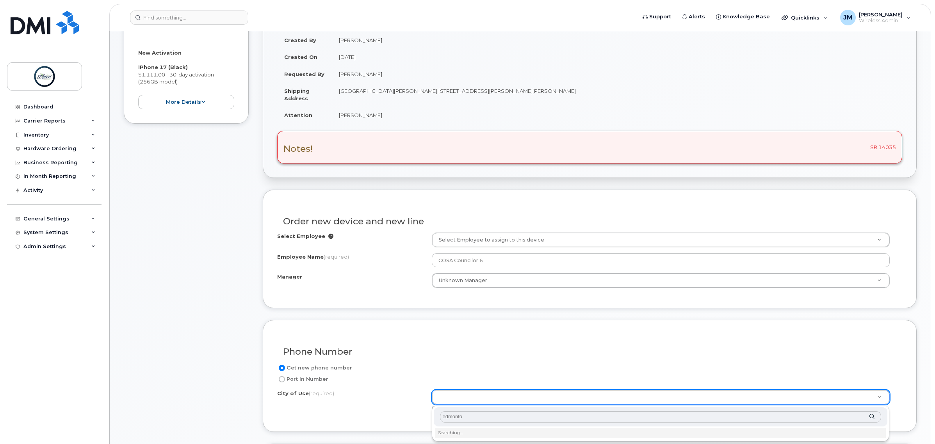
type input "edmonton"
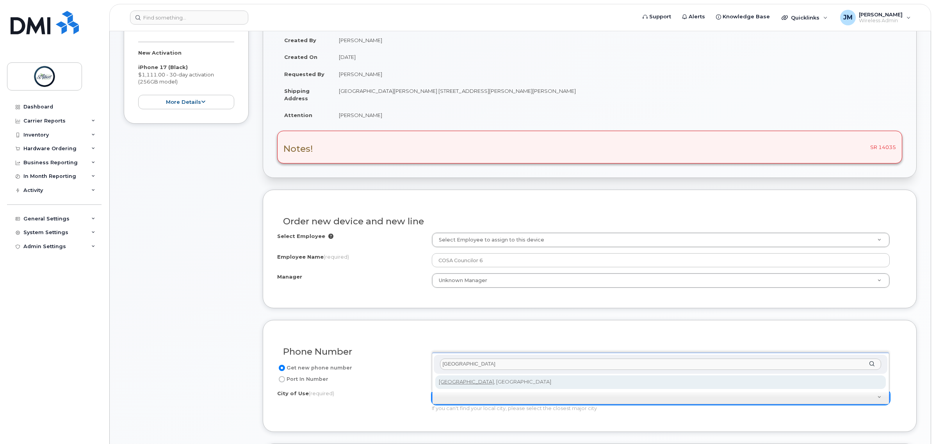
type input "182"
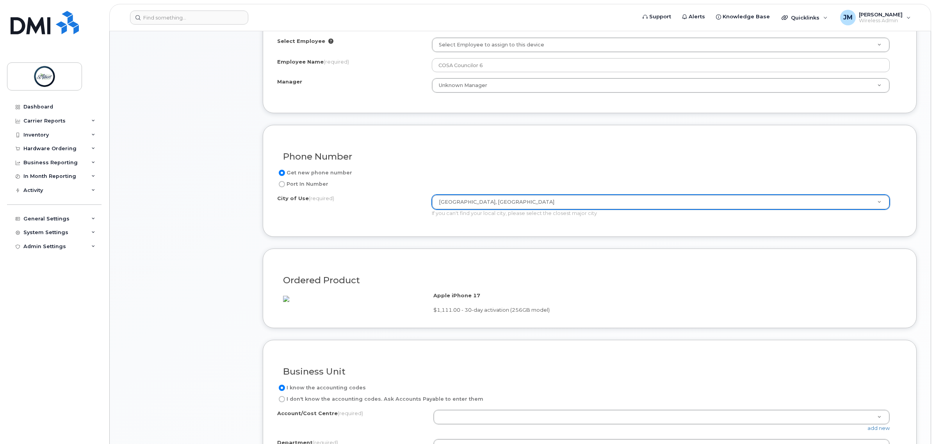
scroll to position [390, 0]
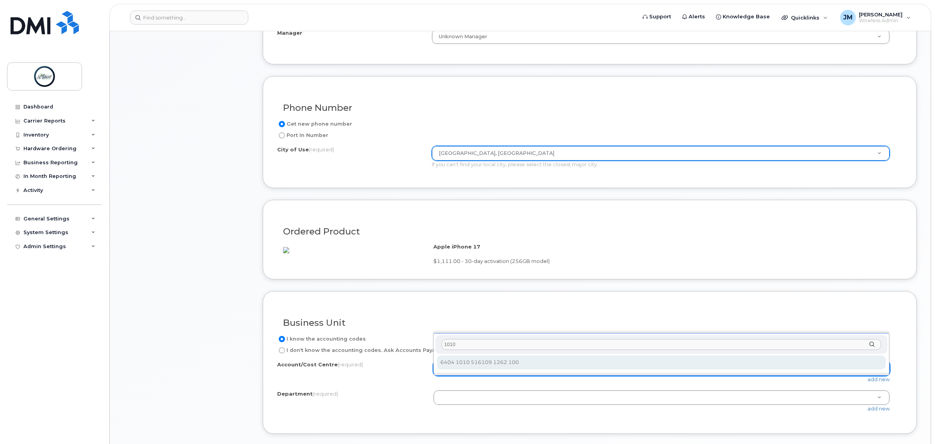
type input "1010"
select select "6404 1010 516109 1262 100"
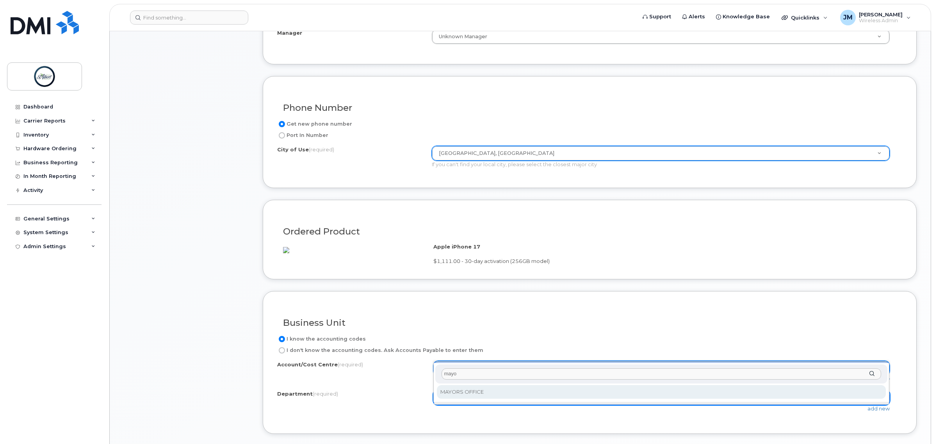
type input "mayor"
select select "MAYORS OFFICE"
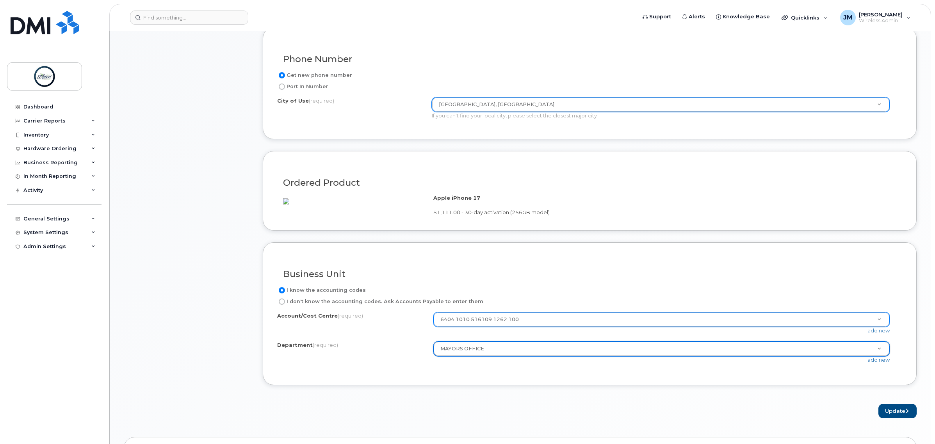
scroll to position [488, 0]
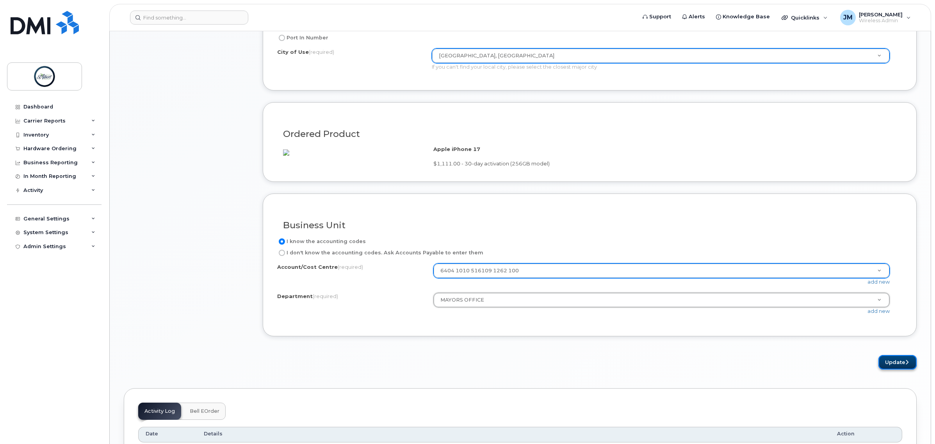
click at [903, 368] on button "Update" at bounding box center [898, 362] width 38 height 14
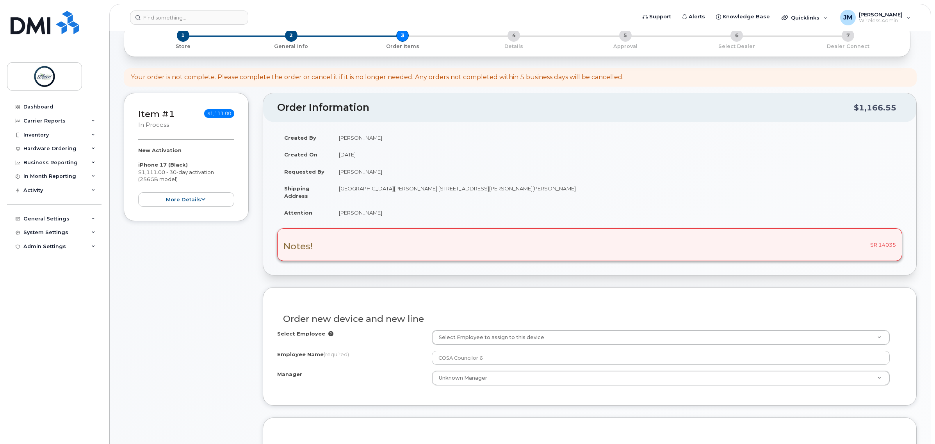
scroll to position [0, 0]
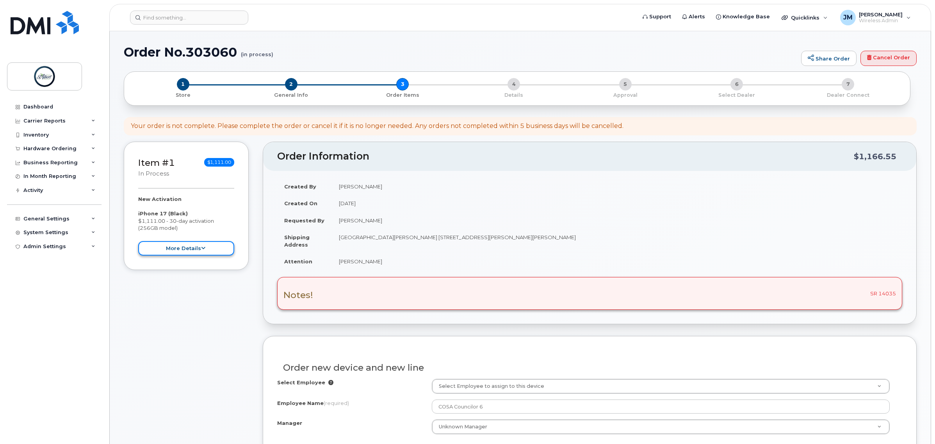
click at [196, 250] on button "more details" at bounding box center [186, 248] width 96 height 14
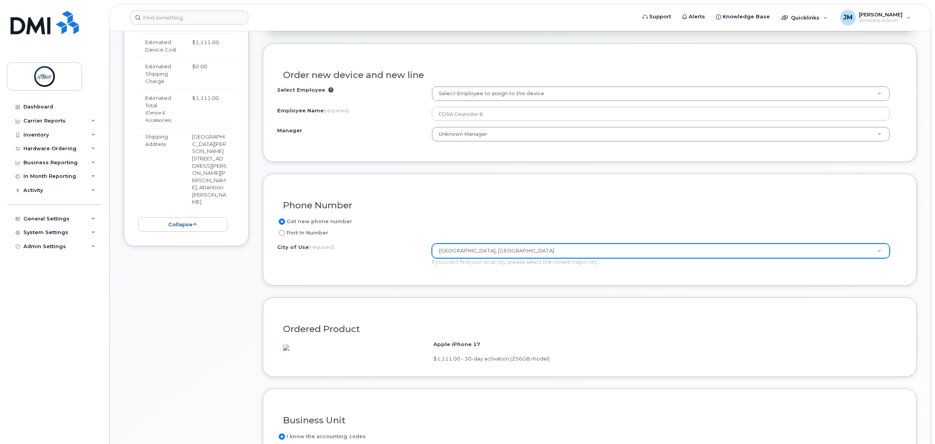
scroll to position [342, 0]
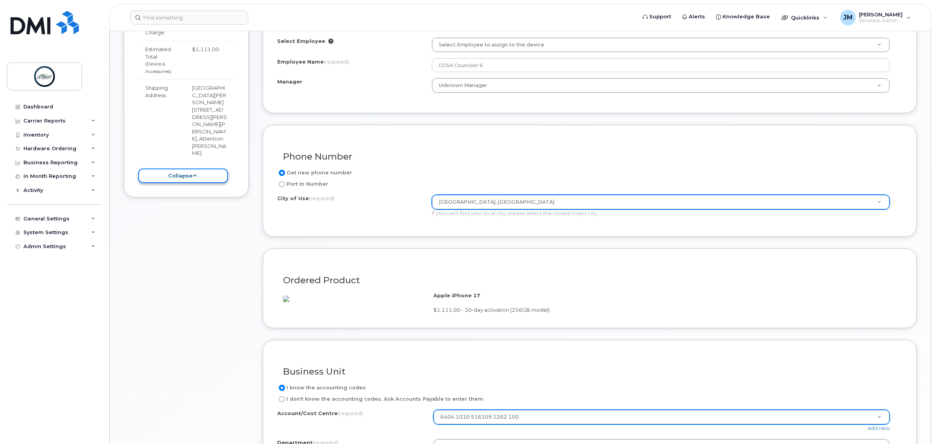
click at [190, 176] on button "collapse" at bounding box center [183, 176] width 90 height 14
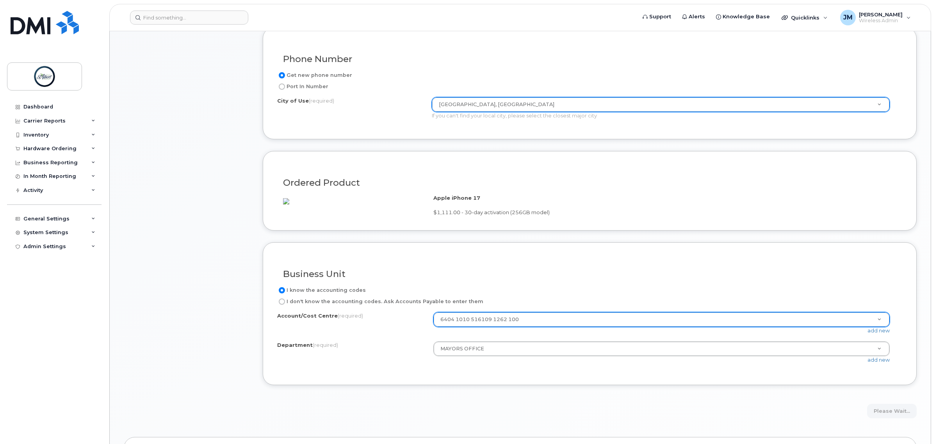
scroll to position [537, 0]
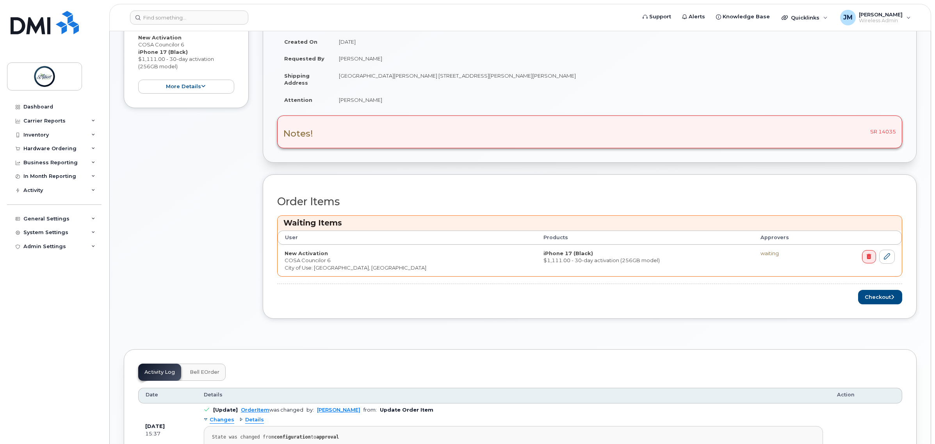
scroll to position [146, 0]
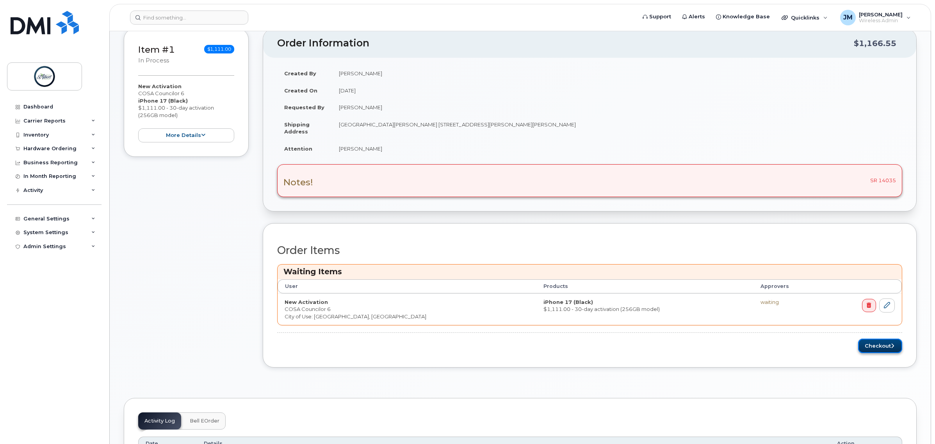
click at [875, 350] on button "Checkout" at bounding box center [880, 346] width 44 height 14
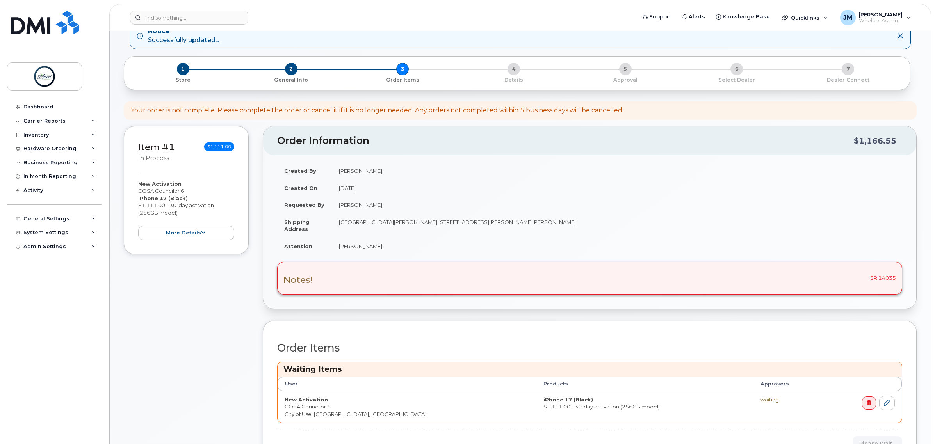
scroll to position [0, 0]
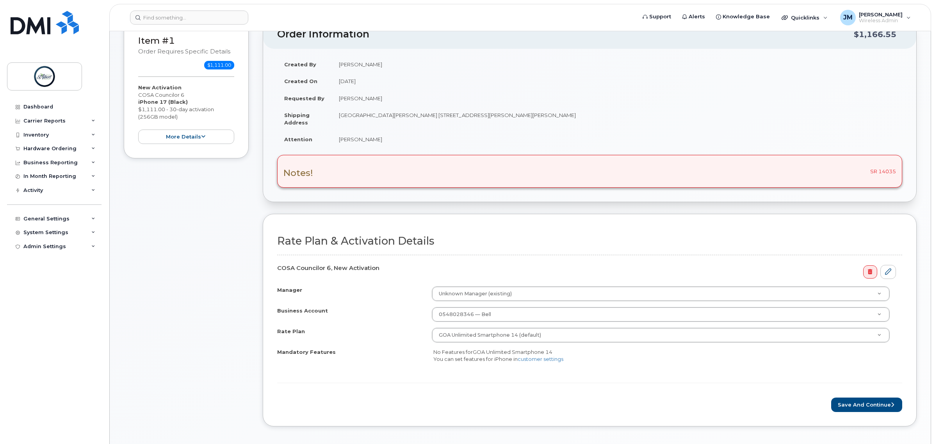
scroll to position [146, 0]
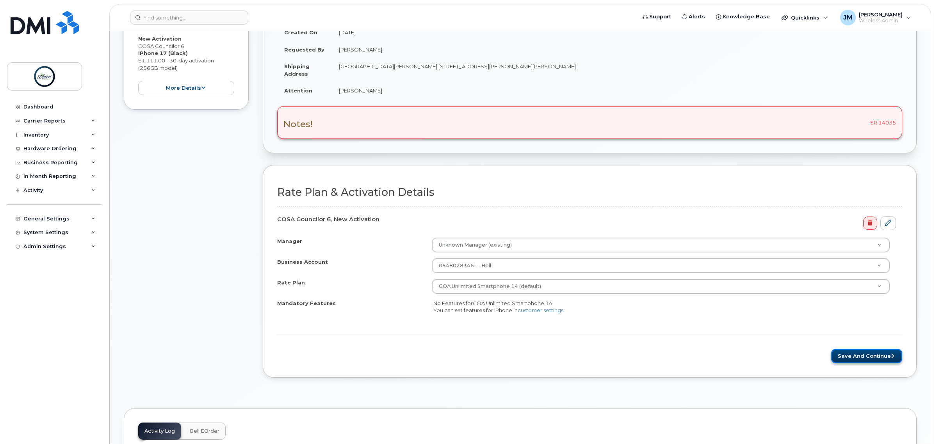
click at [873, 354] on button "Save and Continue" at bounding box center [866, 356] width 71 height 14
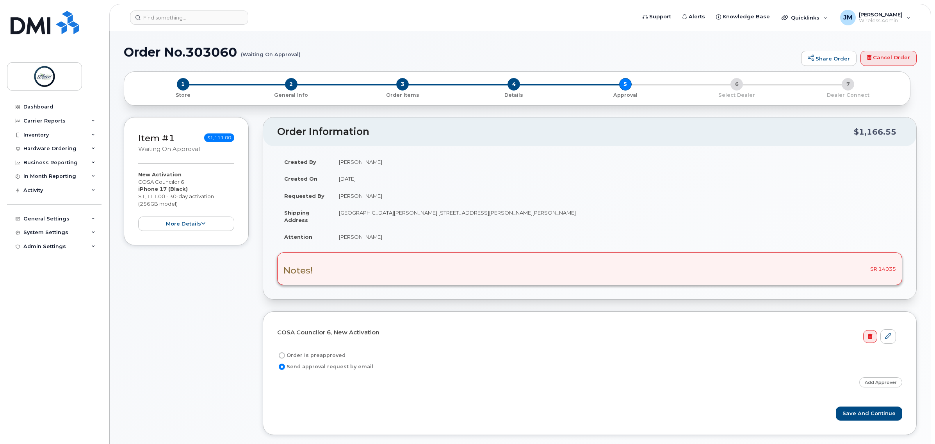
scroll to position [49, 0]
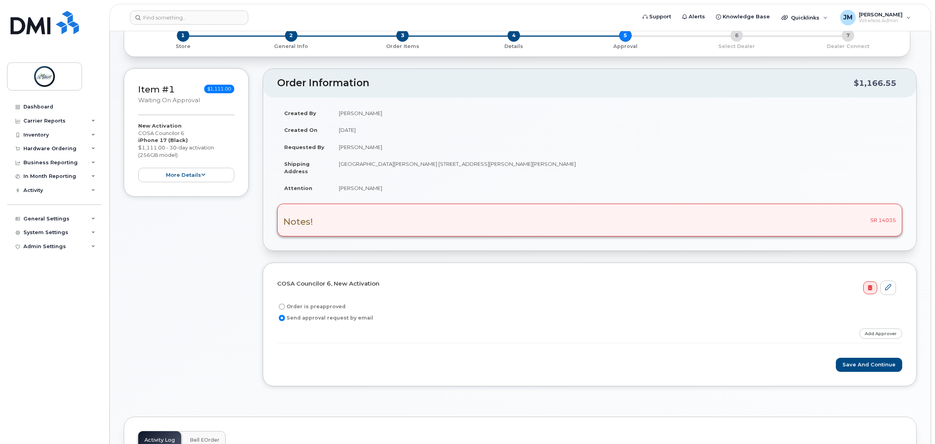
click at [312, 305] on label "Order is preapproved" at bounding box center [311, 306] width 68 height 9
click at [285, 305] on input "Order is preapproved" at bounding box center [282, 307] width 6 height 6
radio input "true"
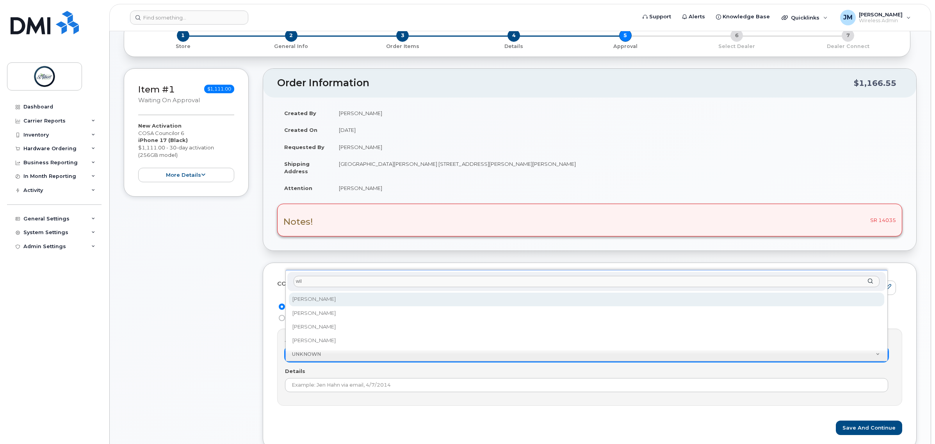
type input "will"
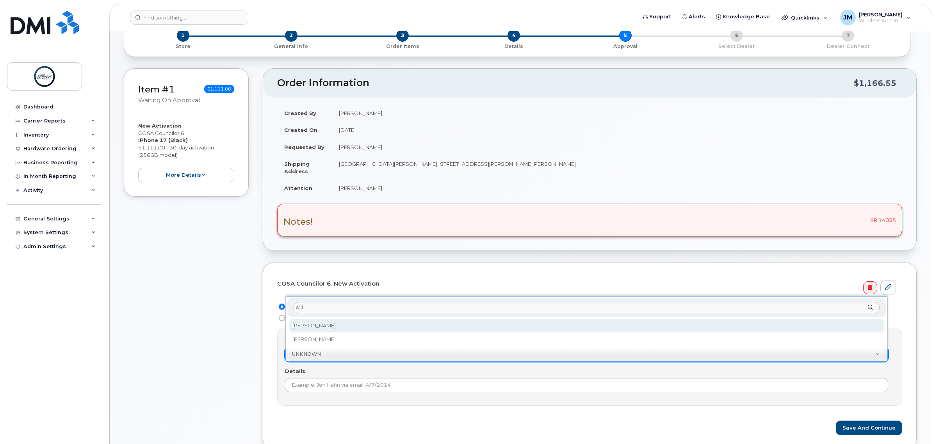
select select "2009006"
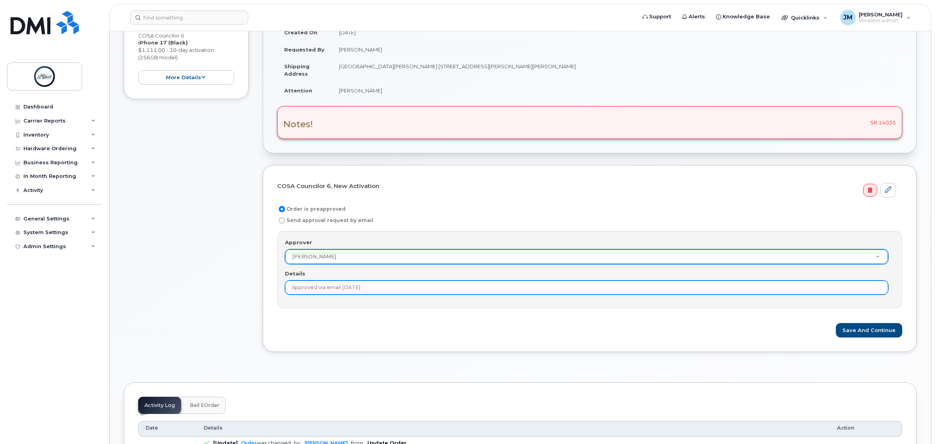
scroll to position [195, 0]
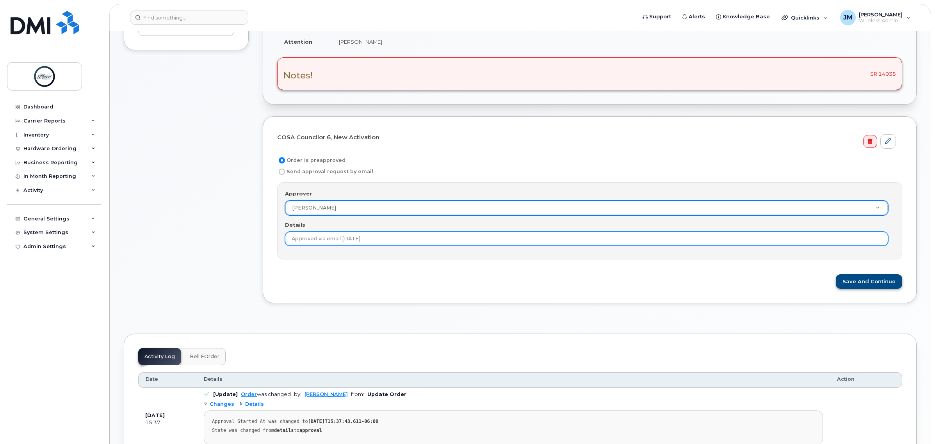
type input "Approved via email 10/9/2025"
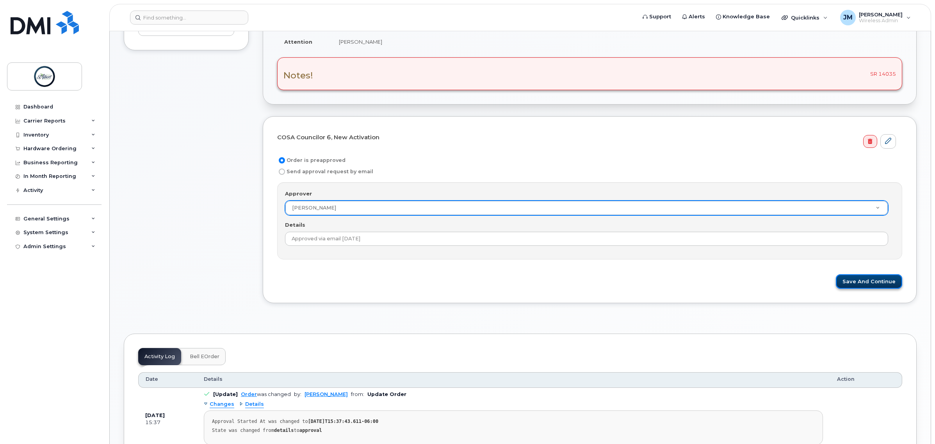
click at [873, 279] on button "Save and Continue" at bounding box center [869, 281] width 66 height 14
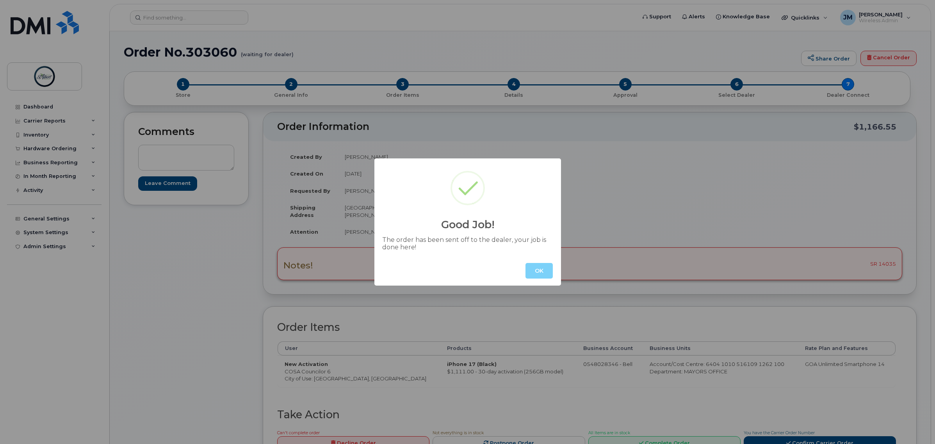
click at [536, 275] on button "OK" at bounding box center [539, 271] width 27 height 16
